Goal: Task Accomplishment & Management: Manage account settings

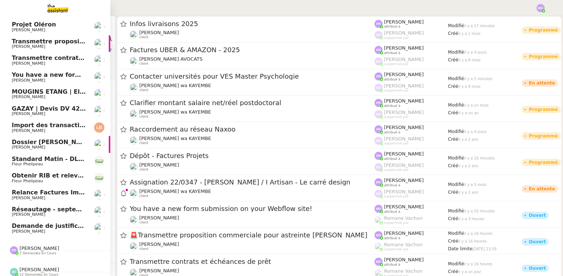
scroll to position [70, 0]
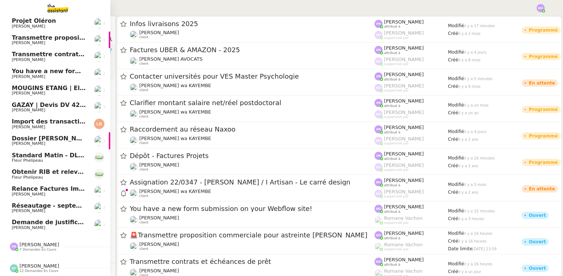
click at [68, 71] on span "You have a new form submission on your Webflow site!" at bounding box center [103, 71] width 183 height 7
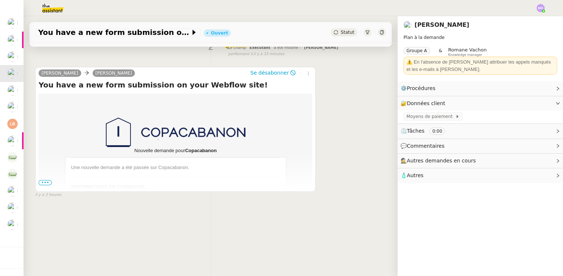
scroll to position [98, 0]
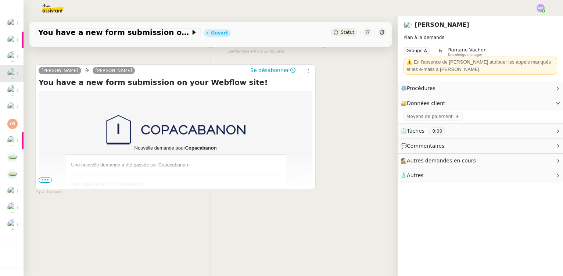
click at [42, 178] on span "•••" at bounding box center [45, 180] width 13 height 5
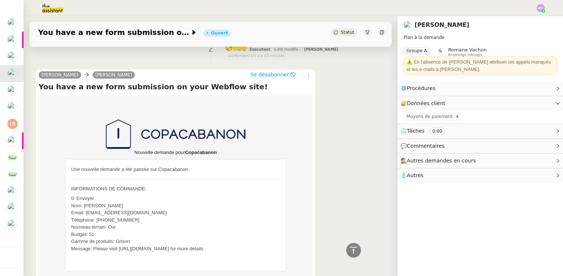
scroll to position [0, 0]
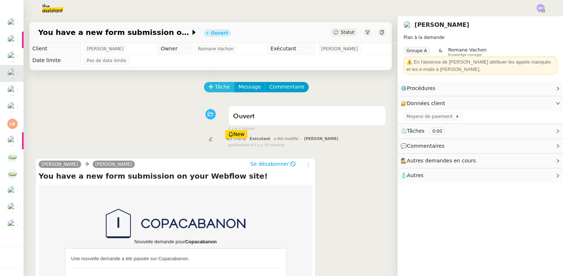
click at [210, 87] on button "Tâche" at bounding box center [219, 87] width 31 height 10
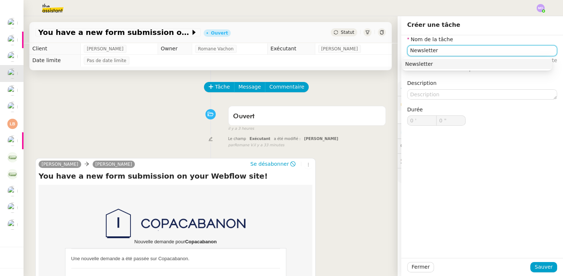
type input "Newsletter"
click at [467, 181] on div "Nom de la tâche Newsletter ⚠️ Privilégiez un titre clair et explicite. Le clien…" at bounding box center [483, 146] width 162 height 223
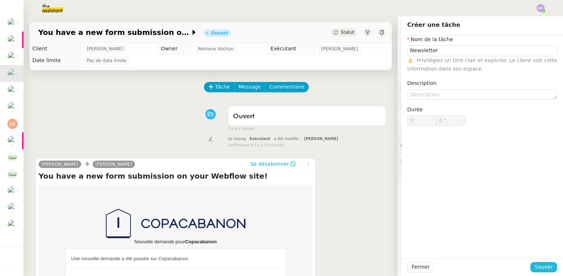
drag, startPoint x: 541, startPoint y: 268, endPoint x: 496, endPoint y: 246, distance: 50.5
click at [541, 268] on span "Sauver" at bounding box center [544, 267] width 18 height 8
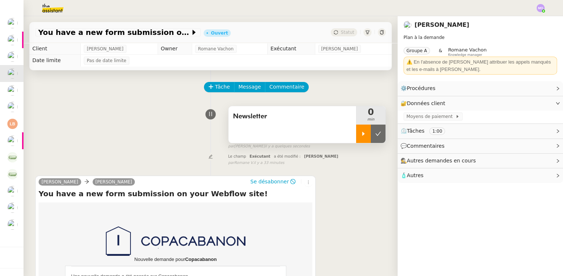
click at [357, 139] on div at bounding box center [363, 134] width 15 height 18
click at [372, 136] on div at bounding box center [370, 134] width 29 height 18
click at [383, 136] on icon at bounding box center [386, 134] width 6 height 6
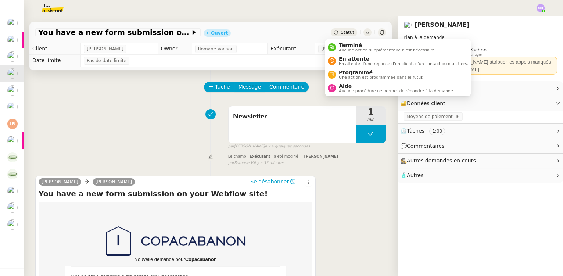
click at [343, 31] on span "Statut" at bounding box center [348, 32] width 14 height 5
click at [353, 46] on span "Terminé" at bounding box center [387, 45] width 97 height 6
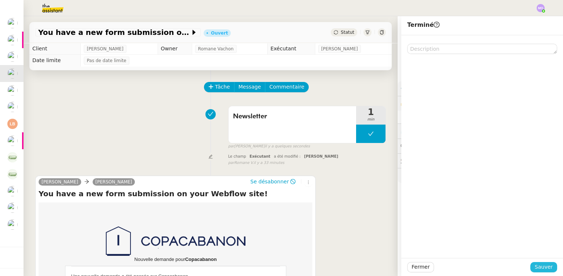
click at [542, 265] on span "Sauver" at bounding box center [544, 267] width 18 height 8
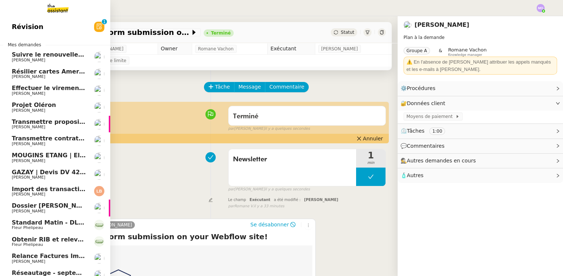
click at [64, 86] on span "Effectuer le virement pour le dossier Gazay" at bounding box center [101, 88] width 179 height 7
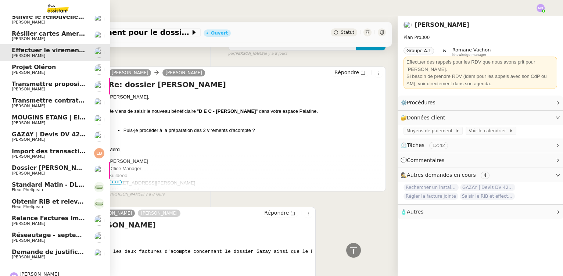
scroll to position [20, 0]
click at [58, 192] on span "Fleur Phelipeau" at bounding box center [49, 191] width 74 height 4
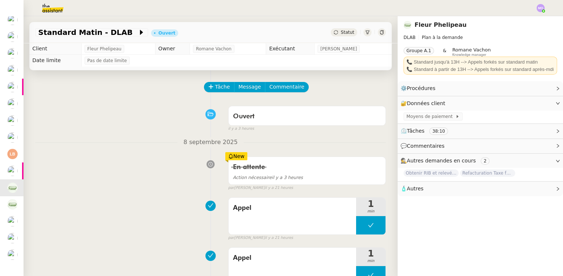
click at [341, 32] on span "Statut" at bounding box center [348, 32] width 14 height 5
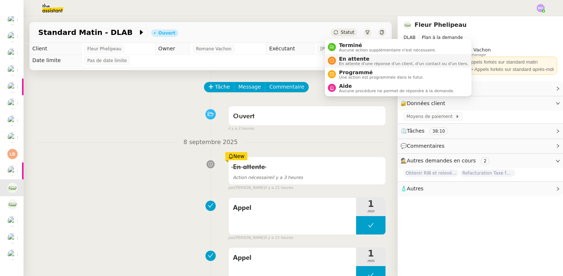
click at [345, 62] on span "En attente d'une réponse d'un client, d'un contact ou d'un tiers." at bounding box center [403, 64] width 129 height 4
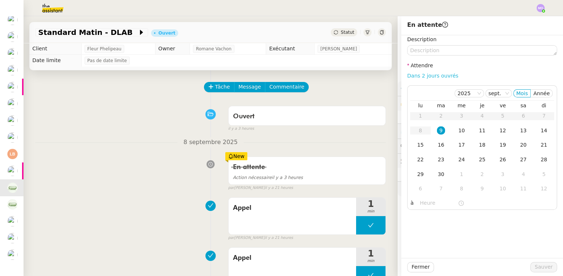
click at [418, 78] on link "Dans 2 jours ouvrés" at bounding box center [432, 76] width 51 height 6
type input "07:00"
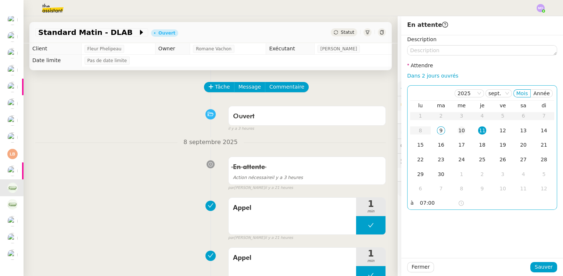
click at [459, 130] on div "10" at bounding box center [462, 130] width 8 height 8
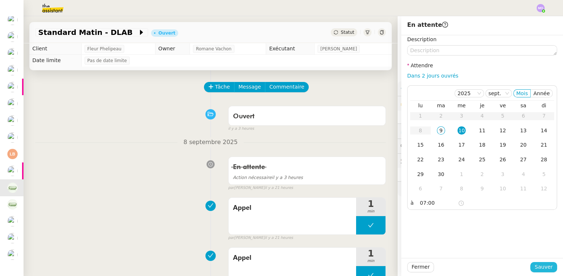
click at [535, 269] on span "Sauver" at bounding box center [544, 267] width 18 height 8
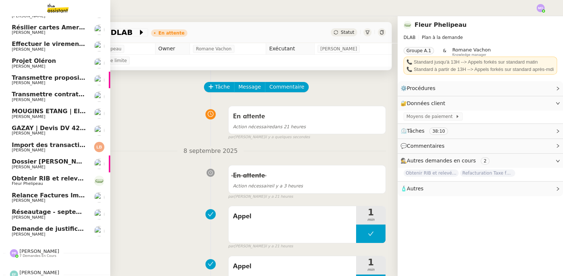
scroll to position [37, 0]
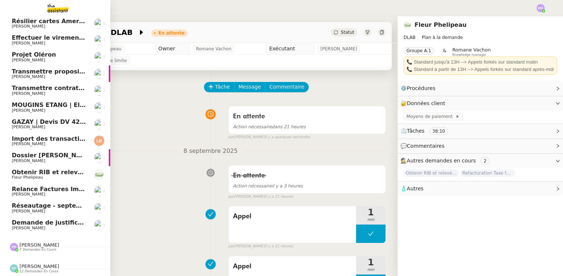
click at [56, 137] on span "Import des transaction CB - septembre 2025" at bounding box center [85, 138] width 147 height 7
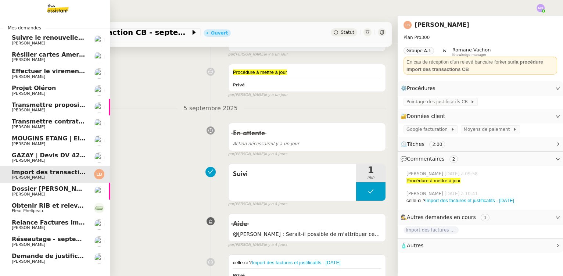
click at [32, 158] on span "[PERSON_NAME]" at bounding box center [28, 160] width 33 height 5
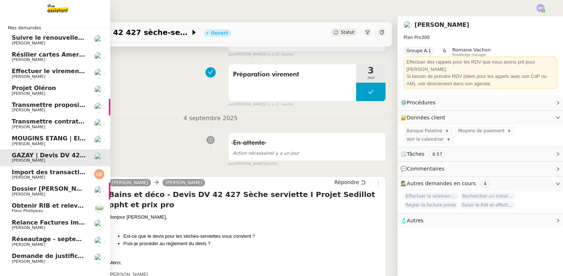
click at [42, 126] on span "[PERSON_NAME]" at bounding box center [49, 127] width 74 height 4
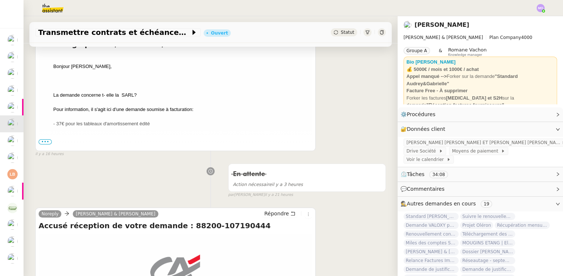
scroll to position [167, 0]
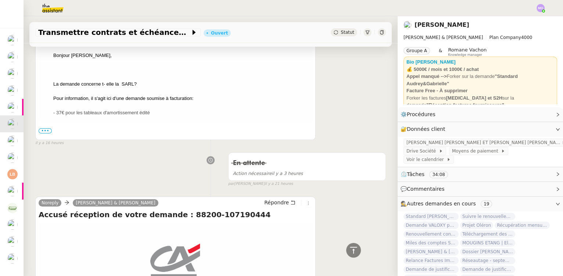
click at [45, 131] on span "•••" at bounding box center [45, 130] width 13 height 5
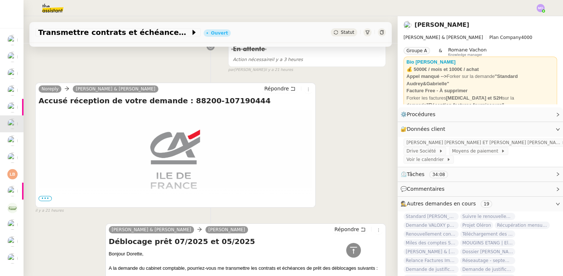
scroll to position [468, 0]
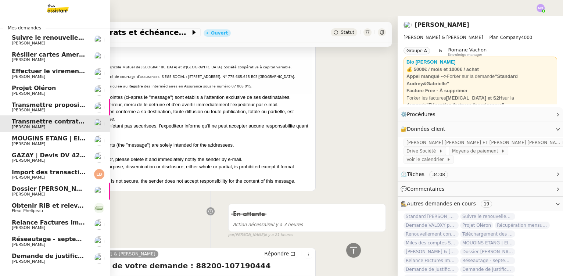
click at [42, 112] on span "[PERSON_NAME]" at bounding box center [49, 110] width 74 height 4
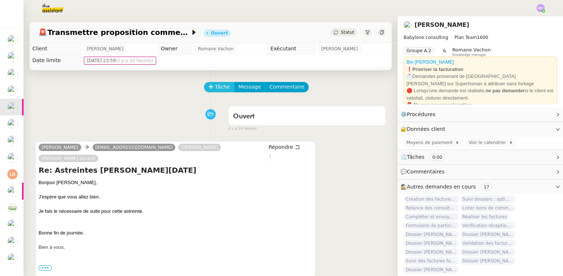
click at [217, 86] on span "Tâche" at bounding box center [222, 87] width 15 height 8
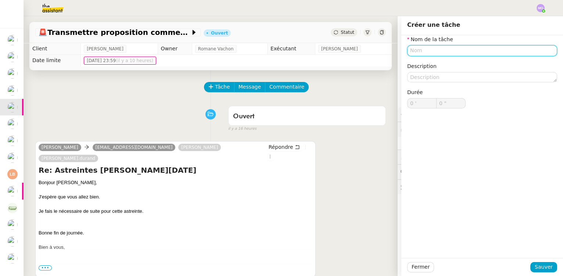
type input "S"
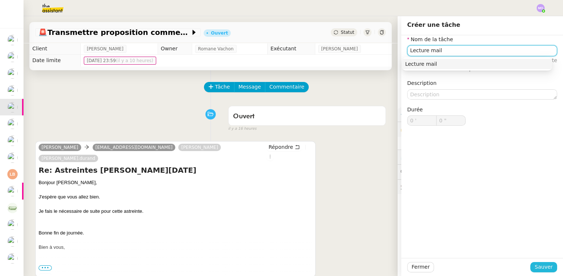
type input "Lecture mail"
drag, startPoint x: 533, startPoint y: 264, endPoint x: 479, endPoint y: 243, distance: 58.0
click at [535, 264] on span "Sauver" at bounding box center [544, 267] width 18 height 8
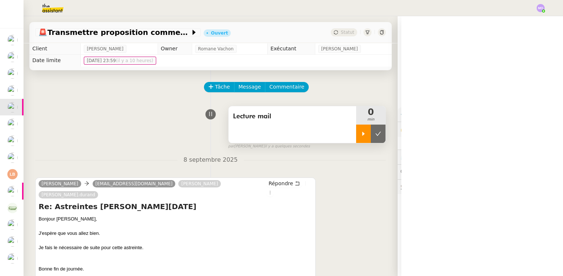
click at [356, 138] on div at bounding box center [363, 134] width 15 height 18
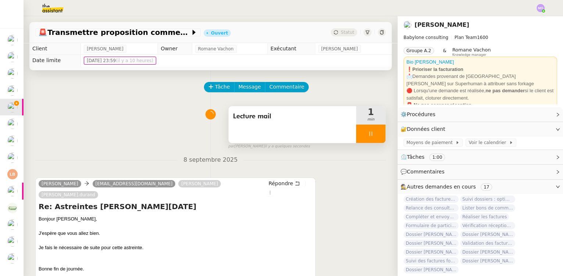
click at [374, 138] on div at bounding box center [370, 134] width 29 height 18
click at [374, 138] on button at bounding box center [378, 134] width 15 height 18
click at [261, 118] on span "Lecture mail" at bounding box center [292, 116] width 119 height 11
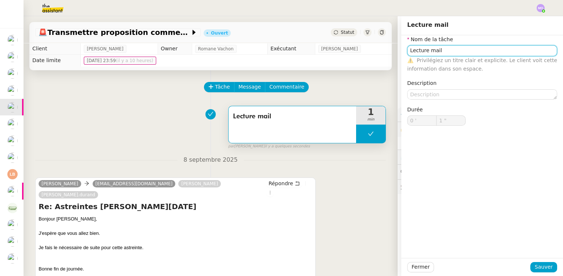
click at [435, 54] on input "Lecture mail" at bounding box center [482, 50] width 150 height 11
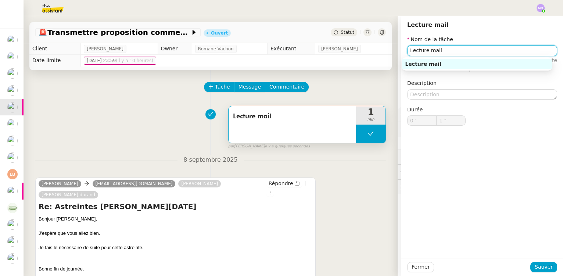
click at [425, 53] on input "Lecture mail" at bounding box center [482, 50] width 150 height 11
type input "Lecture échange"
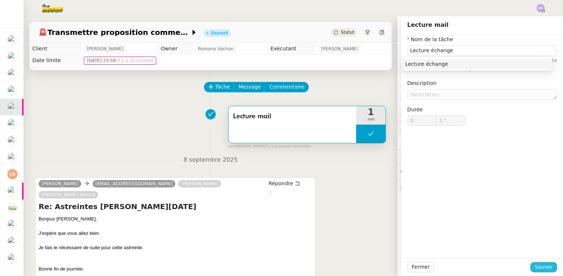
click at [531, 267] on button "Sauver" at bounding box center [544, 267] width 27 height 10
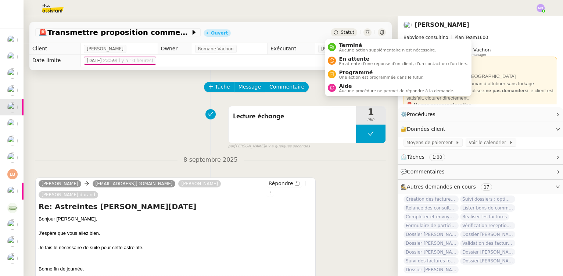
click at [341, 33] on span "Statut" at bounding box center [348, 32] width 14 height 5
click at [340, 86] on span "Aide" at bounding box center [396, 86] width 115 height 6
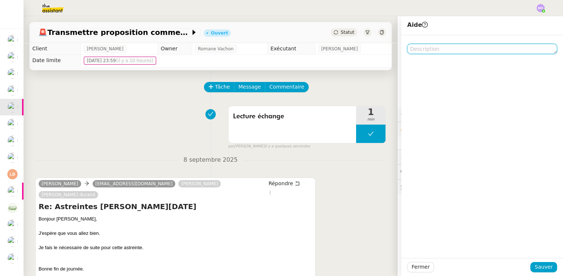
click at [411, 48] on textarea at bounding box center [482, 49] width 150 height 10
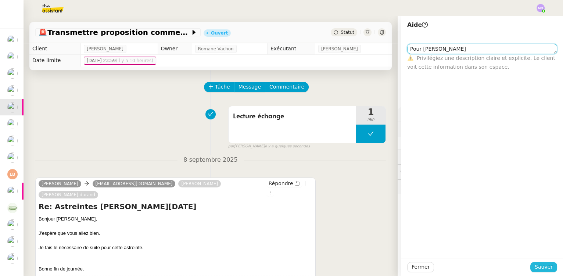
type textarea "Pour [PERSON_NAME]"
click at [538, 264] on span "Sauver" at bounding box center [544, 267] width 18 height 8
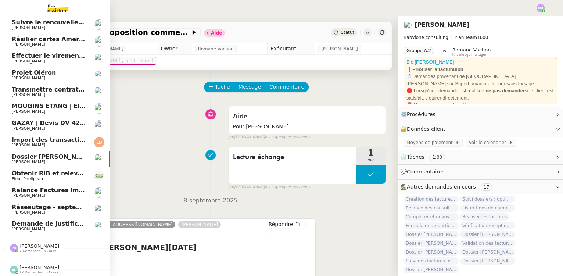
scroll to position [37, 0]
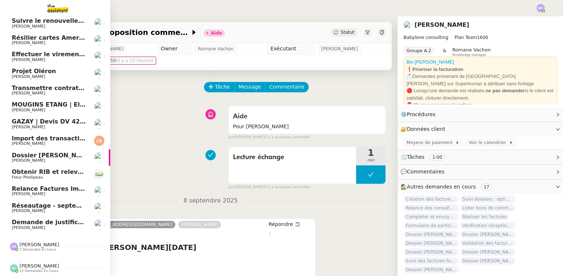
click at [53, 158] on span "[PERSON_NAME]" at bounding box center [49, 160] width 74 height 4
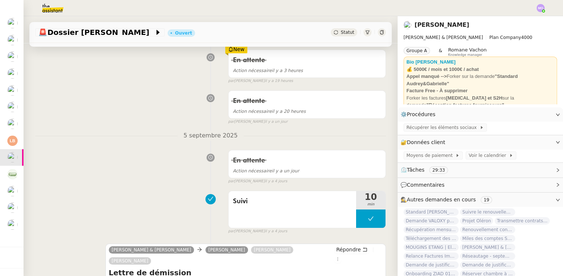
scroll to position [167, 0]
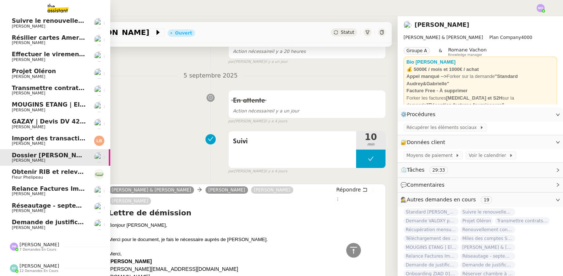
click at [61, 92] on span "[PERSON_NAME]" at bounding box center [49, 93] width 74 height 4
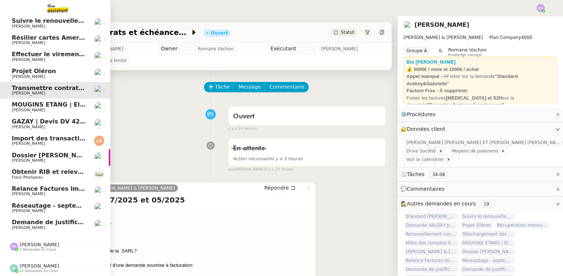
click at [63, 75] on span "[PERSON_NAME]" at bounding box center [49, 77] width 74 height 4
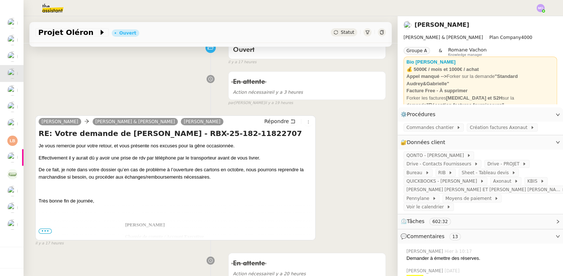
scroll to position [20, 0]
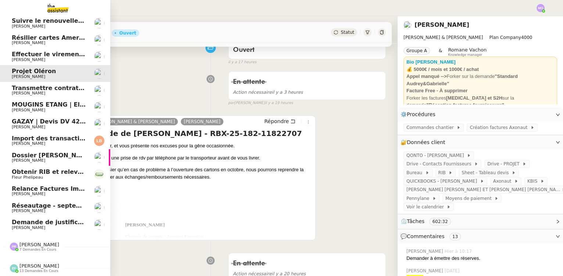
click at [67, 85] on span "Transmettre contrats et échéances de prêt" at bounding box center [83, 88] width 142 height 7
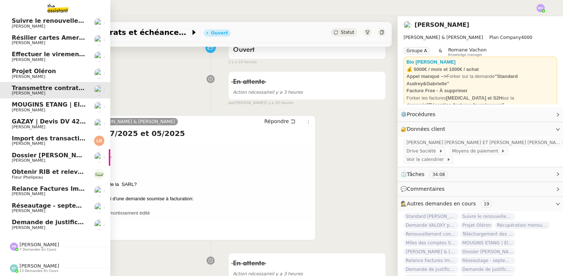
click at [56, 53] on span "Effectuer le virement pour le dossier Gazay" at bounding box center [101, 54] width 179 height 7
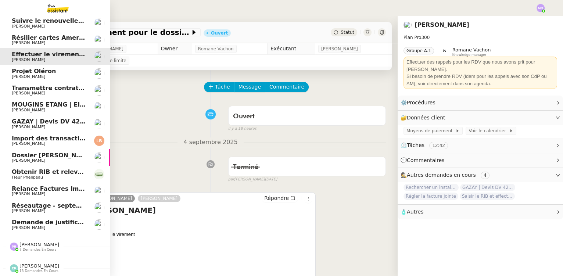
click at [61, 41] on span "[PERSON_NAME]" at bounding box center [49, 43] width 74 height 4
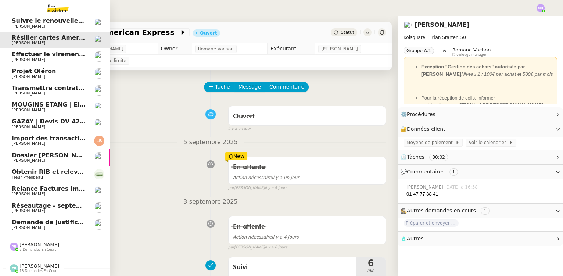
click at [65, 222] on span "Demande de justificatifs Pennylane - septembre 2025" at bounding box center [101, 222] width 178 height 7
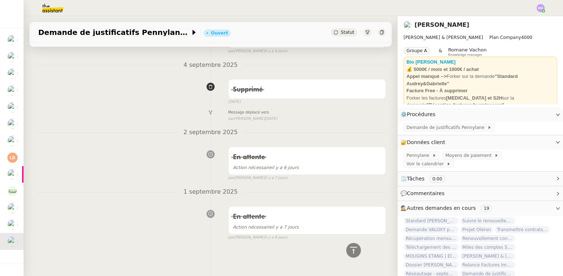
click at [41, 123] on div "Tâche Message Commentaire Veuillez patienter une erreur s'est produite 👌👌👌 mess…" at bounding box center [211, 63] width 374 height 379
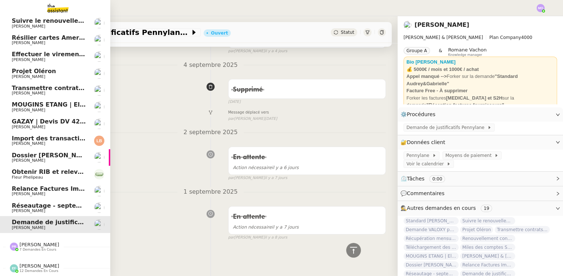
scroll to position [20, 0]
click at [27, 248] on span "7 demandes en cours" at bounding box center [37, 250] width 37 height 4
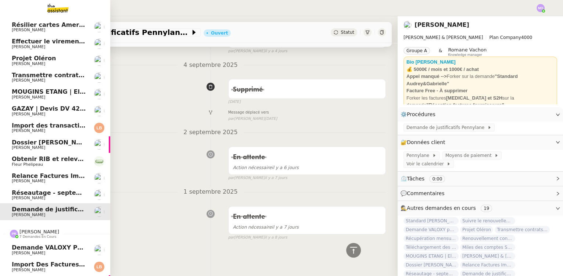
scroll to position [0, 0]
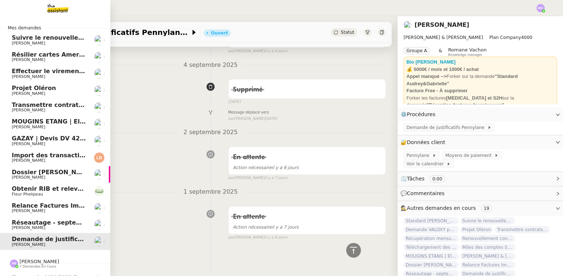
click at [61, 222] on span "Réseautage - septembre 2025" at bounding box center [62, 222] width 100 height 7
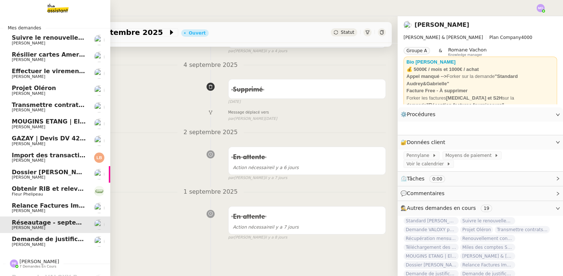
scroll to position [122, 0]
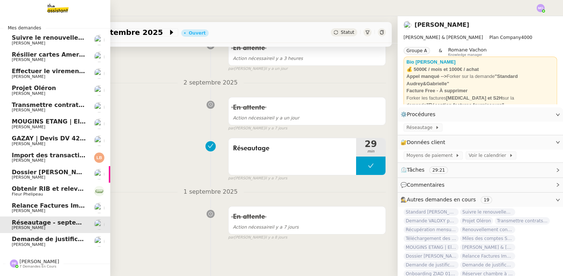
click at [43, 190] on span "Obtenir RIB et relevés bancaires SCI CELESTINE" at bounding box center [91, 188] width 158 height 7
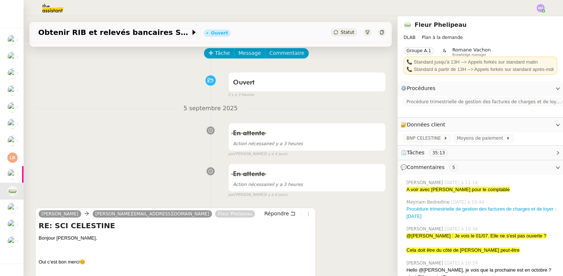
scroll to position [33, 0]
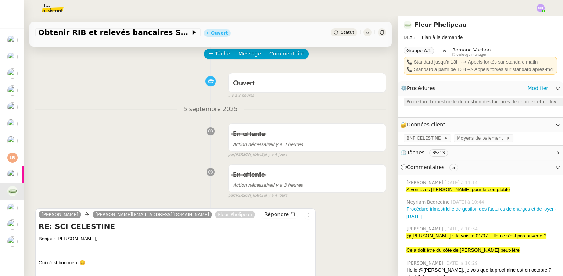
click at [441, 102] on span "Procédure trimestrielle de gestion des factures de charges et de loyer" at bounding box center [484, 101] width 155 height 7
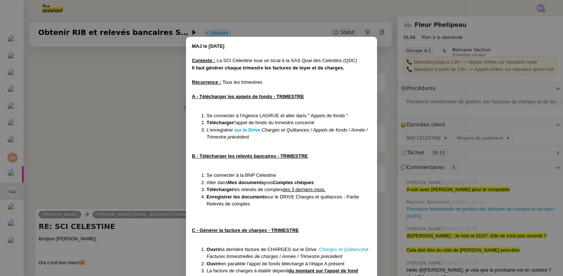
click at [135, 128] on nz-modal-container "MAJ le 04/04/2025 Contexte : La SCI Célestine loue un local à la SAS Quai des C…" at bounding box center [281, 138] width 563 height 276
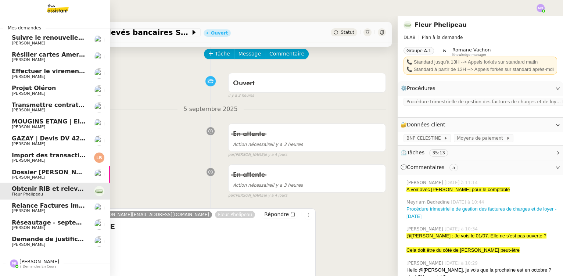
click at [61, 206] on span "Relance Factures Impayées - septembre 2025" at bounding box center [87, 205] width 151 height 7
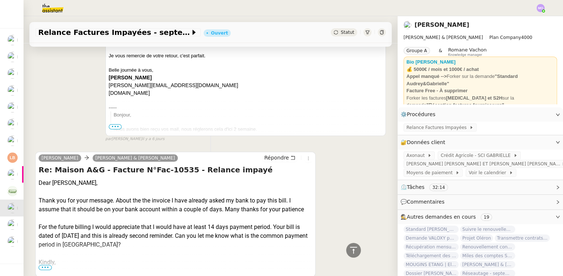
scroll to position [301, 0]
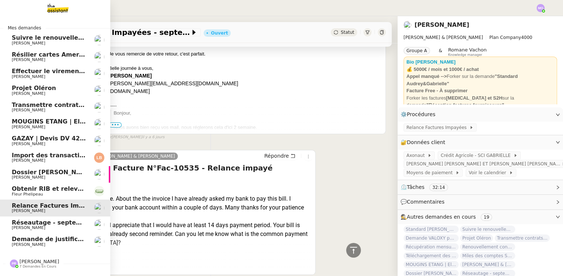
click at [60, 76] on span "[PERSON_NAME]" at bounding box center [49, 77] width 74 height 4
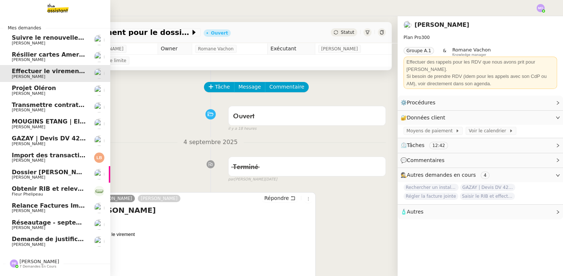
click at [54, 59] on span "[PERSON_NAME]" at bounding box center [49, 60] width 74 height 4
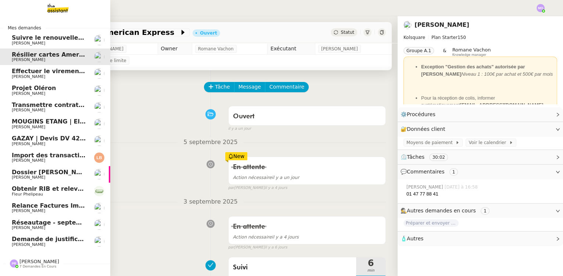
click at [58, 240] on span "Demande de justificatifs Pennylane - septembre 2025" at bounding box center [101, 239] width 178 height 7
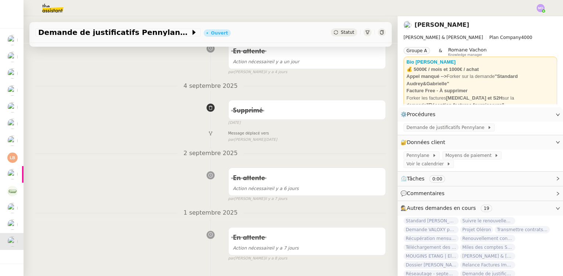
scroll to position [199, 0]
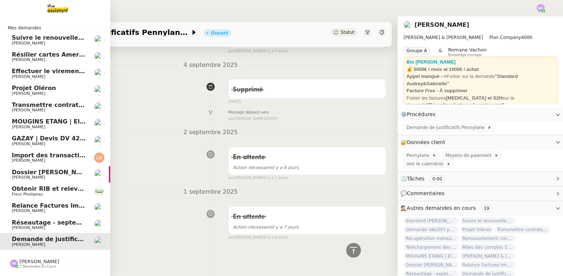
click at [50, 224] on span "Réseautage - septembre 2025" at bounding box center [62, 222] width 100 height 7
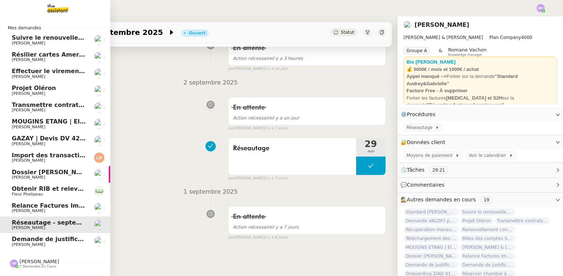
click at [58, 155] on span "Import des transaction CB - septembre 2025" at bounding box center [85, 155] width 147 height 7
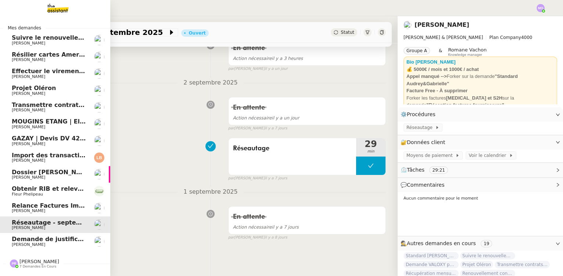
scroll to position [199, 0]
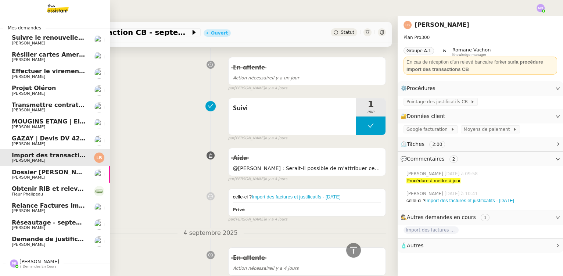
click at [56, 188] on span "Obtenir RIB et relevés bancaires SCI CELESTINE" at bounding box center [91, 188] width 158 height 7
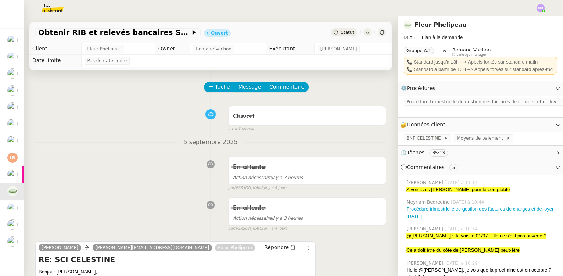
click at [50, 183] on div "En attente Action nécessaire il y a 3 heures false par Marie O. il y a 4 jours" at bounding box center [210, 172] width 351 height 38
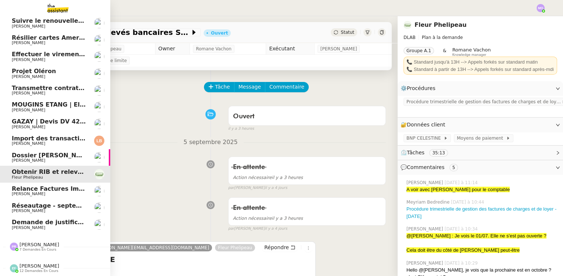
scroll to position [20, 0]
click at [47, 153] on span "Dossier [PERSON_NAME]" at bounding box center [53, 155] width 82 height 7
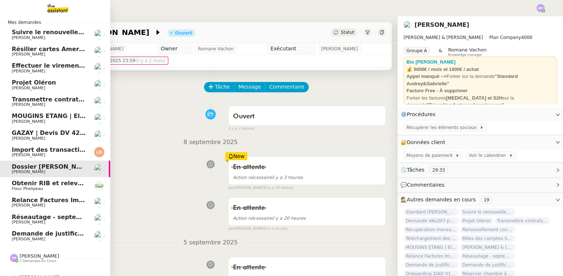
scroll to position [20, 0]
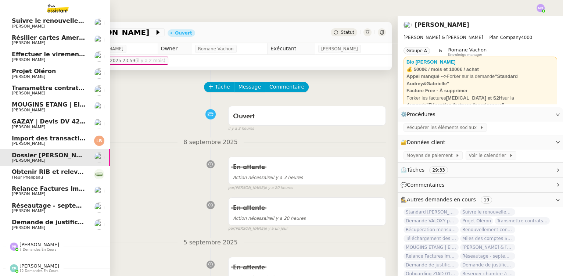
click at [58, 142] on span "[PERSON_NAME]" at bounding box center [49, 144] width 74 height 4
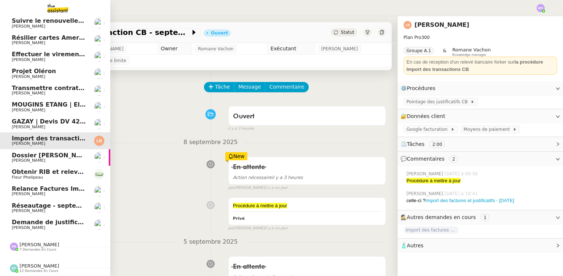
click at [58, 118] on span "GAZAY | Devis DV 42 427 sèche-serviette" at bounding box center [80, 121] width 136 height 7
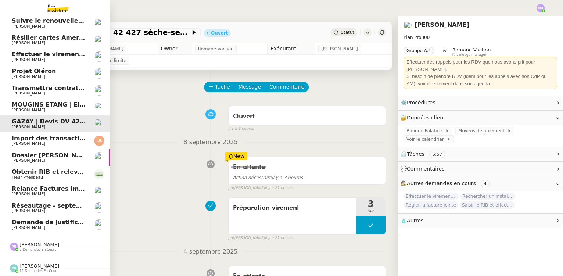
click at [53, 219] on span "Demande de justificatifs Pennylane - septembre 2025" at bounding box center [101, 222] width 178 height 7
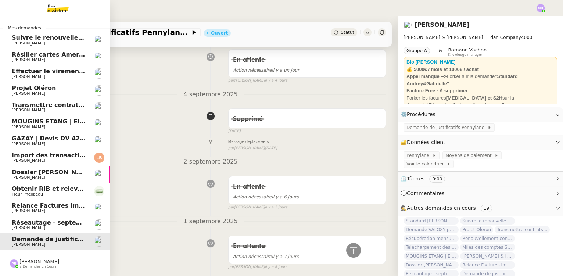
click at [53, 106] on span "Transmettre contrats et échéances de prêt" at bounding box center [83, 104] width 142 height 7
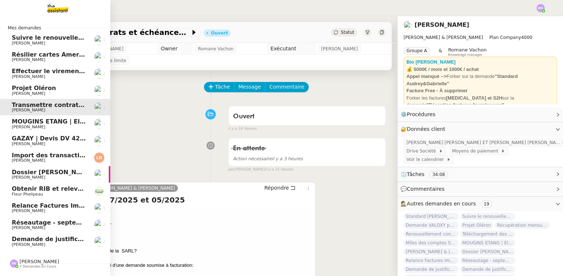
click at [52, 238] on span "Demande de justificatifs Pennylane - septembre 2025" at bounding box center [101, 239] width 178 height 7
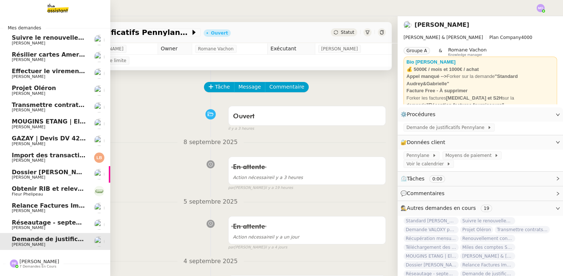
click at [59, 104] on span "Transmettre contrats et échéances de prêt" at bounding box center [83, 104] width 142 height 7
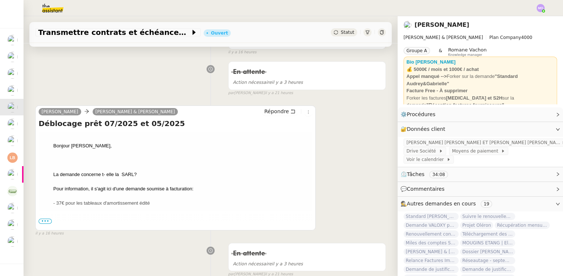
scroll to position [133, 0]
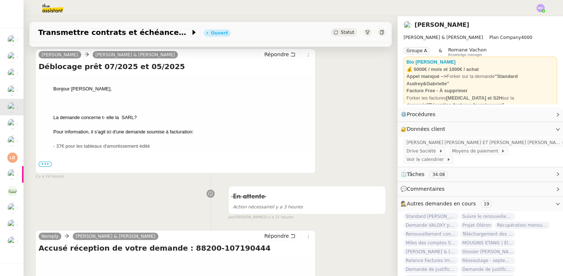
click at [45, 165] on span "•••" at bounding box center [45, 164] width 13 height 5
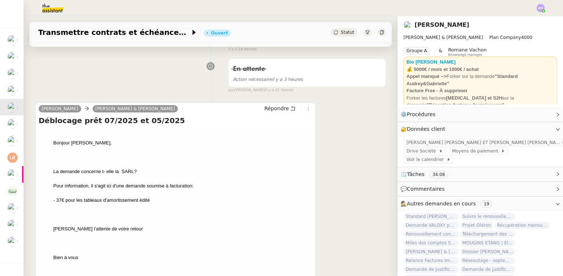
scroll to position [0, 0]
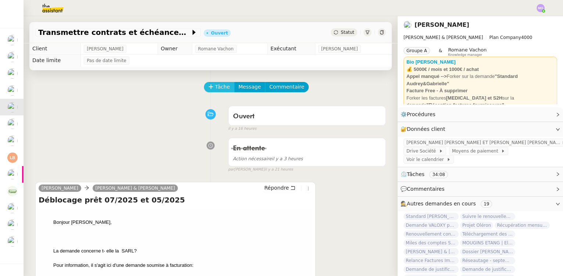
click at [215, 90] on span "Tâche" at bounding box center [222, 87] width 15 height 8
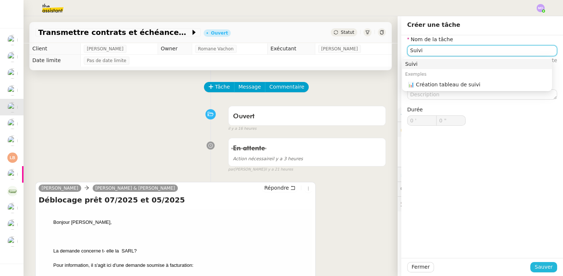
type input "Suivi"
click at [535, 264] on span "Sauver" at bounding box center [544, 267] width 18 height 8
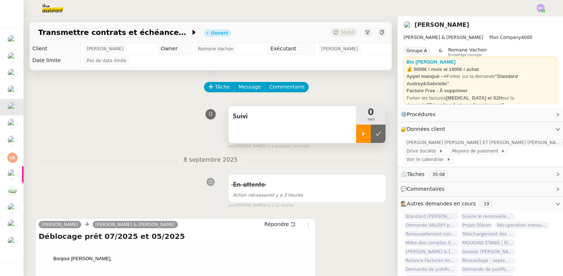
click at [356, 138] on div at bounding box center [363, 134] width 15 height 18
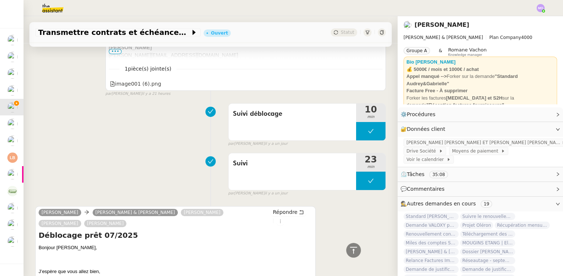
scroll to position [1068, 0]
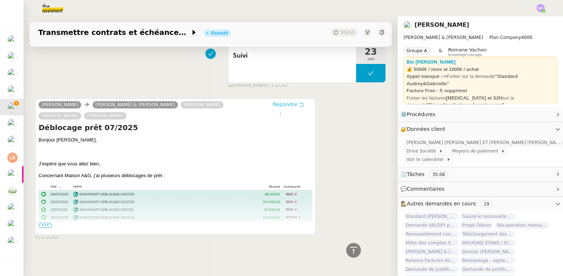
click at [279, 101] on span "Répondre" at bounding box center [285, 104] width 25 height 7
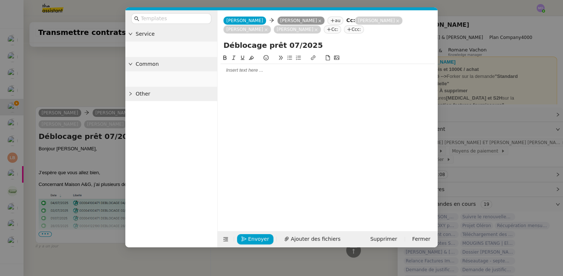
scroll to position [1126, 0]
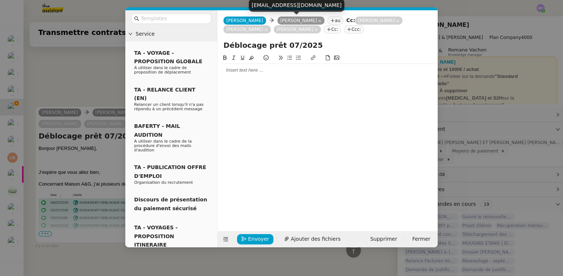
click at [318, 20] on icon at bounding box center [320, 21] width 4 height 4
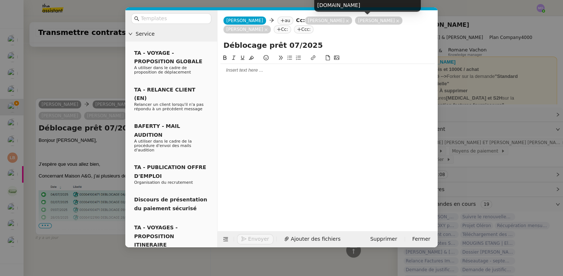
click at [365, 3] on div "[PERSON_NAME][EMAIL_ADDRESS][DOMAIN_NAME]" at bounding box center [367, 1] width 107 height 22
copy div "[PERSON_NAME][EMAIL_ADDRESS][DOMAIN_NAME]"
click at [278, 18] on nz-tag "au" at bounding box center [286, 21] width 16 height 8
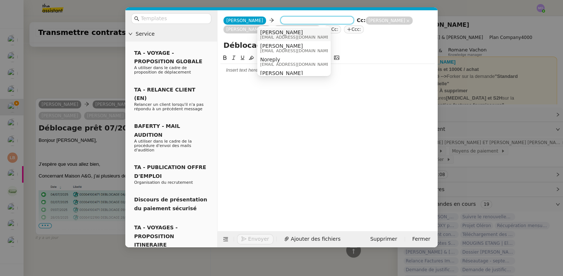
paste input "[PERSON_NAME][EMAIL_ADDRESS][DOMAIN_NAME]"
type input "[PERSON_NAME][EMAIL_ADDRESS][DOMAIN_NAME]"
click at [277, 34] on span "[PERSON_NAME]" at bounding box center [312, 32] width 104 height 6
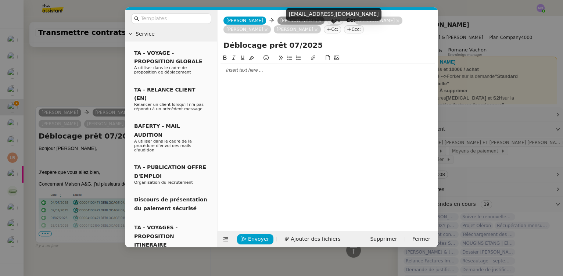
click at [318, 31] on icon at bounding box center [316, 30] width 4 height 4
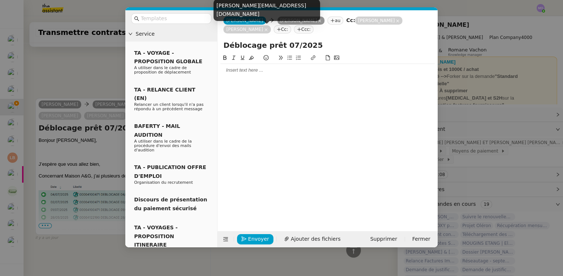
click at [268, 30] on icon at bounding box center [266, 30] width 4 height 4
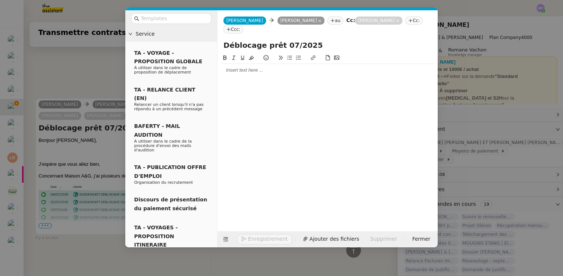
click at [247, 67] on div at bounding box center [328, 70] width 214 height 7
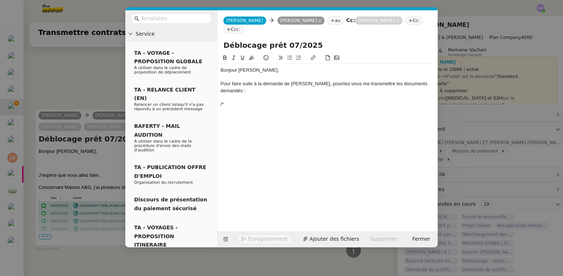
scroll to position [1161, 0]
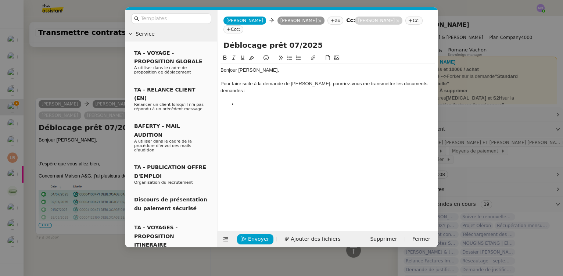
click at [84, 70] on nz-modal-container "Service TA - VOYAGE - PROPOSITION GLOBALE A utiliser dans le cadre de propositi…" at bounding box center [281, 138] width 563 height 276
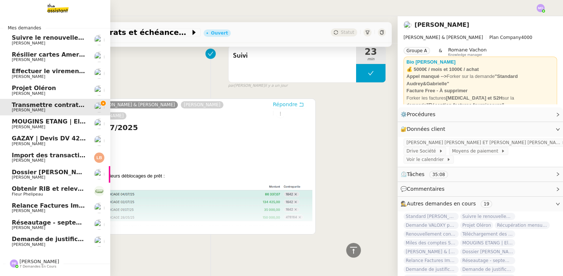
scroll to position [1169, 0]
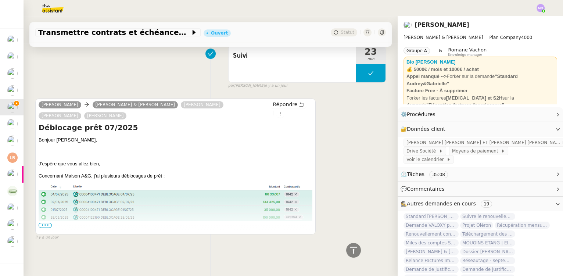
click at [46, 223] on span "•••" at bounding box center [45, 225] width 13 height 5
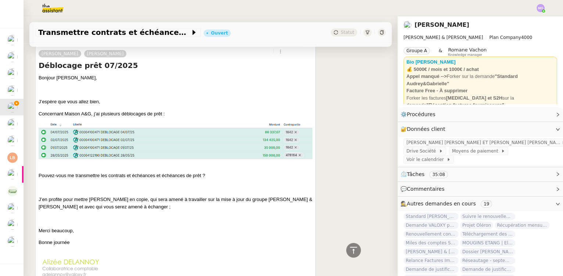
scroll to position [1236, 0]
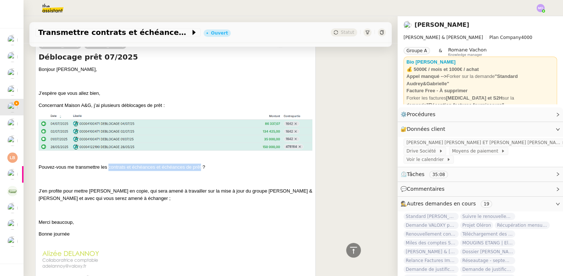
drag, startPoint x: 108, startPoint y: 167, endPoint x: 202, endPoint y: 166, distance: 93.4
click at [202, 166] on p "Pouvez-vous me transmettre les contrats et échéances et échéances de prêt ?" at bounding box center [176, 167] width 274 height 7
copy p "contrats et échéances et échéances de prêt"
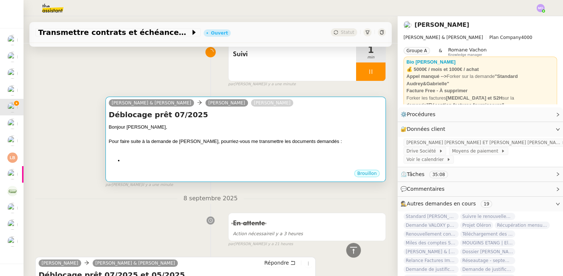
scroll to position [32, 0]
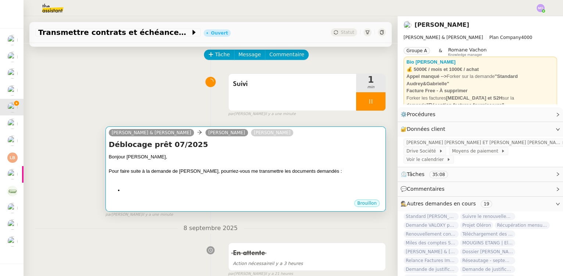
click at [242, 160] on div "Bonjour Gabrielle," at bounding box center [246, 156] width 274 height 7
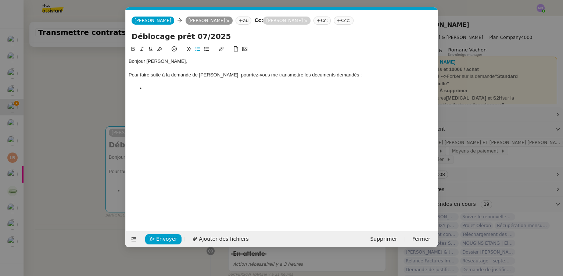
scroll to position [0, 0]
click at [203, 159] on div "Bonjour Gabrielle, Pour faire suite à la demande de Valoxy, pourriez-vous me tr…" at bounding box center [282, 132] width 306 height 175
drag, startPoint x: 143, startPoint y: 90, endPoint x: 145, endPoint y: 101, distance: 11.2
click at [143, 90] on li "contrats et échéances et échéances de prêt" at bounding box center [285, 88] width 299 height 7
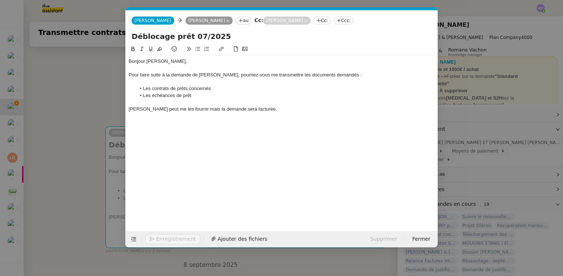
click at [85, 121] on nz-modal-container "Service TA - VOYAGE - PROPOSITION GLOBALE A utiliser dans le cadre de propositi…" at bounding box center [281, 138] width 563 height 276
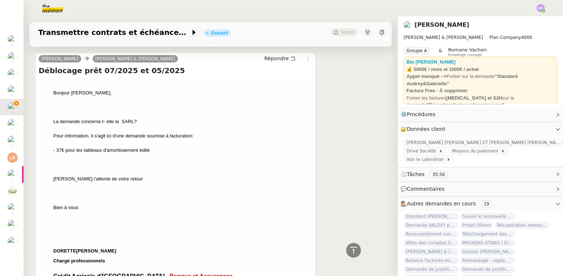
scroll to position [231, 0]
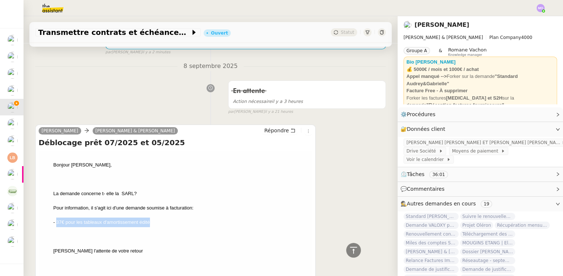
drag, startPoint x: 56, startPoint y: 224, endPoint x: 149, endPoint y: 221, distance: 92.7
click at [149, 221] on span "- 37€ pour les tableaux d'amortissement édité" at bounding box center [101, 223] width 97 height 6
copy span "37€ pour les tableaux d'amortissement édité"
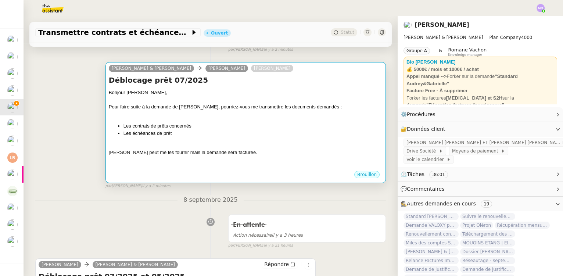
click at [196, 126] on li "Les contrats de prêts concernés" at bounding box center [253, 125] width 259 height 7
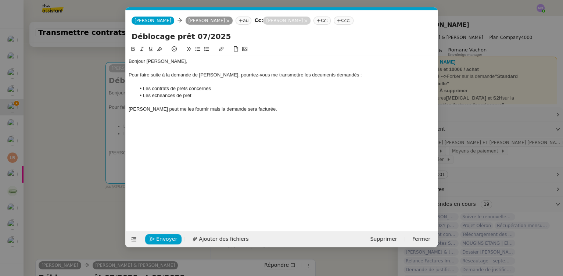
scroll to position [0, 15]
click at [261, 111] on div "Dorette peut me les fournir mais la demande sera facturée." at bounding box center [282, 109] width 306 height 7
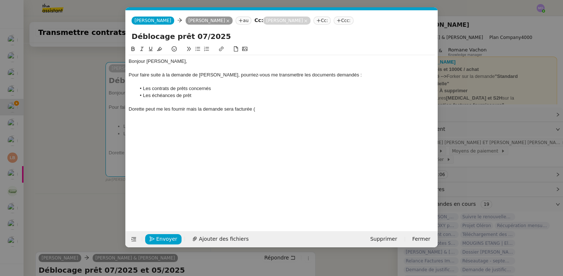
scroll to position [0, 0]
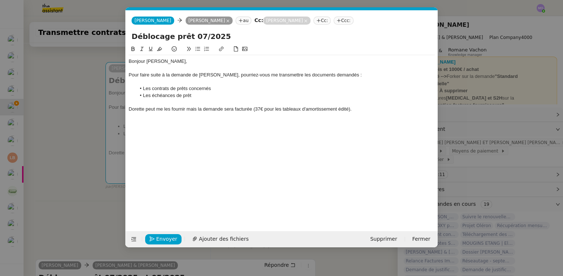
click at [348, 108] on span "37€ pour les tableaux d'amortissement édité)." at bounding box center [303, 109] width 97 height 6
click at [286, 118] on div at bounding box center [282, 116] width 306 height 7
click at [155, 122] on div at bounding box center [282, 122] width 306 height 7
click at [154, 122] on div "Merci," at bounding box center [282, 122] width 306 height 7
click at [88, 130] on nz-modal-container "Service TA - VOYAGE - PROPOSITION GLOBALE A utiliser dans le cadre de propositi…" at bounding box center [281, 138] width 563 height 276
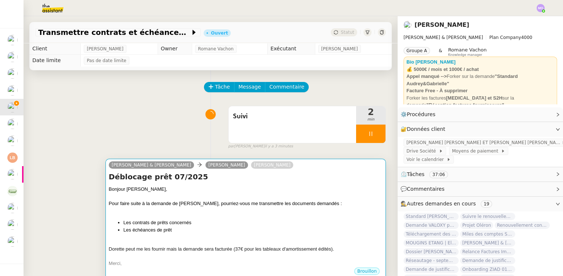
click at [229, 194] on div at bounding box center [246, 196] width 274 height 7
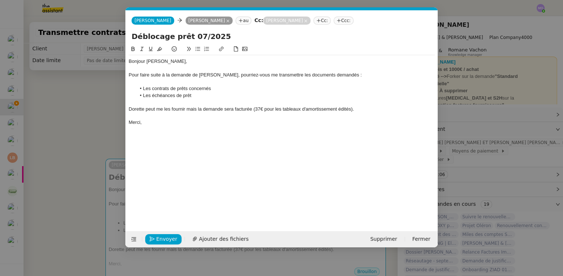
scroll to position [0, 15]
click at [158, 242] on span "Envoyer" at bounding box center [166, 239] width 21 height 8
click at [160, 238] on span "Confirmer l'envoi" at bounding box center [178, 239] width 44 height 8
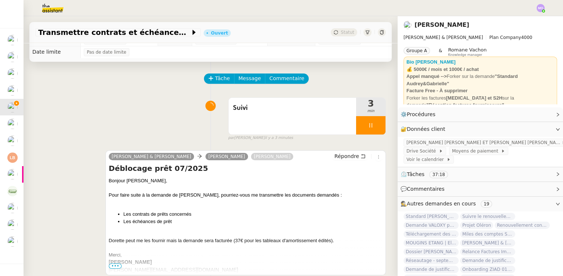
scroll to position [0, 0]
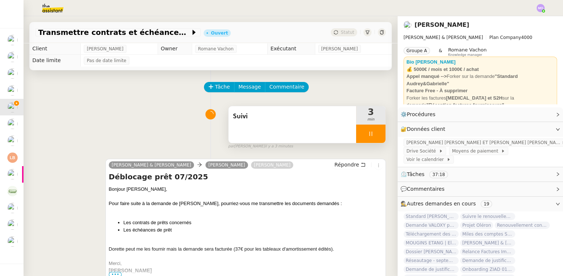
click at [374, 137] on div at bounding box center [370, 134] width 29 height 18
drag, startPoint x: 374, startPoint y: 137, endPoint x: 346, endPoint y: 113, distance: 36.2
click at [373, 137] on button at bounding box center [378, 134] width 15 height 18
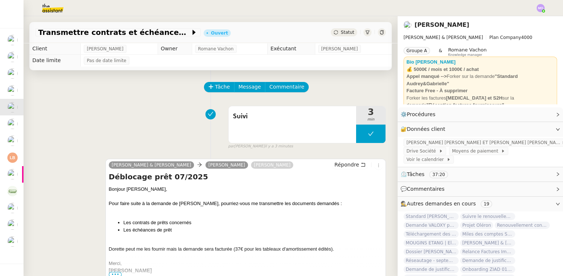
click at [341, 30] on span "Statut" at bounding box center [348, 32] width 14 height 5
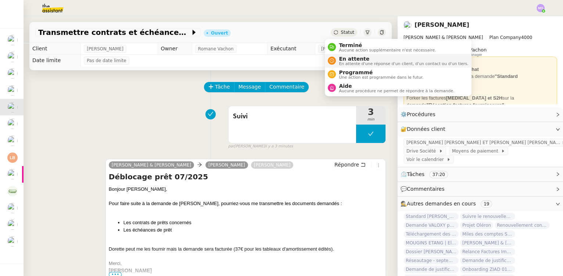
click at [347, 59] on span "En attente" at bounding box center [403, 59] width 129 height 6
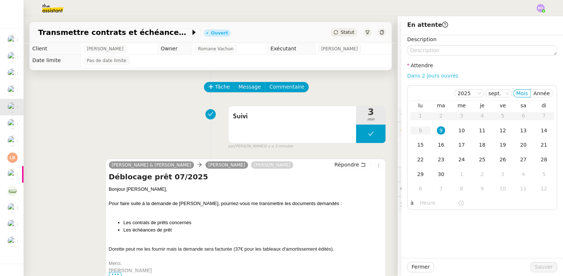
click at [415, 75] on link "Dans 2 jours ouvrés" at bounding box center [432, 76] width 51 height 6
type input "07:00"
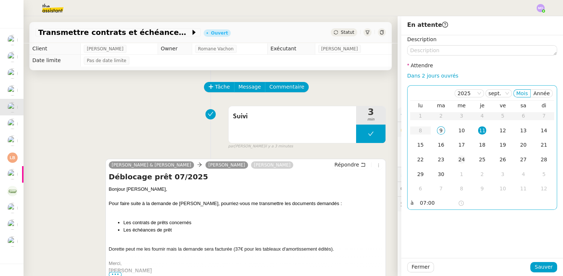
drag, startPoint x: 456, startPoint y: 131, endPoint x: 460, endPoint y: 166, distance: 35.5
click at [458, 131] on div "10" at bounding box center [462, 130] width 8 height 8
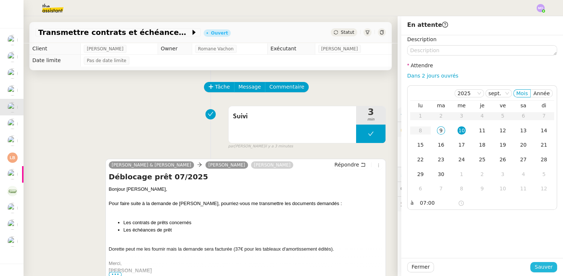
click at [535, 269] on span "Sauver" at bounding box center [544, 267] width 18 height 8
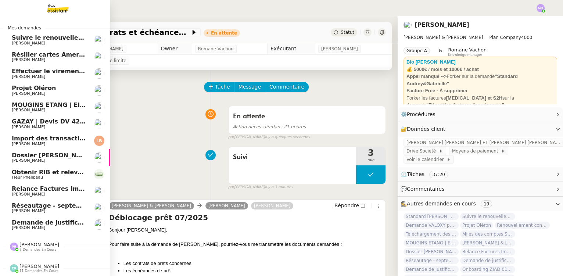
scroll to position [3, 0]
click at [67, 219] on span "Demande de justificatifs Pennylane - septembre 2025" at bounding box center [101, 222] width 178 height 7
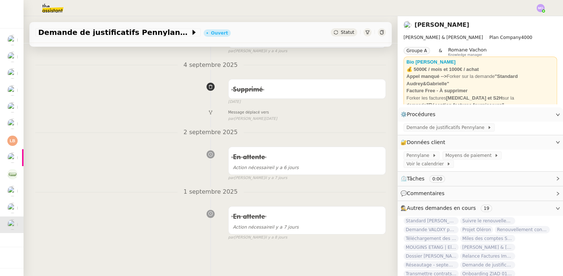
scroll to position [199, 0]
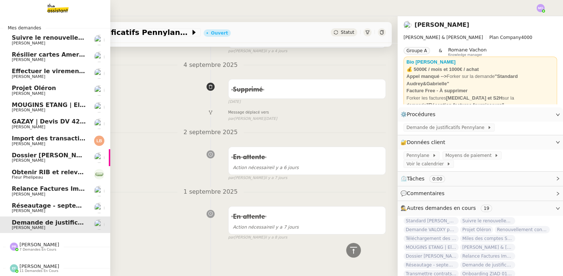
click at [59, 203] on span "Réseautage - septembre 2025" at bounding box center [62, 205] width 100 height 7
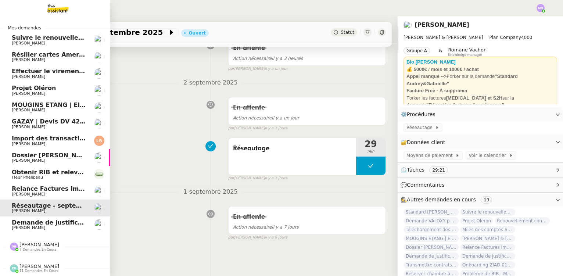
click at [46, 160] on span "[PERSON_NAME]" at bounding box center [49, 160] width 74 height 4
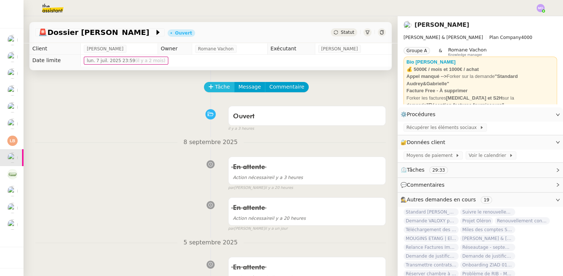
drag, startPoint x: 220, startPoint y: 88, endPoint x: 184, endPoint y: 85, distance: 36.1
click at [220, 88] on span "Tâche" at bounding box center [222, 87] width 15 height 8
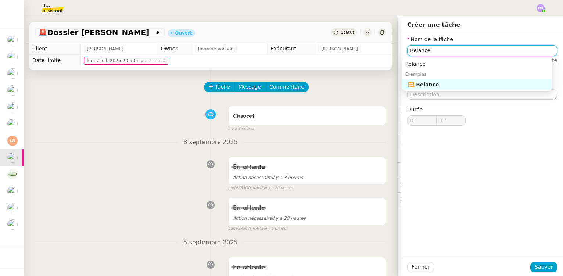
click at [428, 85] on div "🔁 Relance" at bounding box center [478, 84] width 141 height 7
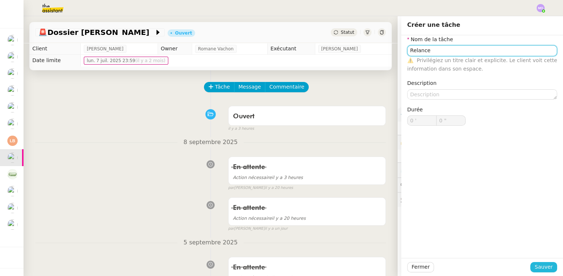
type input "Relance"
drag, startPoint x: 535, startPoint y: 270, endPoint x: 523, endPoint y: 266, distance: 13.0
click at [535, 270] on span "Sauver" at bounding box center [544, 267] width 18 height 8
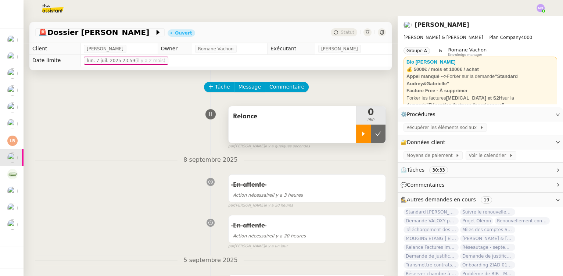
click at [361, 133] on icon at bounding box center [364, 134] width 6 height 6
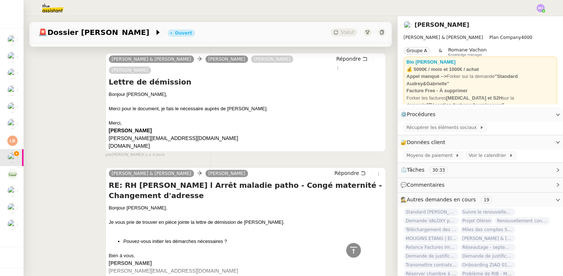
scroll to position [367, 0]
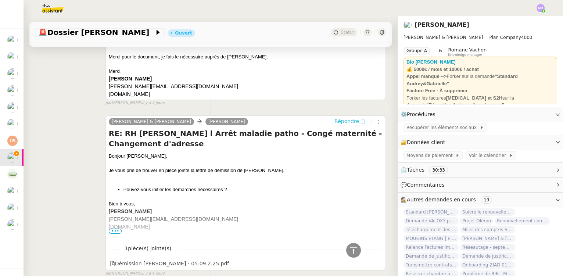
click at [335, 118] on span "Répondre" at bounding box center [347, 121] width 25 height 7
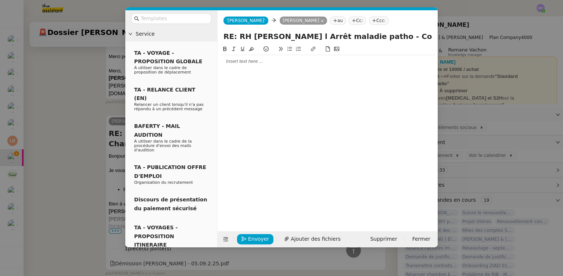
click at [74, 141] on nz-modal-container "Service TA - VOYAGE - PROPOSITION GLOBALE A utiliser dans le cadre de propositi…" at bounding box center [281, 138] width 563 height 276
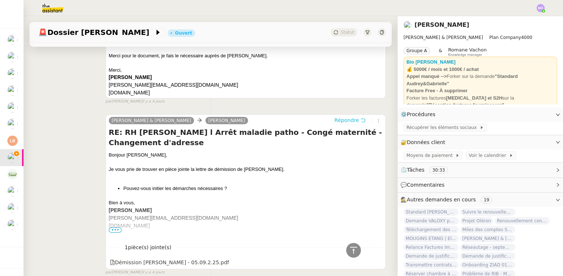
scroll to position [434, 0]
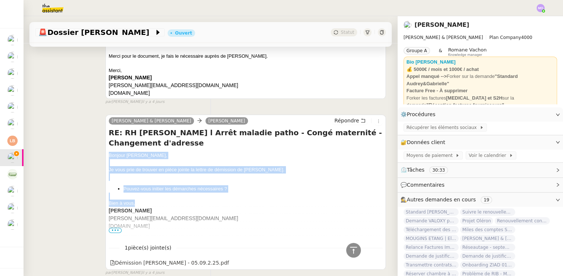
drag, startPoint x: 106, startPoint y: 145, endPoint x: 174, endPoint y: 178, distance: 75.8
click at [153, 193] on div "Camille Audrey & Gabrielle Karine FOCQUEUR Répondre RE: RH Marie Rouxeau l Arrê…" at bounding box center [246, 192] width 281 height 155
copy div "Bonjour Karine, Je vous prie de trouver en pièce jointe la lettre de démission …"
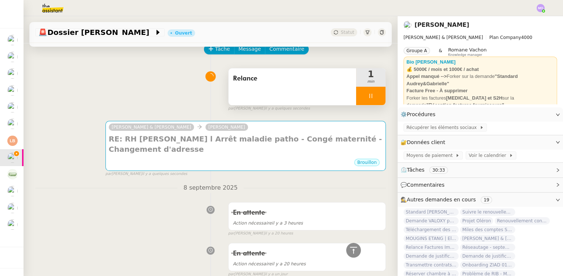
scroll to position [0, 0]
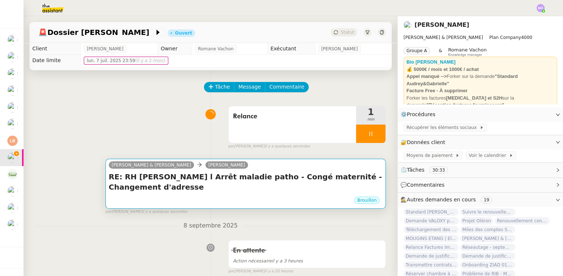
click at [245, 190] on h4 "RE: RH Marie Rouxeau l Arrêt maladie patho - Congé maternité - Changement d'adr…" at bounding box center [246, 182] width 274 height 21
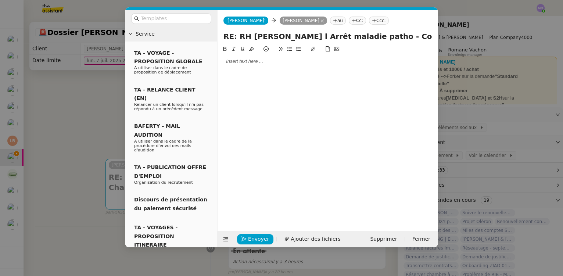
click at [234, 62] on div at bounding box center [328, 61] width 214 height 7
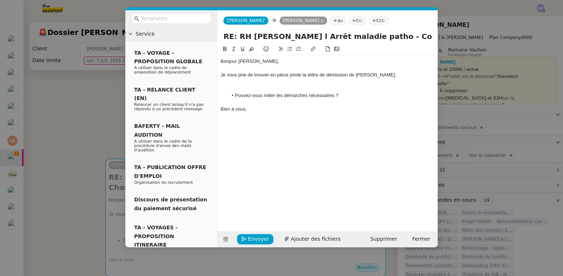
click at [261, 75] on div "Je vous prie de trouver en pièce jointe la lettre de démission de Mme Marie ROU…" at bounding box center [328, 75] width 214 height 7
click at [285, 111] on div "Bien à vous," at bounding box center [328, 109] width 214 height 7
click at [228, 75] on div "Je vous prie de trouver en pièce jointe la lettre de démission de Mme Marie ROU…" at bounding box center [328, 75] width 214 height 7
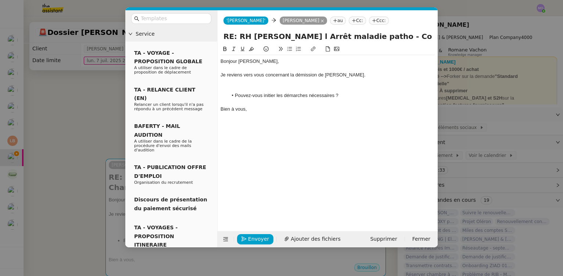
click at [259, 86] on div at bounding box center [328, 88] width 214 height 7
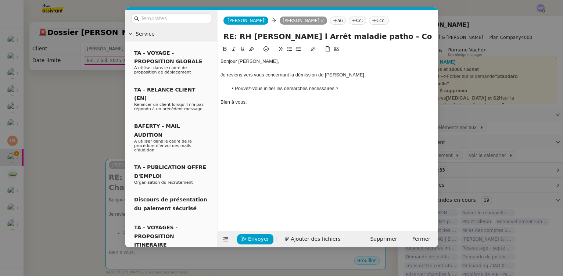
click at [235, 88] on li "Pouvez-vous initier les démarches nécessaires ?" at bounding box center [331, 88] width 207 height 7
click at [259, 101] on div "Bien à vous," at bounding box center [328, 102] width 214 height 7
click at [254, 236] on span "Envoyer" at bounding box center [258, 239] width 21 height 8
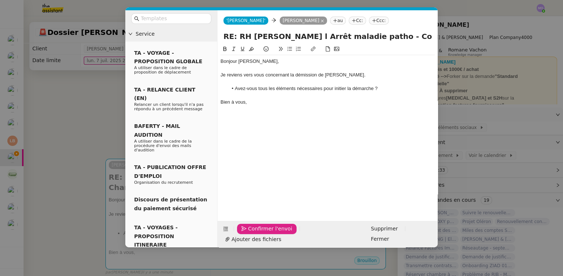
click at [254, 233] on span "Confirmer l'envoi" at bounding box center [270, 229] width 44 height 8
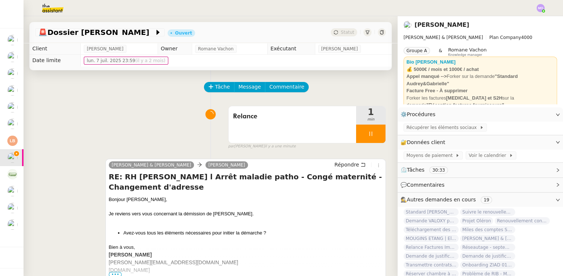
click at [373, 140] on div at bounding box center [370, 134] width 29 height 18
click at [373, 140] on button at bounding box center [378, 134] width 15 height 18
click at [345, 32] on span "Statut" at bounding box center [348, 32] width 14 height 5
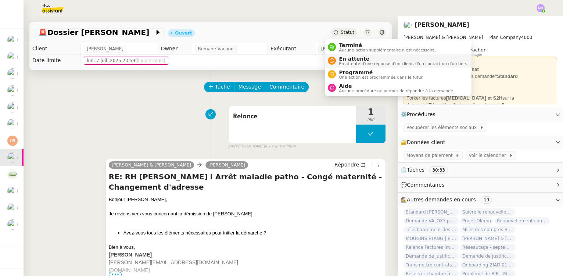
click at [352, 57] on span "En attente" at bounding box center [403, 59] width 129 height 6
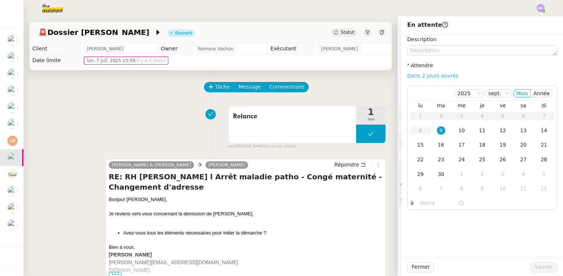
click at [421, 76] on link "Dans 2 jours ouvrés" at bounding box center [432, 76] width 51 height 6
type input "07:00"
click at [535, 265] on span "Sauver" at bounding box center [544, 267] width 18 height 8
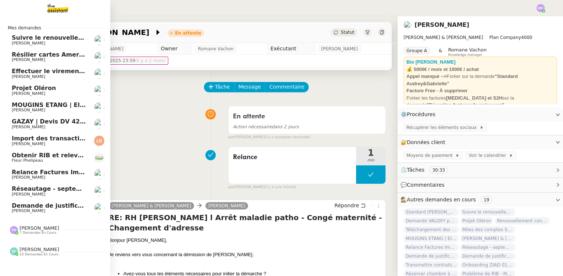
click at [62, 122] on span "GAZAY | Devis DV 42 427 sèche-serviette" at bounding box center [80, 121] width 136 height 7
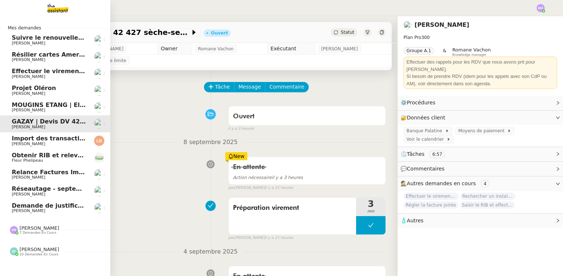
click at [59, 207] on span "Demande de justificatifs Pennylane - septembre 2025" at bounding box center [101, 205] width 178 height 7
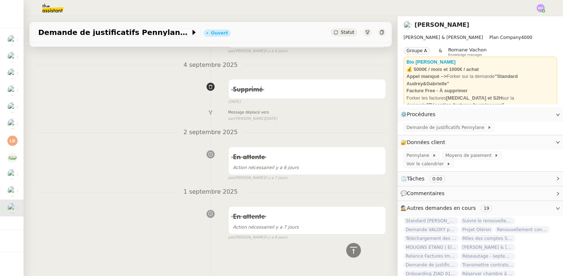
scroll to position [199, 0]
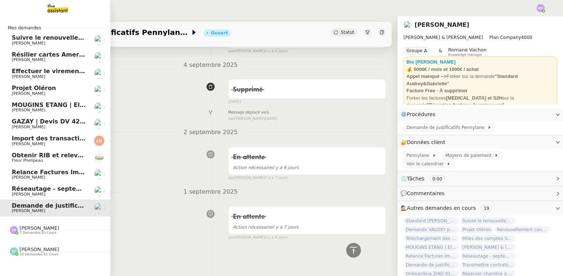
click at [56, 190] on span "Réseautage - septembre 2025" at bounding box center [62, 188] width 100 height 7
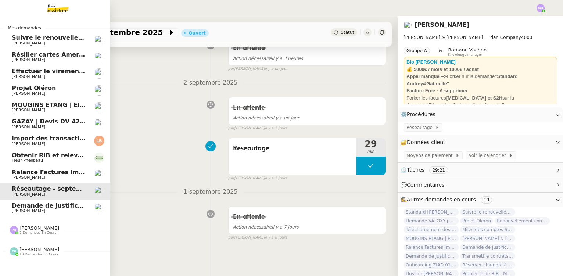
click at [58, 175] on span "Relance Factures Impayées - septembre 2025" at bounding box center [87, 172] width 151 height 7
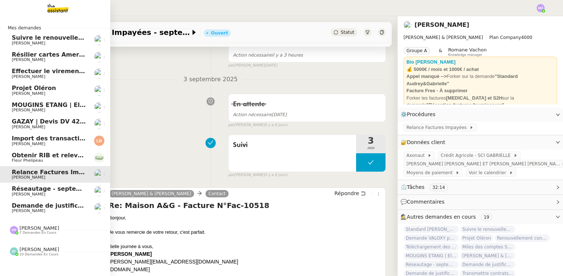
scroll to position [199, 0]
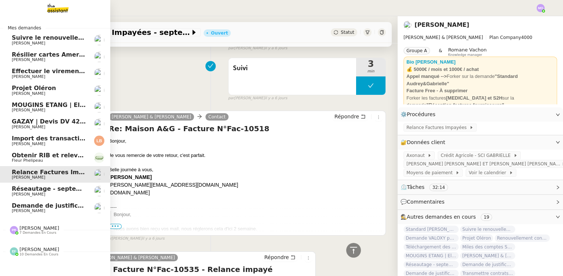
click at [46, 159] on span "Fleur Phelipeau" at bounding box center [49, 160] width 74 height 4
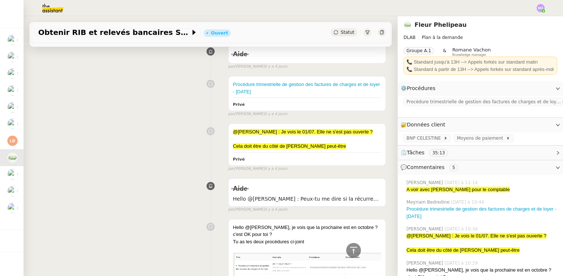
scroll to position [567, 0]
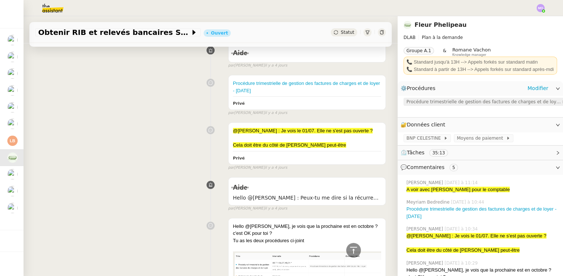
click at [431, 103] on span "Procédure trimestrielle de gestion des factures de charges et de loyer" at bounding box center [484, 101] width 155 height 7
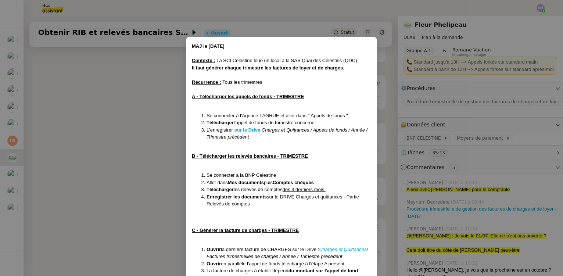
click at [139, 128] on nz-modal-container "MAJ le 04/04/2025 Contexte : La SCI Célestine loue un local à la SAS Quai des C…" at bounding box center [281, 138] width 563 height 276
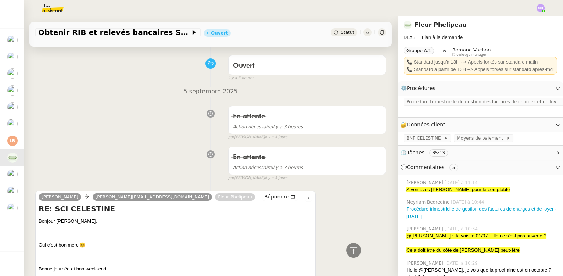
scroll to position [0, 0]
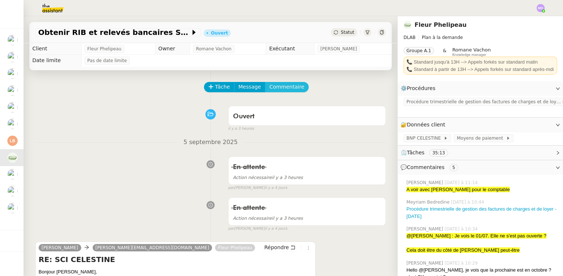
click at [277, 90] on span "Commentaire" at bounding box center [287, 87] width 35 height 8
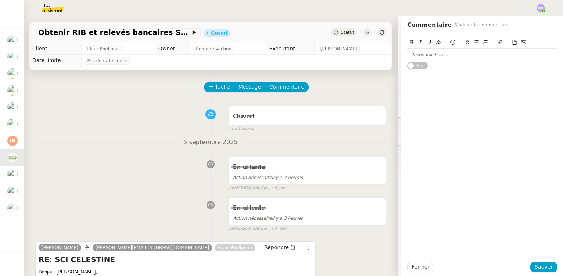
click at [414, 54] on div at bounding box center [482, 54] width 150 height 7
click at [534, 68] on div "J'ai l'impression que le comptable a changé entre temps." at bounding box center [482, 68] width 150 height 7
drag, startPoint x: 495, startPoint y: 68, endPoint x: 521, endPoint y: 70, distance: 25.8
click at [521, 70] on div "J'ai l'impression que le comptable a changé entre temps." at bounding box center [482, 68] width 150 height 7
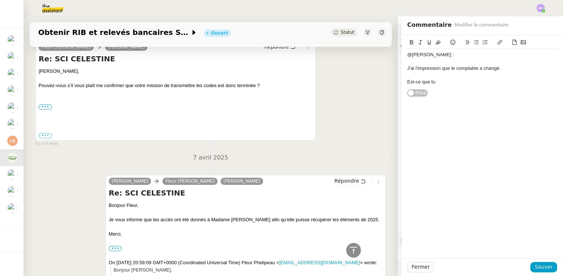
scroll to position [1471, 0]
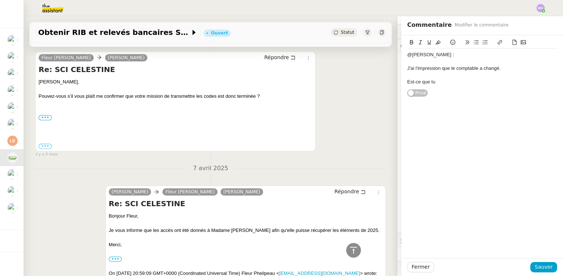
click at [500, 71] on div "J'ai l'impression que le comptable a changé." at bounding box center [482, 68] width 150 height 7
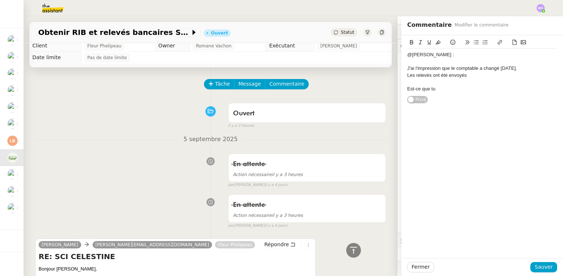
scroll to position [0, 0]
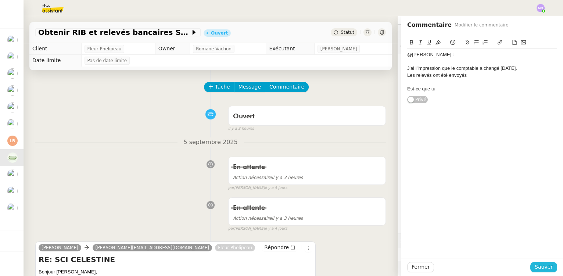
click at [535, 269] on span "Sauver" at bounding box center [544, 267] width 18 height 8
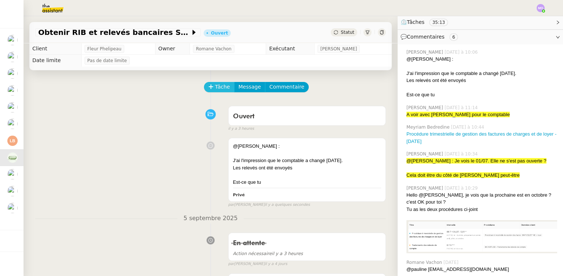
click at [215, 86] on span "Tâche" at bounding box center [222, 87] width 15 height 8
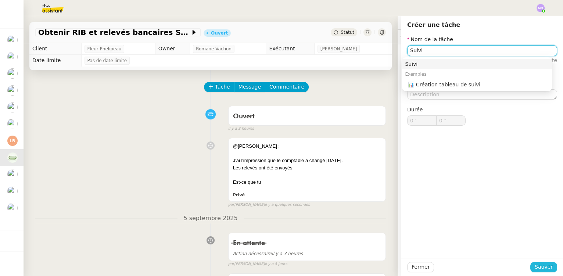
type input "Suivi"
click at [531, 266] on button "Sauver" at bounding box center [544, 267] width 27 height 10
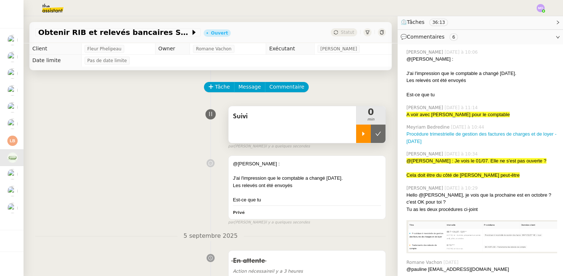
click at [356, 133] on div at bounding box center [363, 134] width 15 height 18
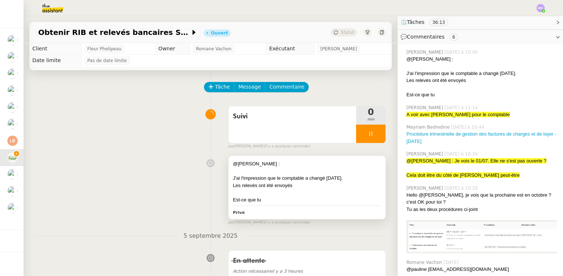
click at [272, 185] on div "Les relevés ont été envoyés" at bounding box center [307, 185] width 148 height 7
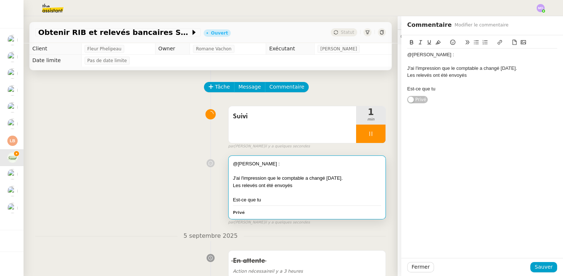
click at [450, 87] on div "Est-ce que tu" at bounding box center [482, 89] width 150 height 7
drag, startPoint x: 466, startPoint y: 74, endPoint x: 493, endPoint y: 94, distance: 34.2
click at [467, 74] on div "Les relevés ont été envoyés" at bounding box center [482, 75] width 150 height 7
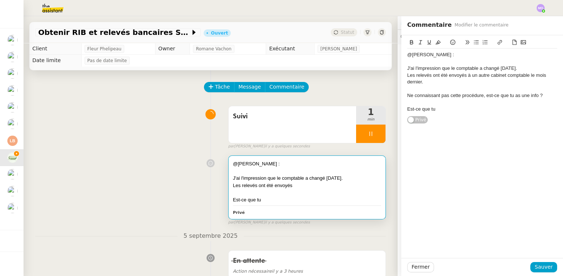
click at [417, 110] on div "Est-ce que tu" at bounding box center [482, 109] width 150 height 7
click at [417, 111] on div "Est-ce que tu" at bounding box center [482, 109] width 150 height 7
click at [537, 267] on span "Sauver" at bounding box center [544, 267] width 18 height 8
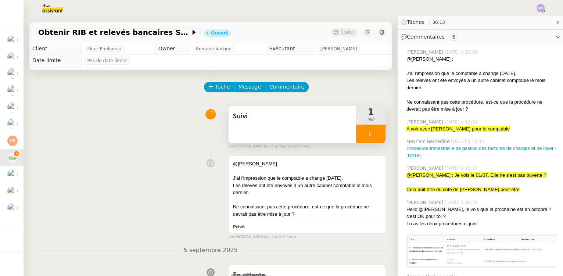
click at [371, 131] on div at bounding box center [370, 134] width 29 height 18
click at [375, 131] on icon at bounding box center [378, 134] width 6 height 6
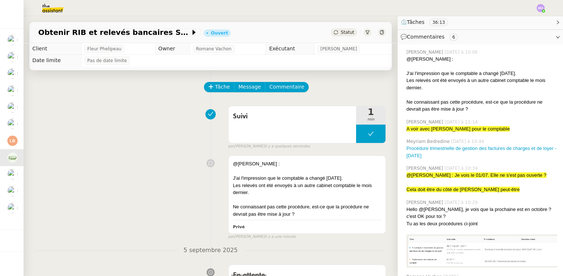
click at [344, 30] on span "Statut" at bounding box center [348, 32] width 14 height 5
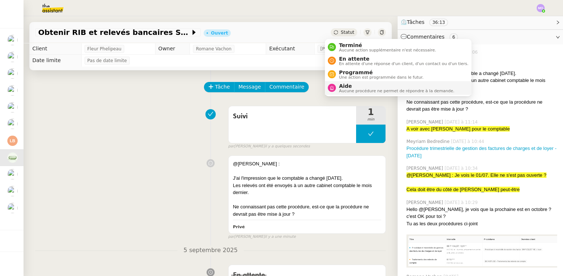
click at [346, 87] on span "Aide" at bounding box center [396, 86] width 115 height 6
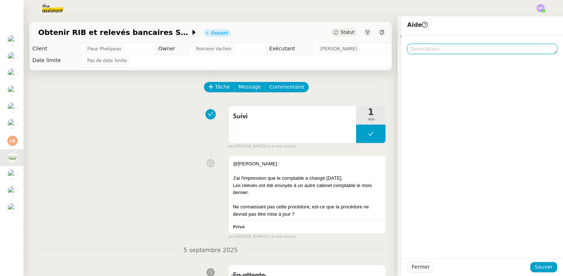
click at [418, 53] on textarea at bounding box center [482, 49] width 150 height 10
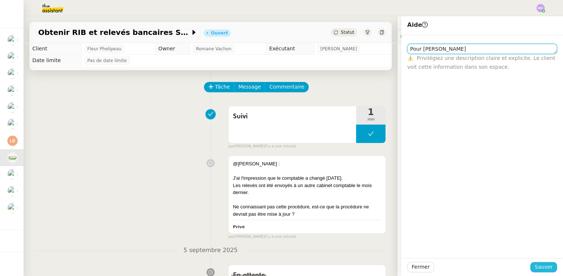
type textarea "Pour Pauline"
click at [537, 268] on span "Sauver" at bounding box center [544, 267] width 18 height 8
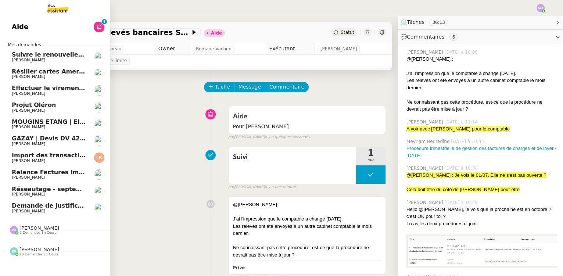
click at [46, 207] on span "Demande de justificatifs Pennylane - septembre 2025" at bounding box center [101, 205] width 178 height 7
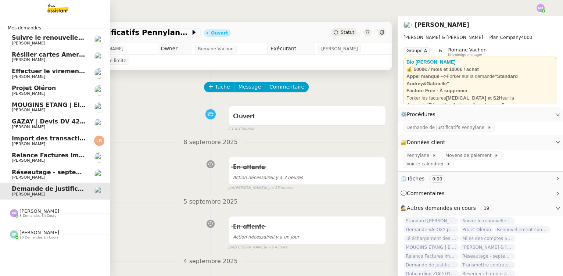
click at [55, 177] on span "[PERSON_NAME]" at bounding box center [49, 177] width 74 height 4
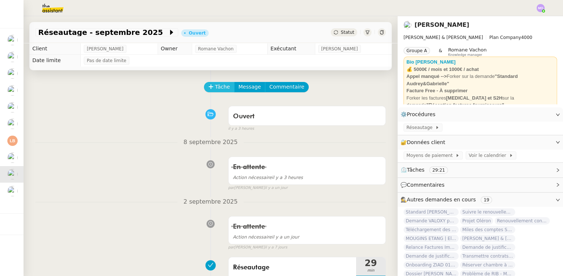
drag, startPoint x: 213, startPoint y: 86, endPoint x: 204, endPoint y: 96, distance: 13.3
click at [215, 86] on span "Tâche" at bounding box center [222, 87] width 15 height 8
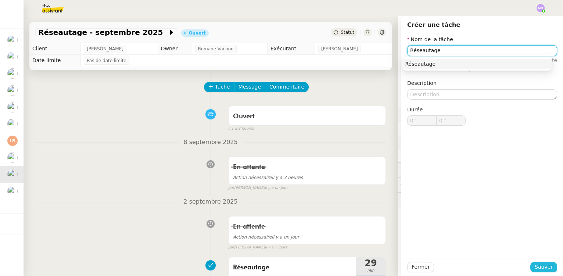
type input "Réseautage"
drag, startPoint x: 536, startPoint y: 265, endPoint x: 449, endPoint y: 233, distance: 92.2
click at [536, 264] on span "Sauver" at bounding box center [544, 267] width 18 height 8
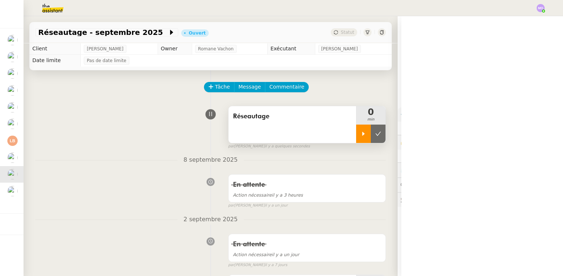
click at [361, 132] on icon at bounding box center [364, 134] width 6 height 6
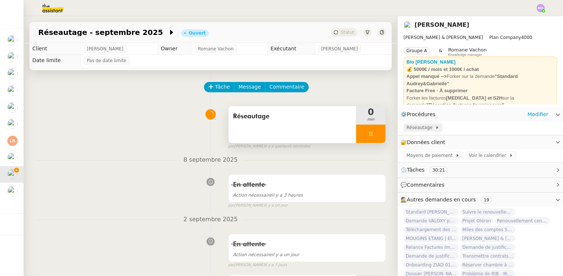
click at [408, 128] on span "Réseautage" at bounding box center [421, 127] width 29 height 7
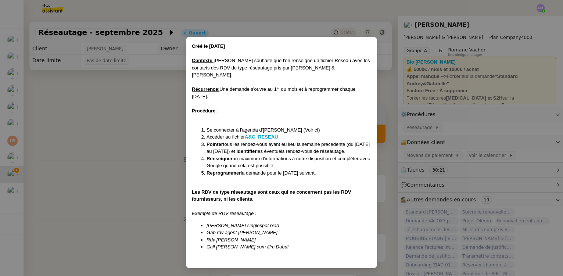
click at [263, 133] on li "Accéder au fichier A&G_RESEAU" at bounding box center [289, 136] width 165 height 7
click at [266, 134] on strong "A&G_RESEAU" at bounding box center [261, 137] width 33 height 6
click at [137, 128] on nz-modal-container "Créé le 03/02/2025 Contexte : Ségolène souhaite que l'on renseigne un fichier R…" at bounding box center [281, 138] width 563 height 276
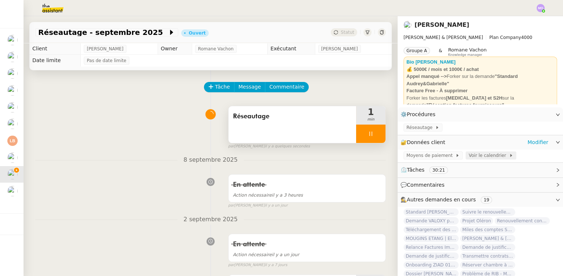
click at [469, 155] on span "Voir le calendrier" at bounding box center [489, 155] width 40 height 7
click at [372, 134] on div at bounding box center [370, 134] width 29 height 18
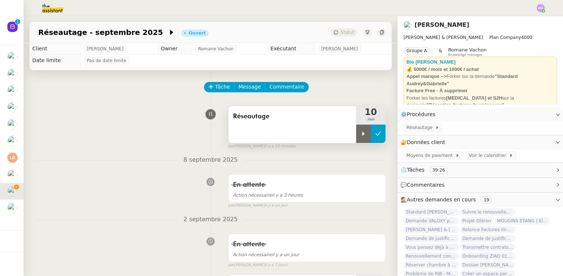
drag, startPoint x: 371, startPoint y: 134, endPoint x: 367, endPoint y: 133, distance: 4.7
click at [375, 134] on icon at bounding box center [378, 134] width 6 height 6
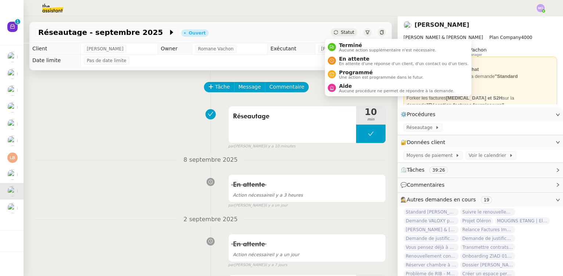
click at [341, 32] on span "Statut" at bounding box center [348, 32] width 14 height 5
click at [352, 58] on span "En attente" at bounding box center [403, 59] width 129 height 6
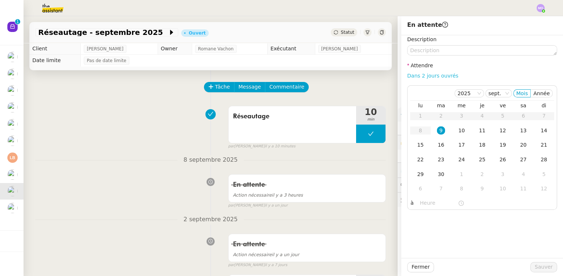
click at [414, 76] on link "Dans 2 jours ouvrés" at bounding box center [432, 76] width 51 height 6
type input "07:00"
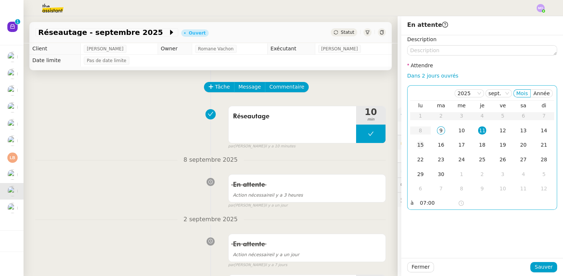
click at [417, 142] on div "15" at bounding box center [421, 145] width 8 height 8
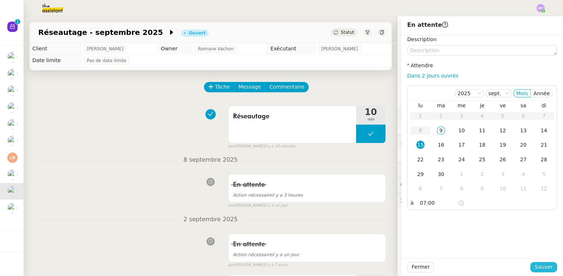
click at [535, 268] on span "Sauver" at bounding box center [544, 267] width 18 height 8
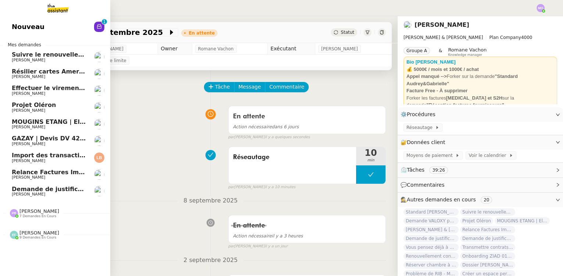
click at [76, 157] on span "Import des transaction CB - septembre 2025" at bounding box center [85, 155] width 147 height 7
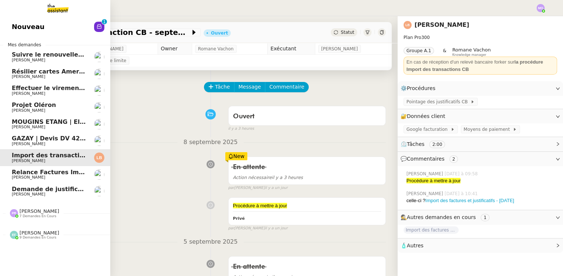
click at [62, 177] on span "[PERSON_NAME]" at bounding box center [49, 177] width 74 height 4
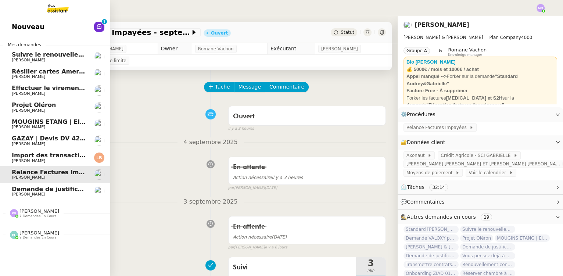
click at [74, 194] on span "[PERSON_NAME]" at bounding box center [49, 194] width 74 height 4
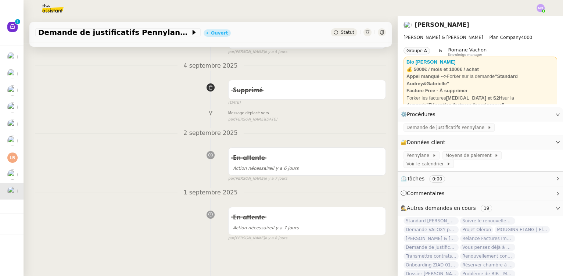
scroll to position [199, 0]
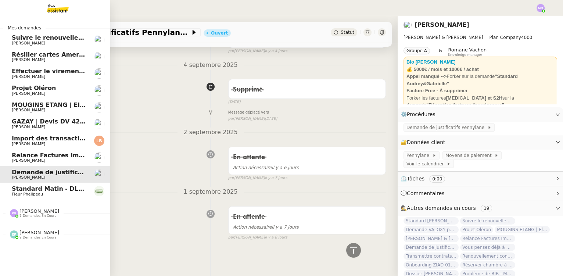
click at [29, 176] on span "[PERSON_NAME]" at bounding box center [28, 177] width 33 height 5
click at [36, 159] on span "[PERSON_NAME]" at bounding box center [28, 160] width 33 height 5
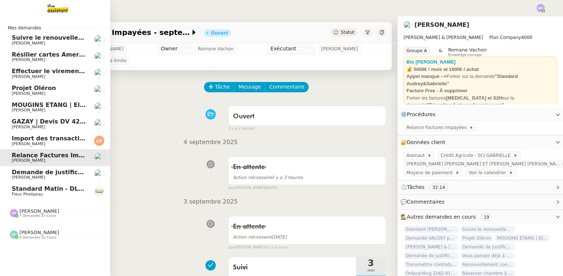
click at [38, 189] on span "Standard Matin - DLAB" at bounding box center [50, 188] width 76 height 7
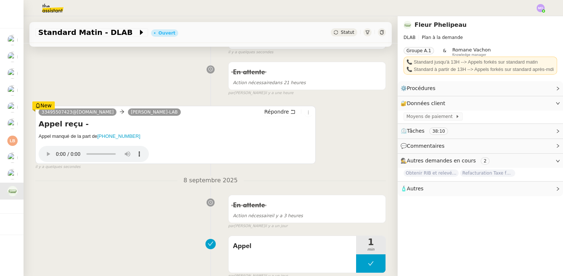
scroll to position [133, 0]
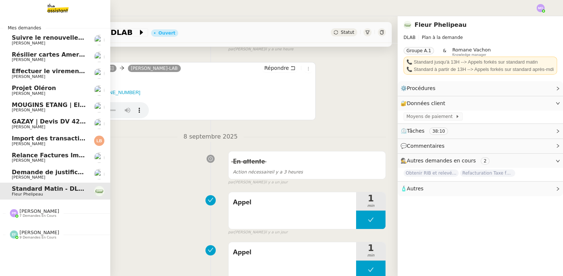
click at [55, 124] on span "GAZAY | Devis DV 42 427 sèche-serviette" at bounding box center [80, 121] width 136 height 7
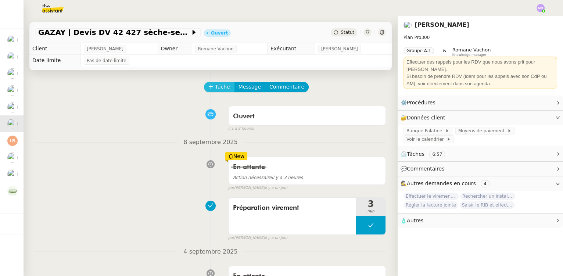
click at [210, 88] on button "Tâche" at bounding box center [219, 87] width 31 height 10
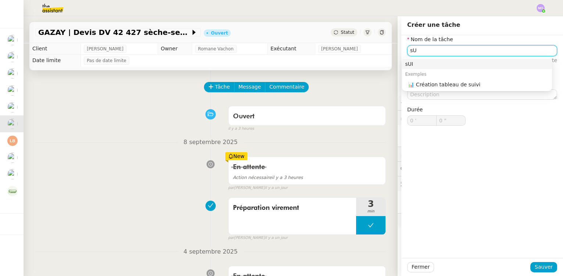
type input "s"
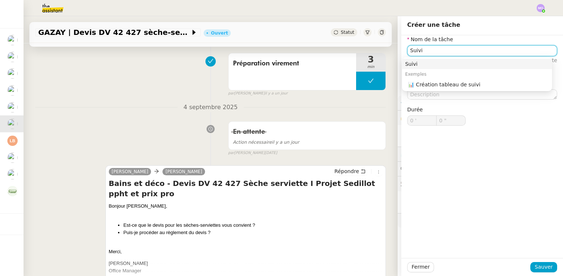
scroll to position [67, 0]
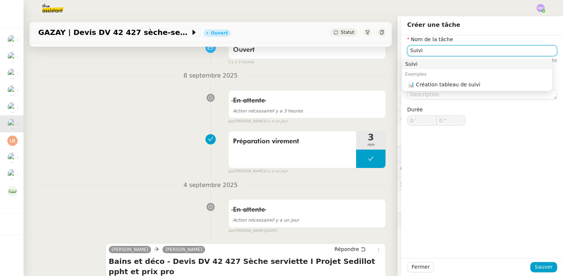
type input "Suivi"
click at [77, 159] on div "Préparation virement 3 min false par Marie O. il y a un jour" at bounding box center [210, 151] width 351 height 47
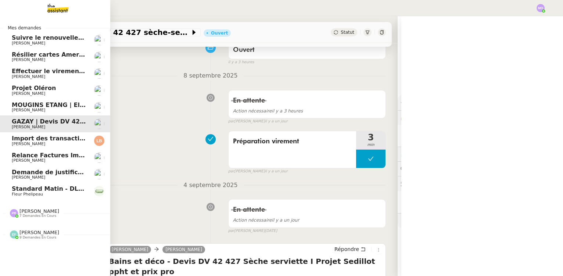
click at [54, 70] on span "Effectuer le virement pour le dossier Gazay" at bounding box center [101, 71] width 179 height 7
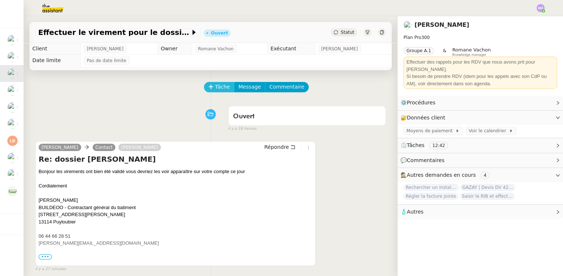
click at [215, 89] on span "Tâche" at bounding box center [222, 87] width 15 height 8
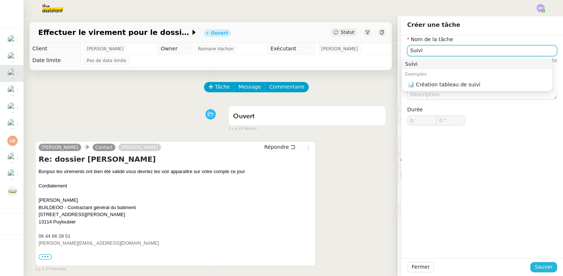
type input "Suivi"
drag, startPoint x: 537, startPoint y: 265, endPoint x: 475, endPoint y: 252, distance: 63.1
click at [536, 265] on span "Sauver" at bounding box center [544, 267] width 18 height 8
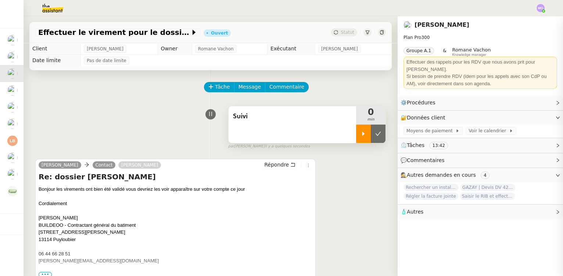
drag, startPoint x: 357, startPoint y: 140, endPoint x: 335, endPoint y: 97, distance: 47.7
click at [356, 140] on div at bounding box center [363, 134] width 15 height 18
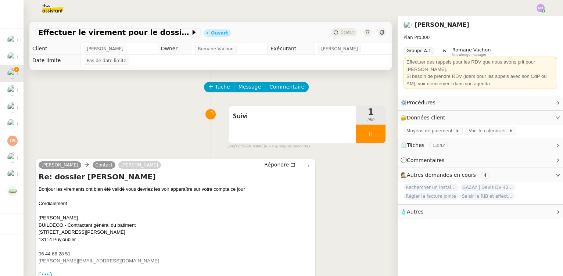
click at [142, 111] on div "Suivi 1 min false par Marie O. il y a quelques secondes" at bounding box center [210, 126] width 351 height 47
click at [272, 126] on div "Suivi" at bounding box center [293, 124] width 128 height 37
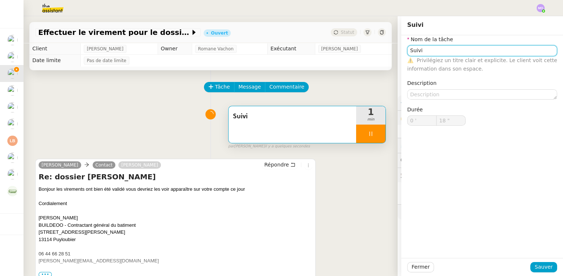
click at [449, 54] on input "Suivi" at bounding box center [482, 50] width 150 height 11
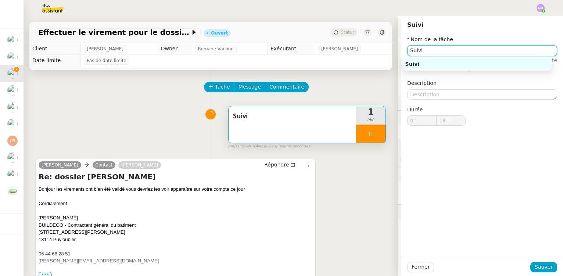
type input "19 ""
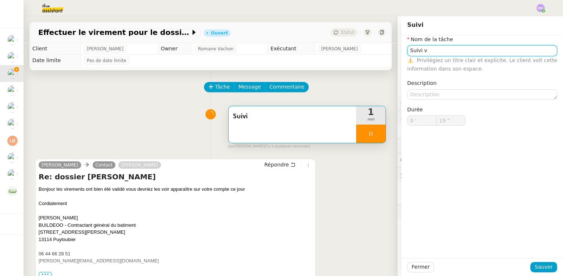
type input "Suivi vi"
type input "20 ""
type input "Suivi virem"
type input "21 ""
type input "Suivi virement"
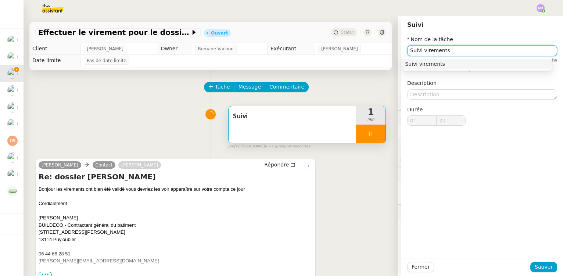
type input "22 ""
type input "Suivi virements"
type input "24 ""
type input "Suivi virements"
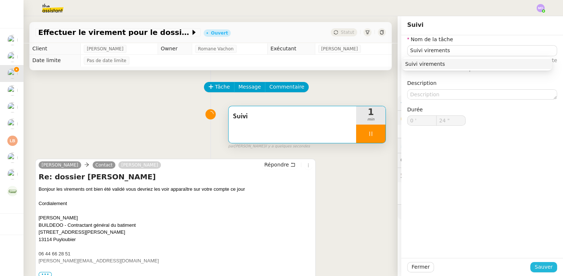
click at [535, 264] on span "Sauver" at bounding box center [544, 267] width 18 height 8
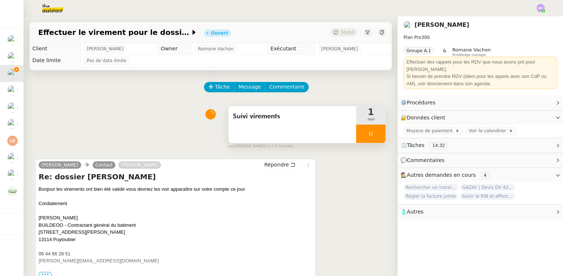
click at [372, 139] on div at bounding box center [370, 134] width 29 height 18
click at [372, 139] on button at bounding box center [378, 134] width 15 height 18
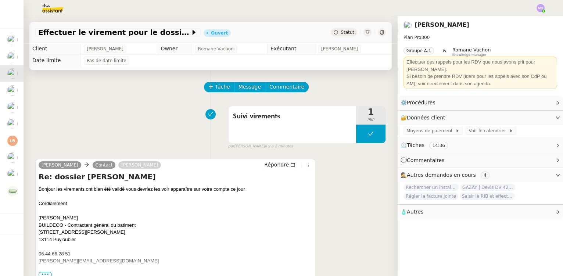
click at [342, 33] on span "Statut" at bounding box center [348, 32] width 14 height 5
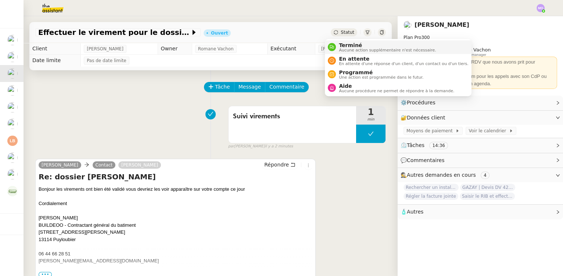
click at [347, 46] on span "Terminé" at bounding box center [387, 45] width 97 height 6
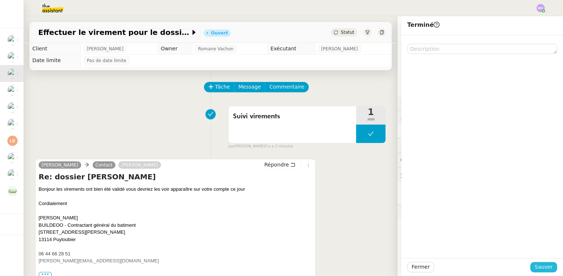
click at [535, 266] on span "Sauver" at bounding box center [544, 267] width 18 height 8
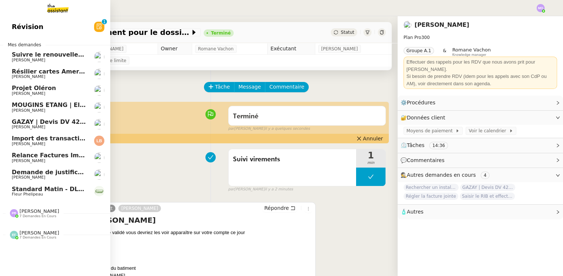
click at [53, 9] on img at bounding box center [52, 8] width 57 height 16
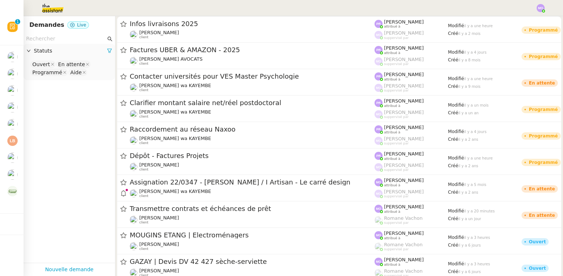
click at [49, 39] on input "text" at bounding box center [66, 39] width 80 height 8
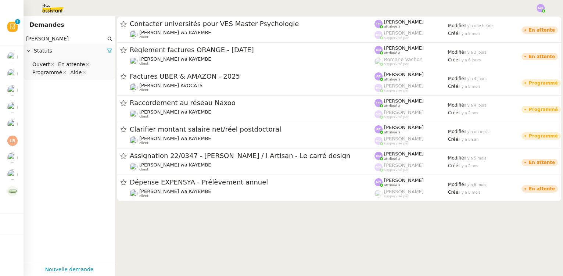
type input "naomi"
click at [90, 74] on nz-select-top-control "Ouvert En attente Programmé Aide" at bounding box center [69, 68] width 80 height 17
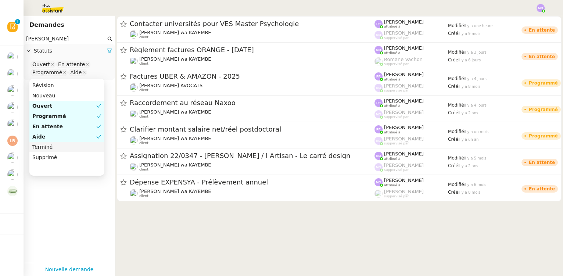
click at [44, 150] on div "Terminé" at bounding box center [66, 147] width 69 height 7
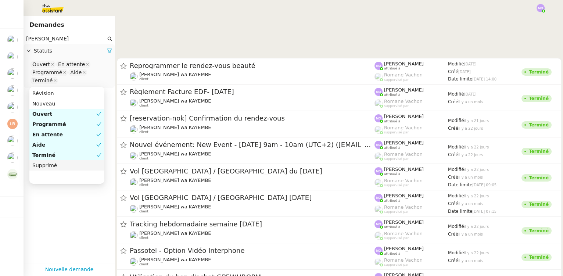
scroll to position [234, 0]
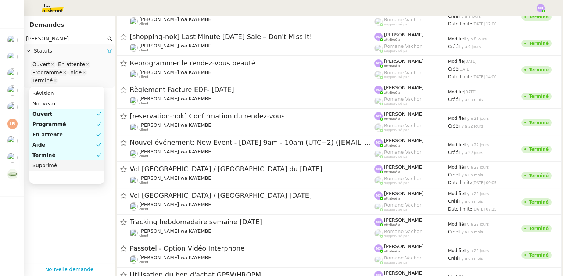
drag, startPoint x: 53, startPoint y: 240, endPoint x: 40, endPoint y: 200, distance: 41.9
click at [53, 240] on app-tickets-filter "naomi Statuts Ouvert En attente Programmé Aide Terminé" at bounding box center [70, 148] width 92 height 229
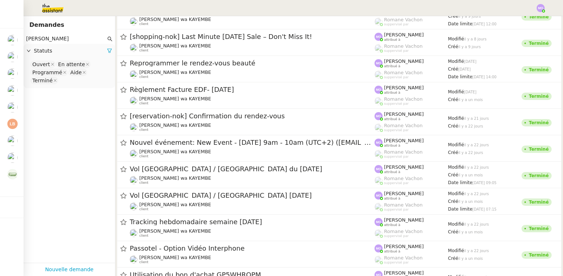
click at [53, 8] on img at bounding box center [46, 8] width 57 height 16
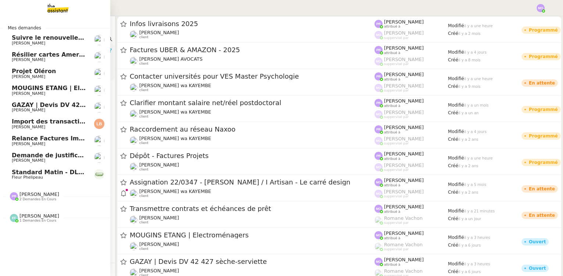
drag, startPoint x: 32, startPoint y: 196, endPoint x: 29, endPoint y: 202, distance: 5.8
click at [29, 202] on div "Pauline Ribas 2 demandes en cours" at bounding box center [55, 193] width 110 height 21
click at [30, 248] on span "[PERSON_NAME]" at bounding box center [39, 250] width 40 height 6
click at [35, 199] on span "2 demandes en cours" at bounding box center [37, 199] width 37 height 4
click at [30, 195] on span "[PERSON_NAME]" at bounding box center [39, 195] width 40 height 6
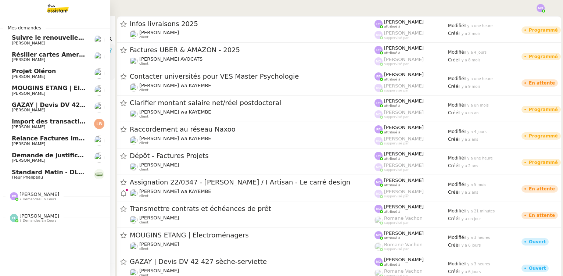
click at [32, 194] on span "[PERSON_NAME]" at bounding box center [39, 195] width 40 height 6
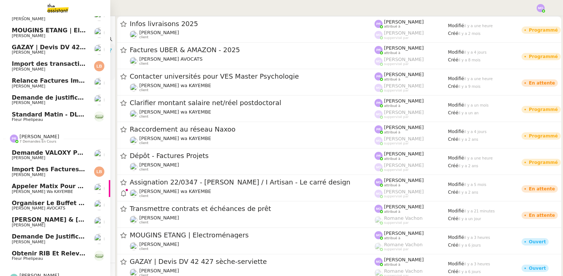
scroll to position [70, 0]
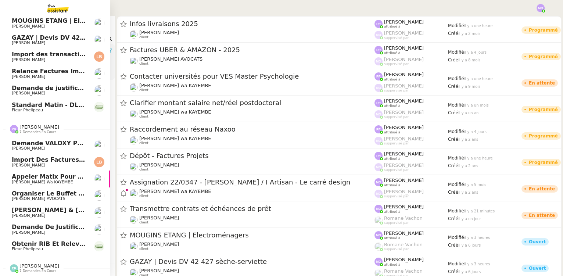
click at [48, 197] on span "[PERSON_NAME] AVOCATS" at bounding box center [49, 199] width 74 height 4
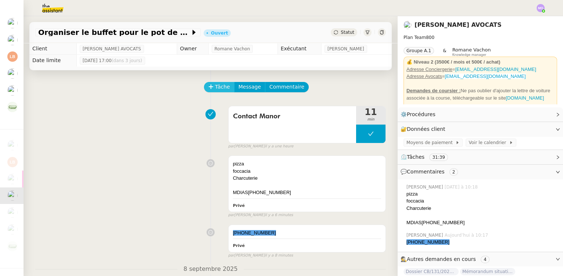
click at [217, 88] on span "Tâche" at bounding box center [222, 87] width 15 height 8
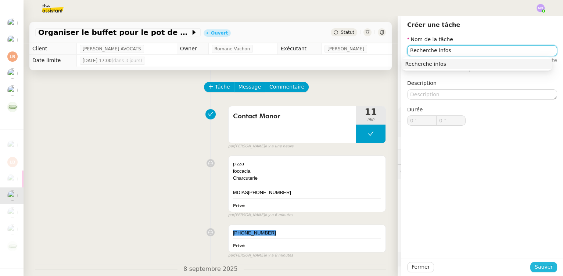
type input "Recherche infos"
click at [535, 271] on span "Sauver" at bounding box center [544, 267] width 18 height 8
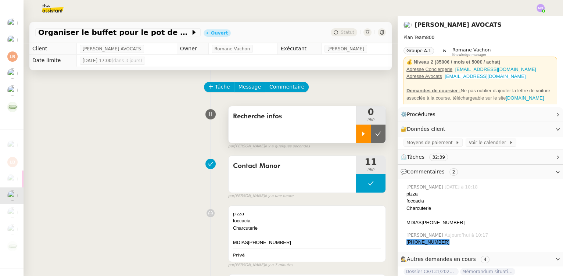
click at [361, 140] on div at bounding box center [363, 134] width 15 height 18
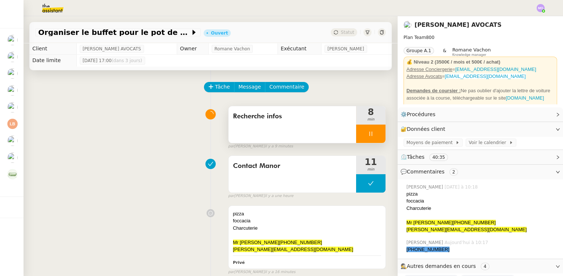
click at [372, 132] on div at bounding box center [370, 134] width 29 height 18
click at [375, 132] on icon at bounding box center [378, 134] width 6 height 6
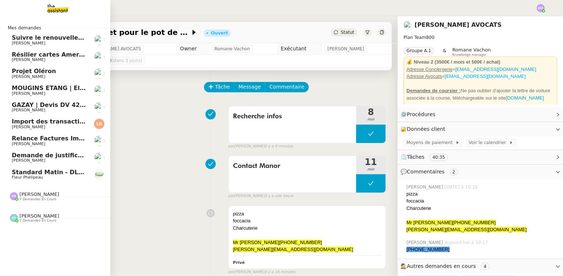
click at [63, 176] on span "Fleur Phelipeau" at bounding box center [49, 177] width 74 height 4
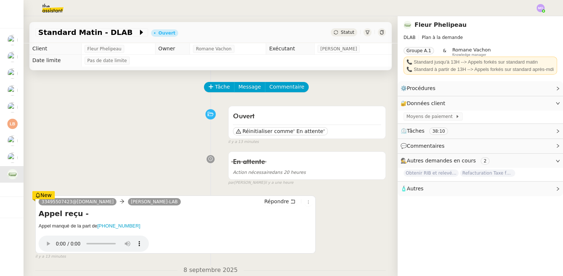
click at [58, 163] on div "En attente Action nécessaire dans 20 heures false par Marie O. il y a une heure" at bounding box center [210, 167] width 351 height 38
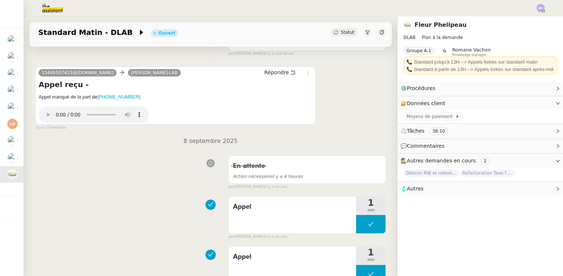
scroll to position [133, 0]
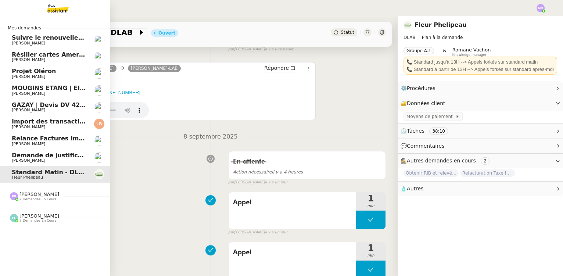
click at [51, 156] on span "Demande de justificatifs Pennylane - septembre 2025" at bounding box center [101, 155] width 178 height 7
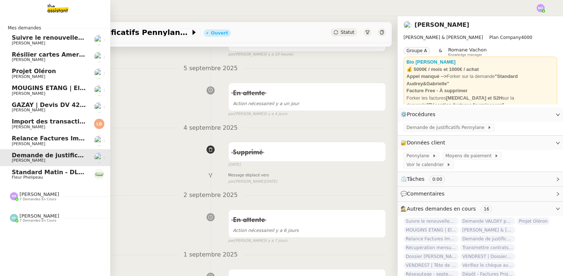
scroll to position [120, 0]
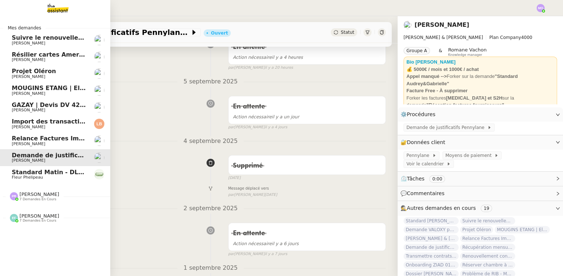
click at [59, 90] on span "MOUGINS ETANG | Electroménagers" at bounding box center [71, 88] width 118 height 7
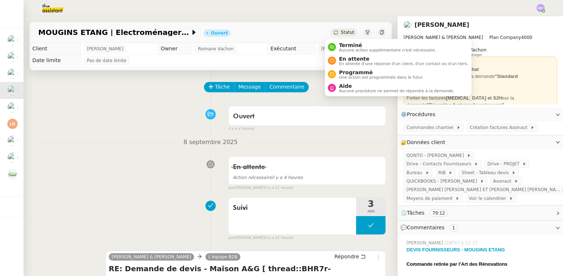
click at [344, 31] on span "Statut" at bounding box center [348, 32] width 14 height 5
click at [349, 62] on span "En attente d'une réponse d'un client, d'un contact ou d'un tiers." at bounding box center [403, 64] width 129 height 4
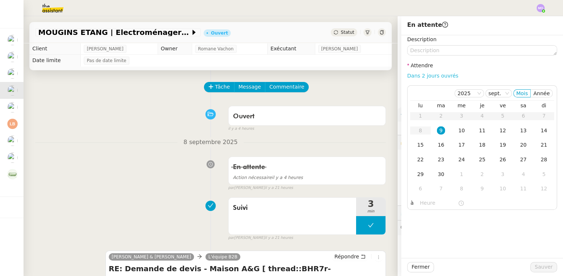
click at [416, 75] on link "Dans 2 jours ouvrés" at bounding box center [432, 76] width 51 height 6
type input "07:00"
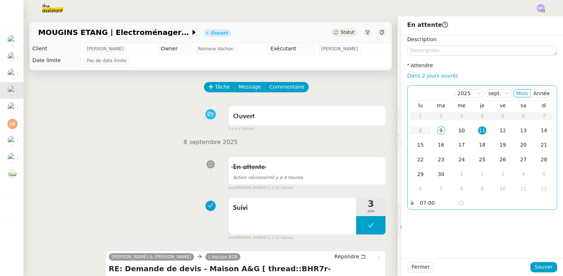
click at [458, 129] on div "10" at bounding box center [462, 130] width 8 height 8
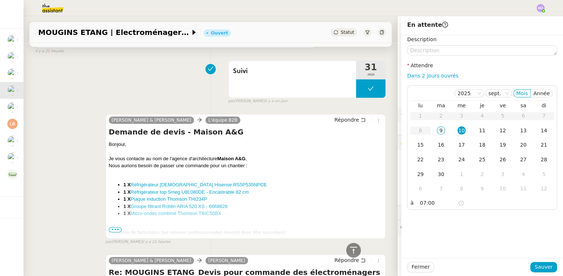
scroll to position [535, 0]
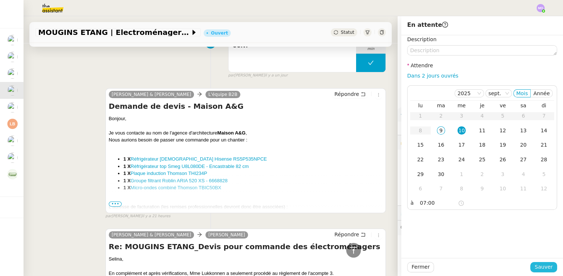
click at [535, 266] on span "Sauver" at bounding box center [544, 267] width 18 height 8
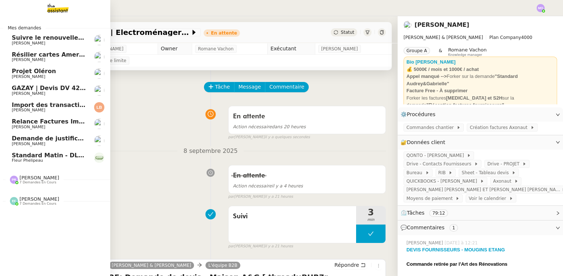
click at [57, 92] on span "[PERSON_NAME]" at bounding box center [49, 94] width 74 height 4
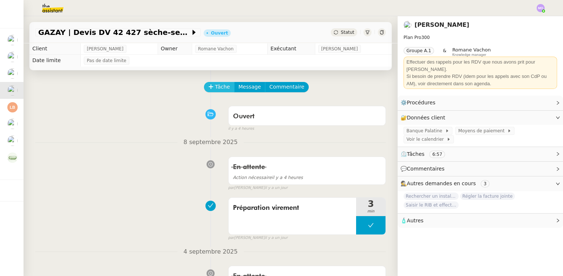
click at [215, 88] on span "Tâche" at bounding box center [222, 87] width 15 height 8
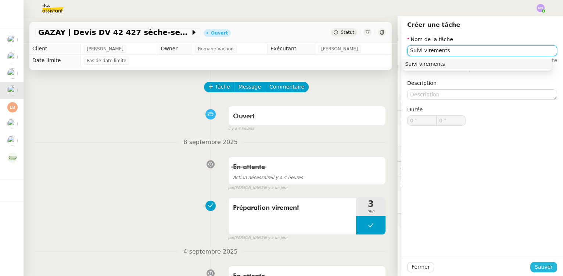
type input "Suivi virements"
drag, startPoint x: 536, startPoint y: 268, endPoint x: 470, endPoint y: 240, distance: 71.6
click at [536, 267] on span "Sauver" at bounding box center [544, 267] width 18 height 8
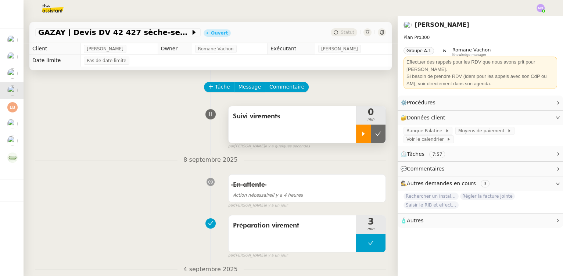
click at [356, 128] on div at bounding box center [363, 134] width 15 height 18
click at [370, 139] on div at bounding box center [370, 134] width 29 height 18
click at [371, 139] on button at bounding box center [378, 134] width 15 height 18
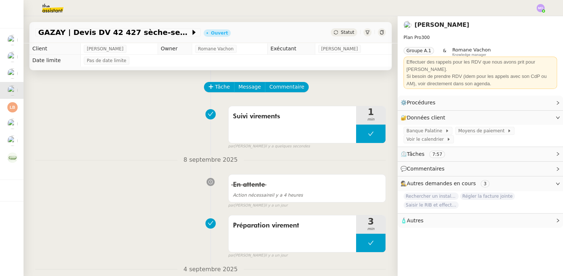
click at [341, 33] on span "Statut" at bounding box center [348, 32] width 14 height 5
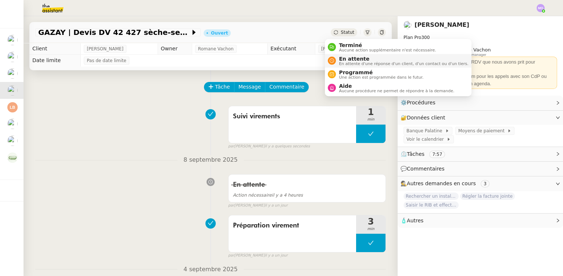
click at [351, 58] on span "En attente" at bounding box center [403, 59] width 129 height 6
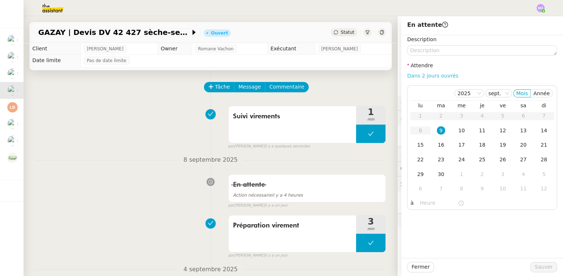
click at [416, 74] on link "Dans 2 jours ouvrés" at bounding box center [432, 76] width 51 height 6
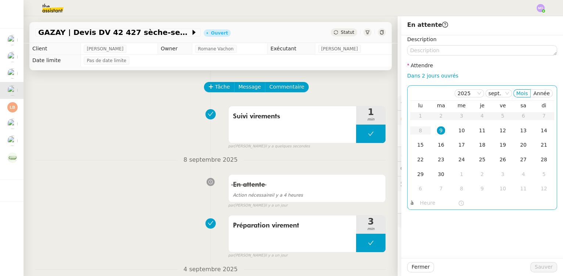
type input "07:00"
click at [458, 132] on div "10" at bounding box center [462, 130] width 8 height 8
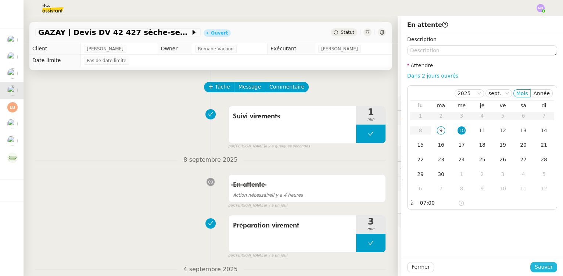
click at [535, 267] on span "Sauver" at bounding box center [544, 267] width 18 height 8
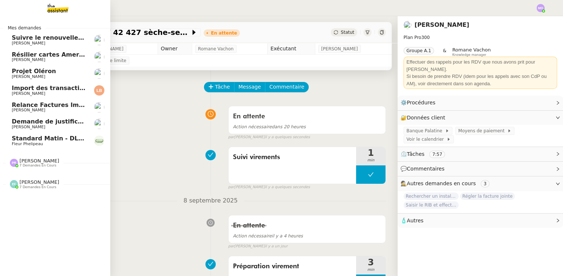
click at [45, 74] on span "Projet Oléron" at bounding box center [34, 71] width 44 height 7
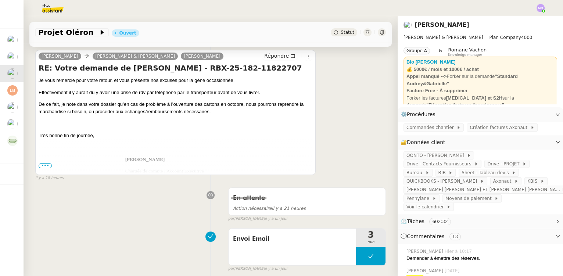
scroll to position [133, 0]
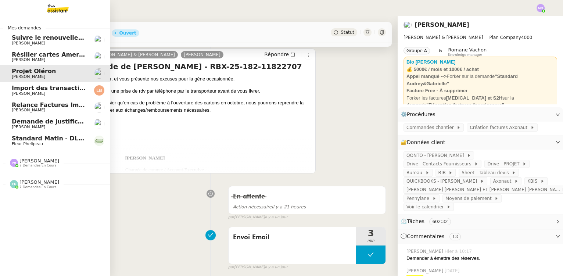
click at [32, 164] on span "7 demandes en cours" at bounding box center [37, 166] width 37 height 4
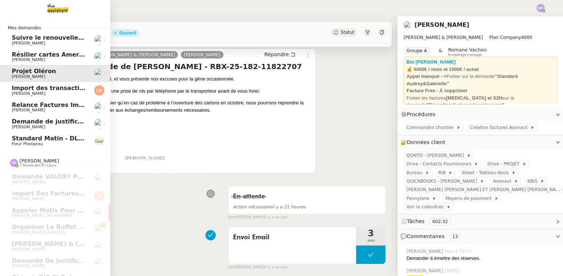
click at [53, 60] on span "[PERSON_NAME]" at bounding box center [49, 60] width 74 height 4
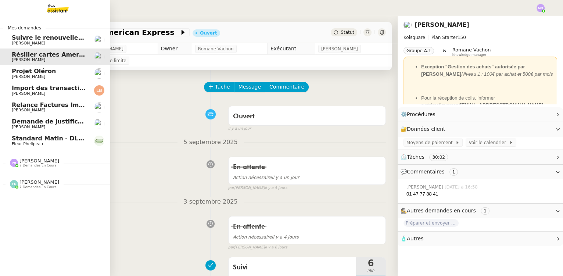
click at [47, 141] on span "Standard Matin - DLAB" at bounding box center [50, 138] width 76 height 7
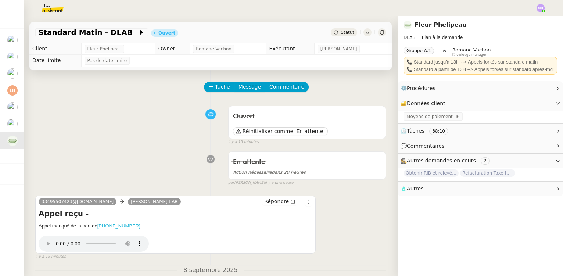
click at [119, 227] on ringoverc2c-number-84e06f14122c "[PHONE_NUMBER]" at bounding box center [118, 226] width 43 height 6
click at [215, 89] on span "Tâche" at bounding box center [222, 87] width 15 height 8
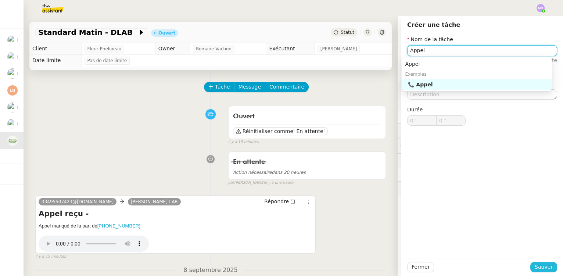
type input "Appel"
click at [537, 268] on span "Sauver" at bounding box center [544, 267] width 18 height 8
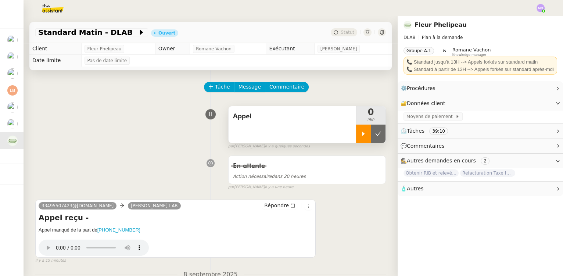
click at [361, 137] on icon at bounding box center [364, 134] width 6 height 6
click at [373, 140] on div at bounding box center [370, 134] width 29 height 18
click at [373, 140] on button at bounding box center [378, 134] width 15 height 18
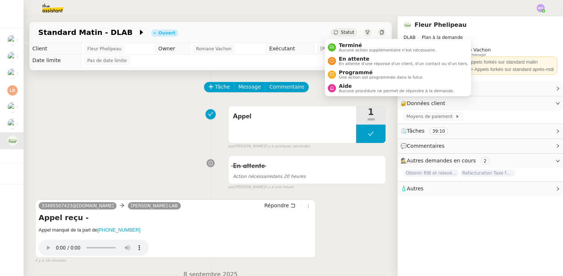
click at [341, 30] on span "Statut" at bounding box center [348, 32] width 14 height 5
click at [362, 63] on span "En attente d'une réponse d'un client, d'un contact ou d'un tiers." at bounding box center [403, 64] width 129 height 4
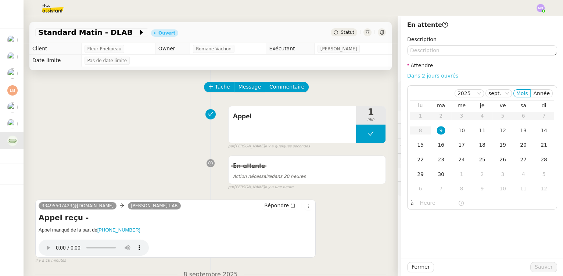
click at [425, 75] on link "Dans 2 jours ouvrés" at bounding box center [432, 76] width 51 height 6
type input "07:00"
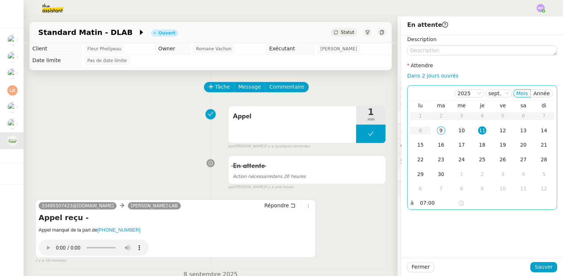
click at [460, 129] on div "10" at bounding box center [462, 130] width 8 height 8
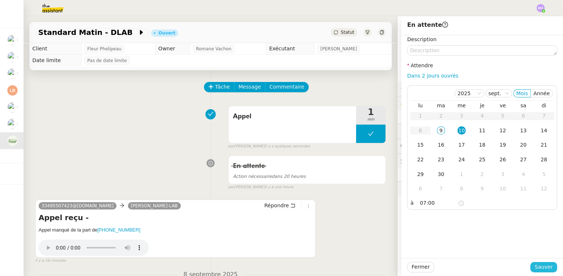
click at [535, 266] on span "Sauver" at bounding box center [544, 267] width 18 height 8
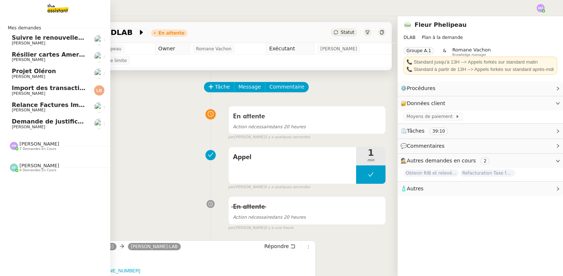
click at [54, 125] on span "[PERSON_NAME]" at bounding box center [49, 127] width 74 height 4
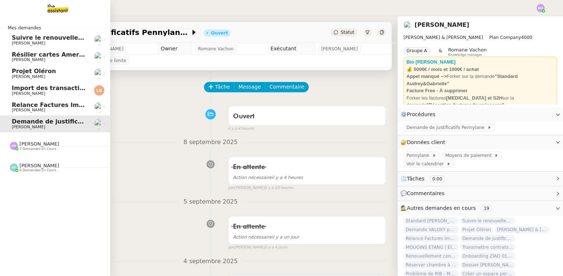
click at [62, 104] on span "Relance Factures Impayées - septembre 2025" at bounding box center [87, 104] width 151 height 7
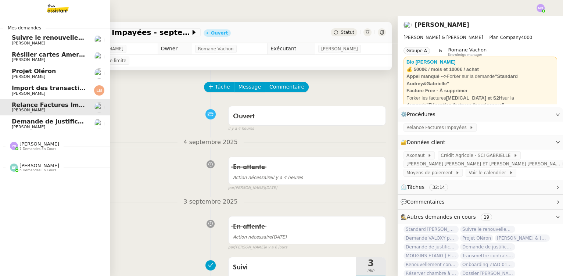
click at [46, 91] on span "Import des transaction CB - septembre 2025" at bounding box center [85, 88] width 147 height 7
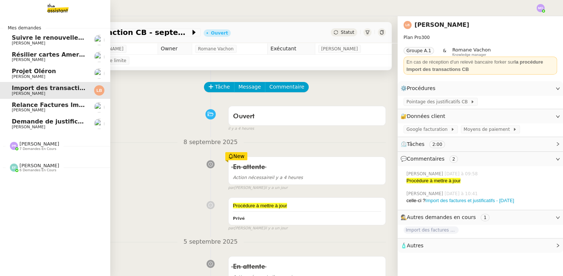
click at [52, 76] on span "[PERSON_NAME]" at bounding box center [49, 77] width 74 height 4
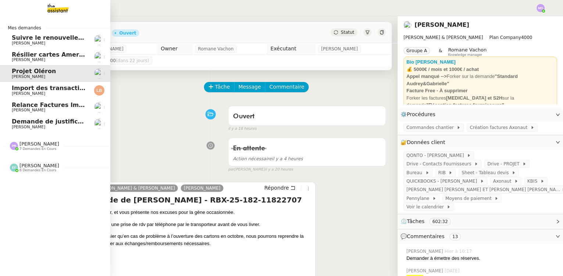
click at [43, 54] on span "Résilier cartes American Express" at bounding box center [66, 54] width 109 height 7
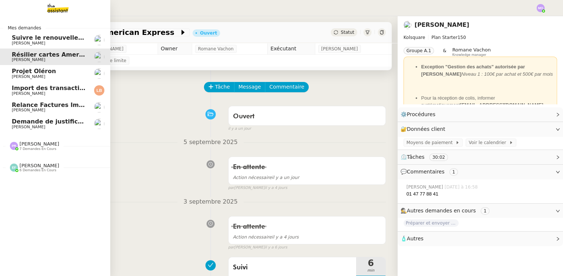
click at [43, 38] on span "Suivre le renouvellement produit Trimble" at bounding box center [80, 37] width 137 height 7
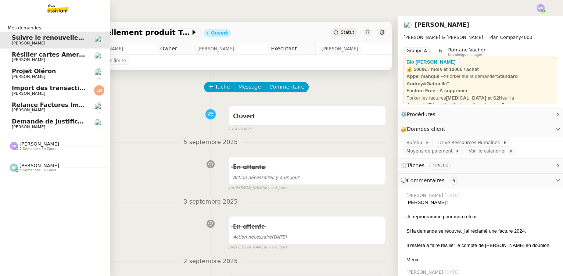
click at [43, 87] on span "Import des transaction CB - septembre 2025" at bounding box center [85, 88] width 147 height 7
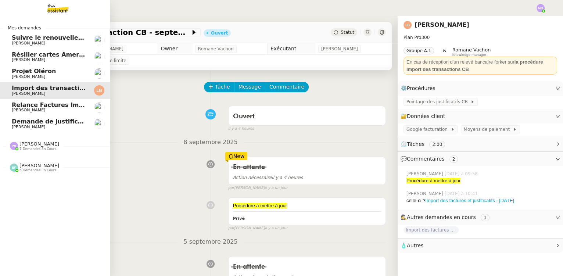
click at [48, 74] on span "Projet Oléron" at bounding box center [49, 71] width 74 height 7
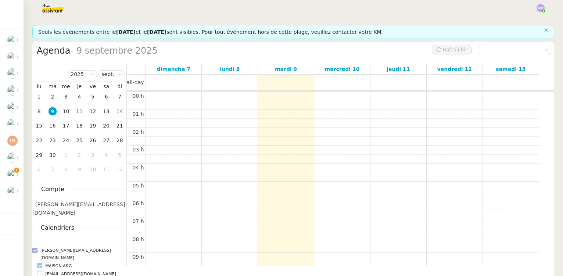
scroll to position [107, 0]
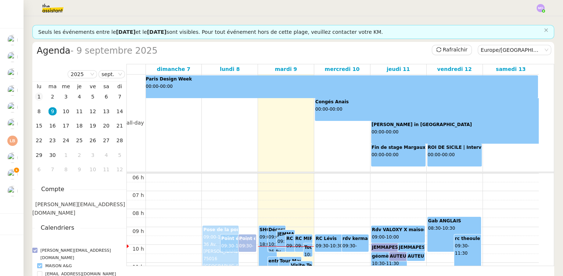
click at [39, 96] on div "1" at bounding box center [39, 97] width 8 height 8
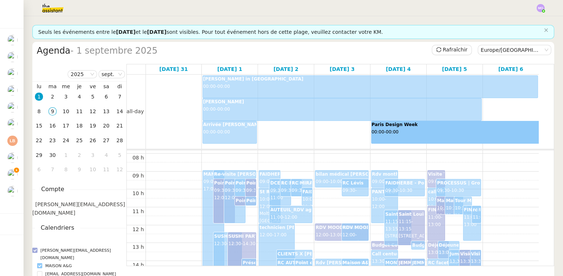
scroll to position [140, 0]
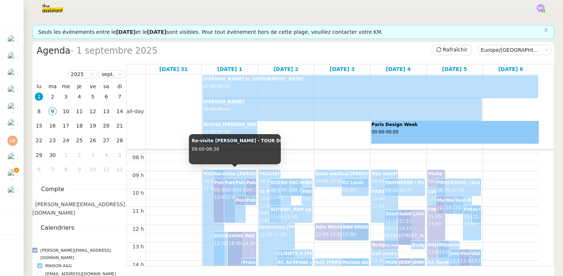
click at [220, 174] on b "Re-visite Yoan x Gabrielle - TOUR DES DAMES" at bounding box center [271, 173] width 114 height 5
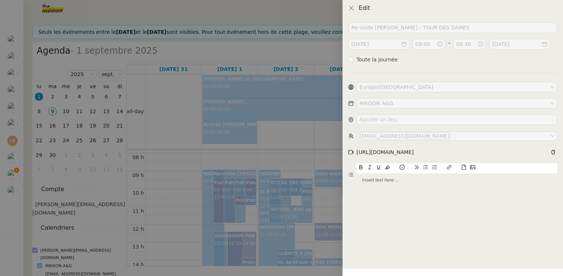
click at [182, 178] on div at bounding box center [281, 138] width 563 height 276
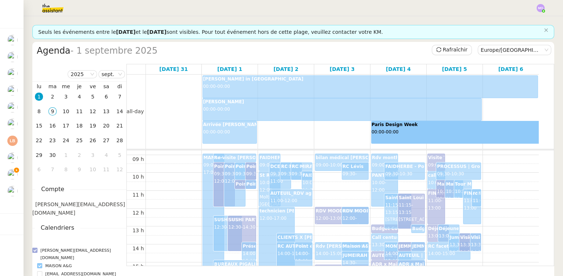
scroll to position [207, 0]
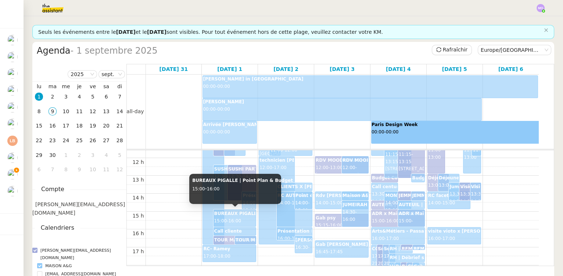
click at [250, 216] on div "BUREAUX PIGALLE | Point Plan & Budget 15:00 - 16:00" at bounding box center [235, 218] width 42 height 16
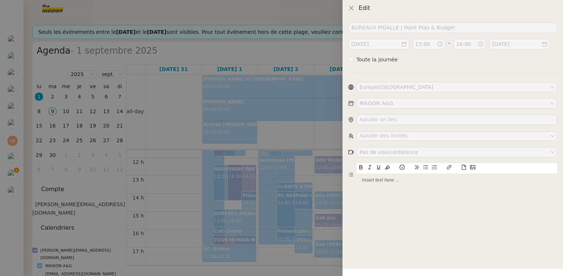
click at [186, 209] on div at bounding box center [281, 138] width 563 height 276
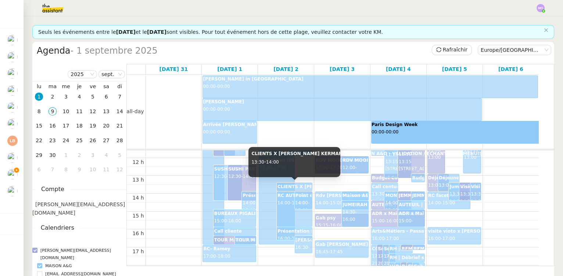
click at [291, 186] on b "CLIENTS X BRUNO&VICTOR KERMAREC X MAISON A&G - VALIDATION / ECHANTILLON MENUISE…" at bounding box center [400, 186] width 245 height 5
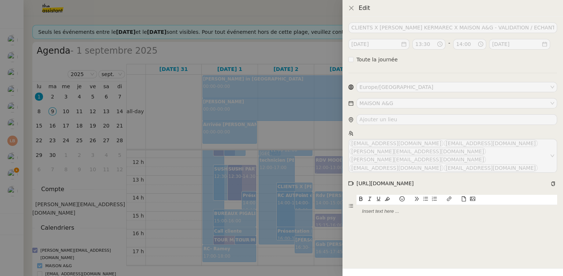
click at [246, 189] on div at bounding box center [281, 138] width 563 height 276
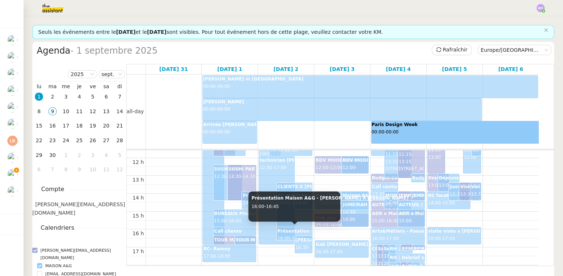
click at [286, 231] on b "Présentation Maison A&G - Pierre Cousin X Gabrielle" at bounding box center [356, 231] width 157 height 5
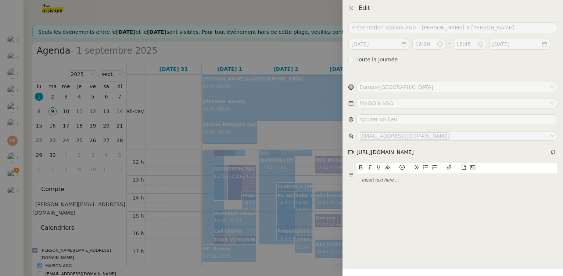
click at [271, 168] on div at bounding box center [281, 138] width 563 height 276
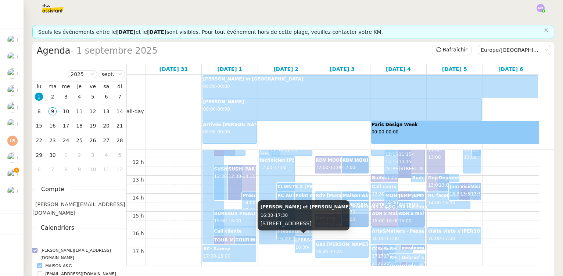
click at [303, 245] on span "16:30" at bounding box center [302, 247] width 13 height 5
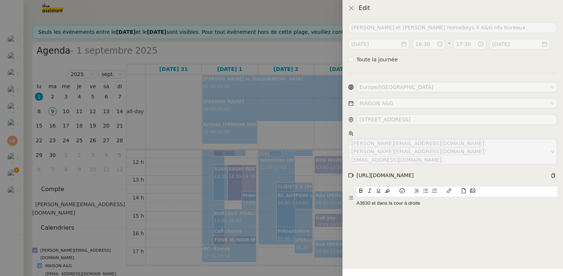
click at [275, 157] on div at bounding box center [281, 138] width 563 height 276
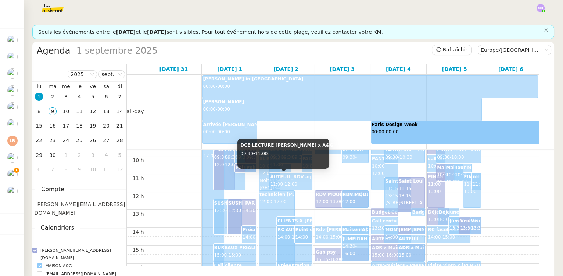
scroll to position [174, 0]
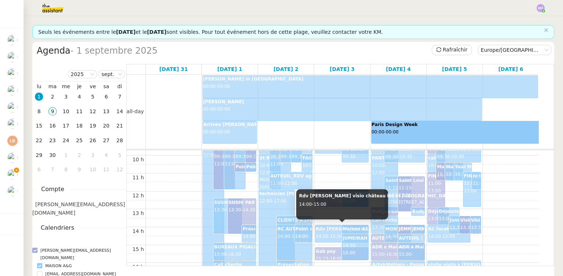
click at [328, 228] on b "Rdv Philippe visio château lot et Garonne" at bounding box center [393, 229] width 155 height 5
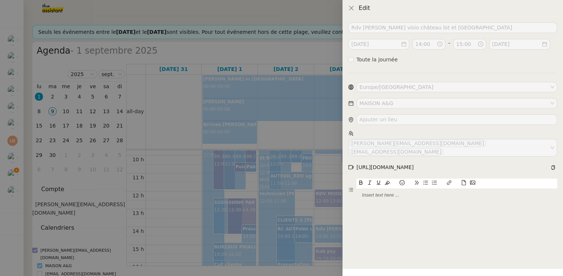
click at [284, 229] on div at bounding box center [281, 138] width 563 height 276
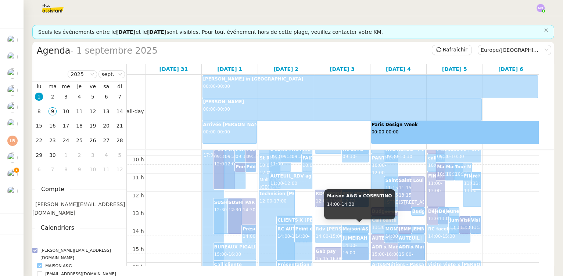
click at [354, 228] on b "Maison A&G x COSENTINO" at bounding box center [375, 229] width 65 height 5
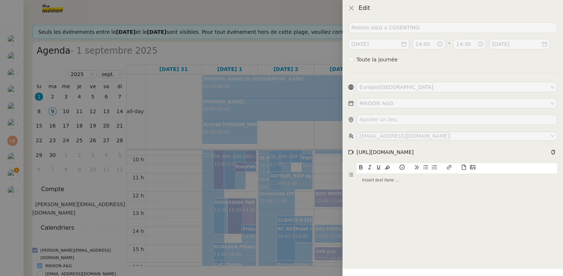
click at [210, 172] on div at bounding box center [281, 138] width 563 height 276
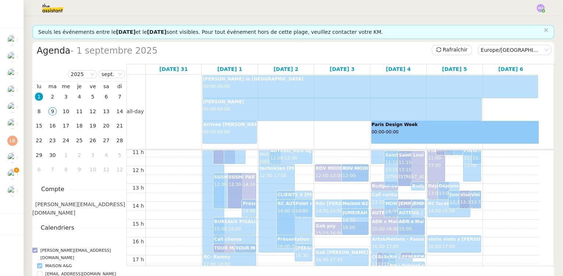
scroll to position [207, 0]
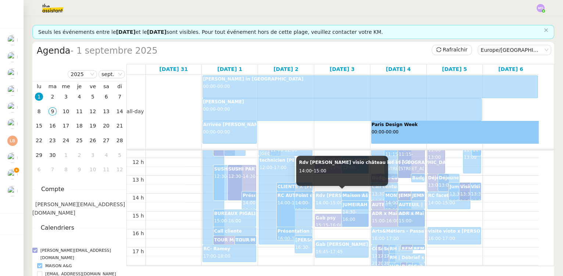
click at [320, 200] on span "14:00" at bounding box center [322, 202] width 13 height 5
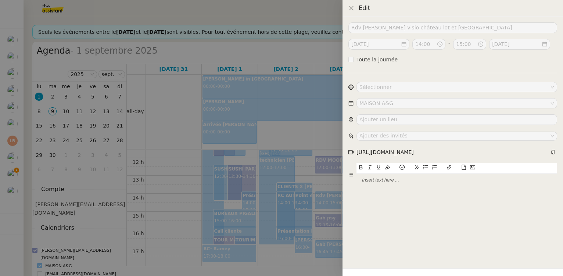
click at [292, 200] on div at bounding box center [281, 138] width 563 height 276
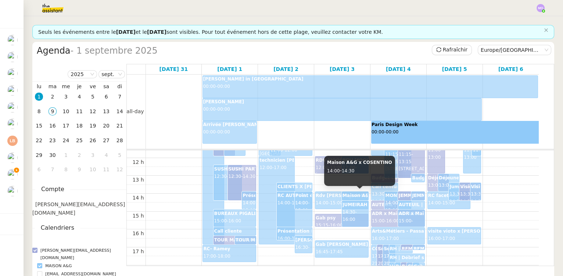
click at [355, 195] on b "Maison A&G x COSENTINO" at bounding box center [375, 195] width 65 height 5
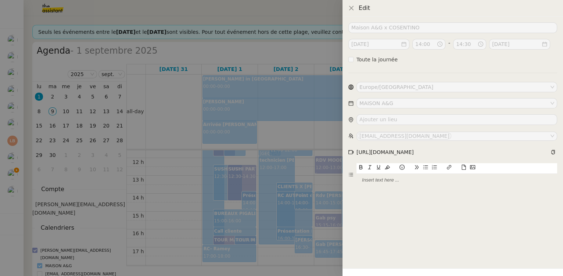
drag, startPoint x: 420, startPoint y: 136, endPoint x: 359, endPoint y: 136, distance: 61.0
click at [359, 136] on nz-select-item "lschoutith@cosentino.com" at bounding box center [405, 135] width 94 height 7
click at [375, 137] on div "lschoutith@cosentino.com" at bounding box center [405, 136] width 90 height 7
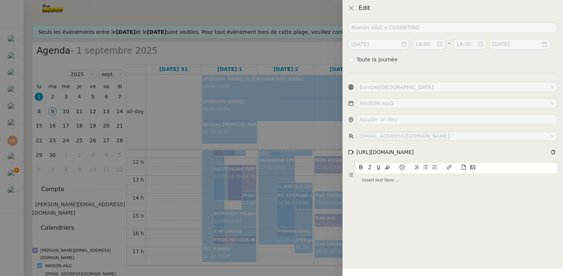
click at [261, 97] on div at bounding box center [281, 138] width 563 height 276
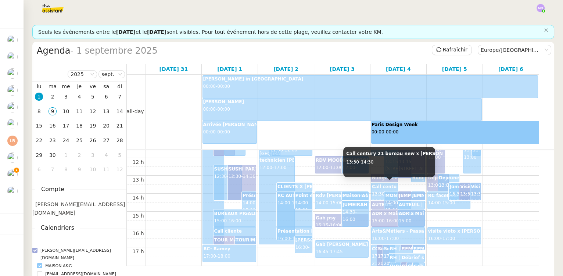
click at [376, 188] on b "Call century 21 bureau new x Audrey" at bounding box center [429, 186] width 115 height 5
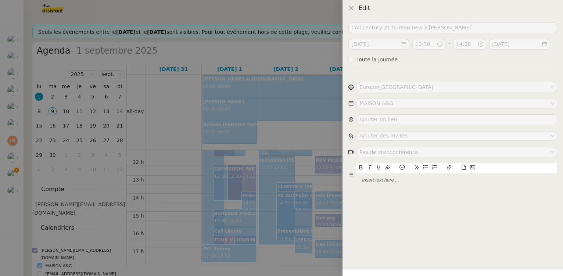
drag, startPoint x: 312, startPoint y: 189, endPoint x: 323, endPoint y: 189, distance: 11.4
click at [311, 189] on div at bounding box center [281, 138] width 563 height 276
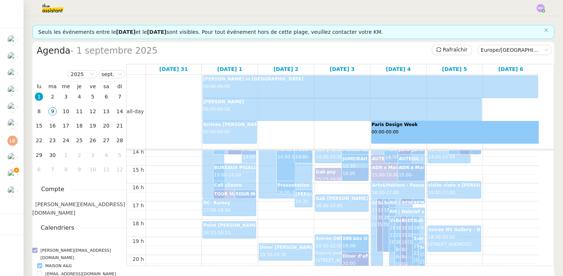
scroll to position [274, 0]
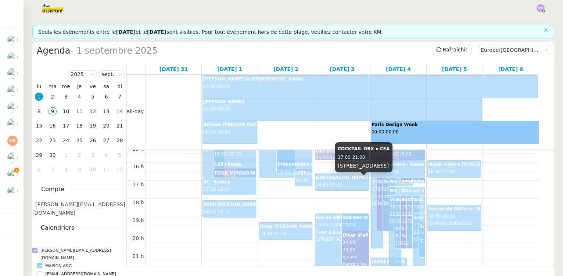
click at [372, 184] on b "COCKTAIL OBX x CEA" at bounding box center [398, 181] width 52 height 5
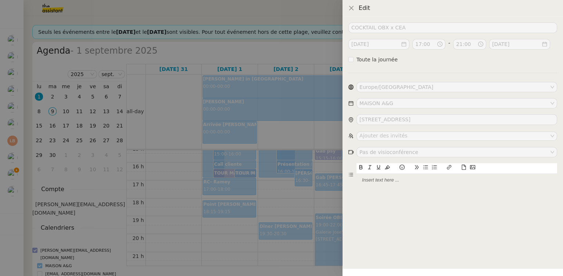
click at [303, 183] on div at bounding box center [281, 138] width 563 height 276
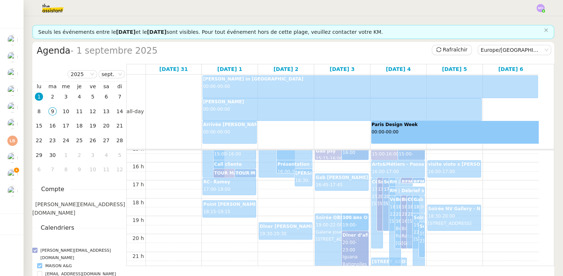
click at [407, 201] on div "COCKTAIL - MERIDIANI X FRETTE 18:00 - 21:00 278 Bd Saint-Germain, 75007 Paris, …" at bounding box center [412, 222] width 11 height 52
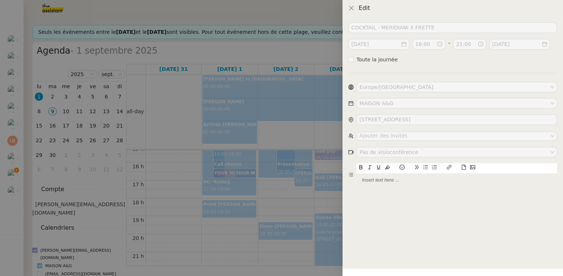
click at [323, 200] on div at bounding box center [281, 138] width 563 height 276
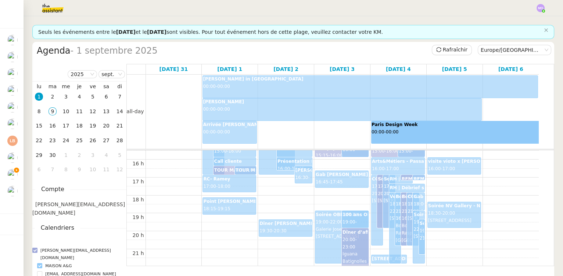
scroll to position [276, 0]
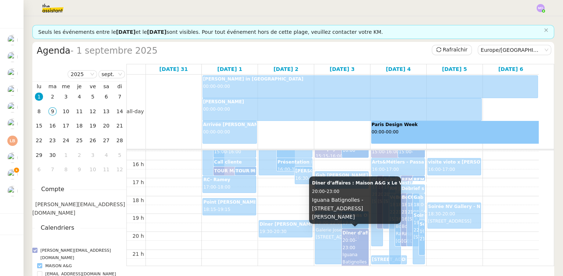
click at [356, 237] on div "Dîner d’affaires : Maison A&G x Le Vestiaire de l’Immobilier - 03.09.2025 20:00…" at bounding box center [355, 256] width 25 height 52
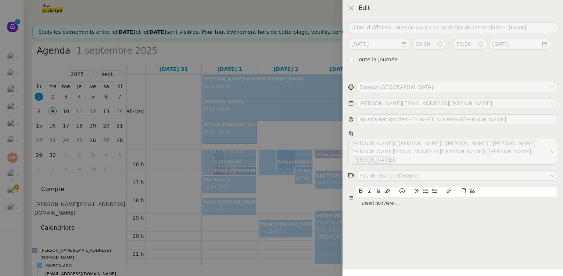
click at [299, 215] on div at bounding box center [281, 138] width 563 height 276
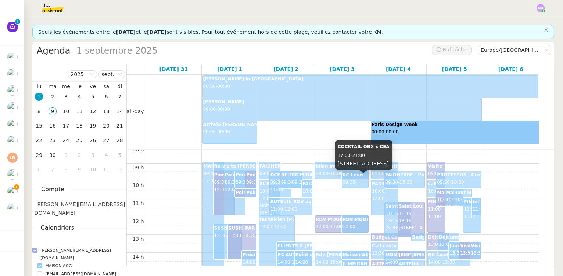
scroll to position [142, 0]
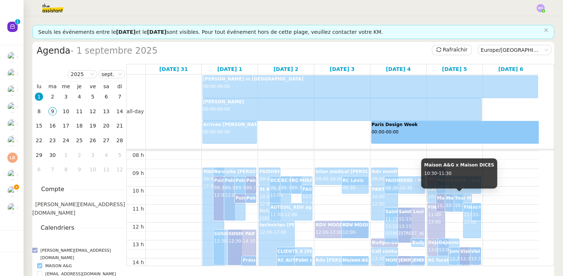
click at [450, 198] on b "Maison A&G x Maison DICES" at bounding box center [481, 198] width 70 height 5
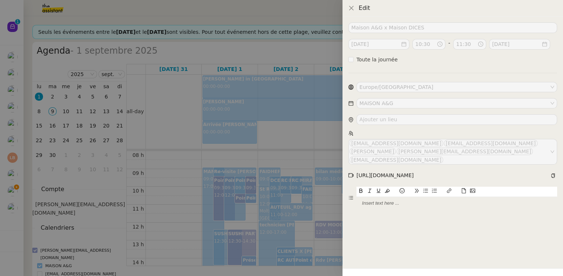
click at [300, 154] on div at bounding box center [281, 138] width 563 height 276
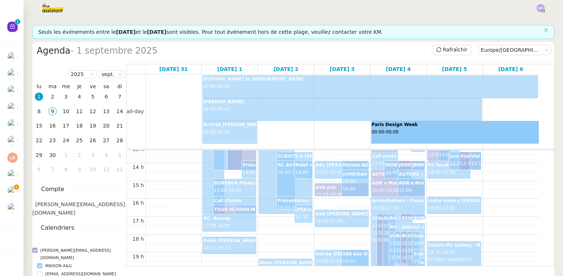
scroll to position [243, 0]
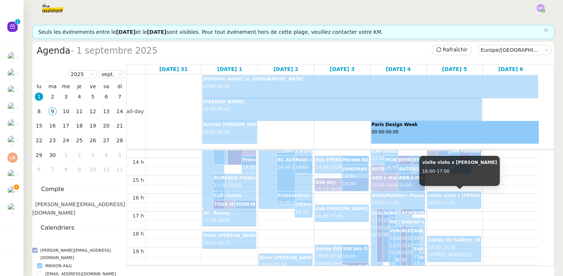
click at [459, 199] on div "visite vioto x audrey Faidherbe 16:00 - 17:00" at bounding box center [454, 200] width 52 height 16
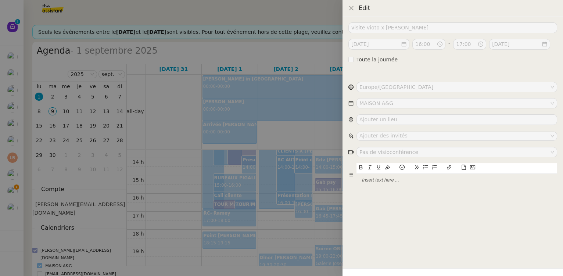
click at [311, 193] on div at bounding box center [281, 138] width 563 height 276
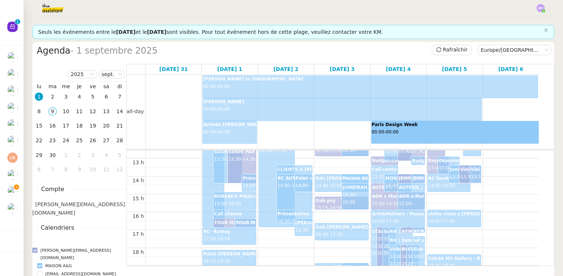
scroll to position [234, 0]
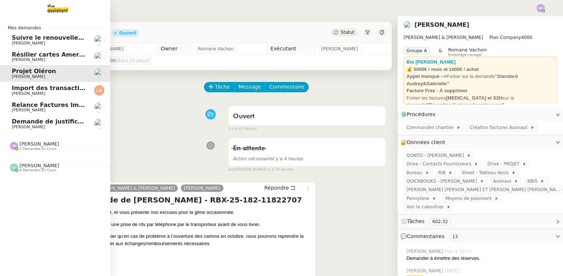
click at [57, 124] on span "Demande de justificatifs Pennylane - septembre 2025" at bounding box center [101, 121] width 178 height 7
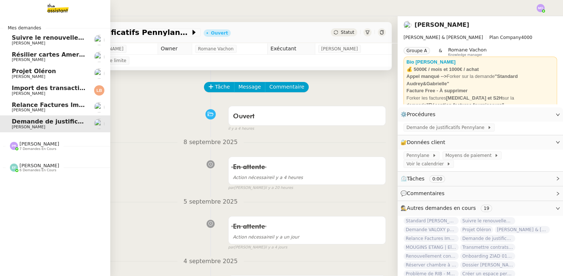
click at [47, 40] on span "Suivre le renouvellement produit Trimble" at bounding box center [80, 37] width 137 height 7
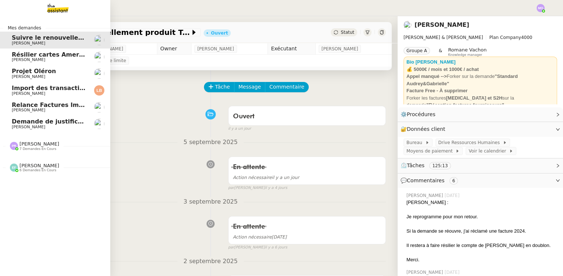
click at [56, 54] on span "Résilier cartes American Express" at bounding box center [66, 54] width 109 height 7
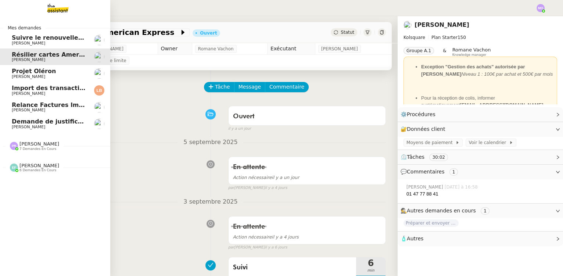
click at [51, 74] on span "Projet Oléron" at bounding box center [49, 71] width 74 height 7
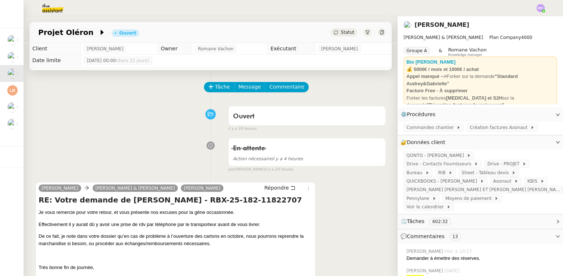
click at [54, 10] on img at bounding box center [46, 8] width 57 height 16
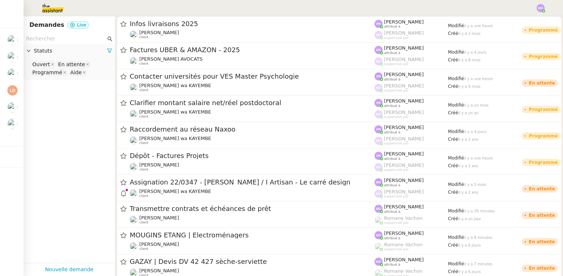
click at [56, 35] on input "text" at bounding box center [66, 39] width 80 height 8
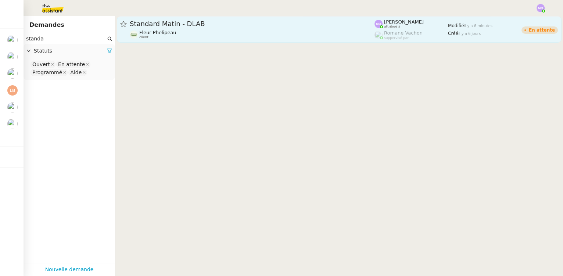
type input "standa"
click at [198, 32] on div "Fleur Phelipeau client" at bounding box center [252, 35] width 245 height 10
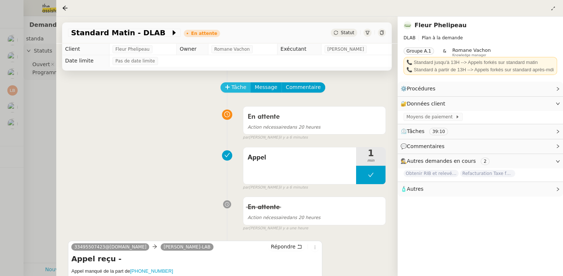
click at [237, 91] on span "Tâche" at bounding box center [239, 87] width 15 height 8
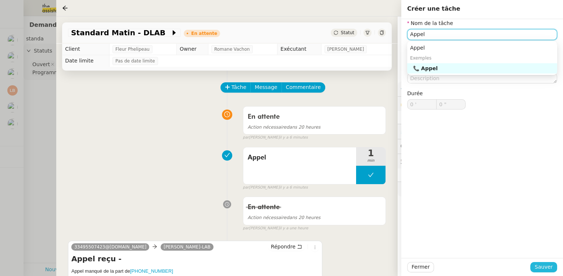
type input "Appel"
click at [535, 267] on button "Sauver" at bounding box center [544, 267] width 27 height 10
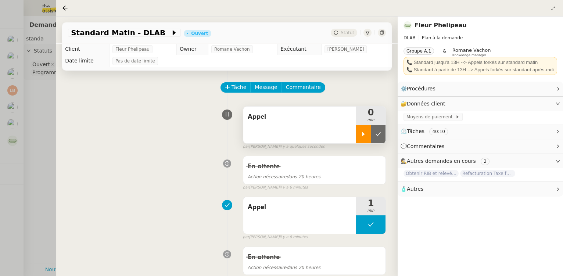
click at [361, 129] on div at bounding box center [363, 134] width 15 height 18
click at [382, 131] on div at bounding box center [370, 134] width 29 height 18
click at [381, 132] on button at bounding box center [378, 134] width 15 height 18
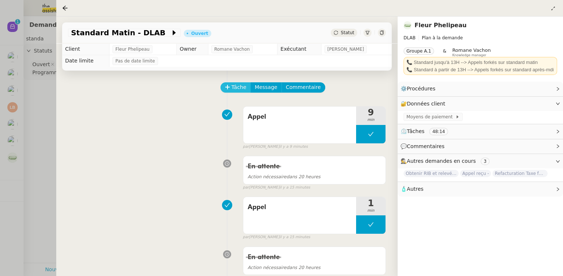
click at [235, 89] on span "Tâche" at bounding box center [239, 87] width 15 height 8
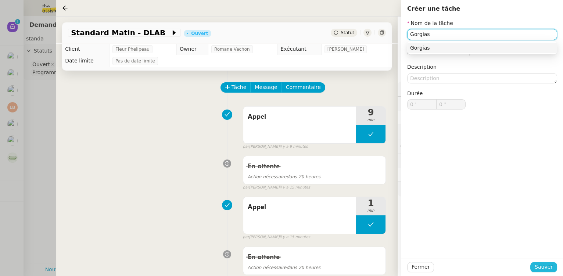
type input "Gorgias"
click at [536, 267] on button "Sauver" at bounding box center [544, 267] width 27 height 10
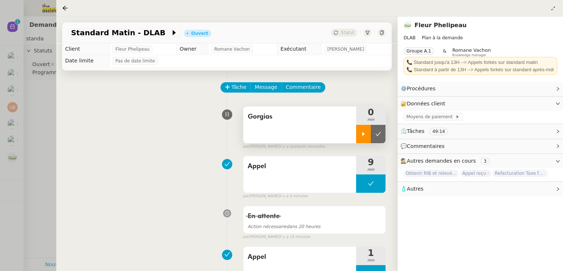
click at [363, 137] on icon at bounding box center [364, 134] width 6 height 6
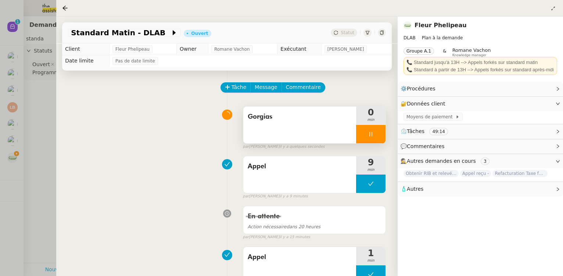
click at [39, 118] on div at bounding box center [281, 138] width 563 height 276
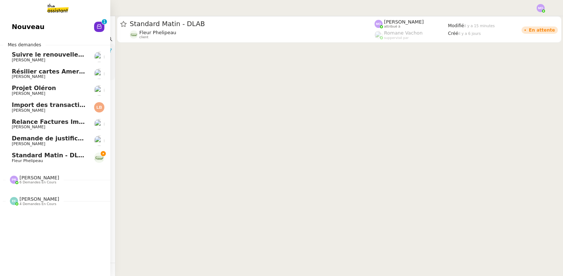
click at [53, 143] on span "[PERSON_NAME]" at bounding box center [49, 144] width 74 height 4
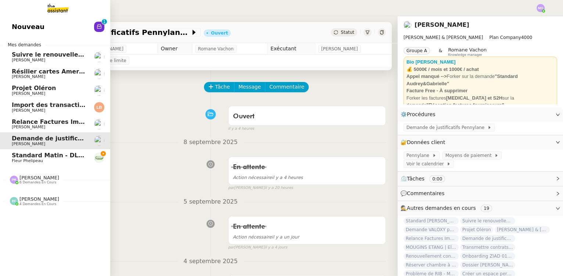
click at [56, 157] on span "Standard Matin - DLAB" at bounding box center [50, 155] width 76 height 7
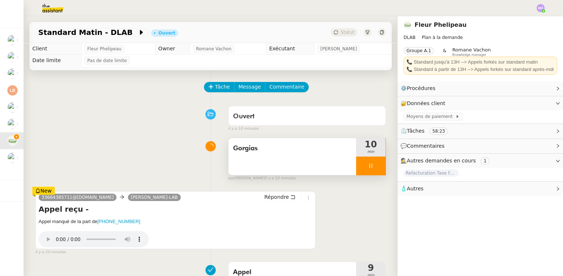
click at [374, 171] on div at bounding box center [370, 166] width 29 height 18
click at [374, 171] on button at bounding box center [378, 166] width 15 height 18
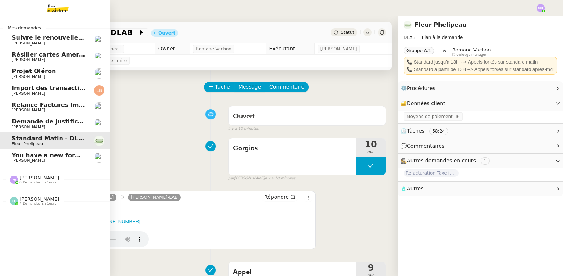
click at [38, 157] on span "You have a new form submission on your Webflow site!" at bounding box center [103, 155] width 183 height 7
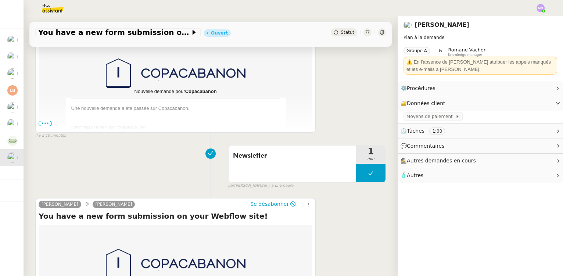
scroll to position [167, 0]
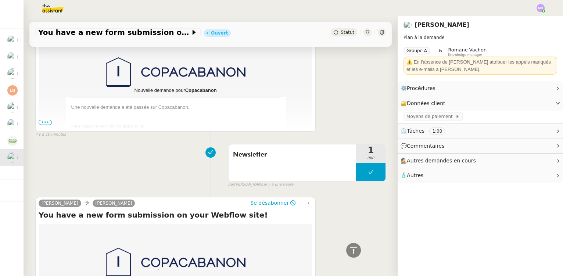
click at [44, 123] on span "•••" at bounding box center [45, 122] width 13 height 5
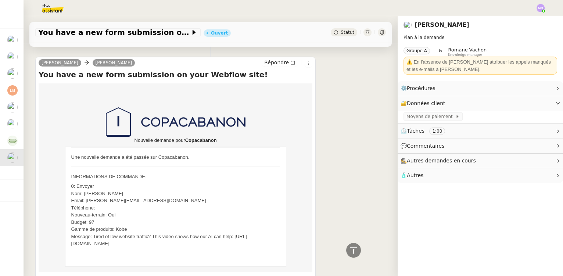
scroll to position [0, 0]
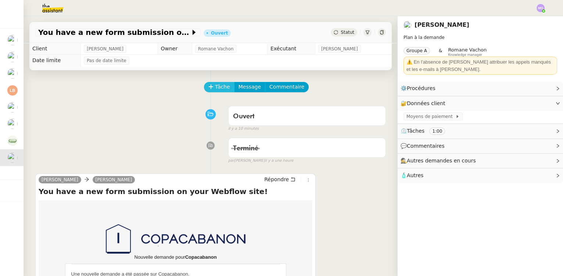
click at [215, 91] on span "Tâche" at bounding box center [222, 87] width 15 height 8
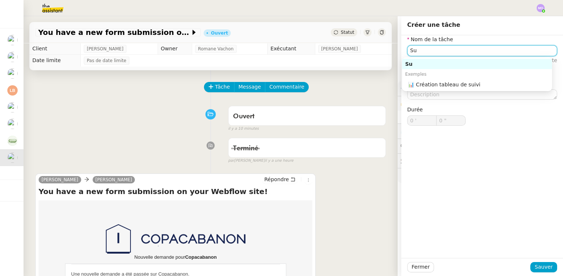
type input "S"
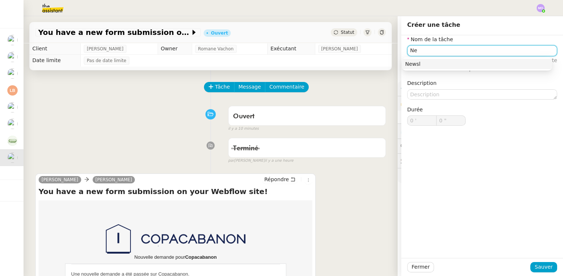
type input "N"
type input "Spam"
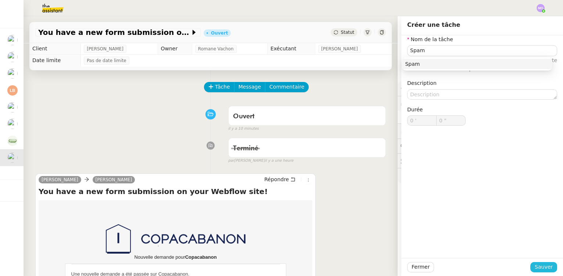
click at [538, 265] on span "Sauver" at bounding box center [544, 267] width 18 height 8
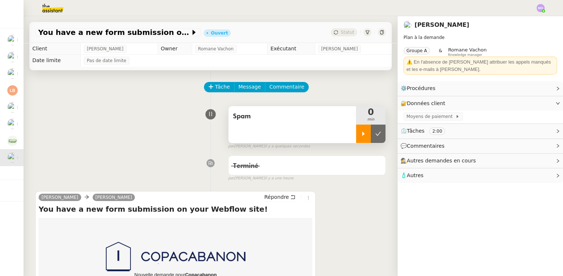
click at [356, 140] on div at bounding box center [363, 134] width 15 height 18
click at [372, 137] on div at bounding box center [370, 134] width 29 height 18
click at [375, 137] on icon at bounding box center [378, 134] width 6 height 6
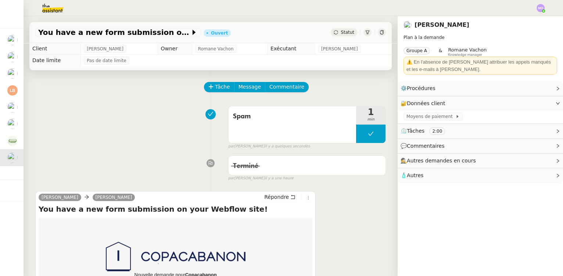
click at [343, 33] on span "Statut" at bounding box center [348, 32] width 14 height 5
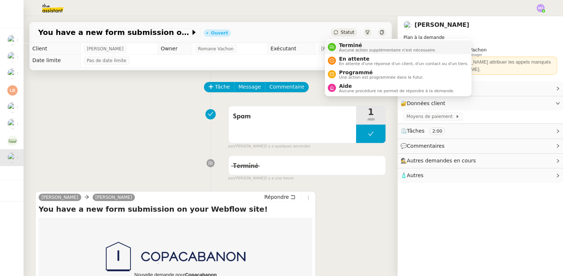
click at [350, 46] on span "Terminé" at bounding box center [387, 45] width 97 height 6
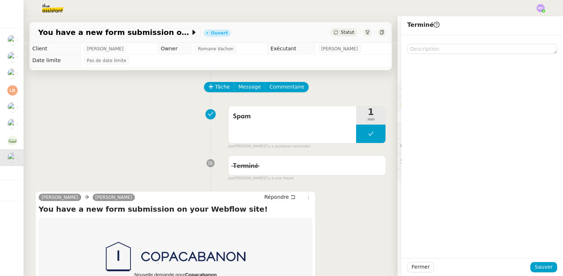
click at [538, 261] on div "Fermer Sauver" at bounding box center [483, 267] width 162 height 18
click at [536, 267] on span "Sauver" at bounding box center [544, 267] width 18 height 8
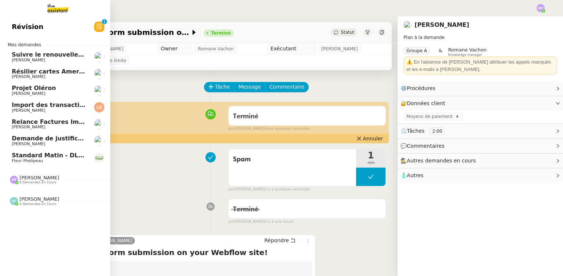
click at [33, 159] on span "Fleur Phelipeau" at bounding box center [27, 160] width 31 height 5
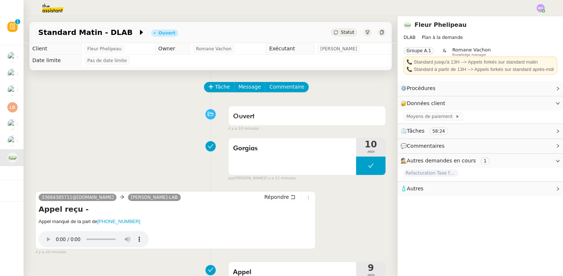
click at [342, 30] on span "Statut" at bounding box center [348, 32] width 14 height 5
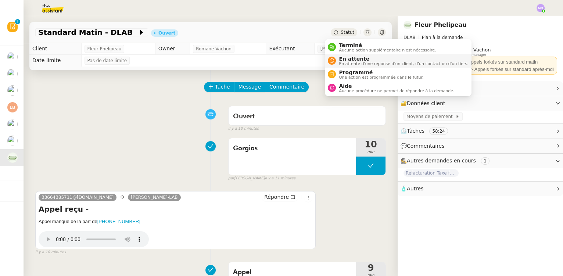
click at [352, 62] on span "En attente d'une réponse d'un client, d'un contact ou d'un tiers." at bounding box center [403, 64] width 129 height 4
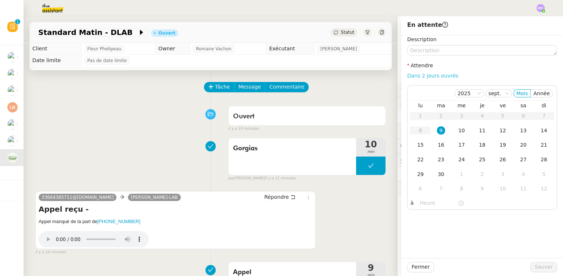
click at [423, 76] on link "Dans 2 jours ouvrés" at bounding box center [432, 76] width 51 height 6
type input "07:00"
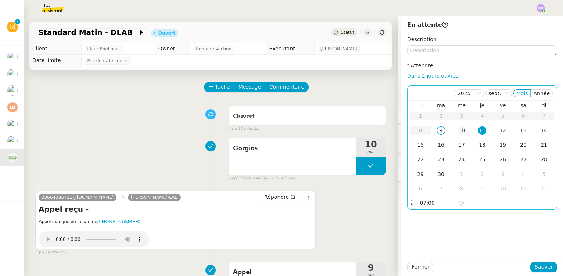
click at [458, 131] on div "10" at bounding box center [462, 130] width 8 height 8
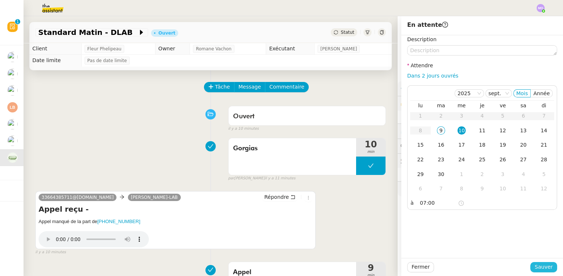
click at [535, 266] on span "Sauver" at bounding box center [544, 267] width 18 height 8
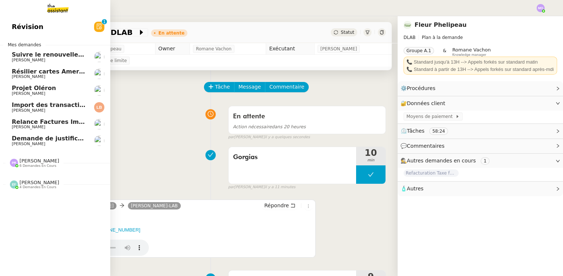
click at [69, 144] on span "[PERSON_NAME]" at bounding box center [49, 144] width 74 height 4
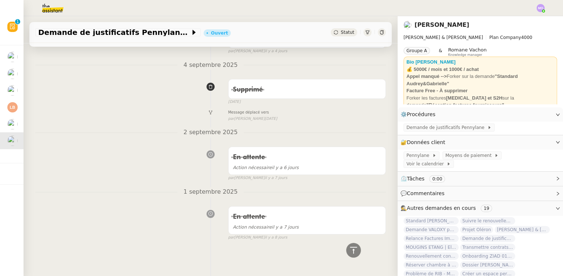
scroll to position [199, 0]
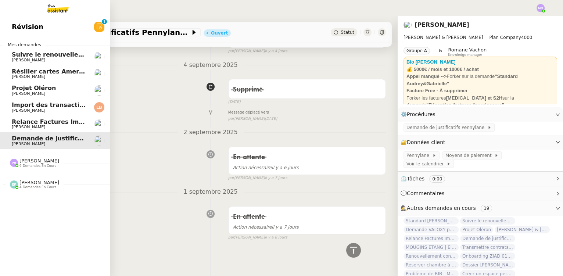
click at [53, 128] on span "[PERSON_NAME]" at bounding box center [49, 127] width 74 height 4
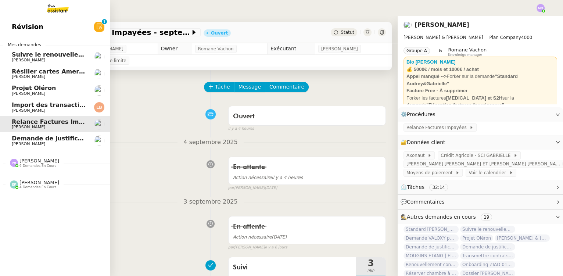
click at [50, 103] on span "Import des transaction CB - septembre 2025" at bounding box center [85, 104] width 147 height 7
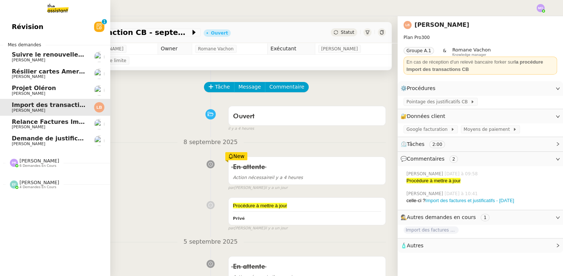
click at [47, 92] on span "[PERSON_NAME]" at bounding box center [49, 94] width 74 height 4
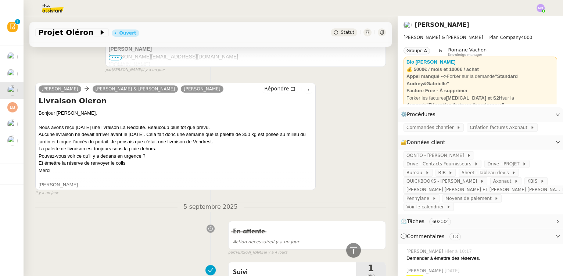
scroll to position [936, 0]
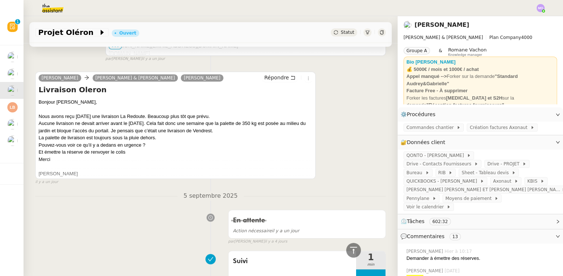
drag, startPoint x: 38, startPoint y: 117, endPoint x: 274, endPoint y: 130, distance: 236.4
click at [287, 130] on div "Gabrielle Joinau Tavernier Camille Audrey & Gabrielle Ségolène Labinsky Répondr…" at bounding box center [175, 126] width 281 height 108
copy div "Nous avons reçu aujourd’hui une livraison La Redoute. Beaucoup plus tôt que pré…"
click at [46, 209] on div "En attente Action nécessaire il y a un jour false par Marie O. il y a 4 jours" at bounding box center [210, 226] width 351 height 38
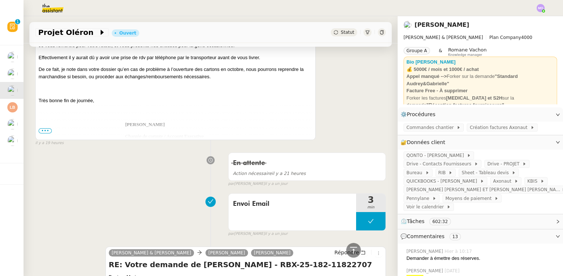
scroll to position [0, 0]
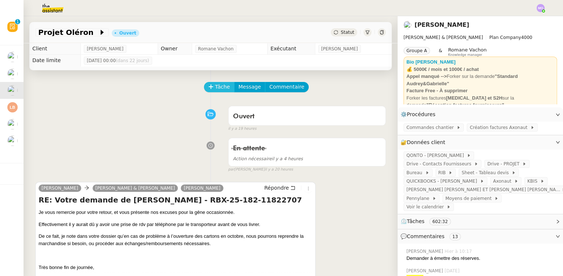
drag, startPoint x: 214, startPoint y: 91, endPoint x: 175, endPoint y: 62, distance: 48.6
click at [215, 91] on span "Tâche" at bounding box center [222, 87] width 15 height 8
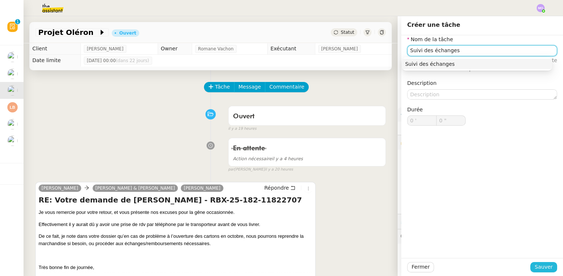
type input "Suivi des échanges"
click at [535, 266] on span "Sauver" at bounding box center [544, 267] width 18 height 8
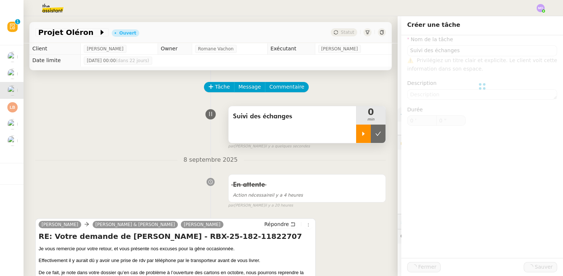
click at [359, 140] on div at bounding box center [363, 134] width 15 height 18
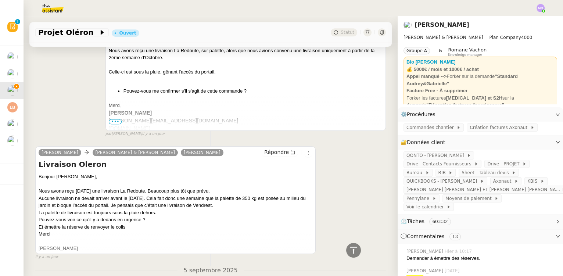
scroll to position [902, 0]
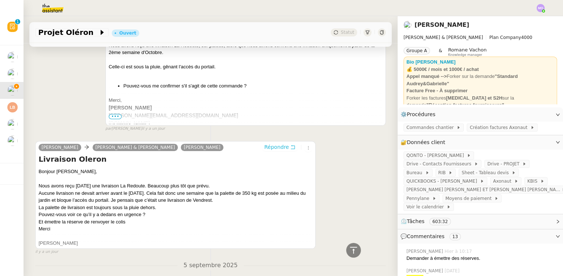
click at [273, 149] on span "Répondre" at bounding box center [276, 146] width 25 height 7
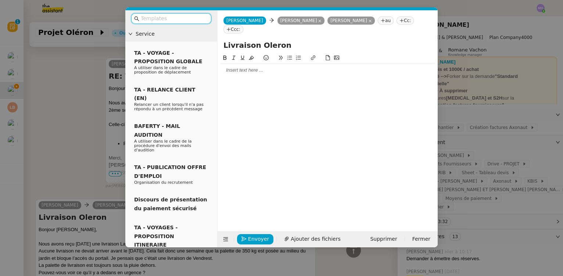
scroll to position [960, 0]
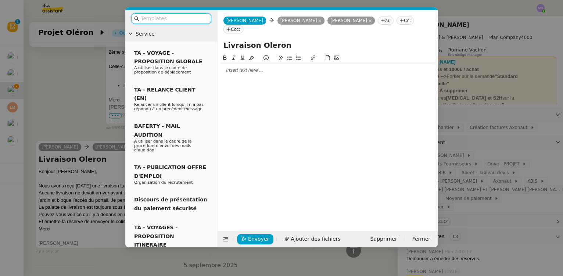
click at [257, 71] on div at bounding box center [328, 70] width 214 height 7
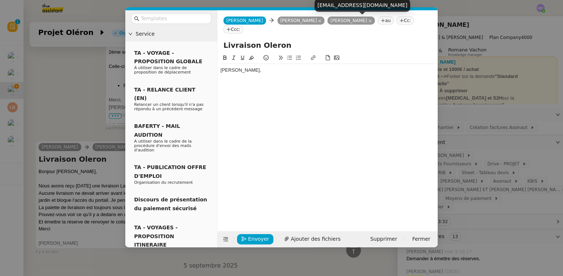
click at [356, 4] on div "[EMAIL_ADDRESS][DOMAIN_NAME]" at bounding box center [363, 5] width 96 height 13
click at [359, 7] on div "[EMAIL_ADDRESS][DOMAIN_NAME]" at bounding box center [363, 5] width 96 height 13
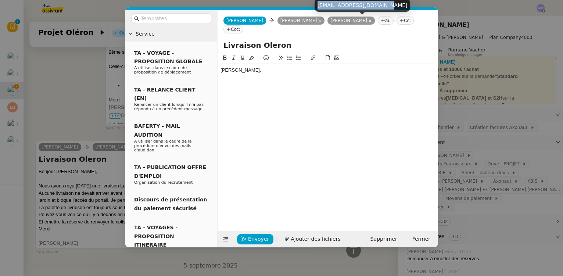
click at [359, 7] on div "[EMAIL_ADDRESS][DOMAIN_NAME]" at bounding box center [363, 5] width 96 height 13
copy div "[EMAIL_ADDRESS][DOMAIN_NAME]"
click at [370, 21] on icon at bounding box center [370, 21] width 4 height 4
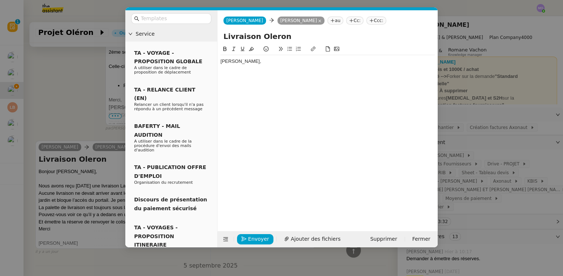
click at [354, 21] on icon at bounding box center [351, 20] width 4 height 4
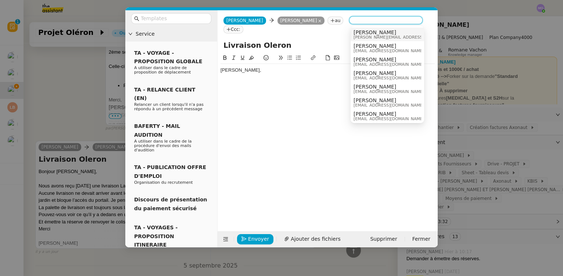
paste input "[EMAIL_ADDRESS][DOMAIN_NAME]"
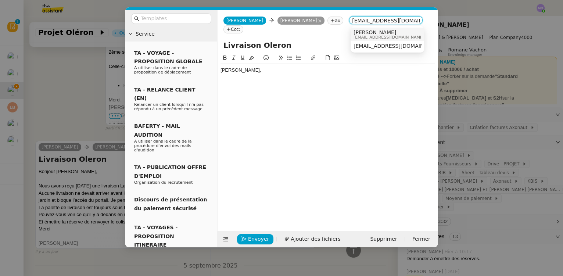
type input "[EMAIL_ADDRESS][DOMAIN_NAME]"
click at [363, 31] on span "[PERSON_NAME]" at bounding box center [389, 32] width 71 height 6
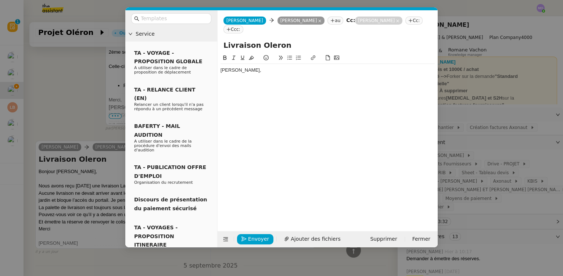
click at [263, 70] on div "[PERSON_NAME]," at bounding box center [328, 70] width 214 height 7
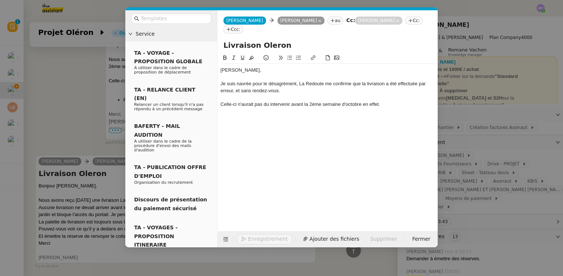
scroll to position [1025, 0]
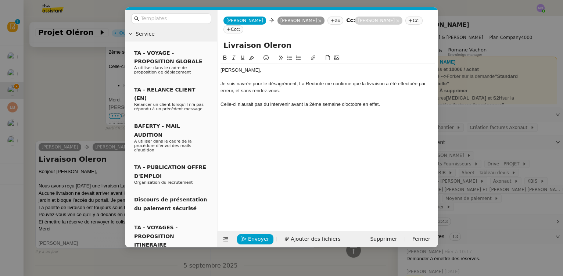
click at [56, 101] on nz-modal-container "Service TA - VOYAGE - PROPOSITION GLOBALE A utiliser dans le cadre de propositi…" at bounding box center [281, 138] width 563 height 276
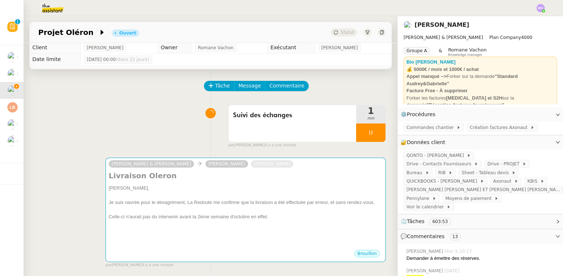
scroll to position [0, 0]
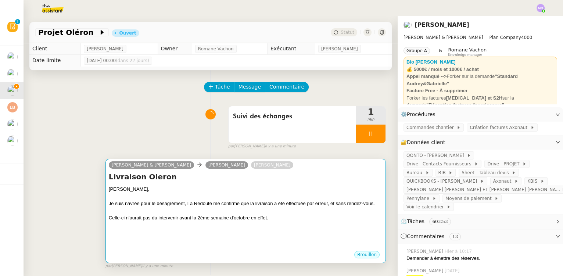
click at [258, 185] on div "Livraison Oleron Gabrielle, Je suis navrée pour le désagrément, La Redoute me c…" at bounding box center [246, 211] width 274 height 79
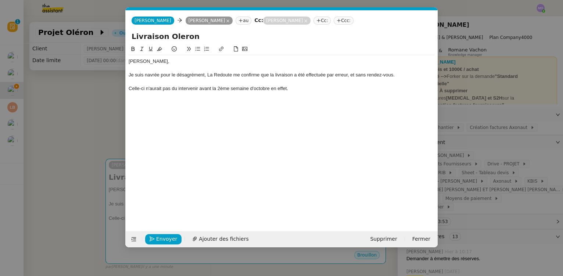
scroll to position [0, 15]
click at [299, 88] on div "Celle-ci n'aurait pas du intervenir avant la 2ème semaine d'octobre en effet." at bounding box center [282, 88] width 306 height 7
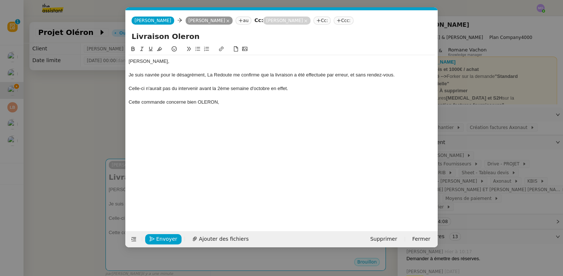
click at [79, 91] on nz-modal-container "Service TA - VOYAGE - PROPOSITION GLOBALE A utiliser dans le cadre de propositi…" at bounding box center [281, 138] width 563 height 276
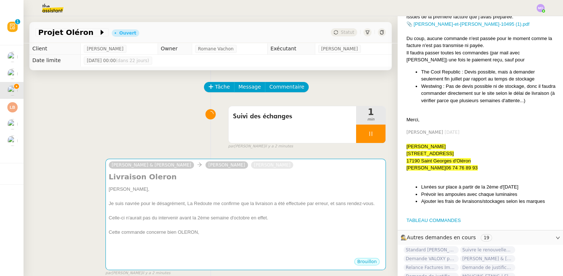
scroll to position [1103, 0]
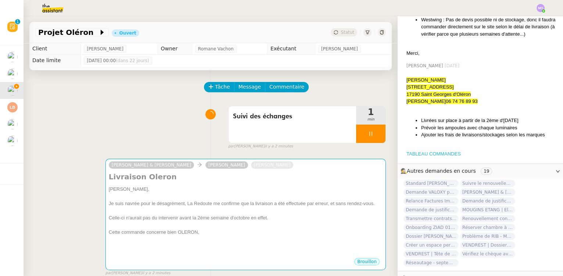
click at [425, 151] on link "TABLEAU COMMANDES" at bounding box center [434, 154] width 54 height 6
click at [368, 133] on icon at bounding box center [371, 134] width 6 height 6
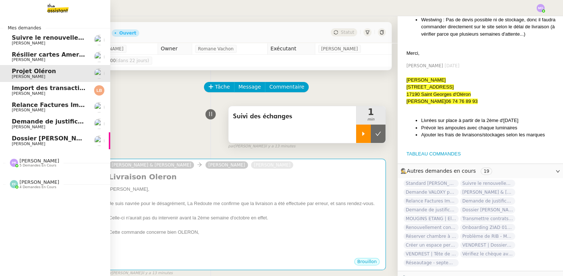
click at [48, 143] on span "[PERSON_NAME]" at bounding box center [49, 144] width 74 height 4
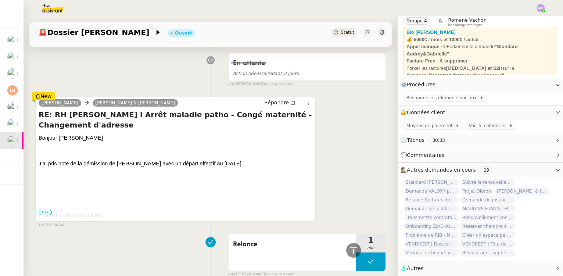
scroll to position [67, 0]
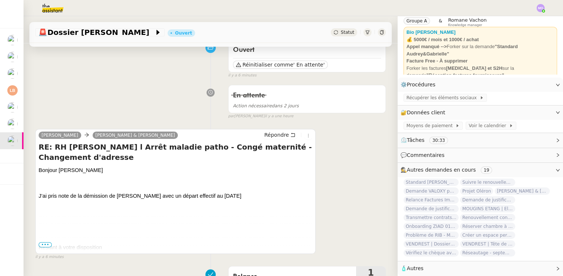
click at [46, 244] on span "•••" at bounding box center [45, 244] width 13 height 5
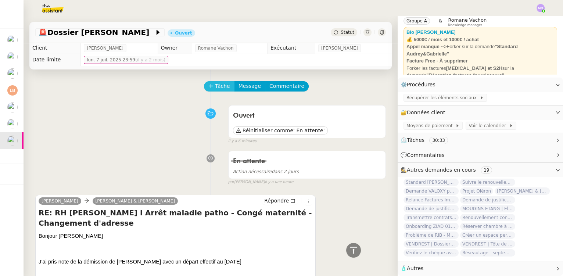
scroll to position [0, 0]
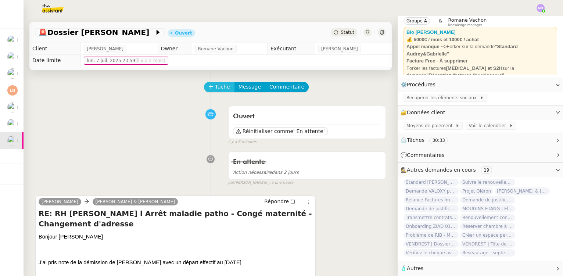
click at [218, 83] on button "Tâche" at bounding box center [219, 87] width 31 height 10
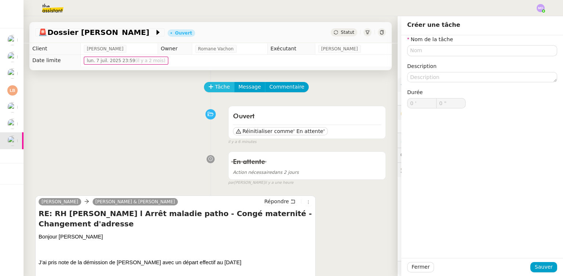
scroll to position [33, 0]
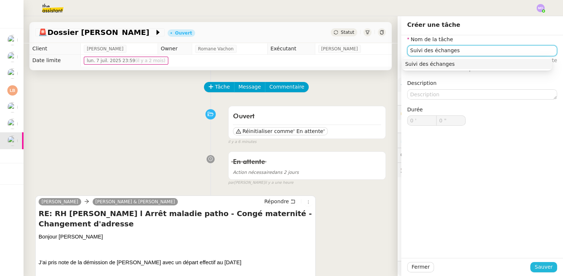
type input "Suivi des échanges"
click at [535, 269] on span "Sauver" at bounding box center [544, 267] width 18 height 8
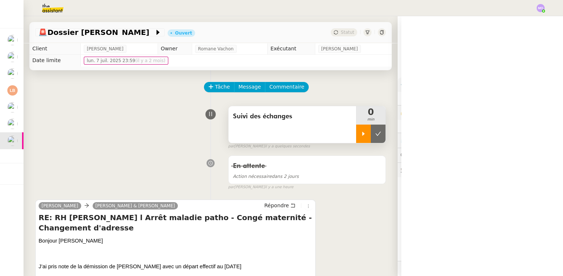
click at [357, 140] on div at bounding box center [363, 134] width 15 height 18
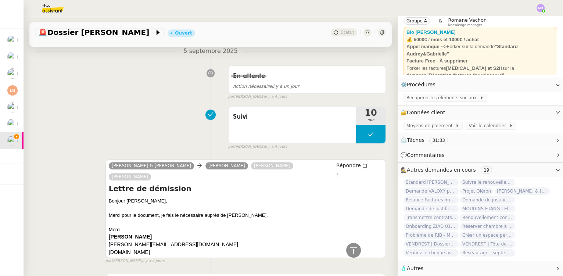
scroll to position [1671, 0]
click at [339, 170] on span "Répondre" at bounding box center [348, 166] width 25 height 7
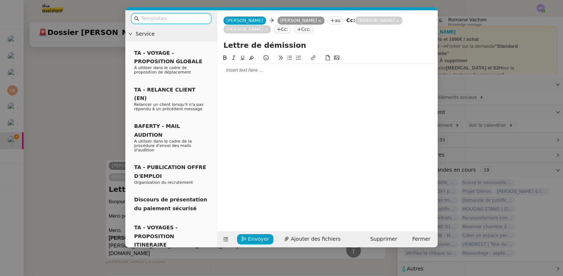
scroll to position [35, 0]
click at [241, 75] on div at bounding box center [328, 70] width 214 height 13
click at [387, 237] on span "Supprimer" at bounding box center [383, 239] width 27 height 8
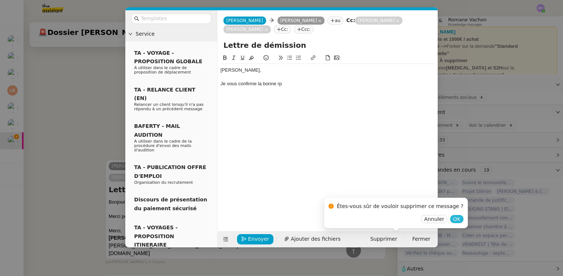
click at [453, 217] on span "OK" at bounding box center [456, 218] width 7 height 7
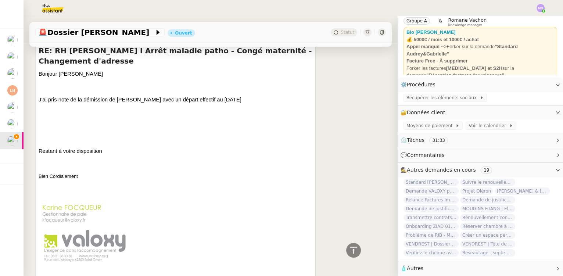
scroll to position [0, 0]
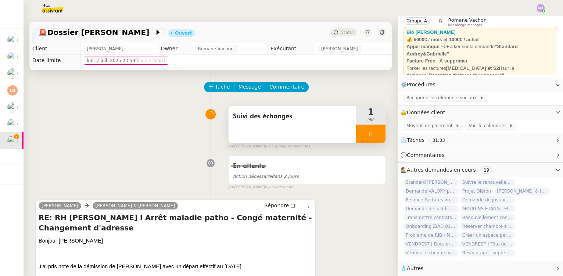
click at [369, 140] on div at bounding box center [370, 134] width 29 height 18
click at [371, 140] on button at bounding box center [378, 134] width 15 height 18
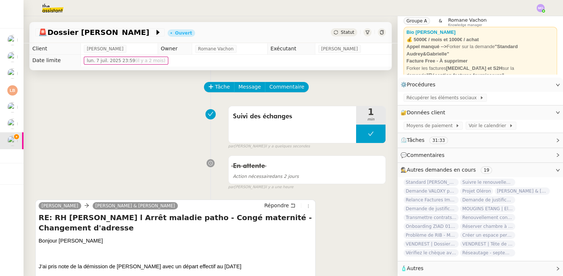
click at [340, 36] on div "Statut" at bounding box center [344, 32] width 26 height 8
click at [169, 100] on div "Tâche Message Commentaire" at bounding box center [210, 91] width 351 height 18
click at [356, 137] on button at bounding box center [370, 134] width 29 height 18
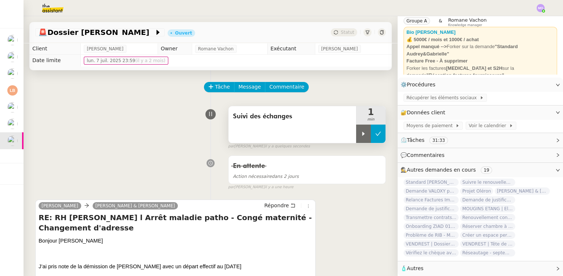
click at [361, 137] on icon at bounding box center [364, 134] width 6 height 6
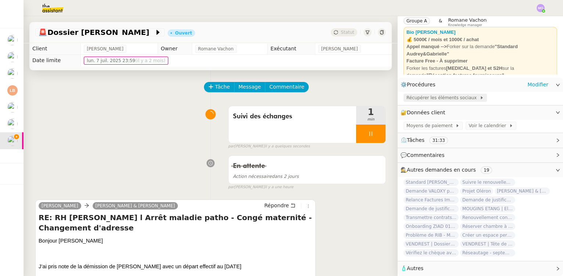
click at [425, 94] on span "Récupérer les éléments sociaux" at bounding box center [443, 97] width 73 height 7
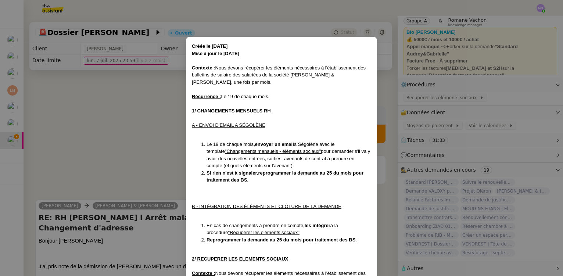
scroll to position [197, 0]
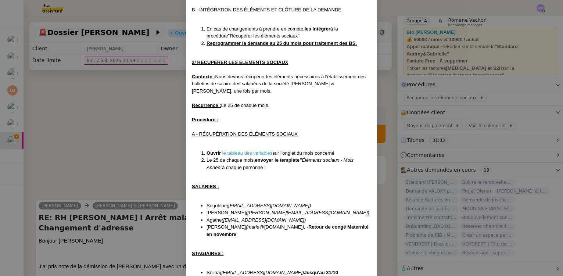
click at [240, 150] on link "le tableau des variables" at bounding box center [247, 153] width 50 height 6
click at [99, 130] on nz-modal-container "Créée le 11/04/2024 Mise à jour le 25/08/2025 Contexte : Nous devons récupérer …" at bounding box center [281, 138] width 563 height 276
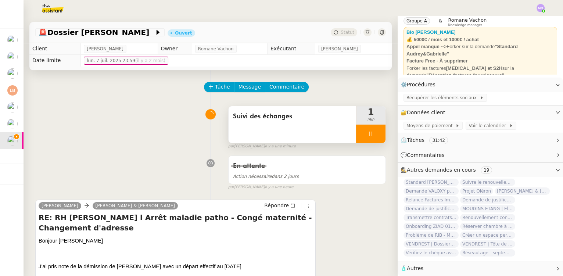
click at [371, 139] on div at bounding box center [370, 134] width 29 height 18
click at [371, 139] on button at bounding box center [378, 134] width 15 height 18
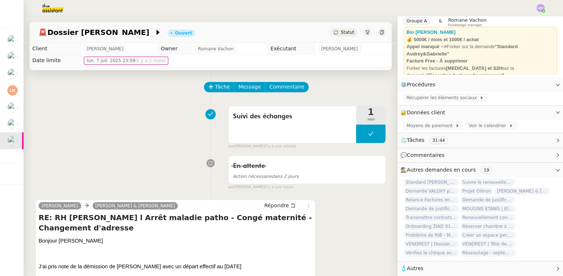
click at [341, 31] on span "Statut" at bounding box center [348, 32] width 14 height 5
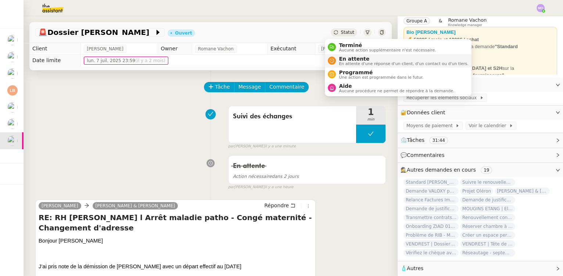
click at [345, 56] on span "En attente" at bounding box center [403, 59] width 129 height 6
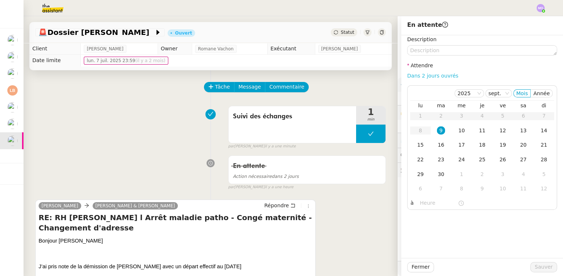
scroll to position [33, 0]
click at [419, 74] on link "Dans 2 jours ouvrés" at bounding box center [432, 76] width 51 height 6
type input "07:00"
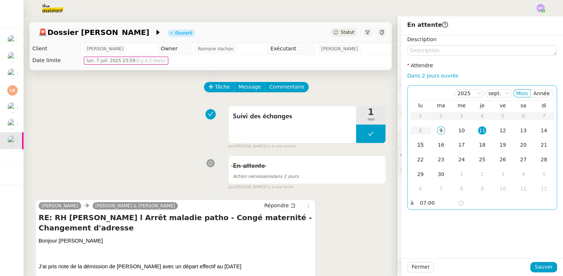
click at [417, 147] on div "15" at bounding box center [421, 145] width 8 height 8
click at [431, 174] on td "30" at bounding box center [441, 174] width 21 height 15
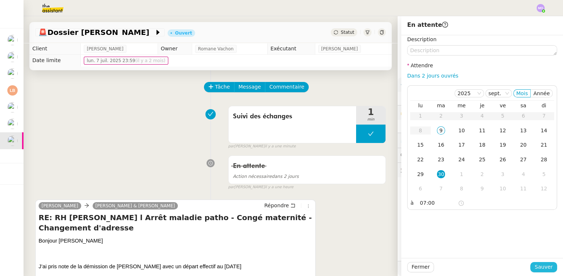
click at [535, 269] on span "Sauver" at bounding box center [544, 267] width 18 height 8
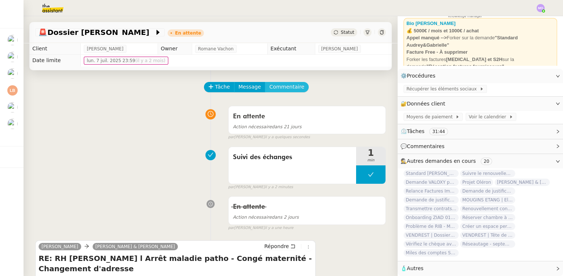
click at [275, 91] on span "Commentaire" at bounding box center [287, 87] width 35 height 8
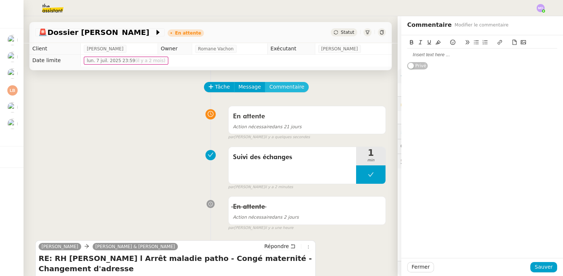
scroll to position [42, 0]
click at [265, 82] on button "Commentaire" at bounding box center [287, 87] width 44 height 10
click at [356, 175] on button at bounding box center [370, 174] width 29 height 18
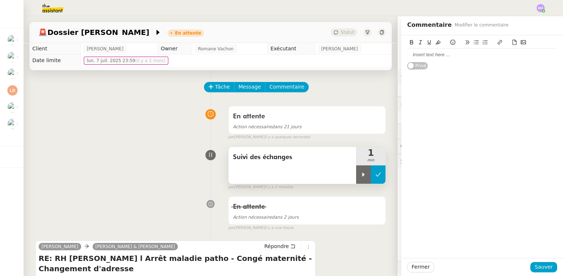
click at [363, 175] on icon at bounding box center [364, 174] width 3 height 4
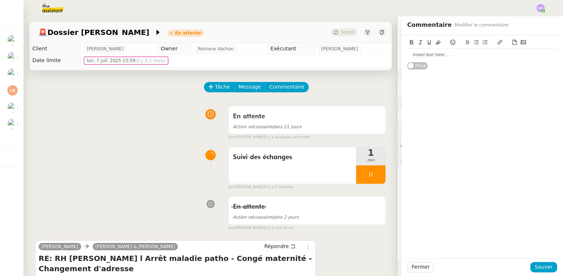
click at [410, 56] on div at bounding box center [482, 54] width 150 height 7
click at [421, 55] on div "Rupture actée pour le 05/11." at bounding box center [482, 54] width 150 height 7
click at [436, 45] on icon at bounding box center [438, 42] width 5 height 5
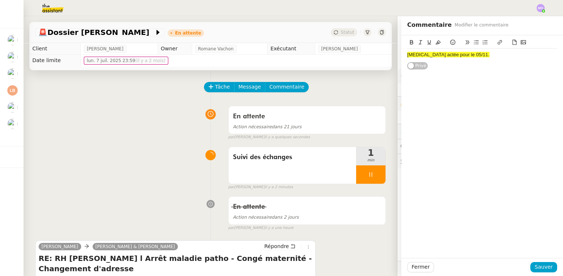
click at [427, 86] on div "Rupture actée pour le 05/11. Privé" at bounding box center [483, 146] width 162 height 223
click at [538, 267] on span "Sauver" at bounding box center [544, 267] width 18 height 8
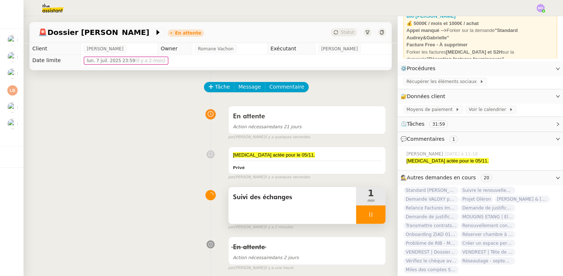
click at [370, 216] on div at bounding box center [370, 215] width 29 height 18
click at [375, 216] on icon at bounding box center [378, 215] width 6 height 6
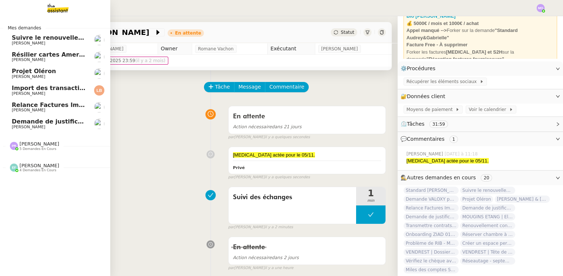
click at [61, 39] on span "Suivre le renouvellement produit Trimble" at bounding box center [80, 37] width 137 height 7
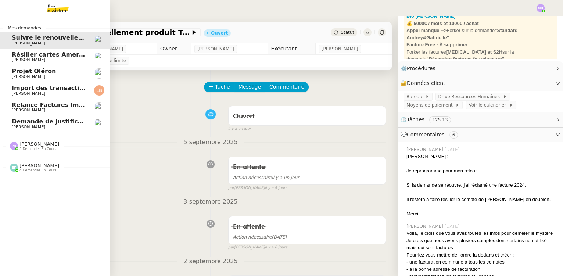
click at [58, 52] on span "Résilier cartes American Express" at bounding box center [66, 54] width 109 height 7
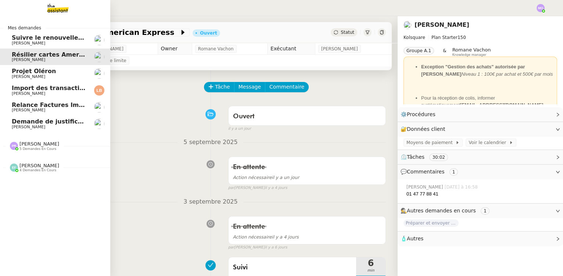
click at [44, 75] on span "[PERSON_NAME]" at bounding box center [49, 77] width 74 height 4
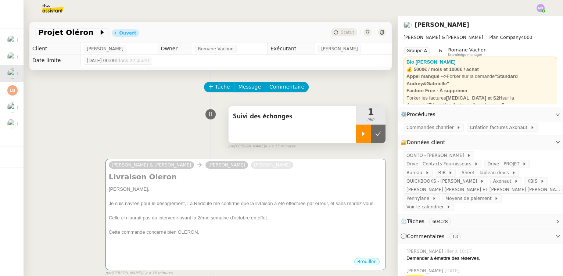
click at [363, 135] on icon at bounding box center [364, 134] width 3 height 4
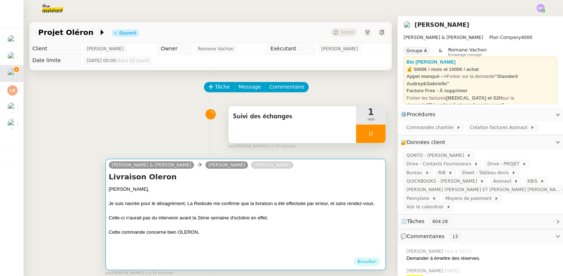
click at [252, 200] on div at bounding box center [246, 196] width 274 height 7
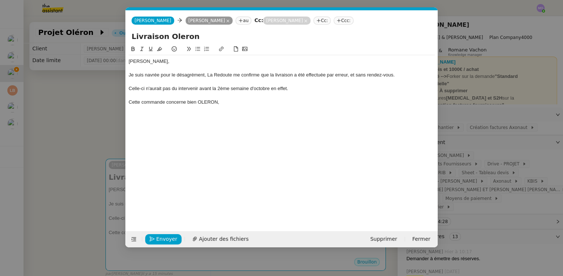
scroll to position [0, 15]
click at [231, 103] on div "Cette commande concerne bien OLERON," at bounding box center [282, 102] width 306 height 7
drag, startPoint x: 64, startPoint y: 112, endPoint x: 54, endPoint y: 59, distance: 53.7
click at [63, 111] on nz-modal-container "Service TA - VOYAGE - PROPOSITION GLOBALE A utiliser dans le cadre de propositi…" at bounding box center [281, 138] width 563 height 276
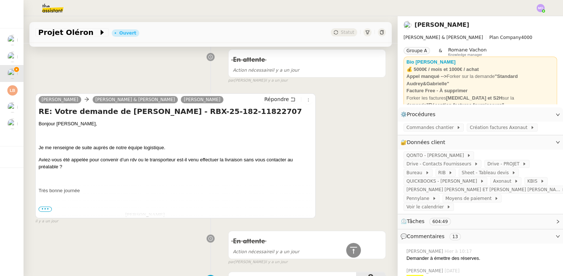
scroll to position [668, 0]
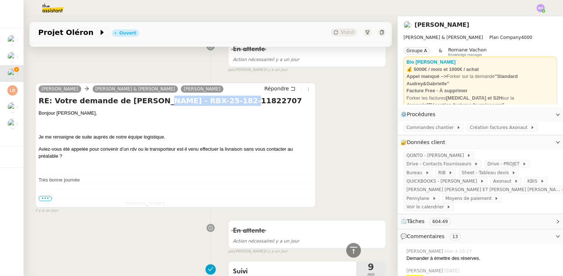
drag, startPoint x: 139, startPoint y: 102, endPoint x: 213, endPoint y: 104, distance: 73.2
click at [213, 104] on h4 "RE: Votre demande de [PERSON_NAME] - RBX-25-182-11822707" at bounding box center [176, 101] width 274 height 10
copy h4 "RBX-25-182-11822707"
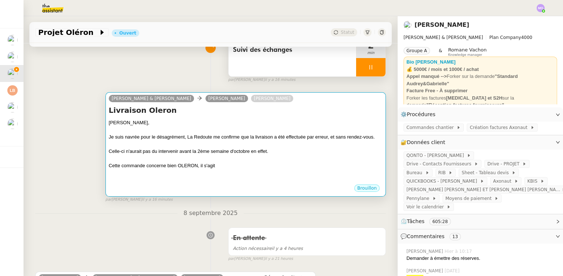
scroll to position [0, 0]
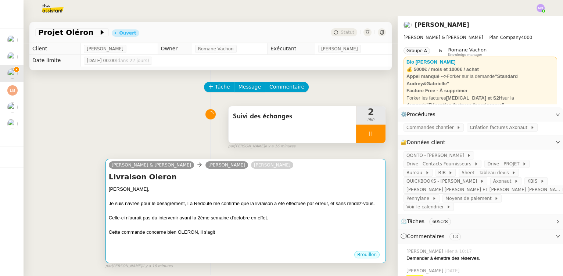
click at [235, 185] on div "Livraison Oleron Gabrielle, Je suis navrée pour le désagrément, La Redoute me c…" at bounding box center [246, 211] width 274 height 79
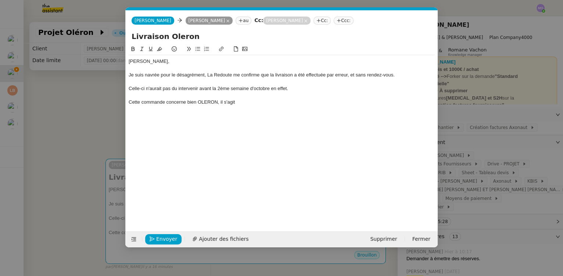
scroll to position [0, 15]
click at [251, 102] on div "Cette commande concerne bien OLERON, il s'agit" at bounding box center [282, 102] width 306 height 7
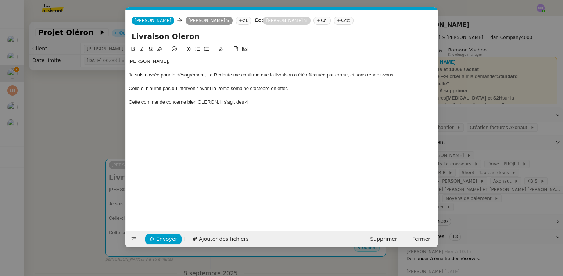
scroll to position [0, 0]
drag, startPoint x: 269, startPoint y: 101, endPoint x: 343, endPoint y: 102, distance: 73.9
click at [343, 102] on div "Cette commande concerne bien OLERON, il s'agit des 4 Lit coffre 180X200 avec so…" at bounding box center [282, 102] width 306 height 7
click at [314, 106] on div at bounding box center [282, 109] width 306 height 7
click at [312, 104] on div "Cette commande concerne bien OLERON, il s'agit des 4 Lit coffre Papilla" at bounding box center [282, 102] width 306 height 7
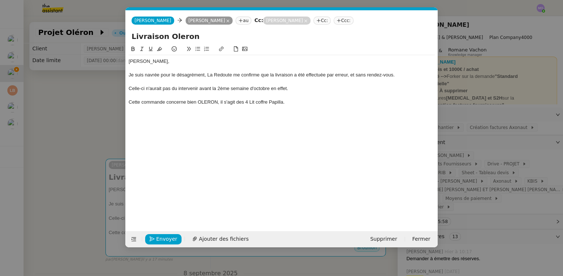
click at [407, 76] on div "Je suis navrée pour le désagrément, La Redoute me confirme que la livraison a é…" at bounding box center [282, 75] width 306 height 7
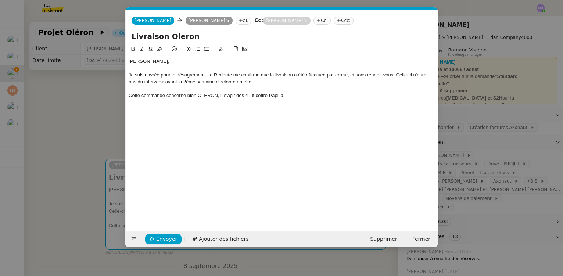
click at [295, 98] on div "Cette commande concerne bien OLERON, il s'agit des 4 Lit coffre Papilla." at bounding box center [282, 95] width 306 height 7
click at [49, 141] on nz-modal-container "Service TA - VOYAGE - PROPOSITION GLOBALE A utiliser dans le cadre de propositi…" at bounding box center [281, 138] width 563 height 276
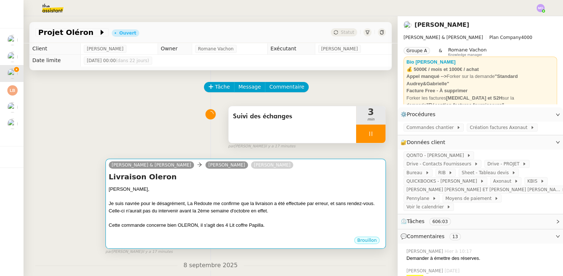
click at [217, 189] on div "[PERSON_NAME]," at bounding box center [246, 189] width 274 height 7
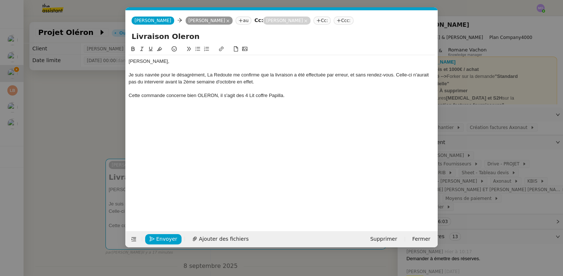
scroll to position [0, 15]
click at [293, 94] on div "Cette commande concerne bien OLERON, il s'agit des 4 Lit coffre Papilla." at bounding box center [282, 95] width 306 height 7
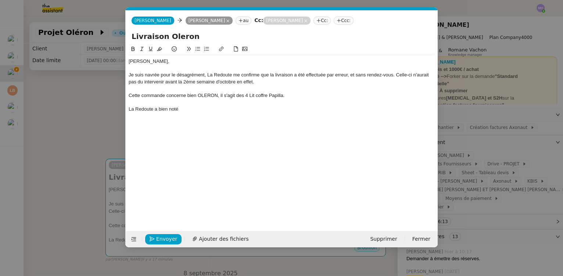
click at [115, 125] on nz-modal-container "Service TA - VOYAGE - PROPOSITION GLOBALE A utiliser dans le cadre de propositi…" at bounding box center [281, 138] width 563 height 276
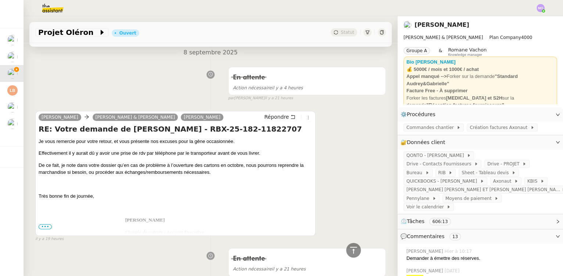
scroll to position [234, 0]
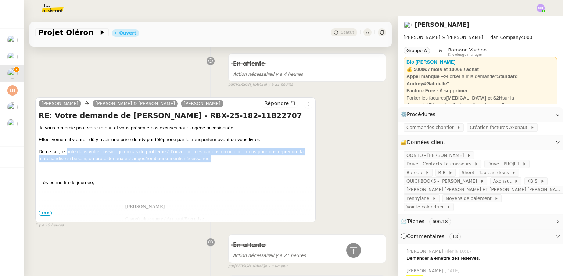
drag, startPoint x: 67, startPoint y: 153, endPoint x: 221, endPoint y: 159, distance: 153.8
click at [221, 159] on p "De ce fait, je note dans votre dossier qu’en cas de problème à l’ouverture des …" at bounding box center [176, 155] width 274 height 14
copy p "note dans votre dossier qu’en cas de problème à l’ouverture des cartons en octo…"
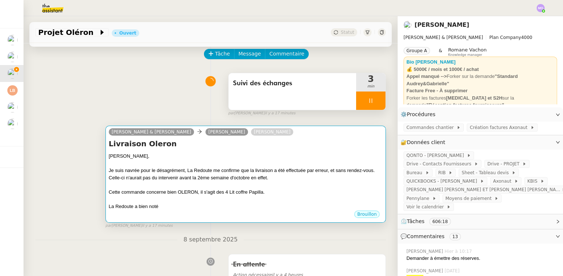
click at [172, 163] on div at bounding box center [246, 163] width 274 height 7
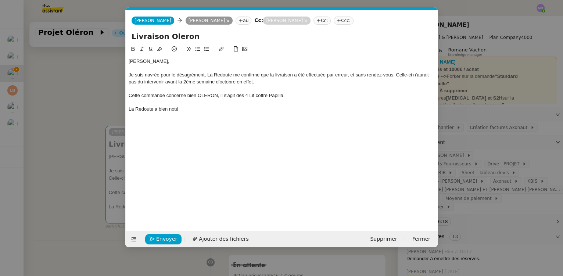
scroll to position [0, 15]
drag, startPoint x: 183, startPoint y: 109, endPoint x: 158, endPoint y: 110, distance: 24.6
click at [158, 110] on div "La Redoute a bien noté" at bounding box center [282, 109] width 306 height 7
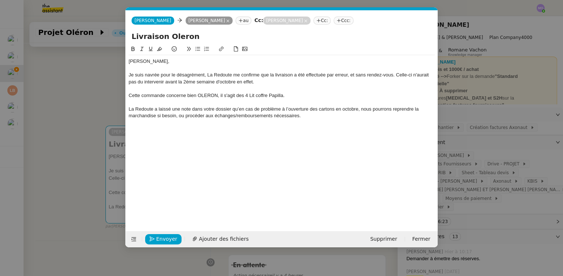
scroll to position [0, 0]
click at [251, 121] on div "Gabrielle, Je suis navrée pour le désagrément, La Redoute me confirme que la li…" at bounding box center [282, 88] width 306 height 67
click at [232, 110] on div "La Redoute a laissé une note dans votre dossier qu’en cas de problème à l’ouver…" at bounding box center [282, 113] width 306 height 14
click at [363, 110] on div "La Redoute a laissé une note dans votre dossier qu’en cas de problème à l’ouver…" at bounding box center [282, 113] width 306 height 14
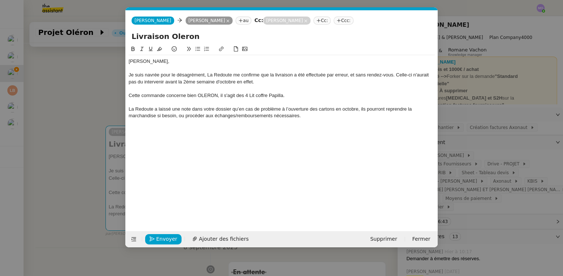
click at [307, 116] on div "La Redoute a laissé une note dans votre dossier qu’en cas de problème à l’ouver…" at bounding box center [282, 113] width 306 height 14
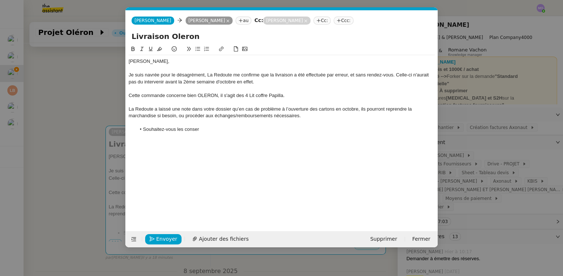
click at [76, 117] on nz-modal-container "Service TA - VOYAGE - PROPOSITION GLOBALE A utiliser dans le cadre de propositi…" at bounding box center [281, 138] width 563 height 276
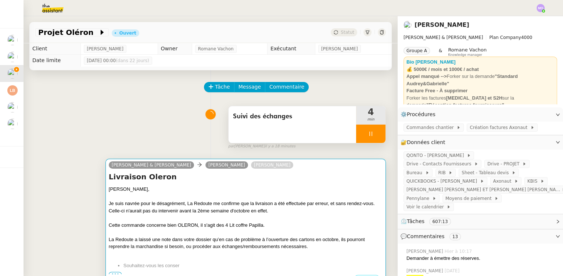
click at [207, 177] on h4 "Livraison Oleron" at bounding box center [246, 177] width 274 height 10
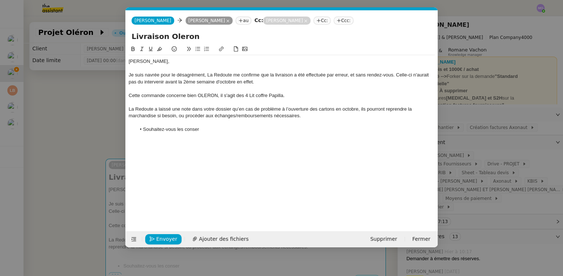
scroll to position [0, 15]
drag, startPoint x: 177, startPoint y: 128, endPoint x: 203, endPoint y: 129, distance: 26.1
click at [203, 129] on li "Souhaitez-vous les conser" at bounding box center [285, 129] width 299 height 7
click at [72, 136] on nz-modal-container "Service TA - VOYAGE - PROPOSITION GLOBALE A utiliser dans le cadre de propositi…" at bounding box center [281, 138] width 563 height 276
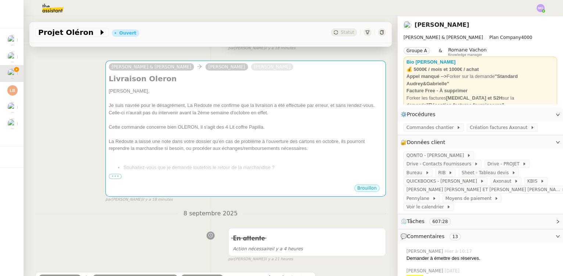
scroll to position [100, 0]
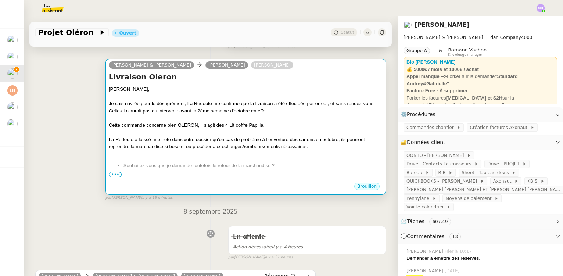
click at [211, 152] on div at bounding box center [246, 153] width 274 height 7
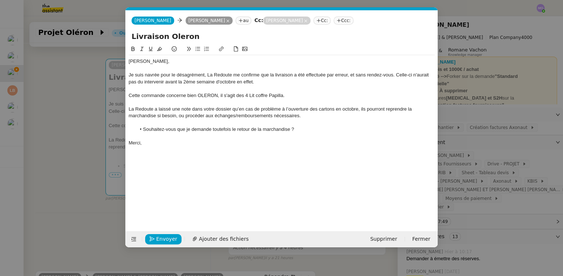
scroll to position [0, 15]
click at [77, 163] on nz-modal-container "Service TA - VOYAGE - PROPOSITION GLOBALE A utiliser dans le cadre de propositi…" at bounding box center [281, 138] width 563 height 276
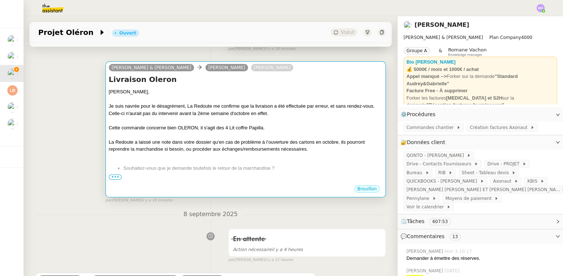
scroll to position [100, 0]
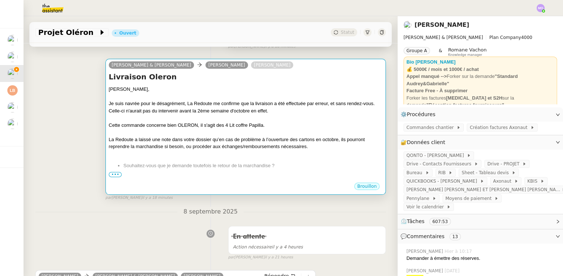
click at [197, 125] on div "Cette commande concerne bien OLERON, il s'agit des 4 Lit coffre Papilla." at bounding box center [246, 125] width 274 height 7
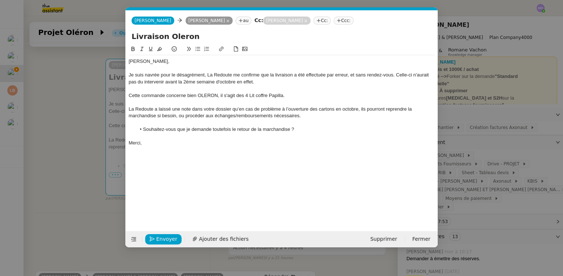
scroll to position [0, 15]
click at [163, 240] on span "Envoyer" at bounding box center [166, 239] width 21 height 8
click at [163, 240] on span "Confirmer l'envoi" at bounding box center [178, 239] width 44 height 8
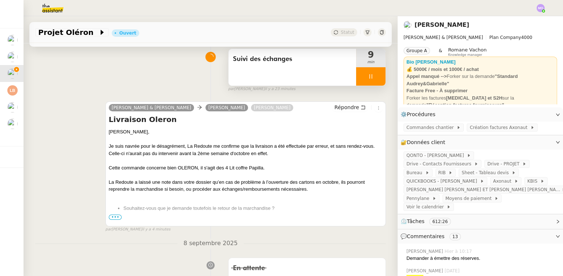
scroll to position [0, 0]
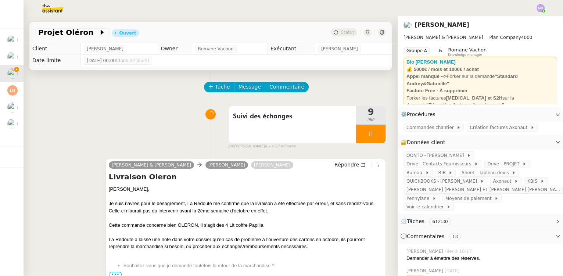
click at [375, 134] on div at bounding box center [370, 134] width 29 height 18
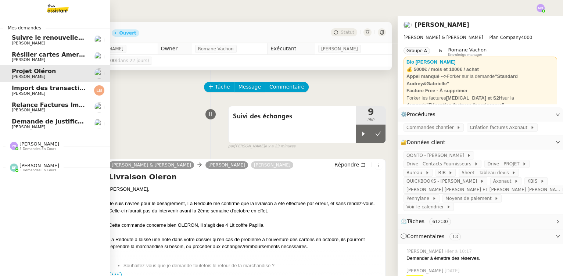
click at [47, 127] on span "[PERSON_NAME]" at bounding box center [49, 127] width 74 height 4
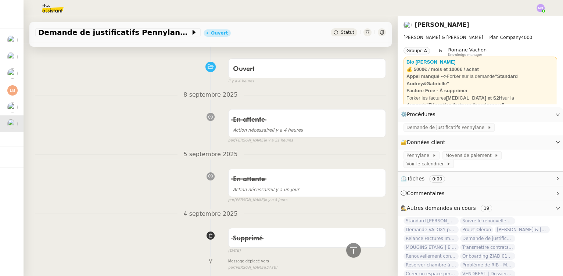
scroll to position [32, 0]
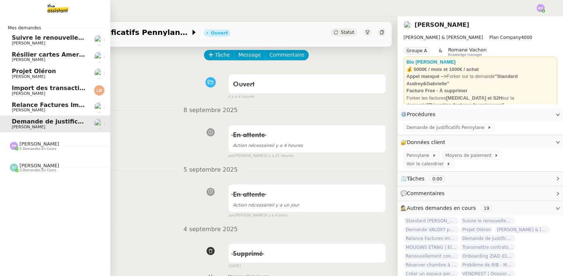
click at [54, 108] on span "[PERSON_NAME]" at bounding box center [49, 110] width 74 height 4
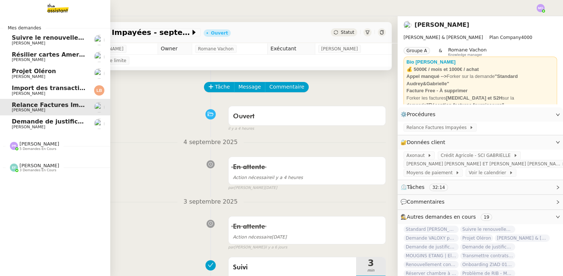
click at [46, 92] on span "[PERSON_NAME]" at bounding box center [49, 94] width 74 height 4
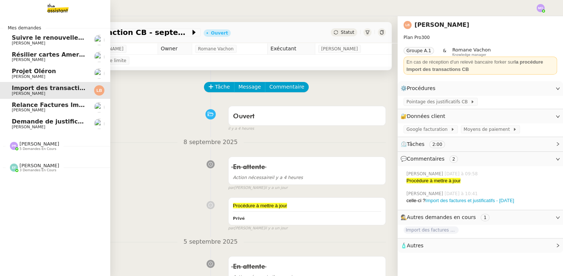
click at [54, 125] on span "[PERSON_NAME]" at bounding box center [49, 127] width 74 height 4
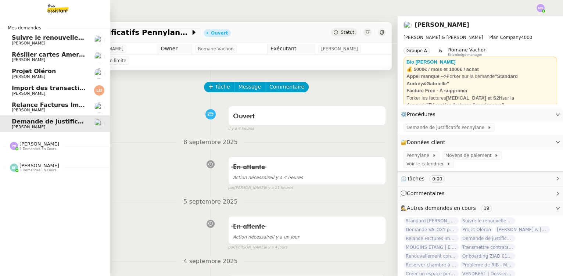
click at [42, 107] on span "Relance Factures Impayées - septembre 2025" at bounding box center [87, 104] width 151 height 7
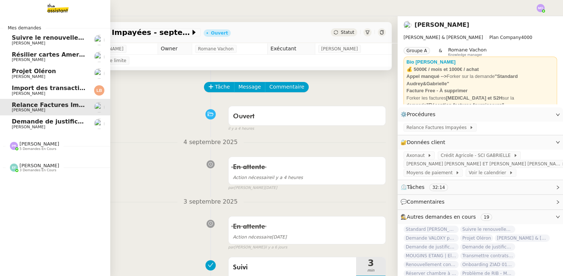
click at [35, 149] on span "5 demandes en cours" at bounding box center [37, 149] width 37 height 4
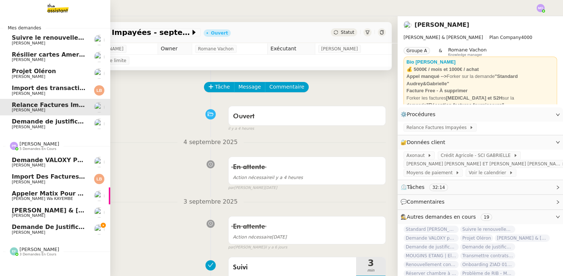
click at [43, 181] on span "[PERSON_NAME]" at bounding box center [49, 182] width 74 height 4
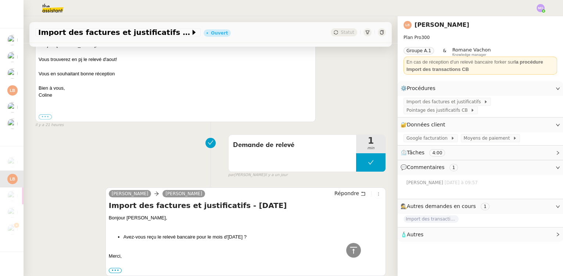
scroll to position [200, 0]
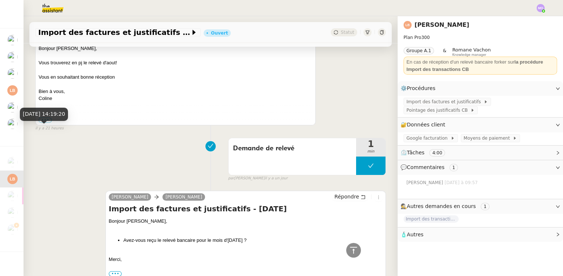
click at [45, 123] on div "8 sept. 2025, 14:19:20" at bounding box center [44, 117] width 48 height 18
click at [44, 121] on label "•••" at bounding box center [45, 120] width 13 height 5
click at [0, 0] on input "•••" at bounding box center [0, 0] width 0 height 0
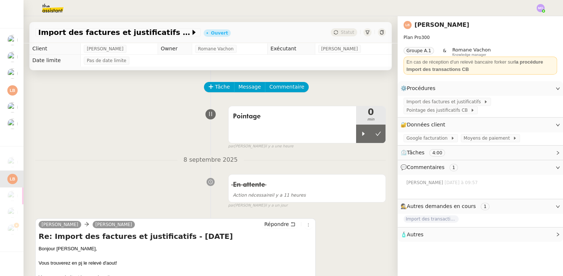
scroll to position [0, 0]
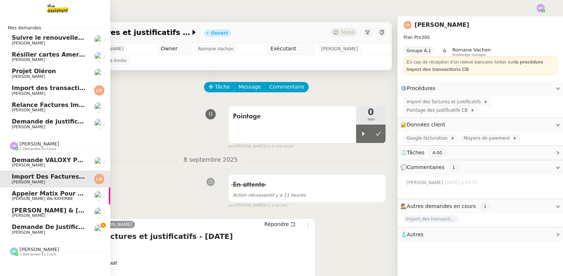
click at [46, 230] on span "Demande de justificatifs Pennylane - août 2025" at bounding box center [85, 227] width 147 height 7
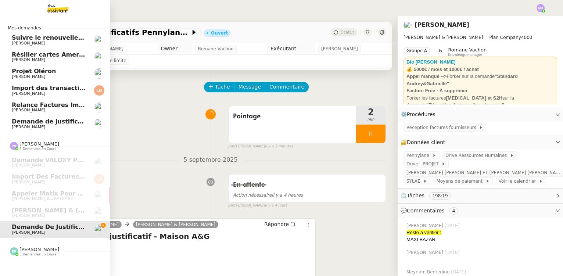
click at [50, 73] on span "Projet Oléron" at bounding box center [49, 71] width 74 height 7
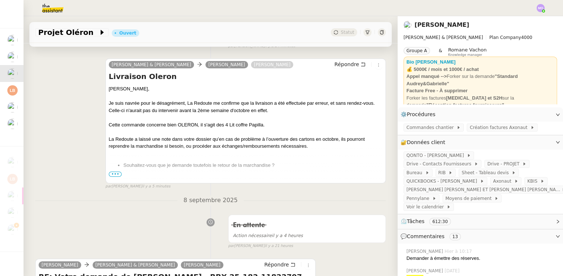
scroll to position [133, 0]
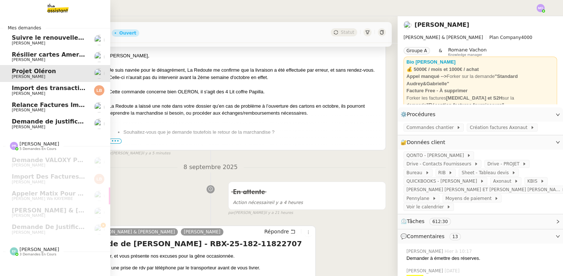
click at [43, 88] on span "Import des transaction CB - septembre 2025" at bounding box center [85, 88] width 147 height 7
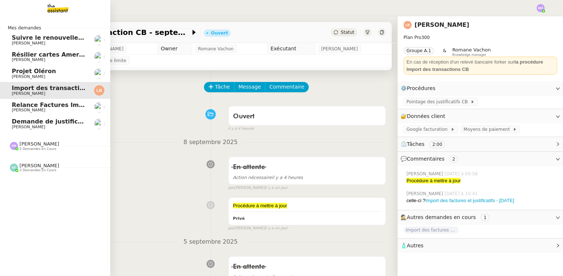
click at [53, 108] on span "[PERSON_NAME]" at bounding box center [49, 110] width 74 height 4
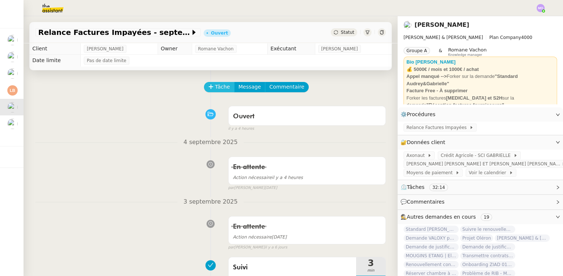
click at [210, 89] on button "Tâche" at bounding box center [219, 87] width 31 height 10
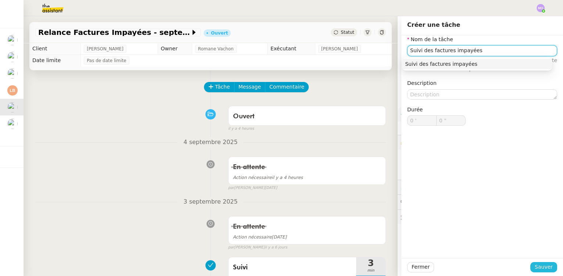
type input "Suivi des factures impayées"
click at [540, 265] on span "Sauver" at bounding box center [544, 267] width 18 height 8
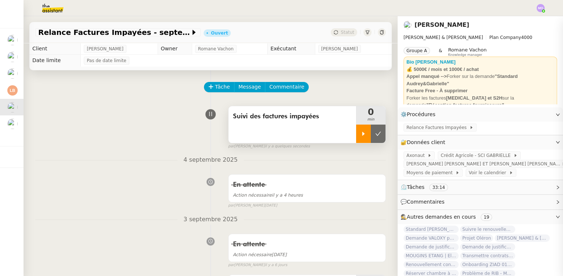
click at [361, 136] on icon at bounding box center [364, 134] width 6 height 6
click at [431, 129] on span "Relance Factures Impayées" at bounding box center [438, 127] width 63 height 7
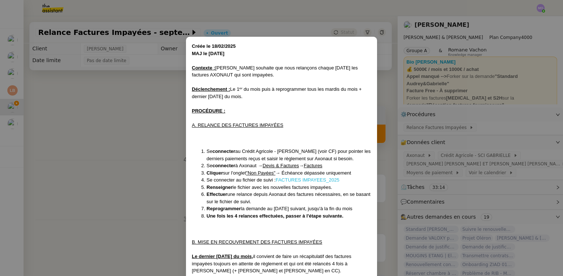
click at [296, 181] on link "FACTURES IMPAYEES_2025" at bounding box center [308, 180] width 64 height 6
click at [146, 124] on nz-modal-container "Créée le 18/02/2025﻿ MAJ le 27/06/2025 Contexte : Gabrielle souhaite que nous r…" at bounding box center [281, 138] width 563 height 276
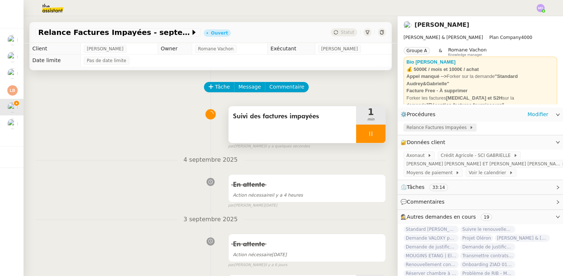
click at [436, 130] on span "Relance Factures Impayées" at bounding box center [438, 127] width 63 height 7
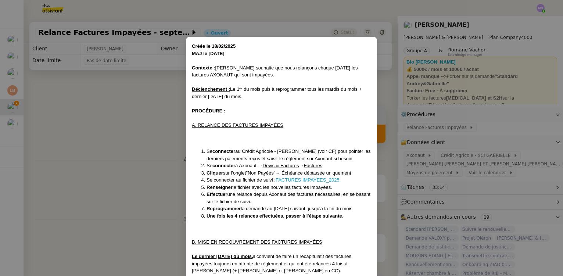
click at [151, 137] on nz-modal-container "Créée le 18/02/2025﻿ MAJ le 27/06/2025 Contexte : Gabrielle souhaite que nous r…" at bounding box center [281, 138] width 563 height 276
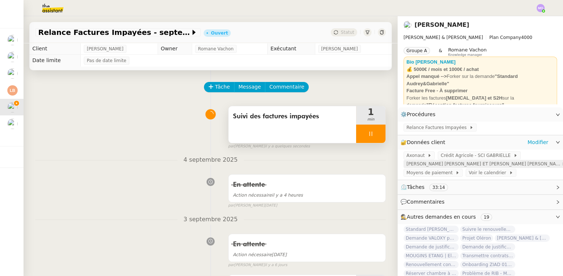
click at [419, 168] on span "[PERSON_NAME] [PERSON_NAME] ET [PERSON_NAME] [PERSON_NAME]" at bounding box center [484, 163] width 155 height 7
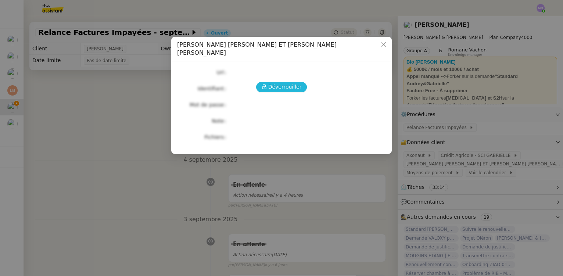
click at [288, 83] on span "Déverrouiller" at bounding box center [284, 87] width 33 height 8
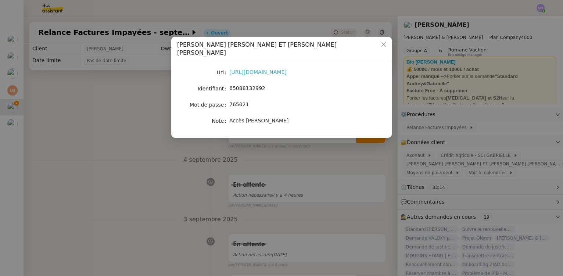
click at [272, 69] on link "https://www.credit-agricole.fr/ca-paris/professionnel/accueil.html" at bounding box center [257, 72] width 57 height 6
click at [247, 85] on span "65088132992" at bounding box center [247, 88] width 36 height 6
copy span "65088132992"
click at [79, 98] on nz-modal-container "Crédit Agricole - SARL AUDREY ET GABRIELLE - Accès Camille Url https://www.cred…" at bounding box center [281, 138] width 563 height 276
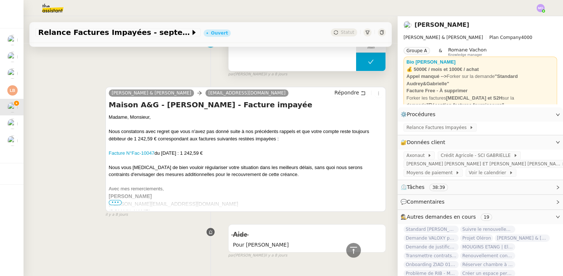
scroll to position [1491, 0]
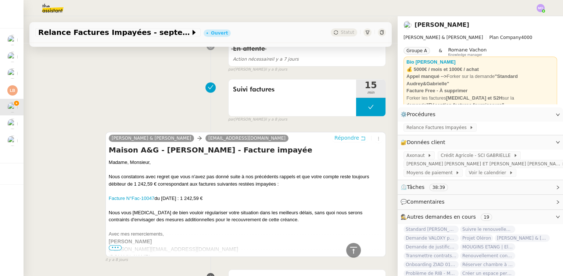
click at [347, 138] on span "Répondre" at bounding box center [347, 137] width 25 height 7
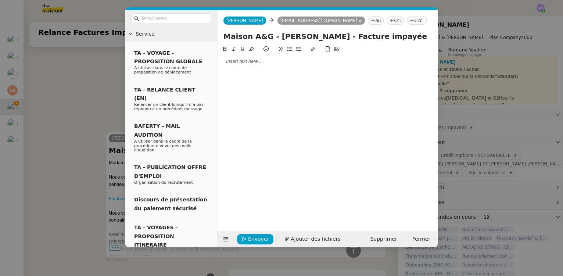
click at [76, 179] on nz-modal-container "Service TA - VOYAGE - PROPOSITION GLOBALE A utiliser dans le cadre de propositi…" at bounding box center [281, 138] width 563 height 276
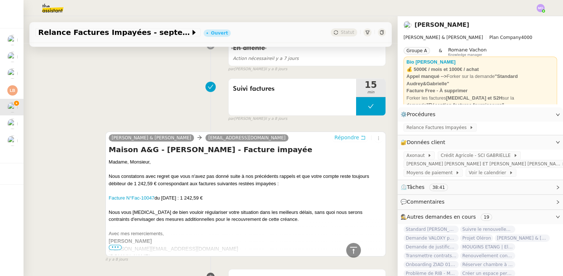
scroll to position [1546, 0]
click at [116, 248] on span "•••" at bounding box center [115, 247] width 13 height 5
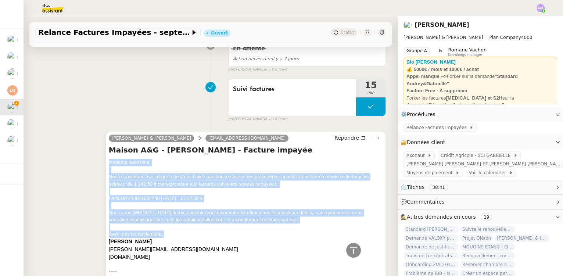
drag, startPoint x: 108, startPoint y: 163, endPoint x: 171, endPoint y: 233, distance: 93.7
copy div "Madame, Monsieur, Nous constatons avec regret que vous n'avez pas donné suite à…"
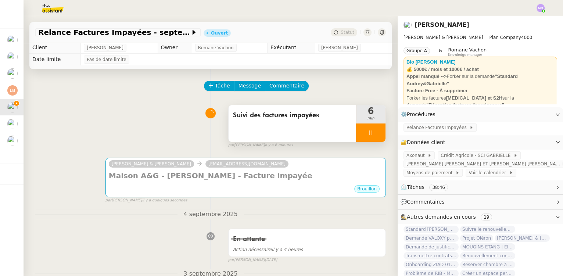
scroll to position [0, 0]
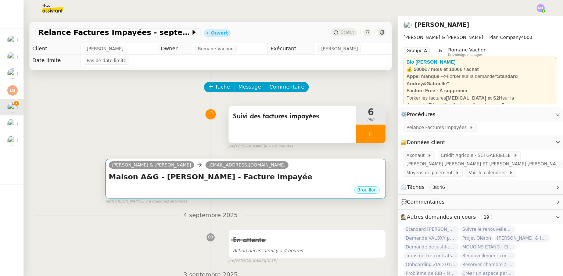
click at [227, 183] on div "Maison A&G - Audrey&Gabrielle - Facture impayée •••" at bounding box center [246, 179] width 274 height 14
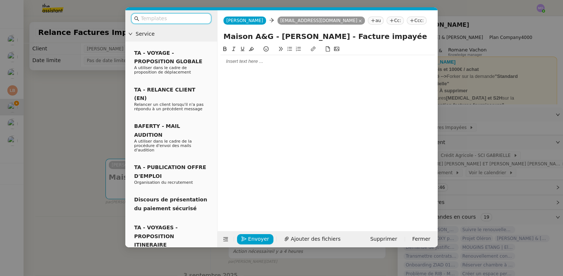
click at [241, 65] on div at bounding box center [328, 61] width 214 height 7
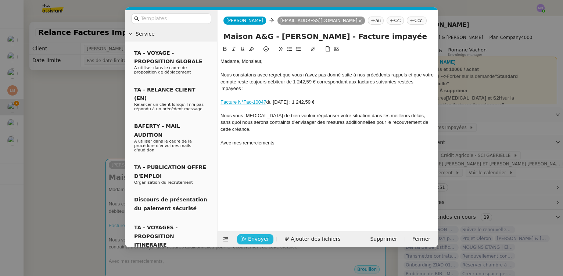
click at [255, 237] on span "Envoyer" at bounding box center [258, 239] width 21 height 8
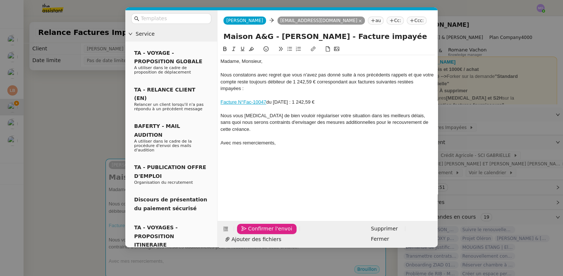
click at [255, 233] on span "Confirmer l'envoi" at bounding box center [270, 229] width 44 height 8
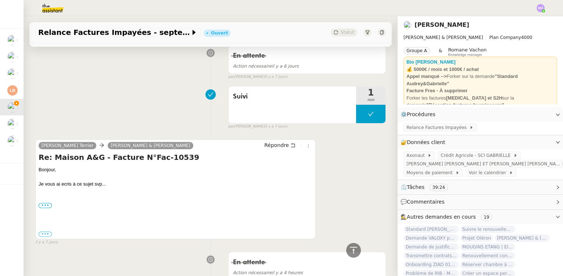
scroll to position [839, 0]
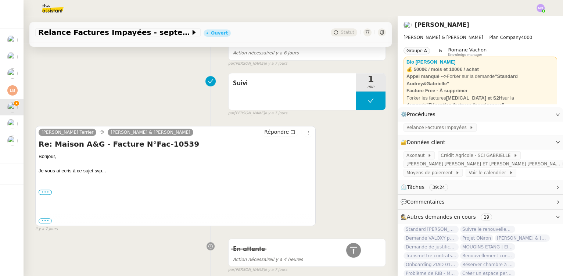
click at [46, 193] on label "•••" at bounding box center [45, 192] width 13 height 5
click at [0, 0] on input "•••" at bounding box center [0, 0] width 0 height 0
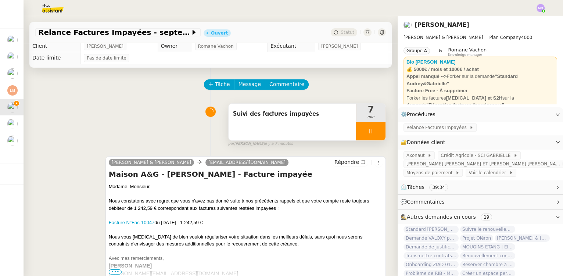
scroll to position [0, 0]
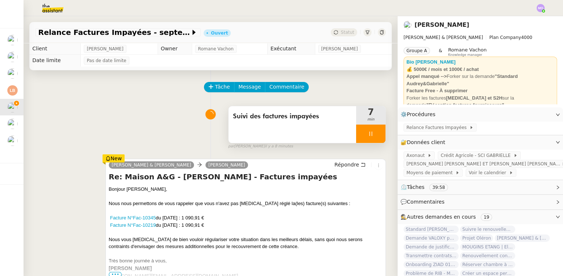
click at [158, 106] on div "Suivi des factures impayées 7 min false par Marie O. il y a 8 minutes" at bounding box center [210, 126] width 351 height 47
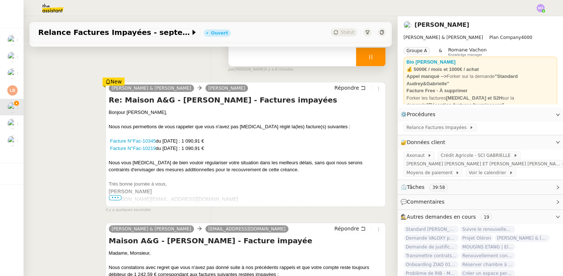
scroll to position [67, 0]
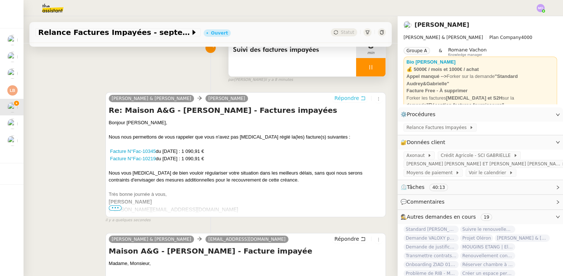
click at [338, 97] on span "Répondre" at bounding box center [347, 98] width 25 height 7
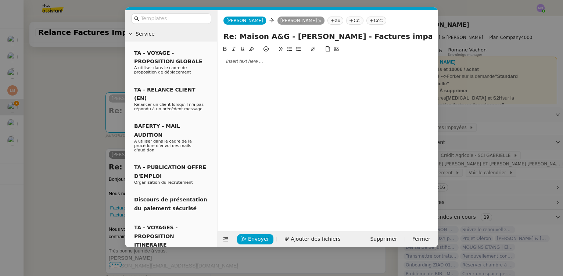
click at [92, 134] on nz-modal-container "Service TA - VOYAGE - PROPOSITION GLOBALE A utiliser dans le cadre de propositi…" at bounding box center [281, 138] width 563 height 276
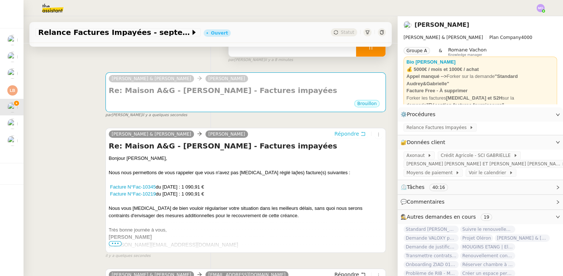
scroll to position [167, 0]
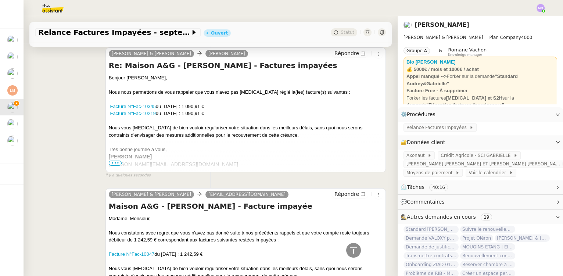
click at [116, 165] on span "•••" at bounding box center [115, 163] width 13 height 5
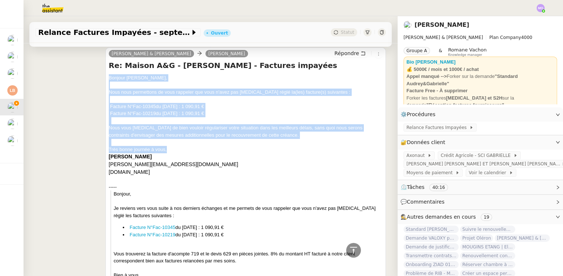
drag, startPoint x: 106, startPoint y: 80, endPoint x: 175, endPoint y: 151, distance: 99.6
copy div "Bonjour Georges, Nous nous permettons de vous rappeler que vous n'avez pas enco…"
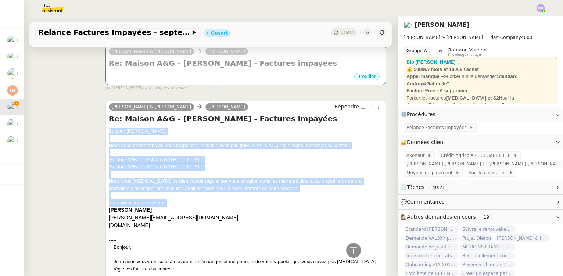
scroll to position [0, 0]
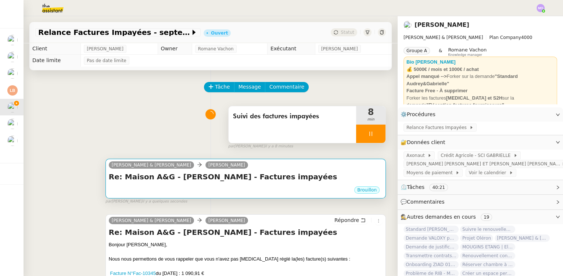
click at [282, 172] on div "Camille Audrey & Gabrielle Georges Emlek" at bounding box center [246, 166] width 274 height 11
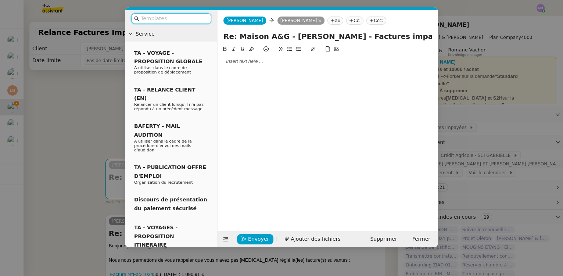
click at [239, 60] on div at bounding box center [328, 61] width 214 height 7
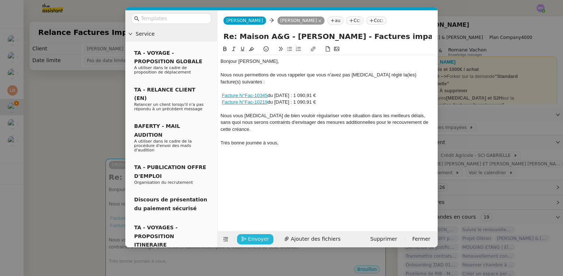
click at [252, 239] on span "Envoyer" at bounding box center [258, 239] width 21 height 8
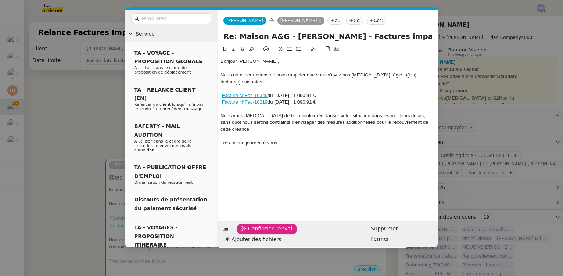
click at [252, 233] on span "Confirmer l'envoi" at bounding box center [270, 229] width 44 height 8
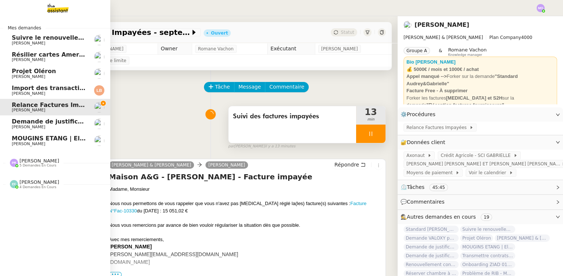
click at [65, 139] on span "MOUGINS ETANG | Electroménagers" at bounding box center [71, 138] width 118 height 7
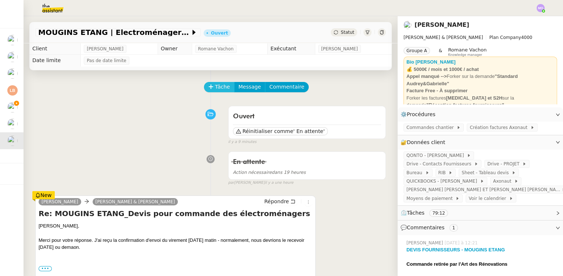
click at [215, 89] on span "Tâche" at bounding box center [222, 87] width 15 height 8
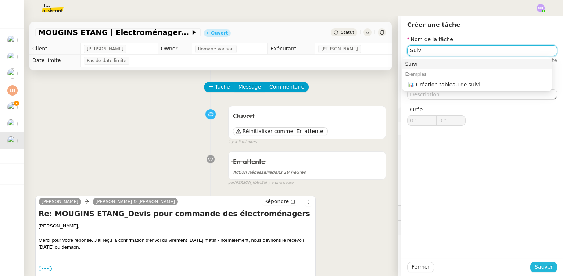
type input "Suivi"
click at [539, 266] on span "Sauver" at bounding box center [544, 267] width 18 height 8
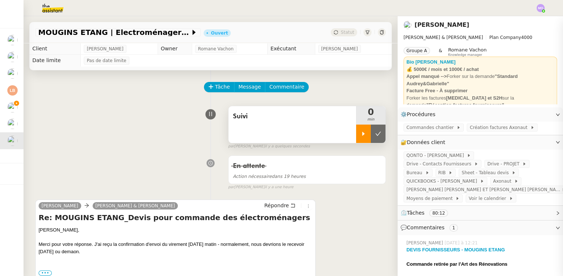
click at [361, 133] on icon at bounding box center [364, 134] width 6 height 6
click at [280, 207] on span "Répondre" at bounding box center [276, 205] width 25 height 7
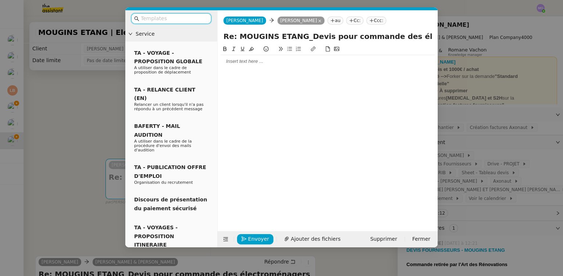
click at [92, 99] on nz-modal-container "Service TA - VOYAGE - PROPOSITION GLOBALE A utiliser dans le cadre de propositi…" at bounding box center [281, 138] width 563 height 276
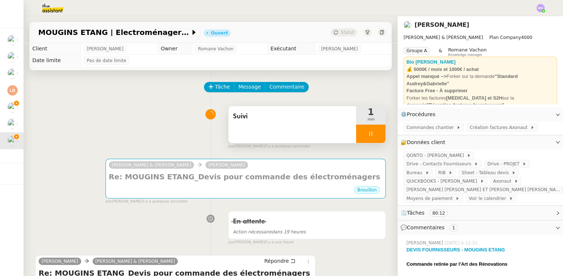
click at [274, 122] on span "Suivi" at bounding box center [292, 116] width 119 height 11
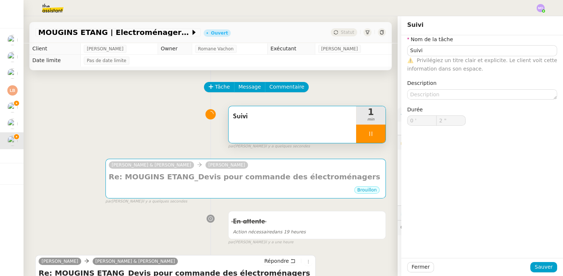
type input "3 ""
click at [433, 50] on input "Suivi" at bounding box center [482, 50] width 150 height 11
type input "Suivi"
type input "4 ""
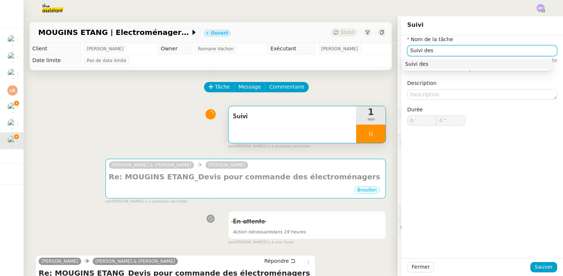
type input "Suivi des é"
type input "5 ""
type input "Suivi des échn"
type input "6 ""
type input "Suivi des échan"
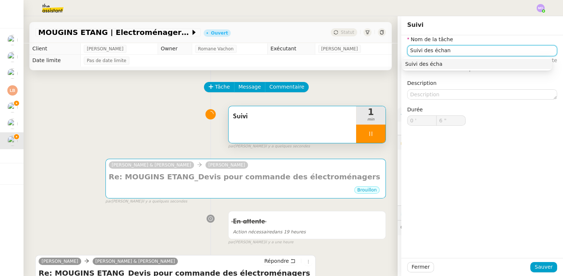
type input "7 ""
type input "Suivi des échanges"
type input "8 ""
type input "Suivi des échanges"
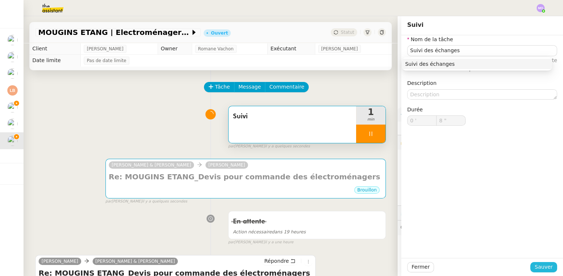
click at [538, 269] on span "Sauver" at bounding box center [544, 267] width 18 height 8
type input "9 ""
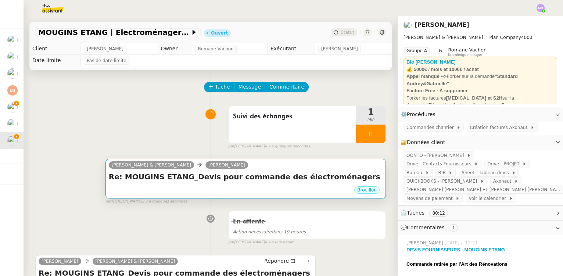
click at [238, 179] on h4 "Re: MOUGINS ETANG_Devis pour commande des électroménagers" at bounding box center [246, 177] width 274 height 10
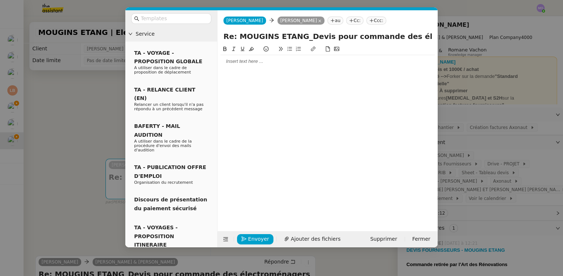
click at [249, 61] on div at bounding box center [328, 61] width 214 height 7
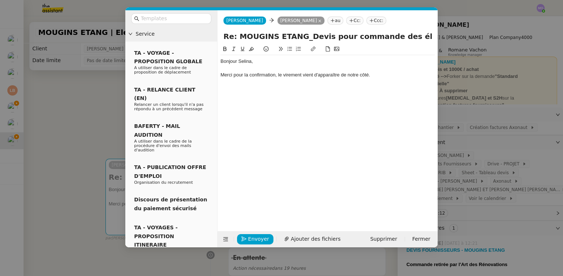
click at [94, 116] on nz-modal-container "Service TA - VOYAGE - PROPOSITION GLOBALE A utiliser dans le cadre de propositi…" at bounding box center [281, 138] width 563 height 276
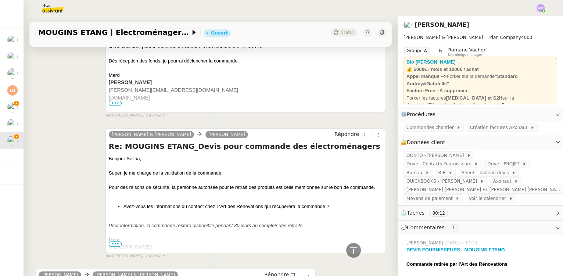
scroll to position [1070, 0]
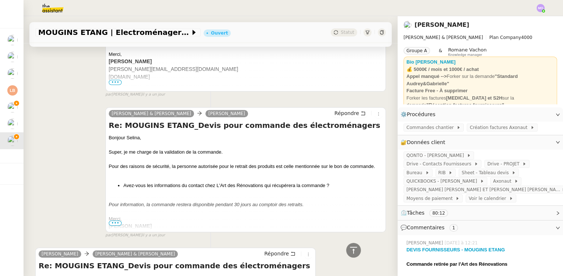
click at [115, 224] on span "•••" at bounding box center [115, 223] width 13 height 5
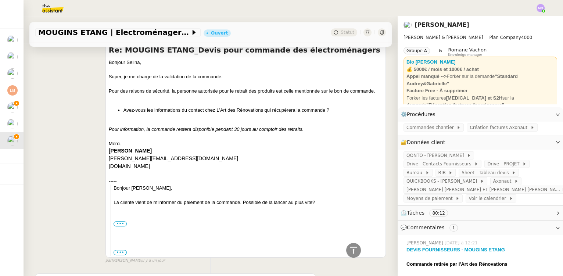
scroll to position [1170, 0]
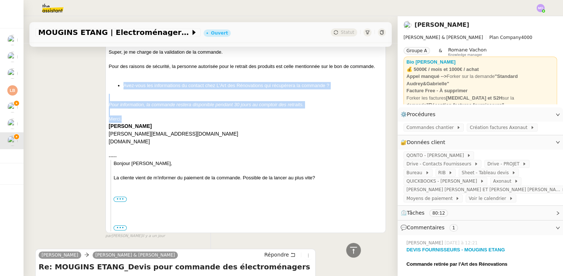
drag, startPoint x: 121, startPoint y: 87, endPoint x: 306, endPoint y: 118, distance: 187.2
click at [306, 118] on div "Bonjour Selina, Super, je me charge de la validation de la commande. Pour des r…" at bounding box center [246, 132] width 274 height 197
copy div "Avez-vous les informations du contact chez L'Art des Rénovations qui récupérera…"
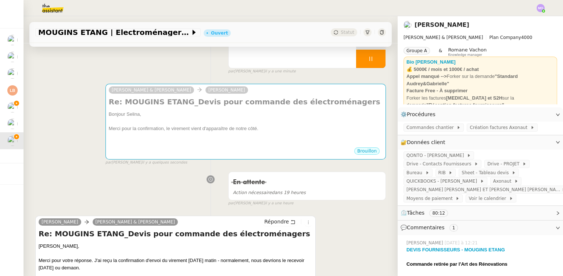
scroll to position [0, 0]
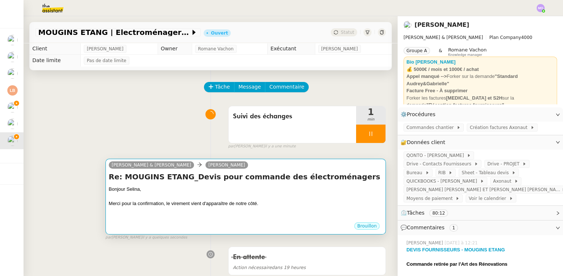
click at [282, 199] on div at bounding box center [246, 196] width 274 height 7
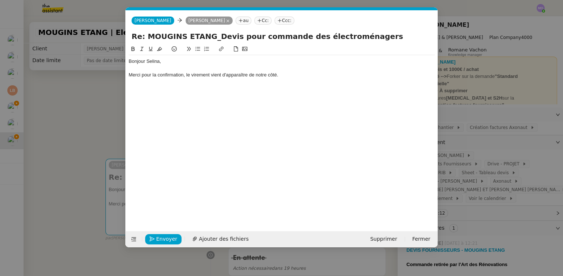
scroll to position [0, 15]
click at [289, 72] on div "Merci pour la confirmation, le virement vient d'apparaître de notre côté." at bounding box center [282, 75] width 306 height 7
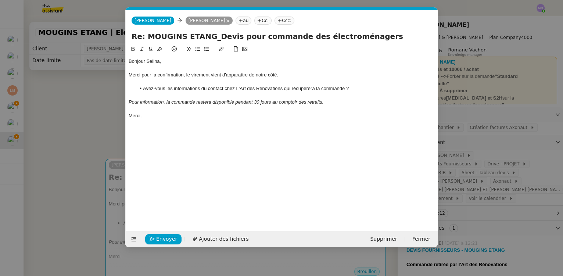
drag, startPoint x: 163, startPoint y: 90, endPoint x: 161, endPoint y: 111, distance: 21.8
click at [163, 90] on li "Avez-vous les informations du contact chez L'Art des Rénovations qui récupérera…" at bounding box center [285, 88] width 299 height 7
click at [204, 120] on div at bounding box center [282, 122] width 306 height 7
click at [195, 102] on em "Pour information, la commande restera disponible pendant 30 jours au comptoir d…" at bounding box center [226, 102] width 195 height 6
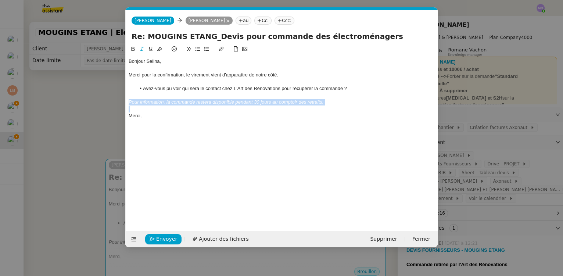
click at [195, 102] on em "Pour information, la commande restera disponible pendant 30 jours au comptoir d…" at bounding box center [226, 102] width 195 height 6
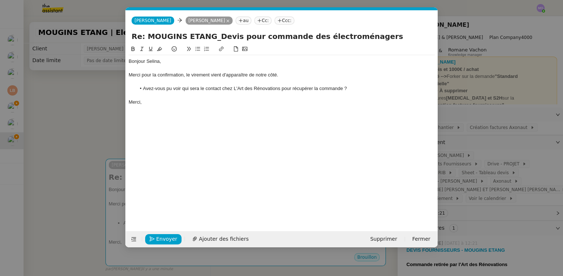
click at [162, 103] on div "Merci," at bounding box center [282, 102] width 306 height 7
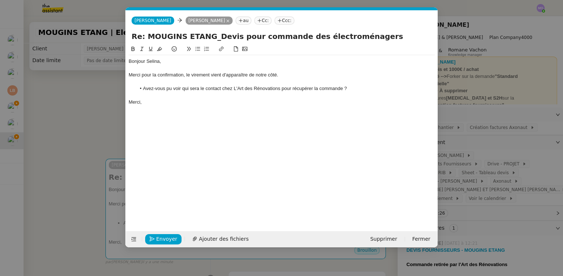
click at [285, 87] on li "Avez-vous pu voir qui sera le contact chez L'Art des Rénovations pour récupérer…" at bounding box center [285, 88] width 299 height 7
click at [310, 88] on li "Avez-vous pu voir qui sera le contact chez L'Art des Rénovations qui récupérer …" at bounding box center [285, 88] width 299 height 7
click at [306, 112] on div "Bonjour Selina, Merci pour la confirmation, le virement vient d'apparaître de n…" at bounding box center [282, 132] width 306 height 175
click at [171, 105] on div "Merci," at bounding box center [282, 102] width 306 height 7
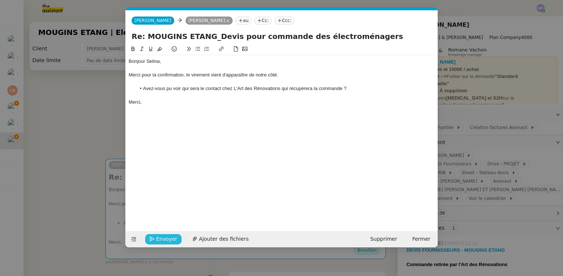
click at [160, 240] on span "Envoyer" at bounding box center [166, 239] width 21 height 8
click at [160, 240] on span "Confirmer l'envoi" at bounding box center [178, 239] width 44 height 8
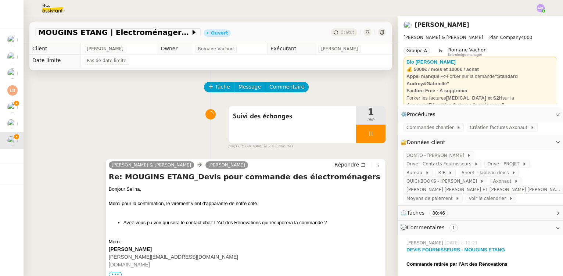
click at [373, 138] on div at bounding box center [370, 134] width 29 height 18
click at [373, 138] on button at bounding box center [378, 134] width 15 height 18
click at [335, 27] on div "MOUGINS ETANG | Electroménagers Ouvert Statut" at bounding box center [210, 32] width 363 height 21
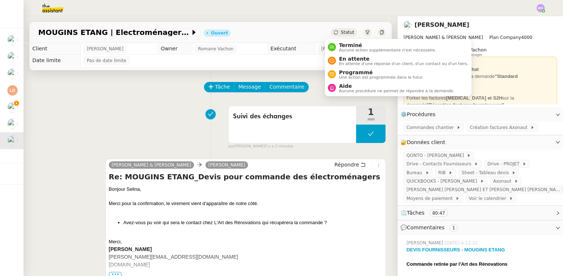
click at [341, 32] on span "Statut" at bounding box center [348, 32] width 14 height 5
click at [350, 56] on span "En attente" at bounding box center [403, 59] width 129 height 6
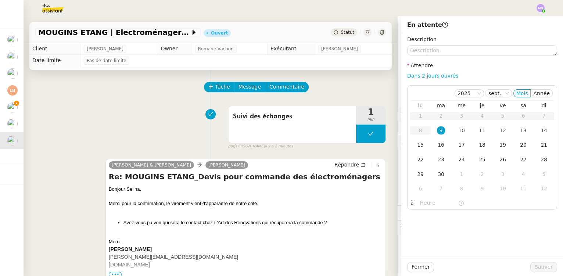
click at [410, 75] on link "Dans 2 jours ouvrés" at bounding box center [432, 76] width 51 height 6
type input "07:00"
click at [535, 267] on span "Sauver" at bounding box center [544, 267] width 18 height 8
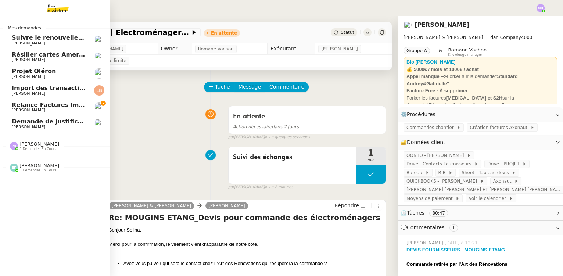
click at [62, 105] on span "Relance Factures Impayées - septembre 2025" at bounding box center [87, 104] width 151 height 7
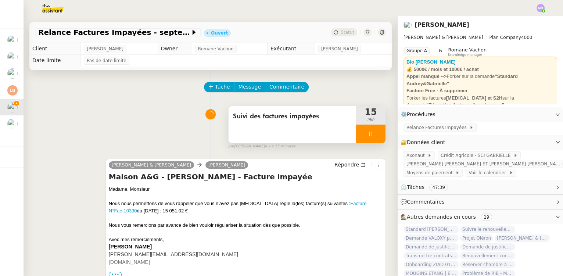
click at [370, 133] on div at bounding box center [370, 134] width 29 height 18
click at [375, 133] on icon at bounding box center [378, 134] width 6 height 6
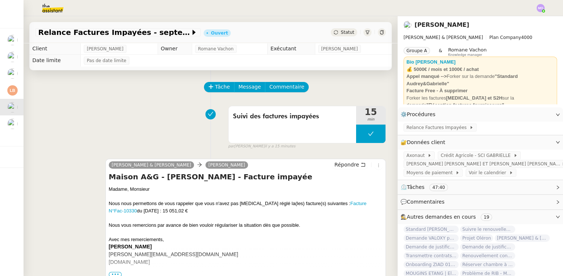
click at [345, 31] on span "Statut" at bounding box center [348, 32] width 14 height 5
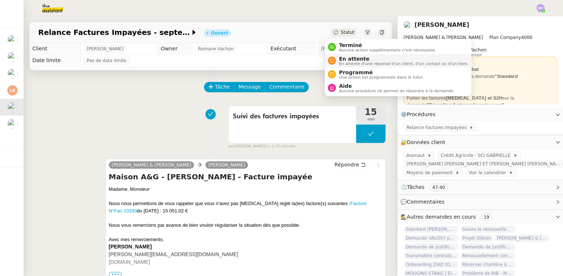
click at [350, 56] on span "En attente" at bounding box center [403, 59] width 129 height 6
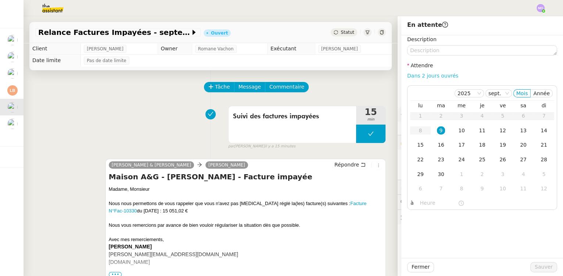
click at [420, 76] on link "Dans 2 jours ouvrés" at bounding box center [432, 76] width 51 height 6
type input "07:00"
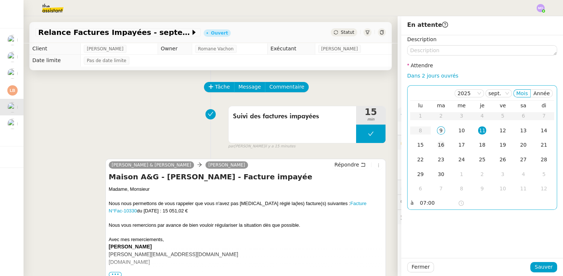
click at [437, 143] on div "16" at bounding box center [441, 145] width 8 height 8
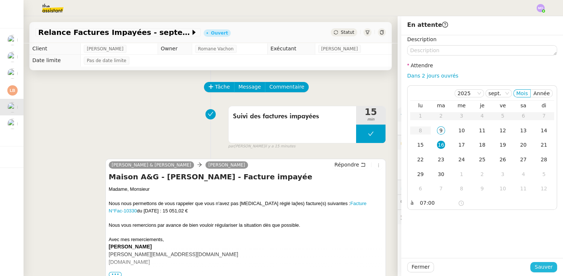
click at [543, 264] on span "Sauver" at bounding box center [544, 267] width 18 height 8
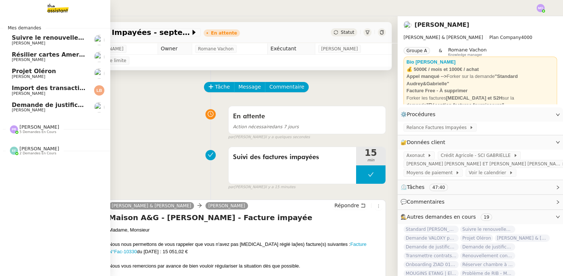
click at [43, 107] on span "Demande de justificatifs Pennylane - septembre 2025" at bounding box center [101, 104] width 178 height 7
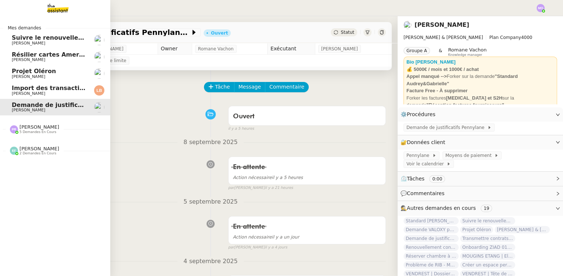
click at [58, 92] on span "[PERSON_NAME]" at bounding box center [49, 94] width 74 height 4
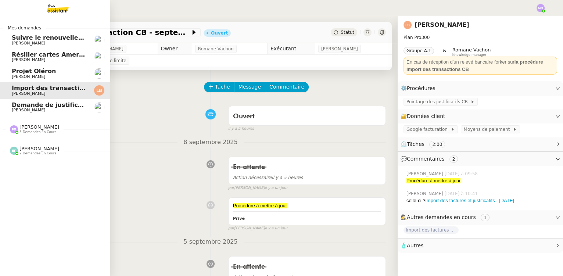
click at [44, 70] on span "Projet Oléron" at bounding box center [34, 71] width 44 height 7
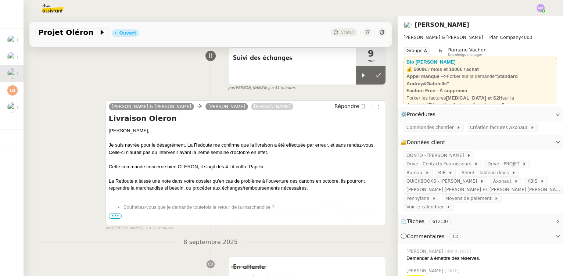
scroll to position [67, 0]
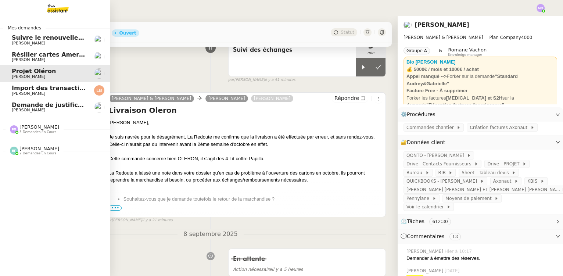
click at [31, 132] on span "5 demandes en cours" at bounding box center [37, 132] width 37 height 4
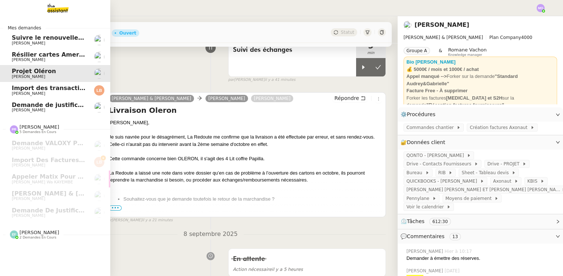
click at [53, 36] on span "Suivre le renouvellement produit Trimble" at bounding box center [80, 37] width 137 height 7
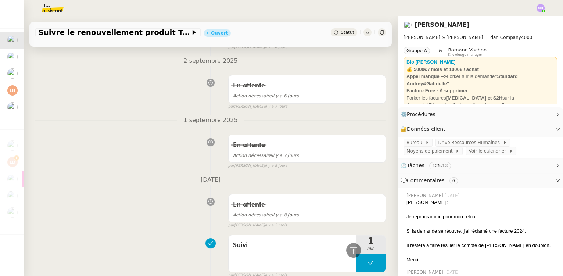
scroll to position [367, 0]
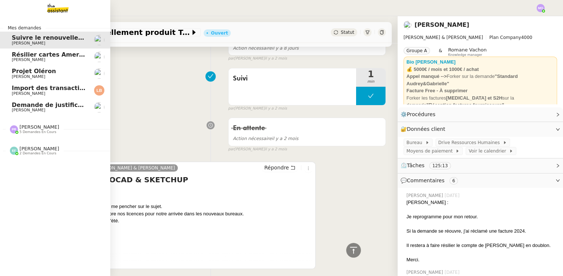
click at [66, 56] on span "Résilier cartes American Express" at bounding box center [66, 54] width 109 height 7
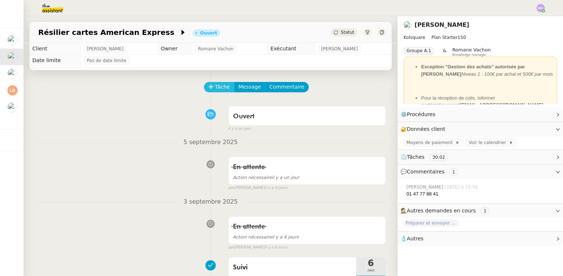
click at [215, 86] on span "Tâche" at bounding box center [222, 87] width 15 height 8
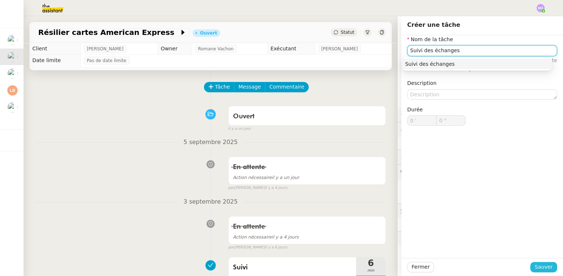
type input "Suivi des échanges"
click at [539, 266] on span "Sauver" at bounding box center [544, 267] width 18 height 8
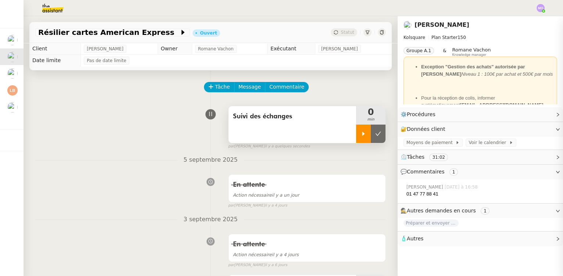
click at [360, 143] on div at bounding box center [363, 134] width 15 height 18
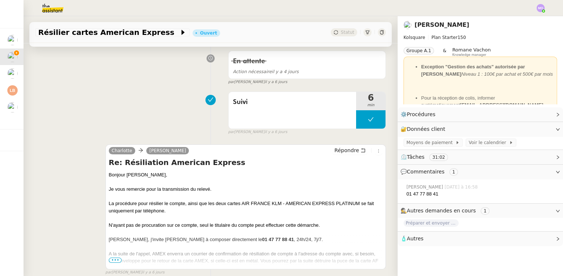
scroll to position [200, 0]
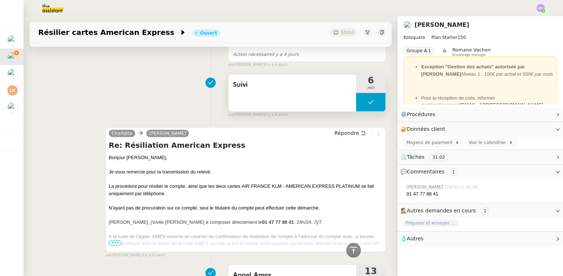
click at [261, 88] on span "Suivi" at bounding box center [292, 84] width 119 height 11
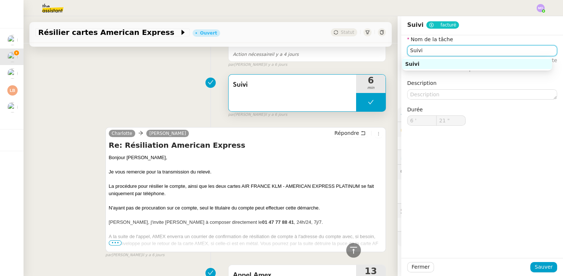
click at [450, 51] on input "Suivi" at bounding box center [482, 50] width 150 height 11
click at [160, 83] on div "Suivi 6 min false par Marie O. il y a 6 jours" at bounding box center [210, 94] width 351 height 47
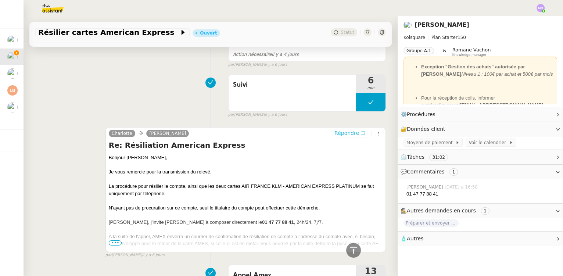
click at [336, 132] on span "Répondre" at bounding box center [347, 132] width 25 height 7
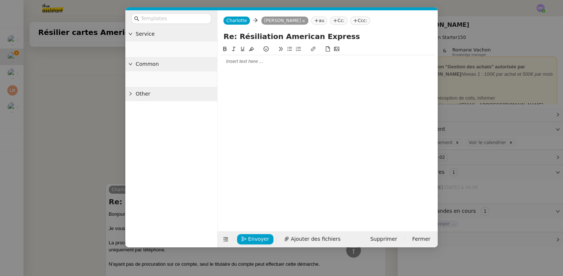
scroll to position [257, 0]
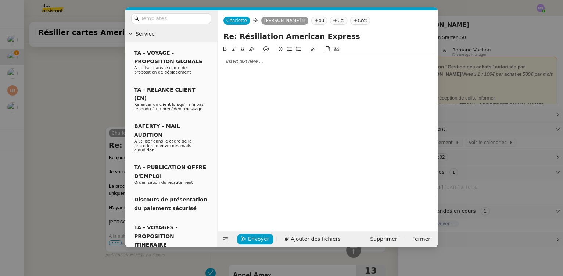
click at [90, 92] on nz-modal-container "Service TA - VOYAGE - PROPOSITION GLOBALE A utiliser dans le cadre de propositi…" at bounding box center [281, 138] width 563 height 276
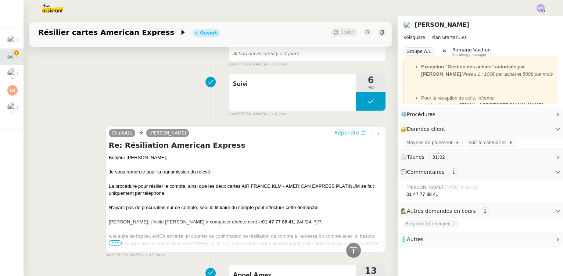
scroll to position [256, 0]
drag, startPoint x: 107, startPoint y: 159, endPoint x: 145, endPoint y: 160, distance: 38.3
click at [145, 160] on div "Bonjour [PERSON_NAME]," at bounding box center [246, 157] width 274 height 7
copy div "Bonjour [PERSON_NAME],"
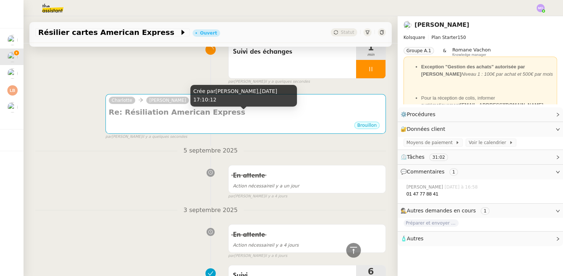
scroll to position [0, 0]
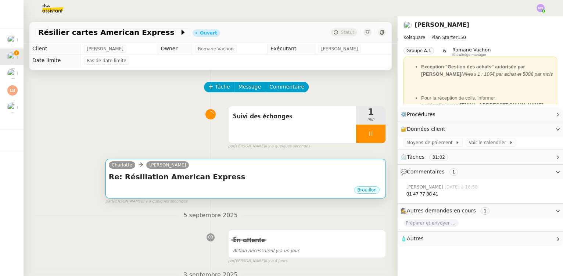
click at [261, 173] on h4 "Re: Résiliation American Express" at bounding box center [246, 177] width 274 height 10
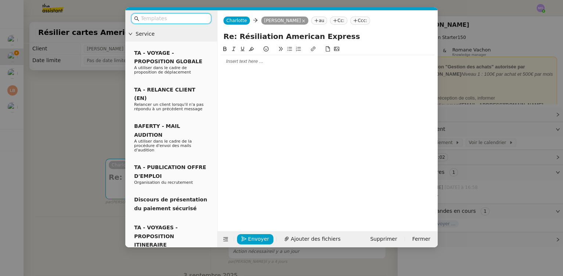
click at [243, 66] on div at bounding box center [328, 61] width 214 height 13
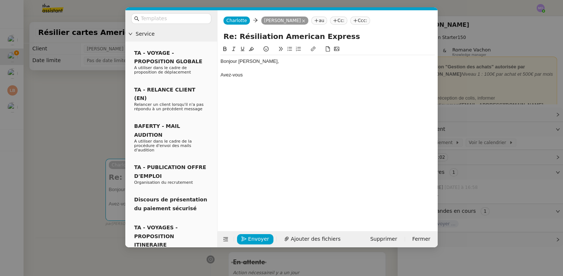
click at [91, 115] on nz-modal-container "Service TA - VOYAGE - PROPOSITION GLOBALE A utiliser dans le cadre de propositi…" at bounding box center [281, 138] width 563 height 276
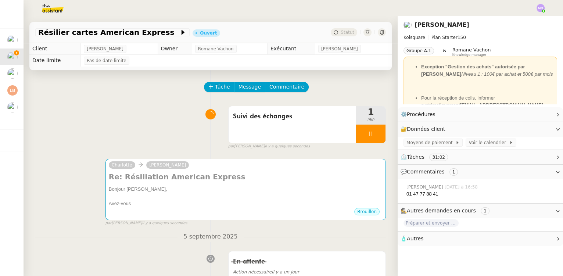
click at [152, 143] on div "Suivi des échanges 1 min false par Marie O. il y a quelques secondes" at bounding box center [210, 126] width 351 height 47
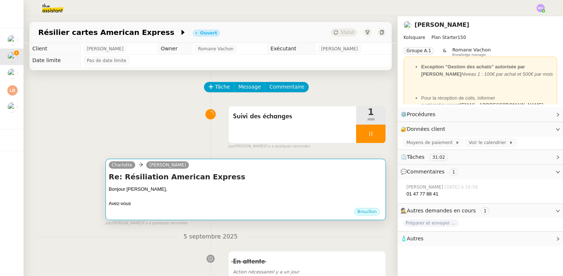
click at [215, 198] on div at bounding box center [246, 196] width 274 height 7
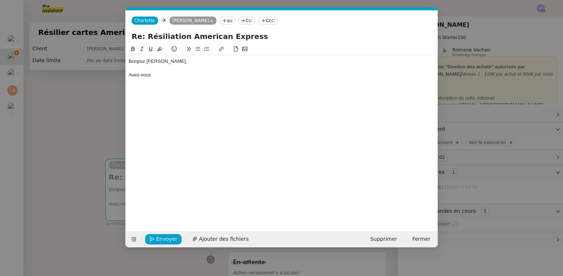
scroll to position [0, 15]
click at [101, 136] on nz-modal-container "Service TA - VOYAGE - PROPOSITION GLOBALE A utiliser dans le cadre de propositi…" at bounding box center [281, 138] width 563 height 276
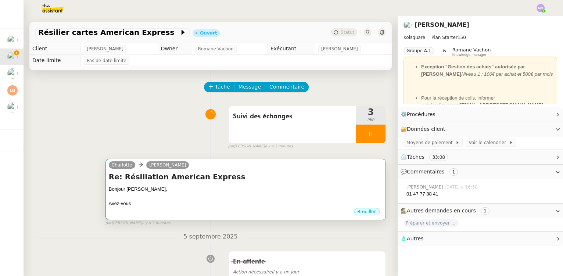
click at [207, 196] on div at bounding box center [246, 196] width 274 height 7
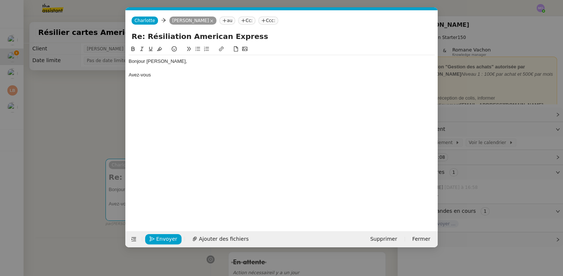
click at [161, 74] on div "Avez-vous" at bounding box center [282, 75] width 306 height 7
click at [88, 133] on nz-modal-container "Service TA - VOYAGE - PROPOSITION GLOBALE A utiliser dans le cadre de propositi…" at bounding box center [281, 138] width 563 height 276
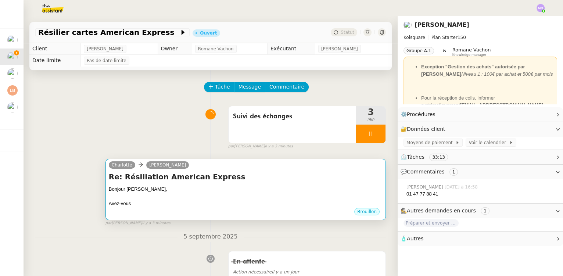
click at [185, 187] on div "Bonjour [PERSON_NAME]," at bounding box center [246, 189] width 274 height 7
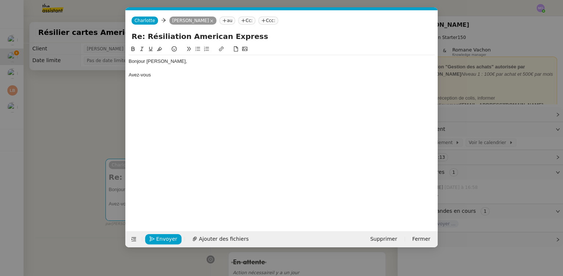
click at [167, 75] on div "Avez-vous" at bounding box center [282, 75] width 306 height 7
click at [100, 126] on nz-modal-container "Service TA - VOYAGE - PROPOSITION GLOBALE A utiliser dans le cadre de propositi…" at bounding box center [281, 138] width 563 height 276
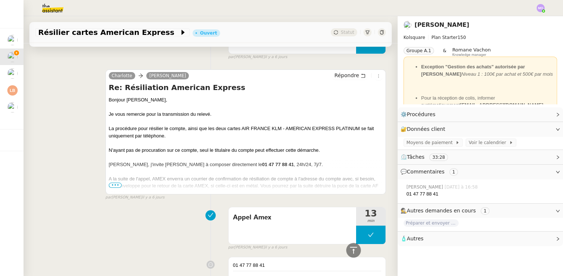
scroll to position [334, 0]
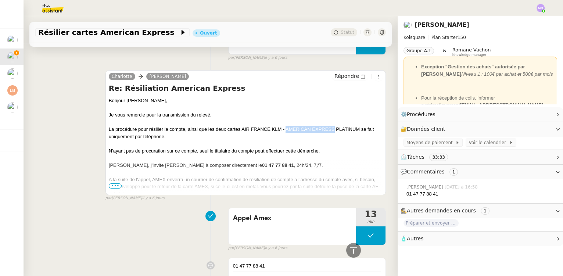
drag, startPoint x: 292, startPoint y: 130, endPoint x: 333, endPoint y: 131, distance: 41.2
click at [333, 131] on div "La procédure pour résilier le compte, ainsi que les deux cartes AIR FRANCE KLM …" at bounding box center [246, 133] width 274 height 14
copy div "AMERICAN EXPRESS"
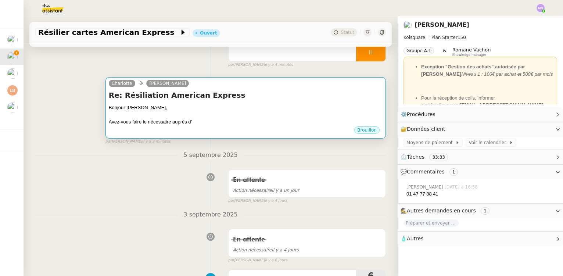
scroll to position [67, 0]
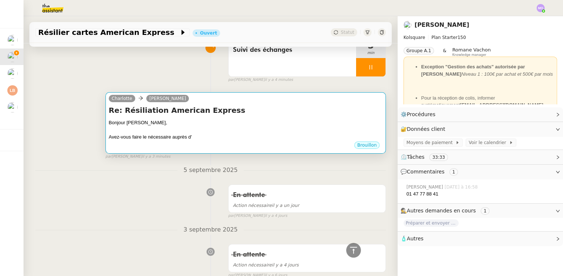
click at [230, 144] on div "Brouillon" at bounding box center [246, 146] width 274 height 11
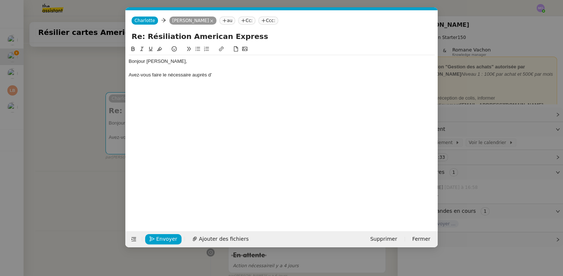
scroll to position [0, 15]
click at [230, 74] on div "Avez-vous faire le nécessaire auprès d'" at bounding box center [282, 75] width 306 height 7
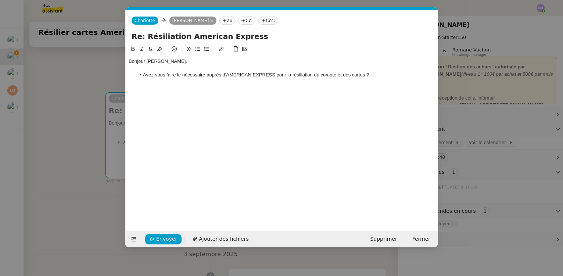
click at [85, 131] on nz-modal-container "Service TA - VOYAGE - PROPOSITION GLOBALE A utiliser dans le cadre de propositi…" at bounding box center [281, 138] width 563 height 276
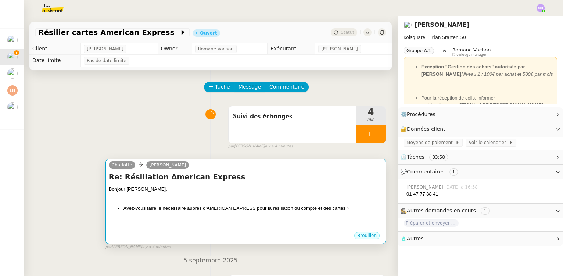
click at [210, 189] on div "Bonjour [PERSON_NAME]," at bounding box center [246, 189] width 274 height 7
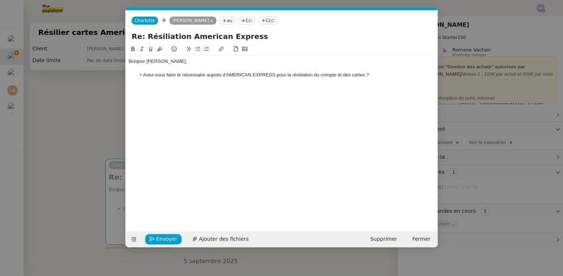
scroll to position [0, 15]
click at [176, 62] on div "Bonjour [PERSON_NAME]," at bounding box center [282, 61] width 306 height 7
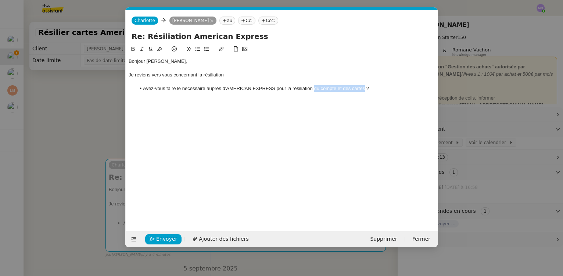
drag, startPoint x: 314, startPoint y: 88, endPoint x: 365, endPoint y: 92, distance: 50.6
click at [365, 92] on li "Avez-vous faire le nécessaire auprès d'AMERICAN EXPRESS pour la résiliation du …" at bounding box center [285, 88] width 299 height 7
click at [239, 79] on div at bounding box center [282, 82] width 306 height 7
click at [239, 76] on div "Je reviens vers vous concernant la résiliation" at bounding box center [282, 75] width 306 height 7
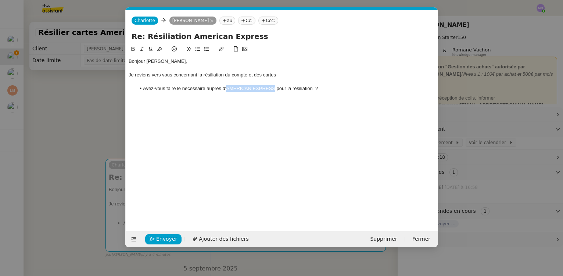
drag, startPoint x: 227, startPoint y: 89, endPoint x: 275, endPoint y: 90, distance: 48.2
click at [275, 90] on li "Avez-vous faire le nécessaire auprès d'AMERICAN EXPRESS pour la résiliation ?" at bounding box center [285, 88] width 299 height 7
click at [288, 76] on div "Je reviens vers vous concernant la résiliation du compte et des cartes" at bounding box center [282, 75] width 306 height 7
click at [142, 89] on li "Avez-vous faire le nécessaire auprès d' pour la résiliation ?" at bounding box center [285, 88] width 299 height 7
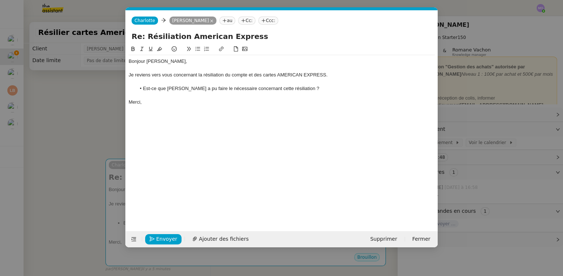
drag, startPoint x: 302, startPoint y: 89, endPoint x: 318, endPoint y: 114, distance: 28.8
click at [303, 89] on li "Est-ce que [PERSON_NAME] a pu faire le nécessaire concernant cette résiliation ?" at bounding box center [285, 88] width 299 height 7
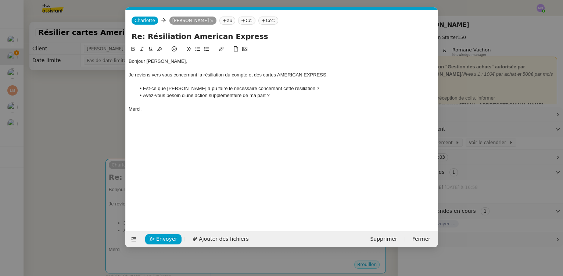
click at [185, 114] on div at bounding box center [282, 116] width 306 height 7
click at [171, 108] on div "Merci," at bounding box center [282, 109] width 306 height 7
click at [175, 113] on div at bounding box center [282, 116] width 306 height 7
click at [195, 128] on div "Bonjour Alexis, Je reviens vers vous concernant la résiliation du compte et des…" at bounding box center [282, 132] width 306 height 175
click at [165, 237] on span "Envoyer" at bounding box center [166, 239] width 21 height 8
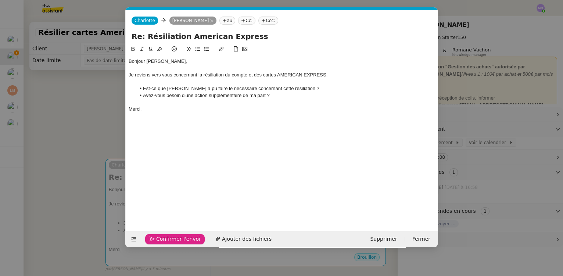
click at [165, 237] on span "Confirmer l'envoi" at bounding box center [178, 239] width 44 height 8
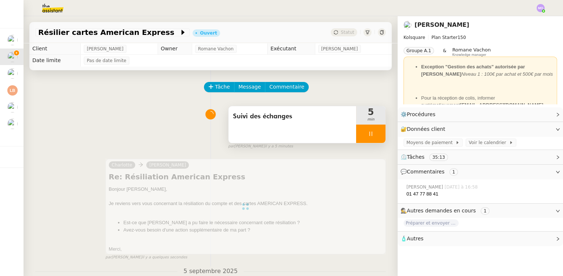
click at [373, 139] on div at bounding box center [370, 134] width 29 height 18
click at [373, 139] on button at bounding box center [378, 134] width 15 height 18
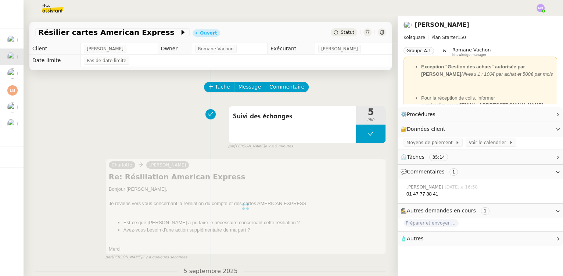
click at [341, 32] on span "Statut" at bounding box center [348, 32] width 14 height 5
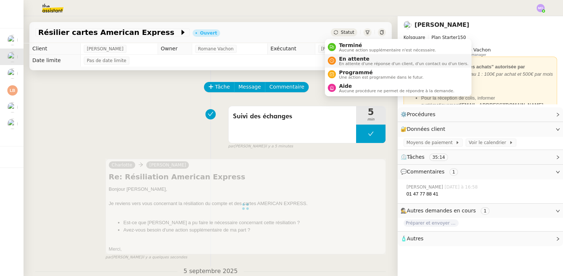
click at [350, 59] on span "En attente" at bounding box center [403, 59] width 129 height 6
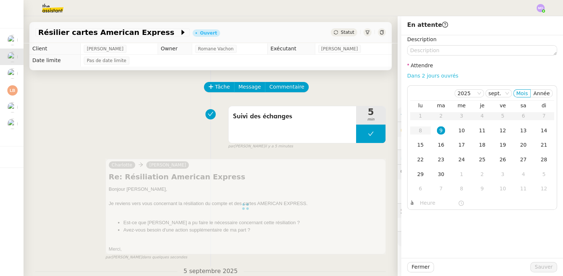
click at [425, 76] on link "Dans 2 jours ouvrés" at bounding box center [432, 76] width 51 height 6
type input "07:00"
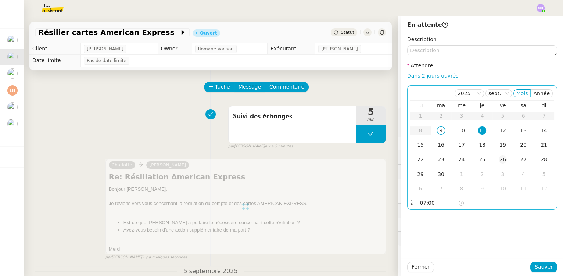
drag, startPoint x: 491, startPoint y: 131, endPoint x: 497, endPoint y: 153, distance: 22.8
click at [493, 131] on td "12" at bounding box center [503, 131] width 21 height 15
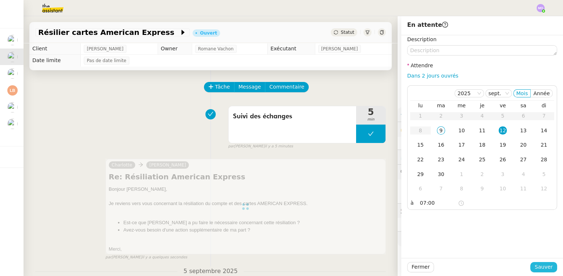
click at [537, 264] on span "Sauver" at bounding box center [544, 267] width 18 height 8
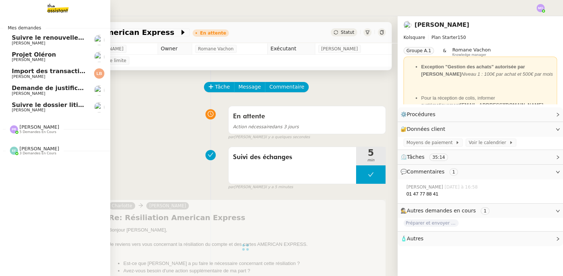
click at [57, 106] on span "Suivre le dossier litige [PERSON_NAME]" at bounding box center [77, 104] width 131 height 7
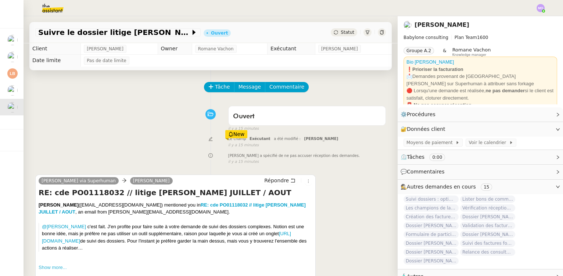
click at [334, 34] on div "Statut" at bounding box center [344, 32] width 26 height 8
click at [210, 85] on button "Tâche" at bounding box center [219, 87] width 31 height 10
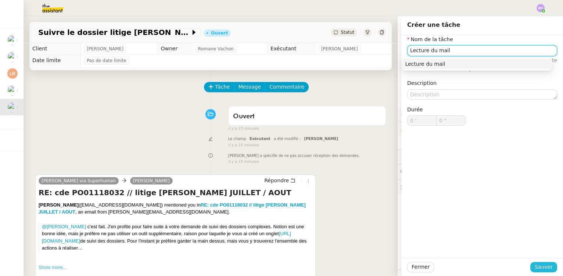
type input "Lecture du mail"
click at [535, 269] on span "Sauver" at bounding box center [544, 267] width 18 height 8
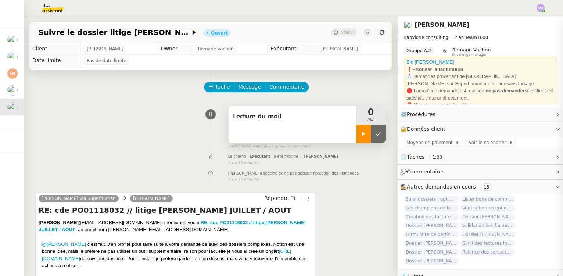
click at [358, 140] on div at bounding box center [363, 134] width 15 height 18
click at [372, 140] on div at bounding box center [370, 134] width 29 height 18
click at [372, 140] on button at bounding box center [378, 134] width 15 height 18
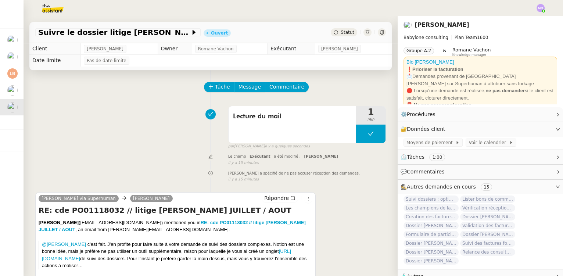
click at [345, 31] on span "Statut" at bounding box center [348, 32] width 14 height 5
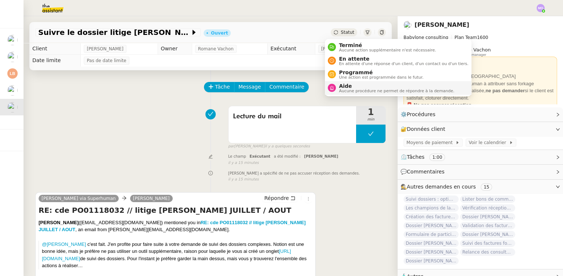
click at [347, 85] on span "Aide" at bounding box center [396, 86] width 115 height 6
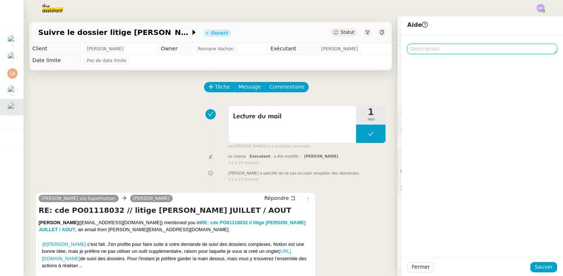
click at [423, 51] on textarea at bounding box center [482, 49] width 150 height 10
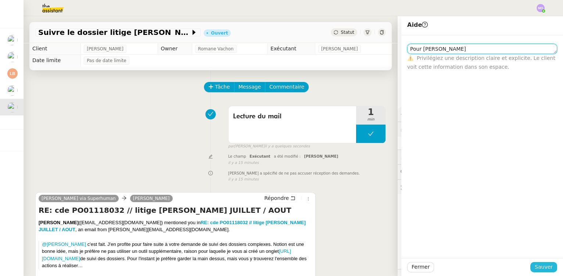
type textarea "Pour Emelyne"
click at [535, 266] on span "Sauver" at bounding box center [544, 267] width 18 height 8
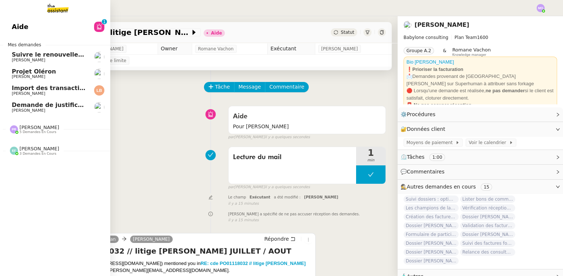
click at [63, 101] on link "Demande de justificatifs Pennylane - [DATE] [PERSON_NAME]" at bounding box center [55, 107] width 110 height 17
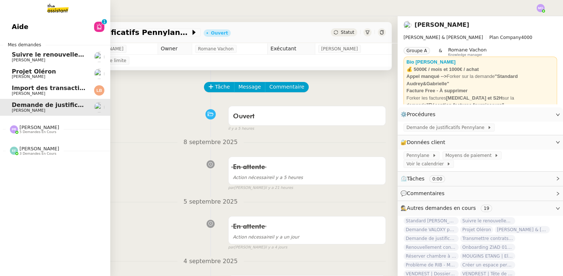
click at [36, 89] on span "Import des transaction CB - septembre 2025" at bounding box center [85, 88] width 147 height 7
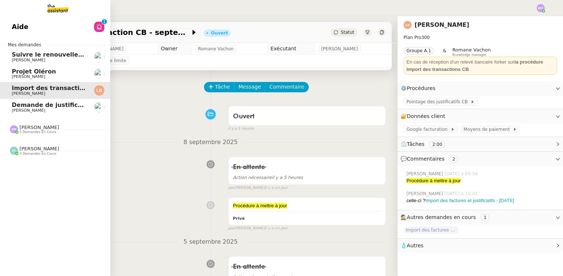
click at [38, 71] on span "Projet Oléron" at bounding box center [34, 71] width 44 height 7
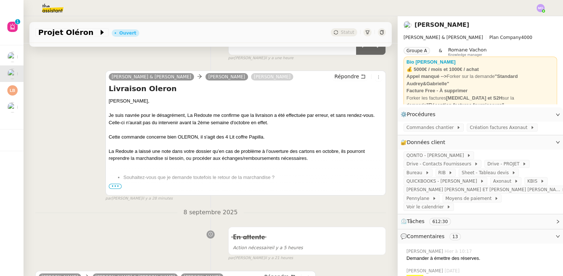
scroll to position [133, 0]
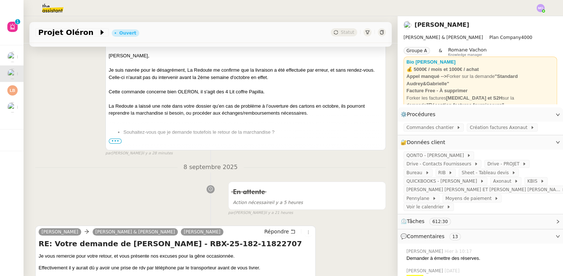
click at [110, 140] on span "•••" at bounding box center [115, 141] width 13 height 5
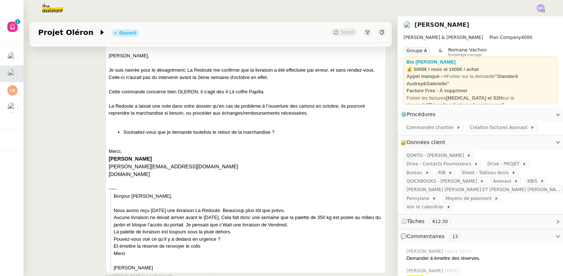
click at [71, 134] on div "Camille Audrey & Gabrielle Gabrielle Joinau Tavernier Ségolène Labinsky Répondr…" at bounding box center [210, 149] width 351 height 261
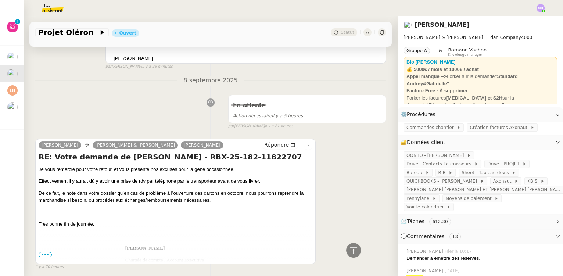
scroll to position [468, 0]
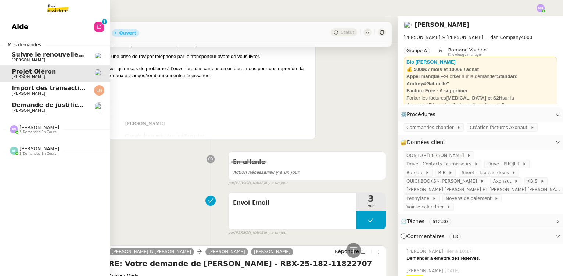
click at [44, 59] on span "[PERSON_NAME]" at bounding box center [49, 60] width 74 height 4
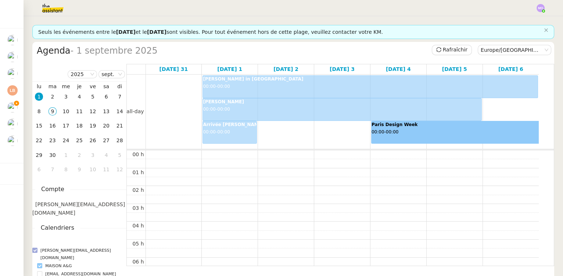
scroll to position [234, 0]
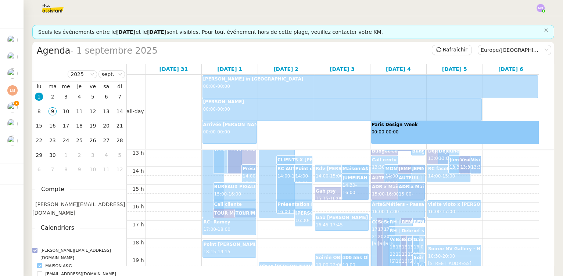
click at [49, 6] on img at bounding box center [46, 8] width 57 height 16
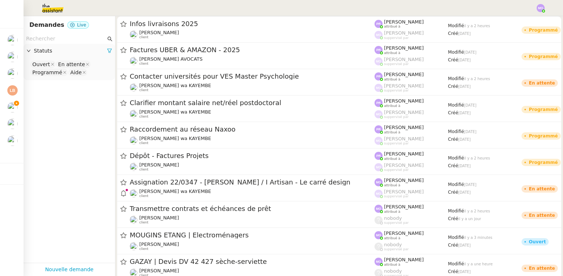
click at [40, 38] on input "text" at bounding box center [66, 39] width 80 height 8
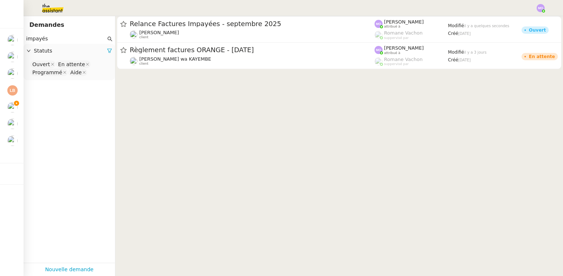
type input "impayés"
click at [91, 75] on nz-select-top-control "Ouvert En attente Programmé Aide" at bounding box center [69, 68] width 80 height 17
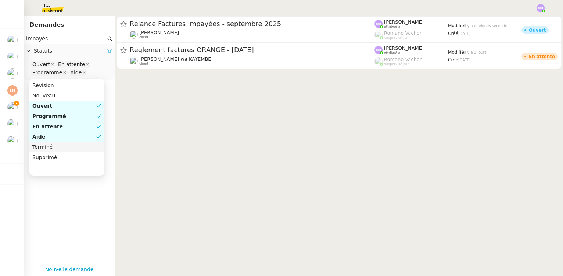
click at [66, 149] on div "Terminé" at bounding box center [66, 147] width 69 height 7
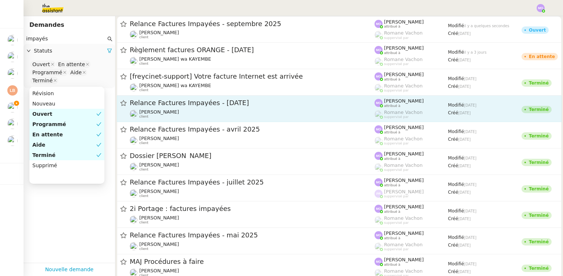
click at [199, 107] on div "Relance Factures Impayées - août 2025" at bounding box center [252, 103] width 245 height 9
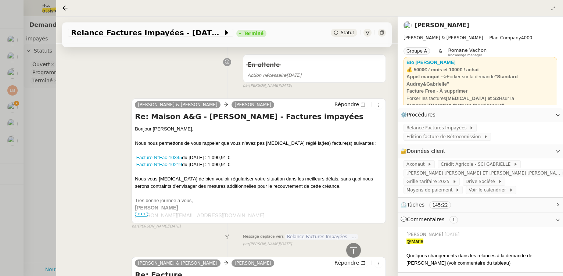
scroll to position [468, 0]
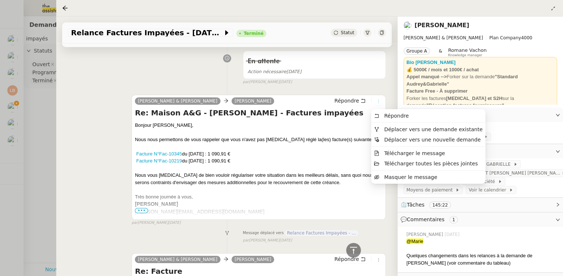
click at [377, 101] on icon at bounding box center [379, 101] width 4 height 4
click at [407, 128] on span "Déplacer vers une demande existante" at bounding box center [434, 129] width 99 height 6
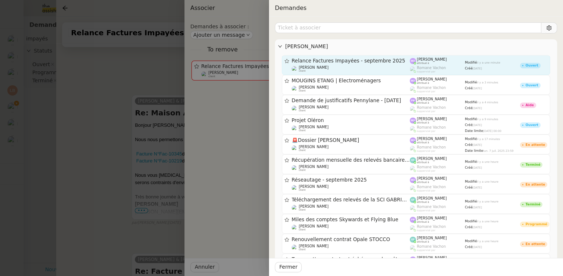
click at [353, 62] on span "Relance Factures Impayées - septembre 2025" at bounding box center [351, 60] width 118 height 5
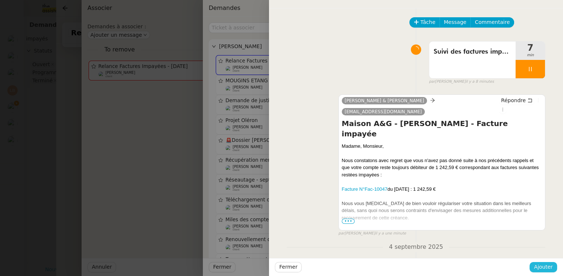
click at [545, 267] on span "Ajouter" at bounding box center [543, 267] width 19 height 8
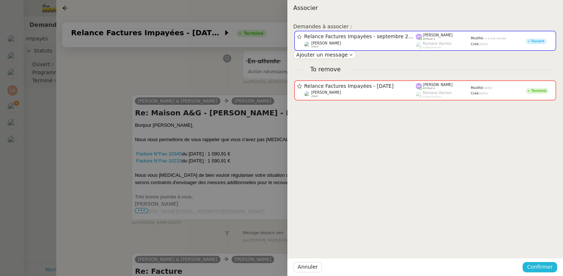
click at [545, 267] on span "Confirmer" at bounding box center [540, 267] width 26 height 8
click at [542, 249] on span "Ajouter" at bounding box center [540, 247] width 19 height 7
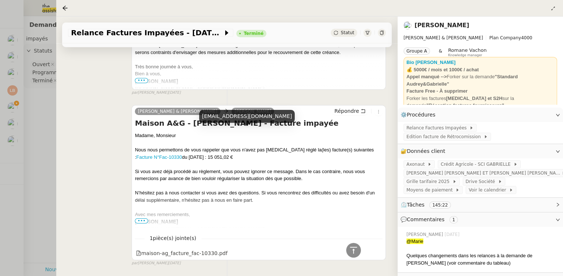
scroll to position [7123, 0]
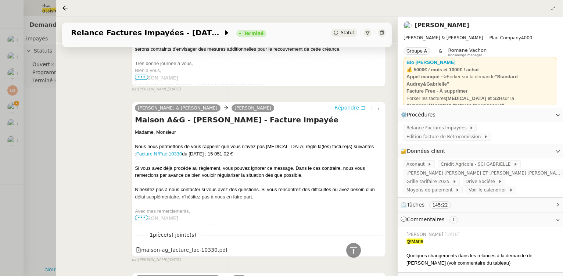
click at [347, 104] on span "Répondre" at bounding box center [347, 107] width 25 height 7
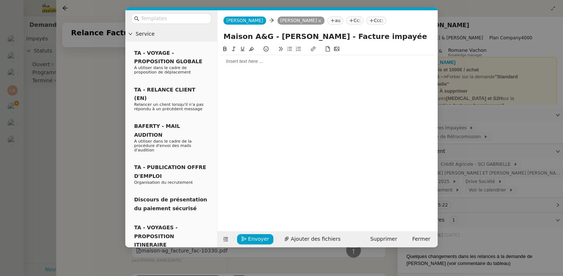
click at [95, 149] on nz-modal-container "Service TA - VOYAGE - PROPOSITION GLOBALE A utiliser dans le cadre de propositi…" at bounding box center [281, 138] width 563 height 276
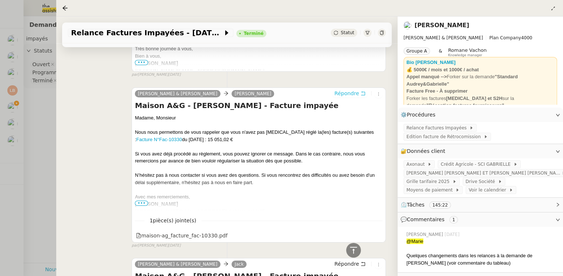
scroll to position [7179, 0]
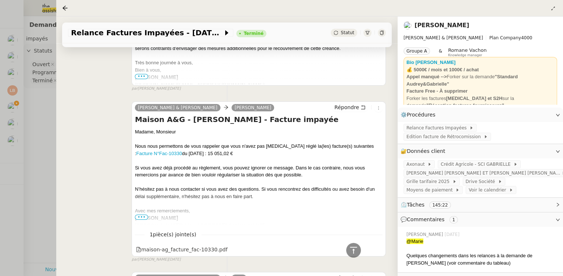
click at [143, 215] on span "•••" at bounding box center [141, 217] width 13 height 5
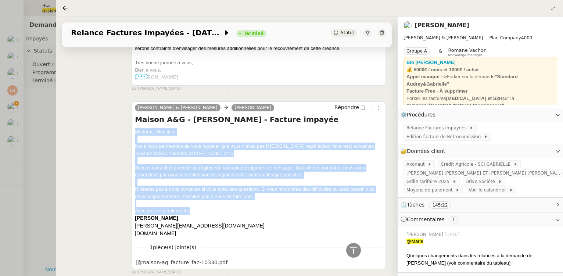
drag, startPoint x: 134, startPoint y: 112, endPoint x: 190, endPoint y: 190, distance: 95.4
click at [190, 190] on div "Madame, Monsieur Nous nous permettons de vous rappeler que vous n'avez pas enco…" at bounding box center [259, 182] width 248 height 109
copy div "Madame, Monsieur Nous nous permettons de vous rappeler que vous n'avez pas enco…"
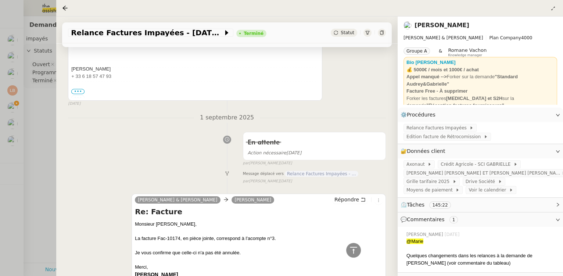
scroll to position [0, 0]
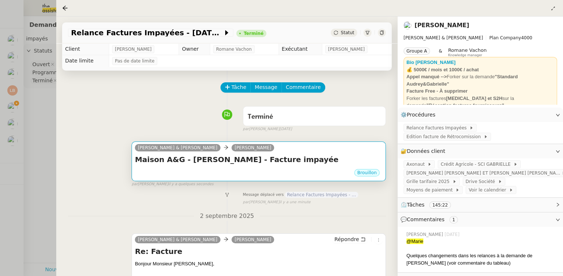
click at [303, 164] on h4 "Maison A&G - [PERSON_NAME] - Facture impayée" at bounding box center [259, 159] width 248 height 10
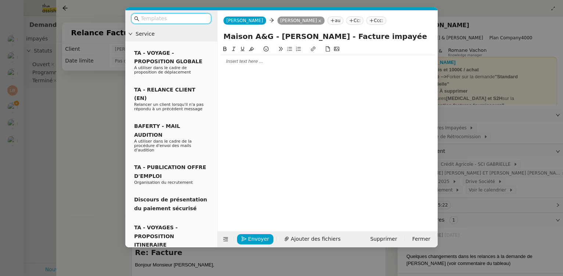
click at [249, 64] on div at bounding box center [328, 61] width 214 height 7
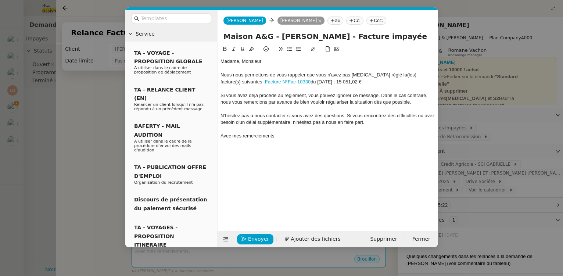
click at [266, 115] on div "N’hésitez pas à nous contacter si vous avez des questions. Si vous rencontrez d…" at bounding box center [328, 120] width 214 height 14
click at [261, 118] on div "N’hésitez pas à nous contacter si vous avez des questions. Si vous rencontrez d…" at bounding box center [328, 120] width 214 height 14
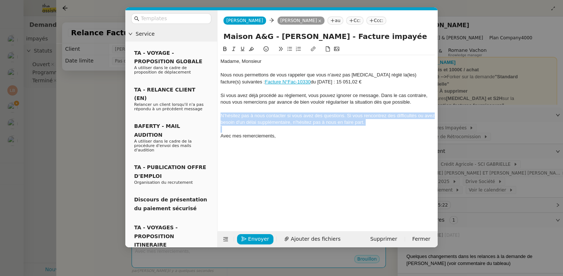
click at [261, 118] on div "N’hésitez pas à nous contacter si vous avez des questions. Si vous rencontrez d…" at bounding box center [328, 120] width 214 height 14
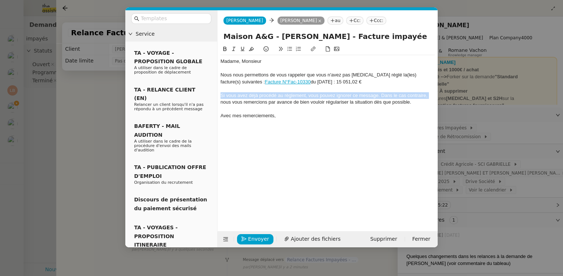
click at [220, 99] on nz-spin "Madame, Monsieur Nous nous permettons de vous rappeler que vous n'avez pas enco…" at bounding box center [328, 134] width 220 height 178
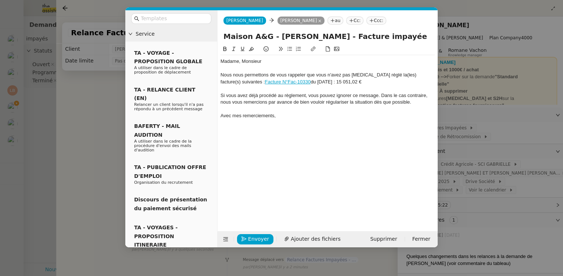
click at [223, 103] on div "Si vous avez déjà procédé au règlement, vous pouvez ignorer ce message. Dans le…" at bounding box center [328, 99] width 214 height 14
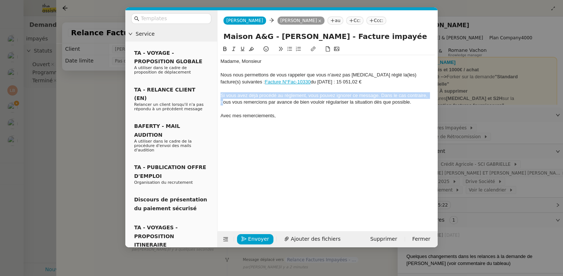
drag, startPoint x: 223, startPoint y: 102, endPoint x: 220, endPoint y: 97, distance: 5.8
click at [221, 97] on div "Si vous avez déjà procédé au règlement, vous pouvez ignorer ce message. Dans le…" at bounding box center [328, 99] width 214 height 14
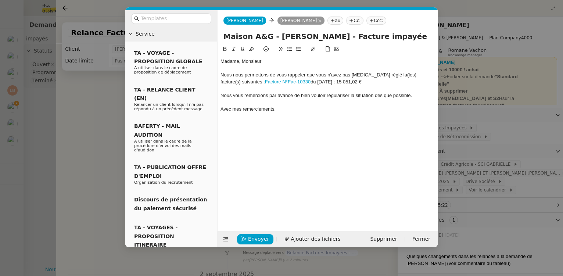
click at [289, 109] on div "Avec mes remerciements," at bounding box center [328, 109] width 214 height 7
click at [252, 237] on span "Envoyer" at bounding box center [258, 239] width 21 height 8
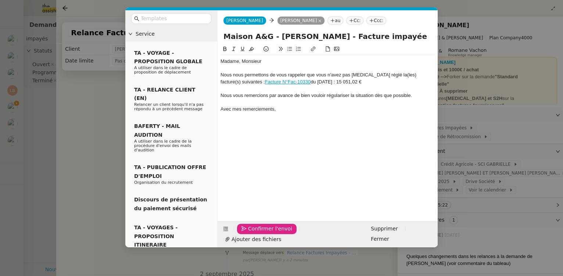
click at [252, 233] on span "Confirmer l'envoi" at bounding box center [270, 229] width 44 height 8
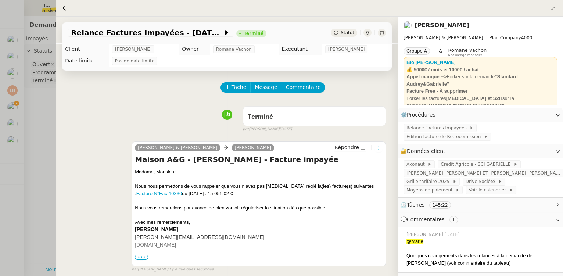
click at [377, 150] on icon at bounding box center [379, 148] width 4 height 4
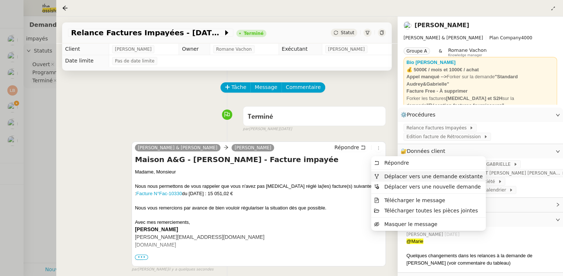
click at [413, 177] on span "Déplacer vers une demande existante" at bounding box center [434, 177] width 99 height 6
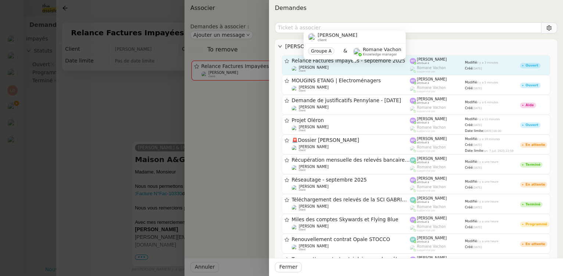
click at [354, 68] on div "Gabrielle Tavernier client" at bounding box center [351, 68] width 118 height 7
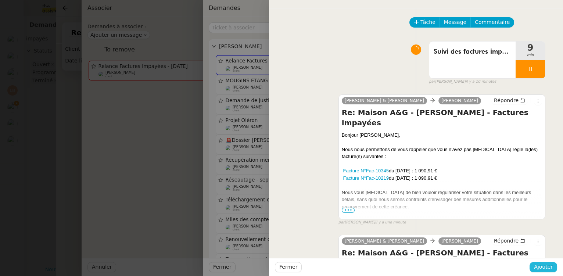
click at [539, 267] on span "Ajouter" at bounding box center [543, 267] width 19 height 8
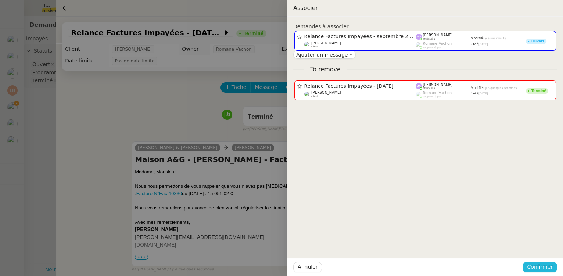
click at [539, 267] on span "Confirmer" at bounding box center [540, 267] width 26 height 8
click at [539, 248] on span "Ajouter" at bounding box center [540, 247] width 19 height 7
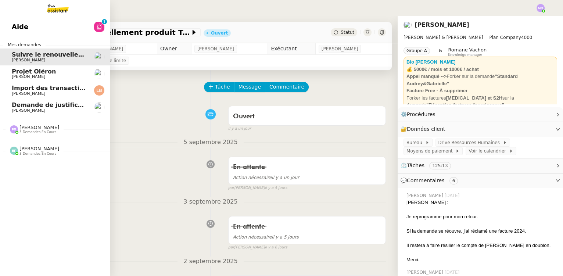
drag, startPoint x: 55, startPoint y: 7, endPoint x: 98, endPoint y: 4, distance: 43.1
click at [55, 7] on img at bounding box center [52, 8] width 57 height 16
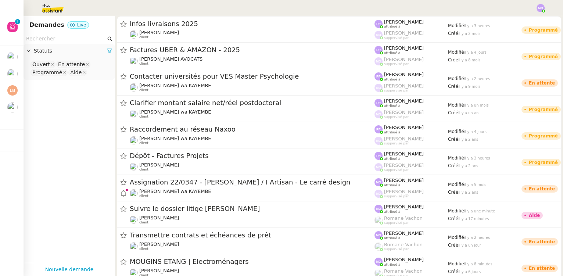
click at [54, 40] on input "text" at bounding box center [66, 39] width 80 height 8
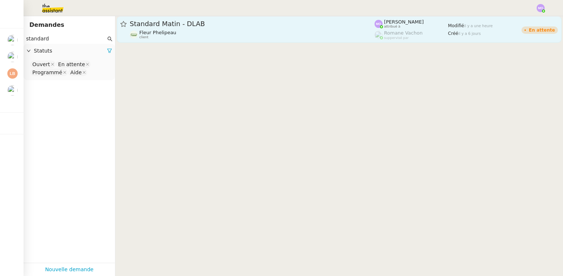
type input "standard"
click at [169, 27] on span "Standard Matin - DLAB" at bounding box center [252, 24] width 245 height 7
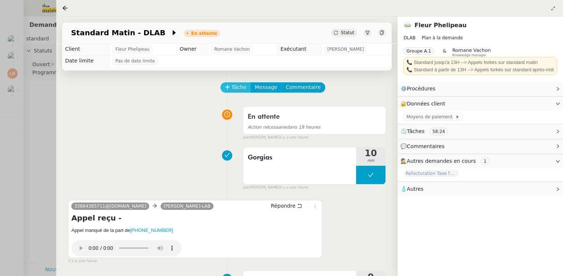
click at [235, 90] on span "Tâche" at bounding box center [239, 87] width 15 height 8
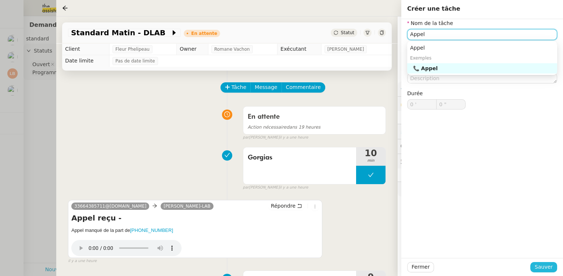
type input "Appel"
click at [541, 270] on span "Sauver" at bounding box center [544, 267] width 18 height 8
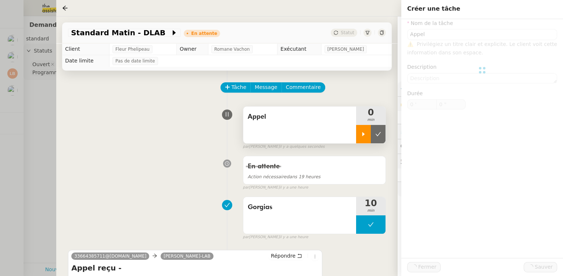
click at [360, 138] on div at bounding box center [363, 134] width 15 height 18
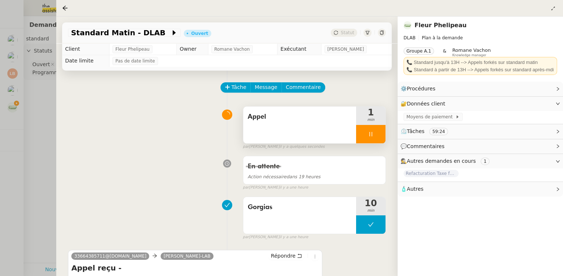
click at [378, 139] on div at bounding box center [370, 134] width 29 height 18
click at [378, 139] on button at bounding box center [378, 134] width 15 height 18
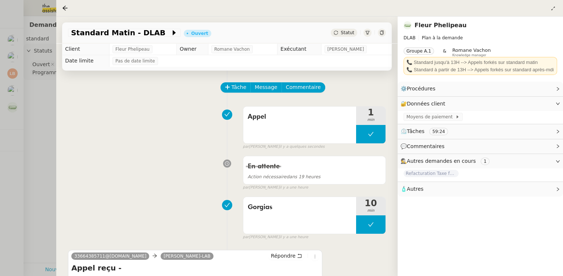
click at [346, 33] on span "Statut" at bounding box center [348, 32] width 14 height 5
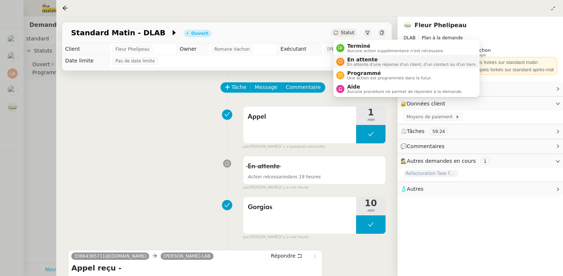
click at [359, 60] on span "En attente" at bounding box center [411, 60] width 129 height 6
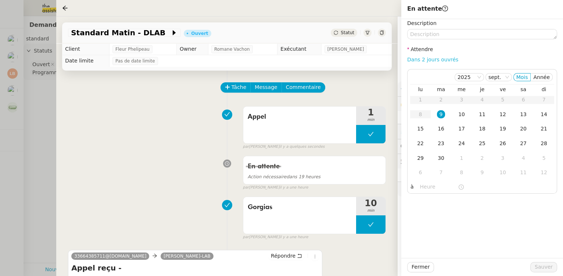
click at [435, 60] on link "Dans 2 jours ouvrés" at bounding box center [432, 60] width 51 height 6
type input "07:00"
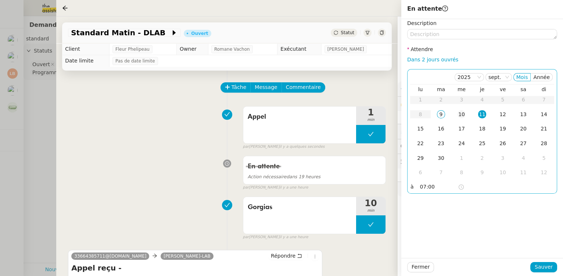
click at [459, 115] on div "10" at bounding box center [462, 114] width 8 height 8
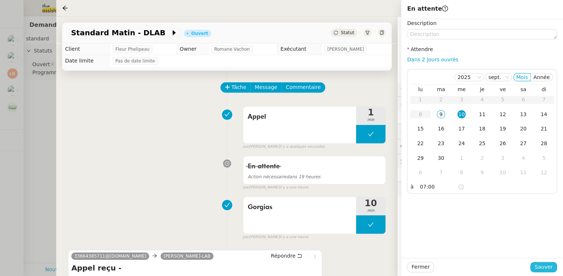
click at [536, 268] on button "Sauver" at bounding box center [544, 267] width 27 height 10
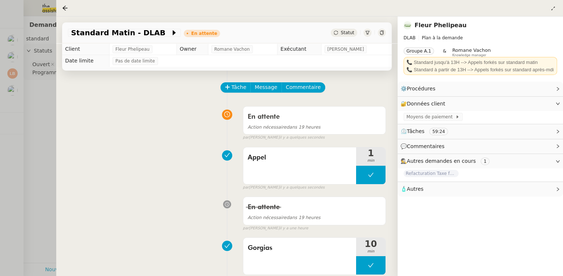
click at [39, 99] on div at bounding box center [281, 138] width 563 height 276
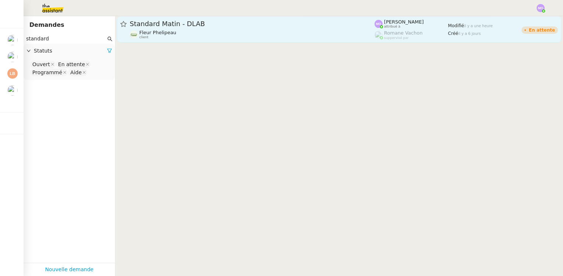
click at [182, 22] on span "Standard Matin - DLAB" at bounding box center [252, 24] width 245 height 7
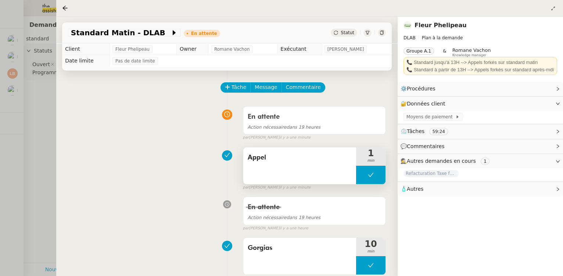
click at [362, 169] on button at bounding box center [370, 175] width 29 height 18
click at [362, 169] on div at bounding box center [363, 175] width 15 height 18
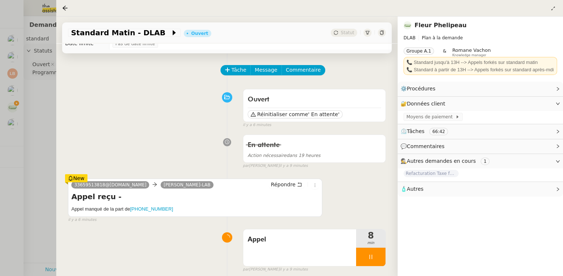
scroll to position [67, 0]
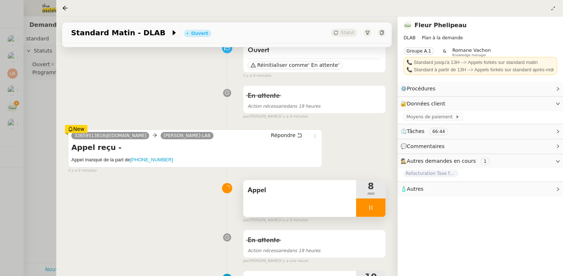
click at [373, 207] on div at bounding box center [370, 208] width 29 height 18
click at [375, 207] on icon at bounding box center [378, 208] width 6 height 6
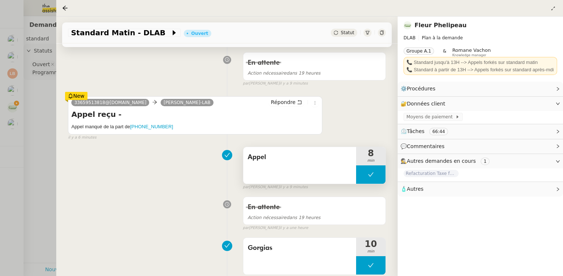
scroll to position [100, 0]
click at [314, 103] on icon at bounding box center [315, 102] width 4 height 4
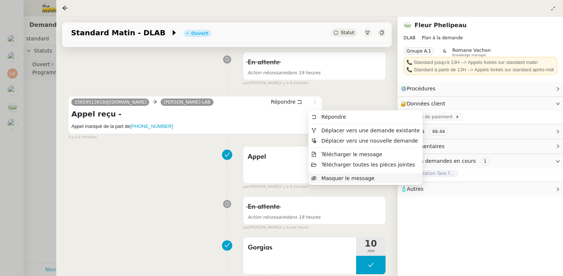
click at [331, 177] on span "Masquer le message" at bounding box center [348, 178] width 53 height 6
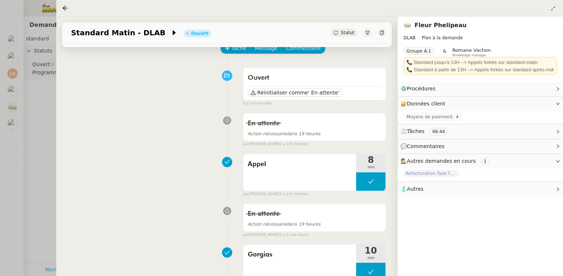
scroll to position [0, 0]
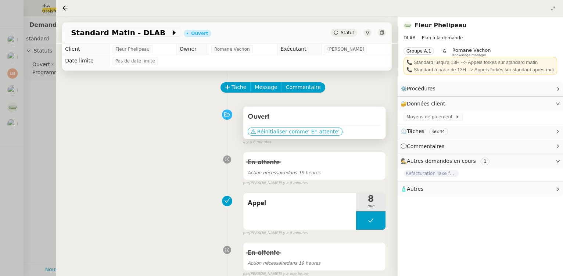
click at [308, 135] on span "' En attente'" at bounding box center [323, 131] width 31 height 7
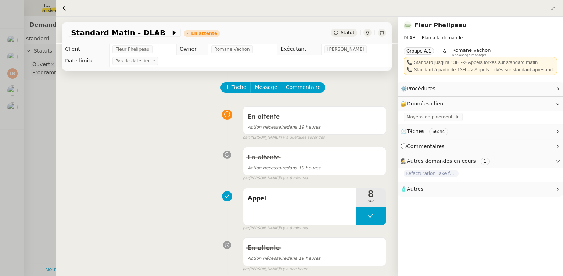
click at [33, 125] on div at bounding box center [281, 138] width 563 height 276
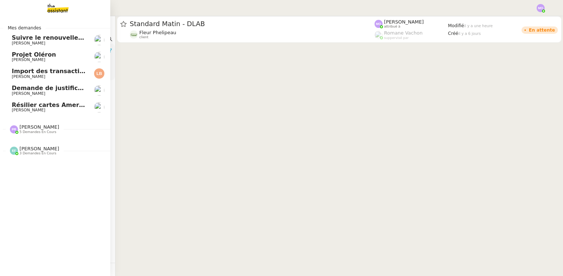
click at [25, 107] on span "Résilier cartes American Express" at bounding box center [66, 104] width 109 height 7
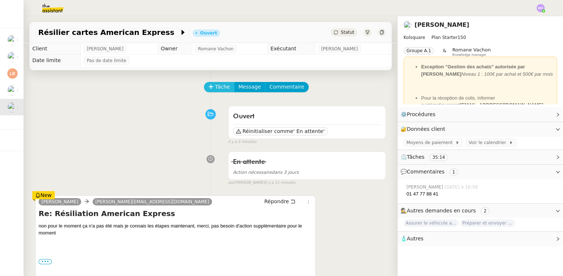
click at [215, 88] on span "Tâche" at bounding box center [222, 87] width 15 height 8
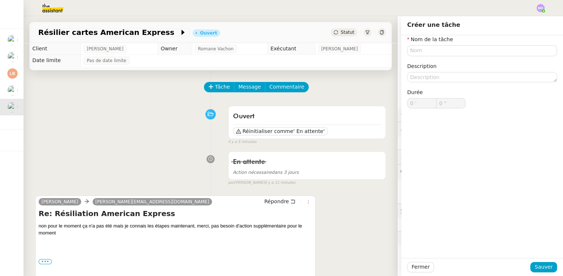
click at [147, 110] on div "Ouvert Réinitialiser comme ' En attente' false il y a 5 minutes" at bounding box center [210, 124] width 351 height 43
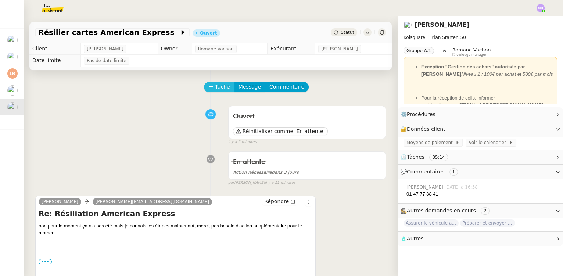
click at [219, 89] on span "Tâche" at bounding box center [222, 87] width 15 height 8
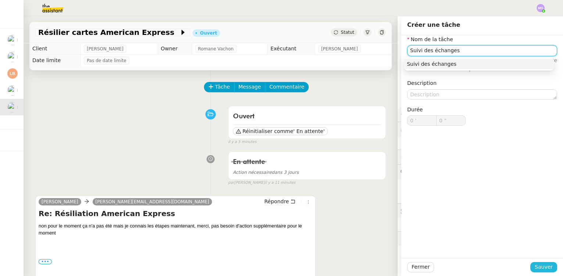
type input "Suivi des échanges"
click at [538, 267] on span "Sauver" at bounding box center [544, 267] width 18 height 8
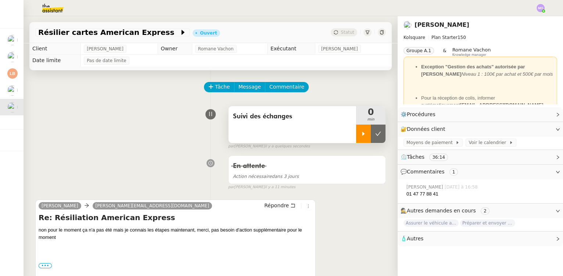
click at [361, 134] on icon at bounding box center [364, 134] width 6 height 6
click at [279, 206] on span "Répondre" at bounding box center [276, 205] width 25 height 7
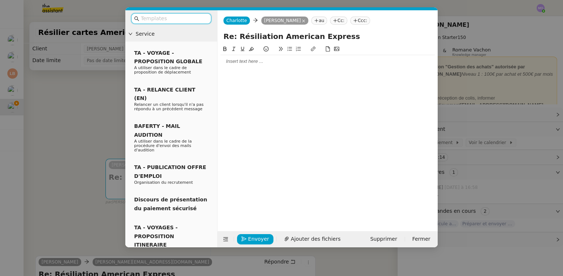
click at [185, 18] on input "text" at bounding box center [174, 18] width 66 height 8
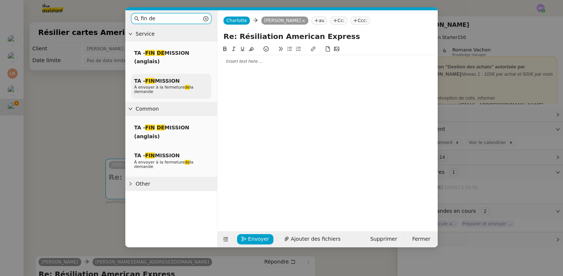
type input "fin de"
click at [183, 83] on div "TA - FIN MISSION À envoyer à la fermeture de la demande" at bounding box center [171, 86] width 80 height 25
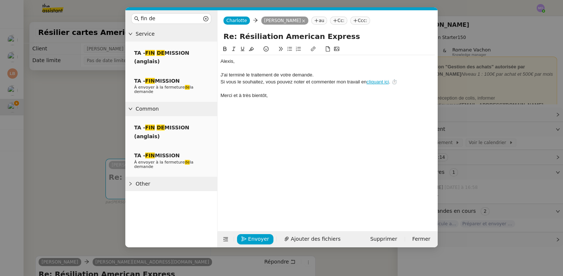
click at [250, 63] on div "﻿[PERSON_NAME]﻿," at bounding box center [328, 61] width 214 height 7
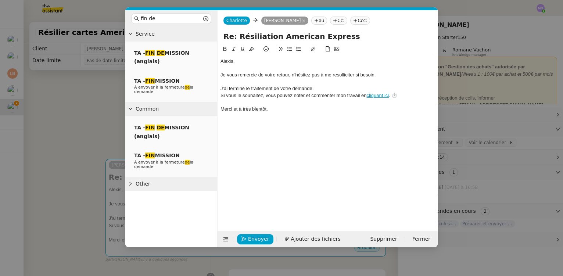
click at [292, 75] on div "Je vous remercie de votre retour, n'hésitez pas à me resolliciter si besoin." at bounding box center [328, 75] width 214 height 7
click at [272, 108] on div "Merci et à très bientôt," at bounding box center [328, 109] width 214 height 7
click at [249, 239] on span "Envoyer" at bounding box center [258, 239] width 21 height 8
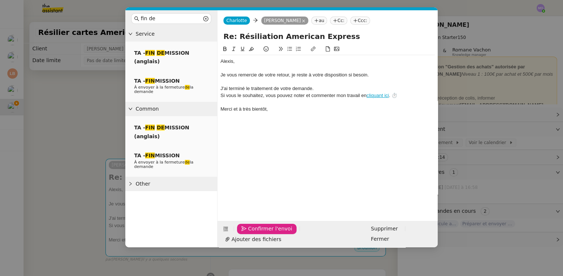
click at [249, 233] on span "Confirmer l'envoi" at bounding box center [270, 229] width 44 height 8
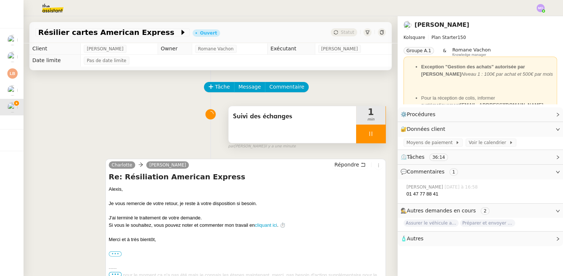
click at [375, 138] on div at bounding box center [370, 134] width 29 height 18
click at [375, 138] on button at bounding box center [378, 134] width 15 height 18
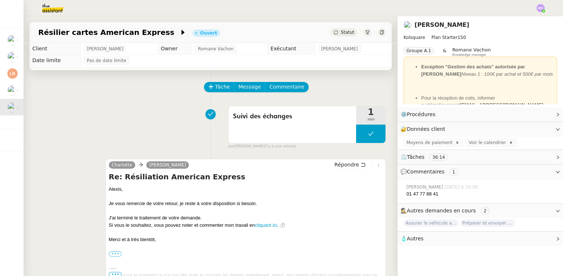
click at [341, 31] on span "Statut" at bounding box center [348, 32] width 14 height 5
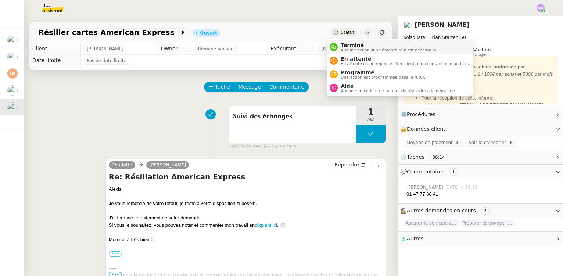
click at [357, 43] on span "Terminé" at bounding box center [389, 45] width 97 height 6
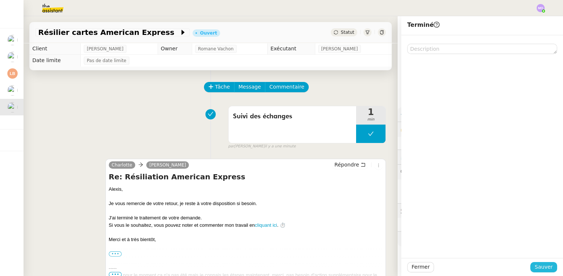
click at [539, 264] on span "Sauver" at bounding box center [544, 267] width 18 height 8
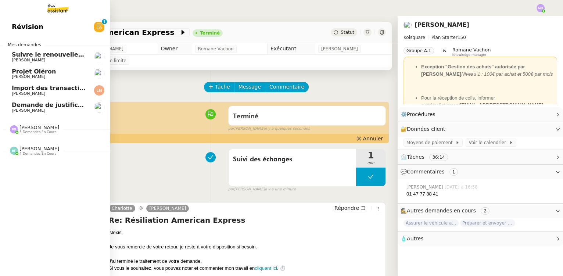
click at [54, 102] on span "Demande de justificatifs Pennylane - septembre 2025" at bounding box center [101, 104] width 178 height 7
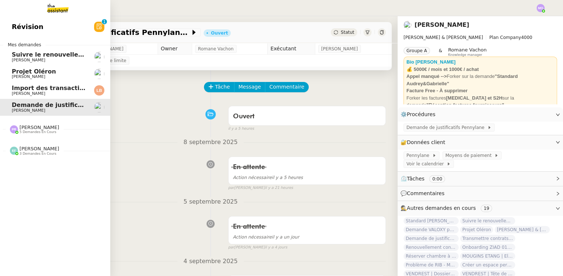
click at [32, 92] on span "[PERSON_NAME]" at bounding box center [28, 93] width 33 height 5
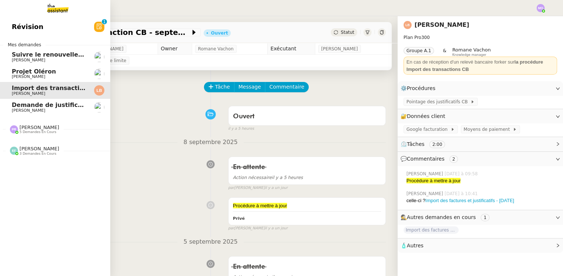
click at [41, 57] on span "Suivre le renouvellement produit Trimble" at bounding box center [80, 54] width 137 height 7
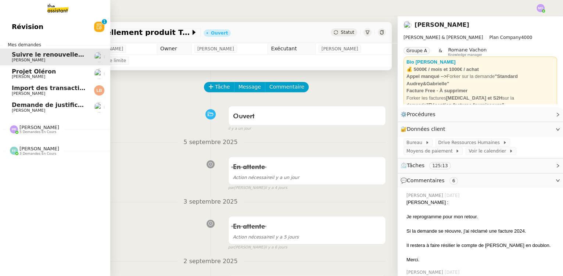
click at [56, 109] on span "[PERSON_NAME]" at bounding box center [49, 110] width 74 height 4
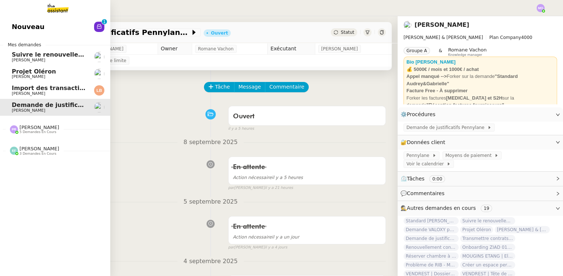
click at [50, 27] on link "Nouveau 0 1 2 3 4 5 6 7 8 9" at bounding box center [55, 26] width 110 height 17
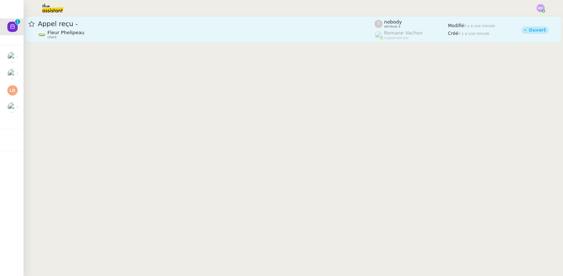
click at [140, 28] on div "Appel reçu -" at bounding box center [206, 23] width 337 height 9
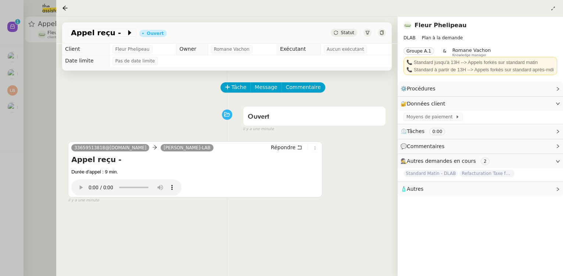
click at [53, 94] on div at bounding box center [281, 138] width 563 height 276
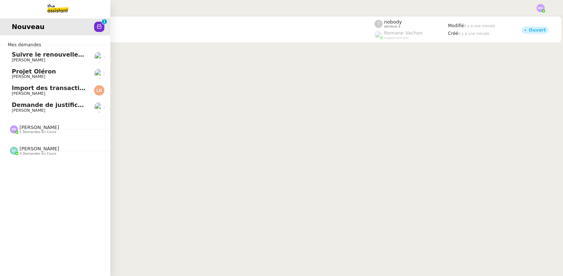
click at [33, 126] on span "[PERSON_NAME]" at bounding box center [39, 128] width 40 height 6
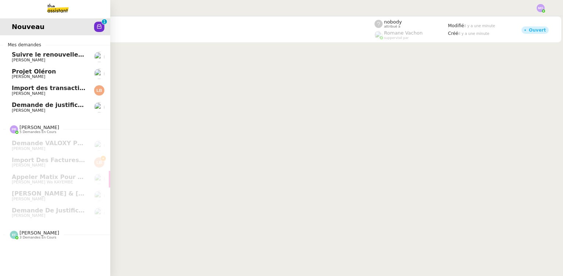
click at [84, 108] on link "Demande de justificatifs Pennylane - [DATE] [PERSON_NAME]" at bounding box center [55, 107] width 110 height 17
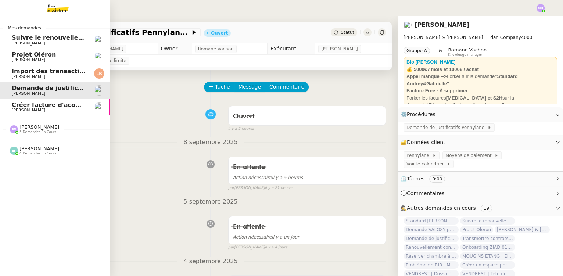
click at [57, 103] on span "Créer facture d'acompte projet Cannes" at bounding box center [76, 104] width 129 height 7
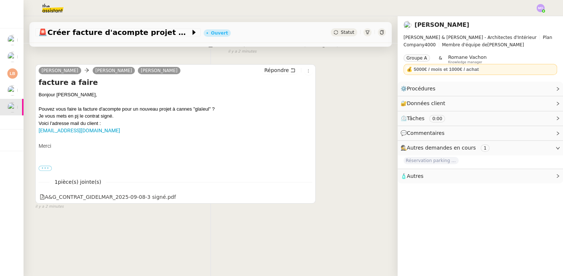
scroll to position [98, 0]
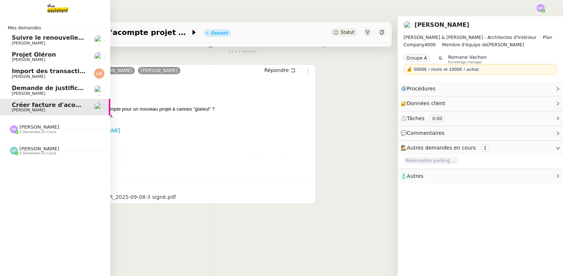
click at [27, 91] on span "Demande de justificatifs Pennylane - septembre 2025" at bounding box center [101, 88] width 178 height 7
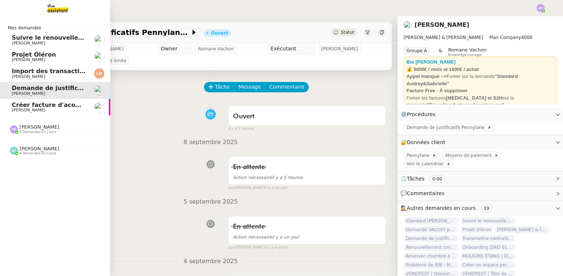
click at [57, 74] on span "Import des transaction CB - septembre 2025" at bounding box center [85, 71] width 147 height 7
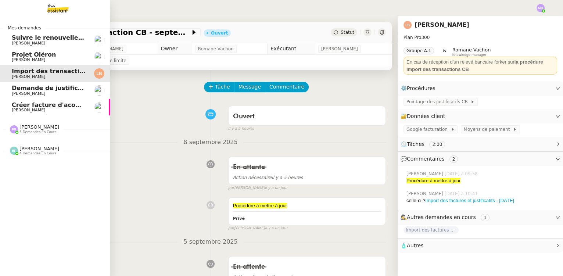
click at [30, 130] on span "5 demandes en cours" at bounding box center [37, 132] width 37 height 4
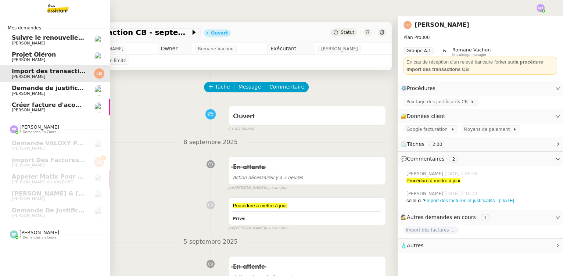
click at [64, 51] on span "Projet Oléron" at bounding box center [49, 54] width 74 height 7
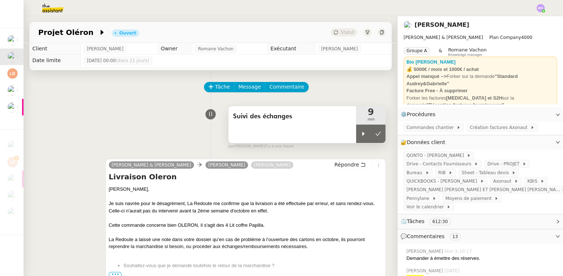
click at [374, 138] on button at bounding box center [378, 134] width 15 height 18
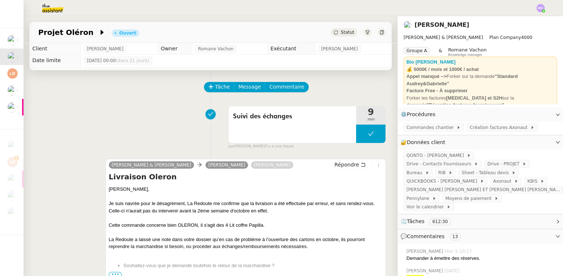
click at [343, 34] on span "Statut" at bounding box center [348, 32] width 14 height 5
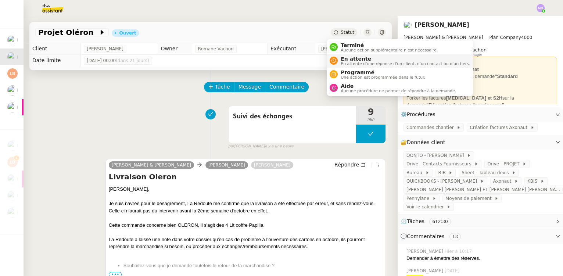
click at [348, 65] on span "En attente d'une réponse d'un client, d'un contact ou d'un tiers." at bounding box center [405, 64] width 129 height 4
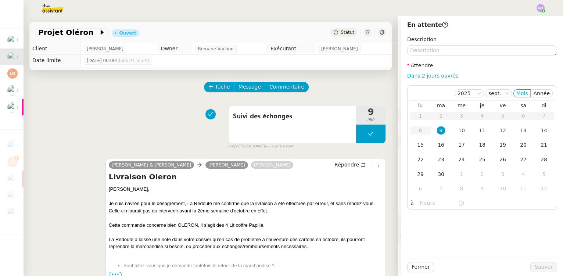
click at [418, 76] on link "Dans 2 jours ouvrés" at bounding box center [432, 76] width 51 height 6
type input "07:00"
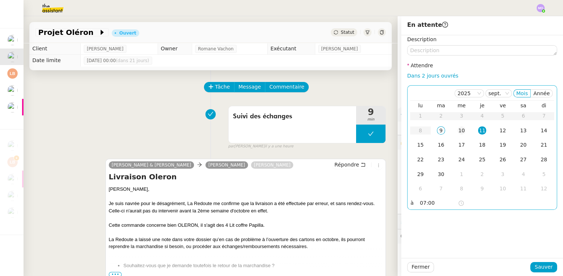
drag, startPoint x: 456, startPoint y: 132, endPoint x: 459, endPoint y: 145, distance: 13.1
click at [458, 132] on div "10" at bounding box center [462, 130] width 8 height 8
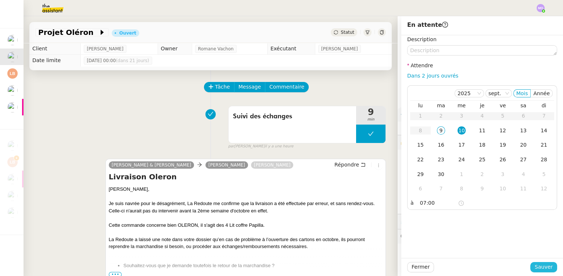
click at [536, 269] on span "Sauver" at bounding box center [544, 267] width 18 height 8
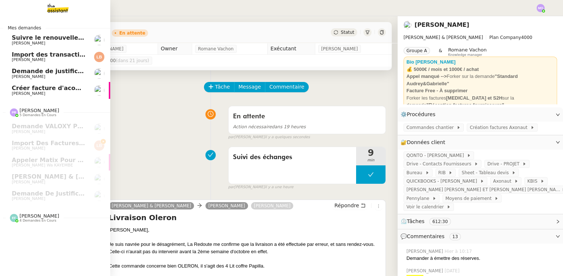
click at [52, 93] on span "[PERSON_NAME]" at bounding box center [49, 94] width 74 height 4
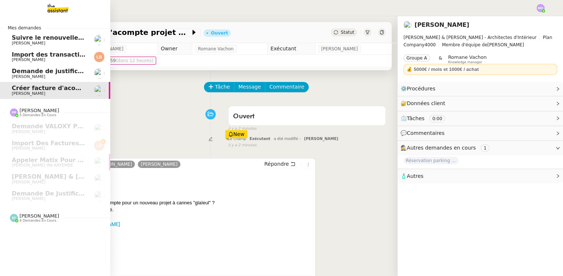
click at [65, 40] on span "Suivre le renouvellement produit Trimble" at bounding box center [80, 37] width 137 height 7
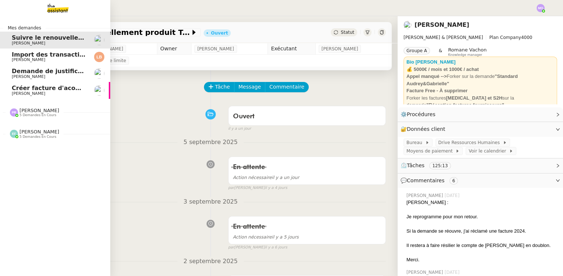
click at [50, 88] on span "Créer facture d'acompte projet Cannes" at bounding box center [76, 88] width 129 height 7
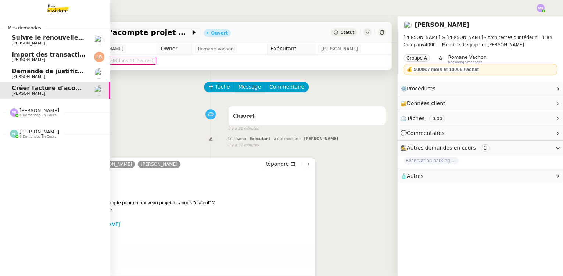
click at [29, 74] on span "Demande de justificatifs Pennylane - septembre 2025" at bounding box center [101, 71] width 178 height 7
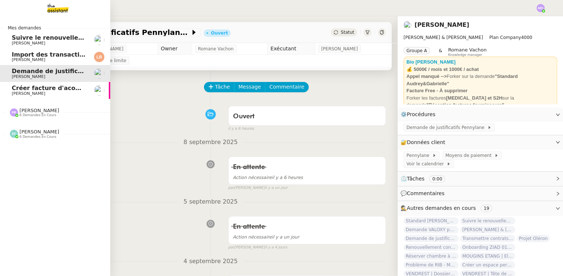
click at [32, 53] on span "Import des transaction CB - septembre 2025" at bounding box center [85, 54] width 147 height 7
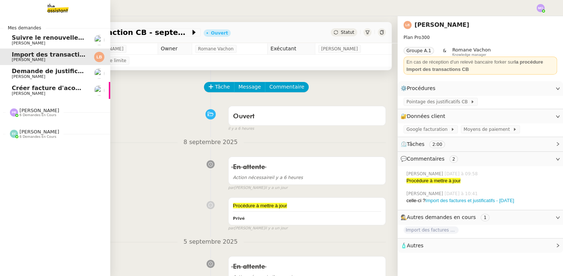
click at [43, 42] on span "[PERSON_NAME]" at bounding box center [49, 43] width 74 height 4
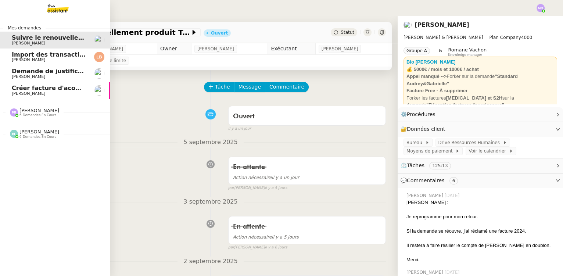
click at [27, 58] on span "[PERSON_NAME]" at bounding box center [28, 59] width 33 height 5
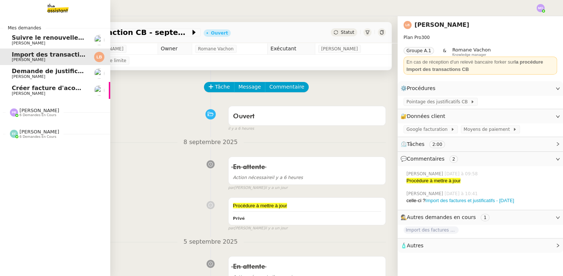
click at [38, 89] on span "Créer facture d'acompte projet Cannes" at bounding box center [76, 88] width 129 height 7
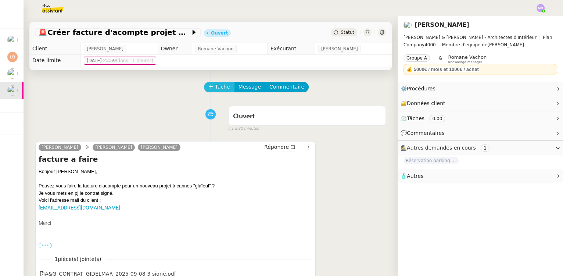
click at [215, 87] on span "Tâche" at bounding box center [222, 87] width 15 height 8
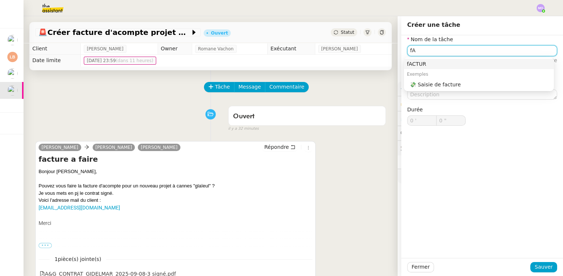
type input "f"
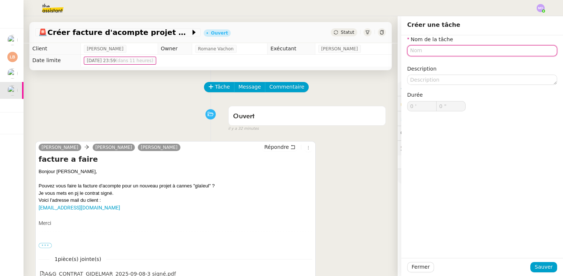
type input "F"
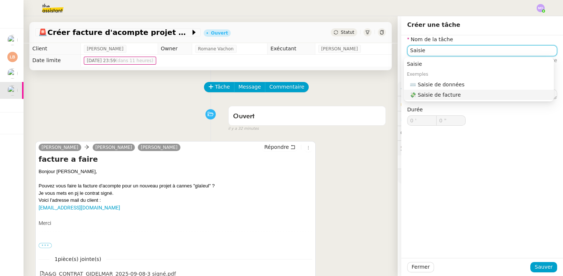
click at [444, 98] on div "💸 Saisie de facture" at bounding box center [480, 95] width 141 height 7
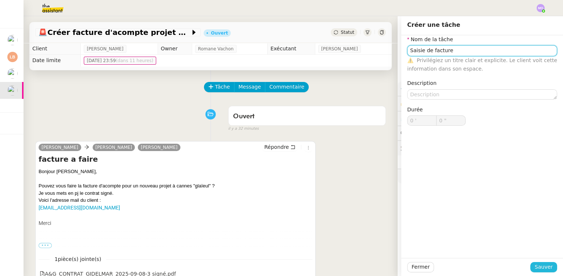
type input "Saisie de facture"
click at [536, 266] on span "Sauver" at bounding box center [544, 267] width 18 height 8
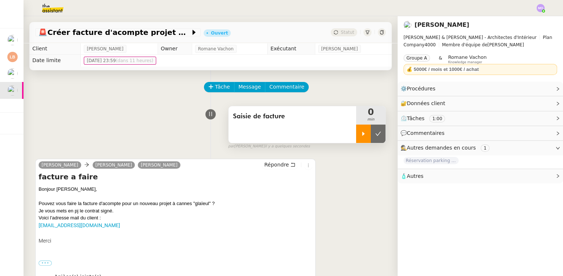
click at [356, 129] on div at bounding box center [363, 134] width 15 height 18
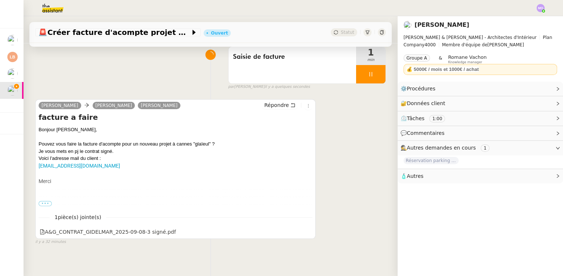
scroll to position [67, 0]
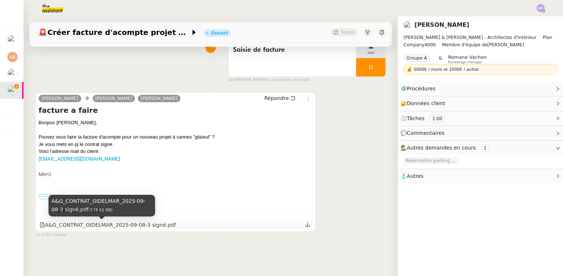
click at [154, 228] on div "A&G_CONTRAT_GIDELMAR_2025-09-08-3 signé.pdf" at bounding box center [108, 225] width 136 height 8
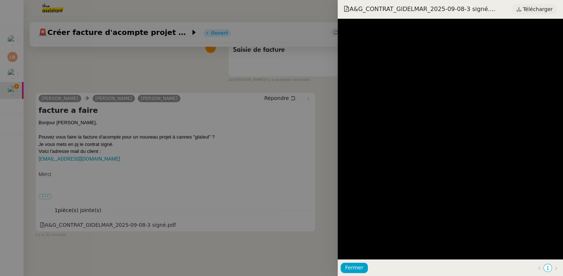
click at [535, 10] on span "Télécharger" at bounding box center [538, 9] width 30 height 10
click at [151, 91] on div at bounding box center [281, 138] width 563 height 276
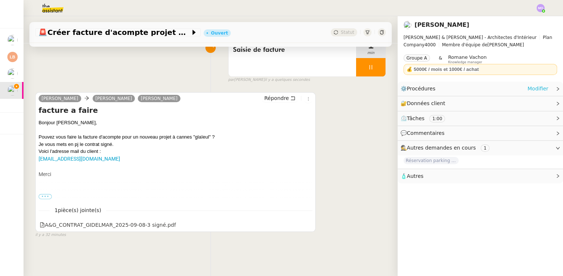
click at [535, 91] on link "Modifier" at bounding box center [538, 89] width 21 height 8
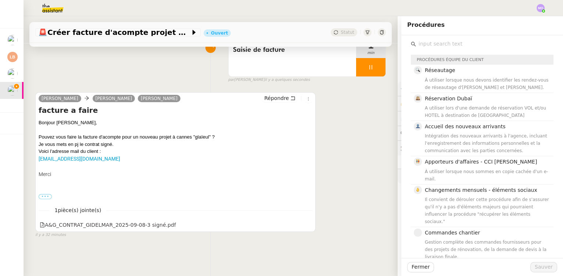
click at [361, 110] on div "[PERSON_NAME] [PERSON_NAME] Répondre facture a faire Bonjour [PERSON_NAME], Pou…" at bounding box center [210, 162] width 351 height 153
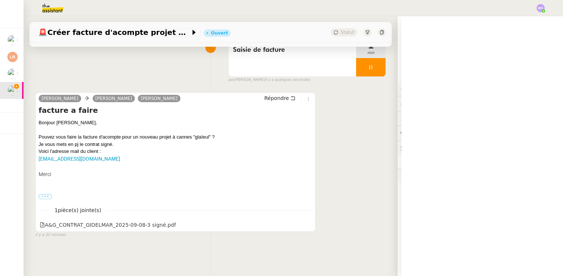
click at [537, 104] on link "Modifier" at bounding box center [538, 103] width 21 height 8
click at [441, 41] on input "text" at bounding box center [485, 44] width 138 height 10
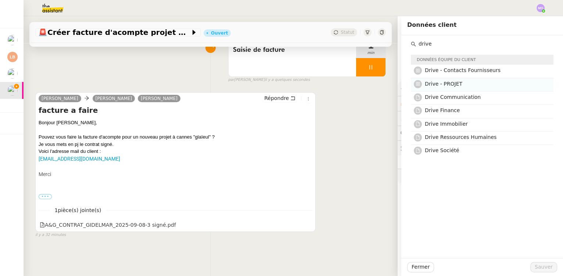
type input "drive"
click at [445, 87] on h4 "Drive - PROJET" at bounding box center [487, 84] width 124 height 8
click at [539, 267] on span "Sauver" at bounding box center [544, 267] width 18 height 8
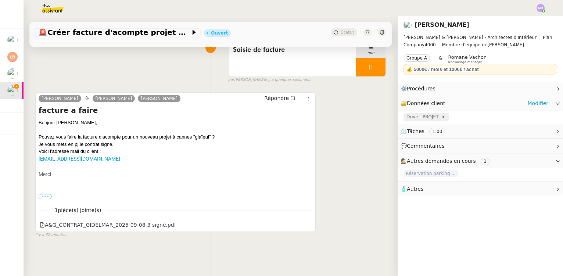
click at [423, 118] on span "Drive - PROJET" at bounding box center [424, 116] width 35 height 7
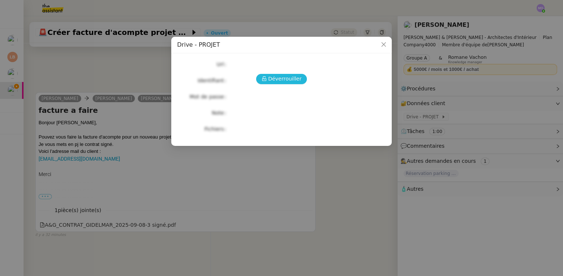
click at [281, 79] on span "Déverrouiller" at bounding box center [284, 79] width 33 height 8
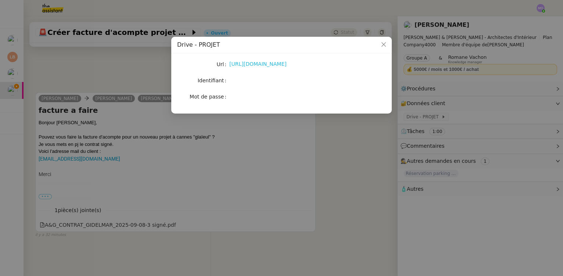
click at [272, 64] on link "[URL][DOMAIN_NAME]" at bounding box center [257, 64] width 57 height 6
click at [266, 62] on link "[URL][DOMAIN_NAME]" at bounding box center [257, 64] width 57 height 6
click at [92, 52] on nz-modal-container "Drive - PROJET Url [URL][DOMAIN_NAME] Identifiant Mot de passe" at bounding box center [281, 138] width 563 height 276
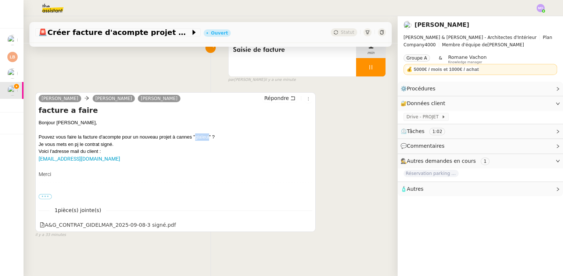
drag, startPoint x: 195, startPoint y: 136, endPoint x: 209, endPoint y: 136, distance: 13.6
click at [209, 136] on div "Pouvez vous faire la facture d'acompte pour un nouveau projet à cannes "glaïeul…" at bounding box center [176, 136] width 274 height 7
copy div "glaïeul"
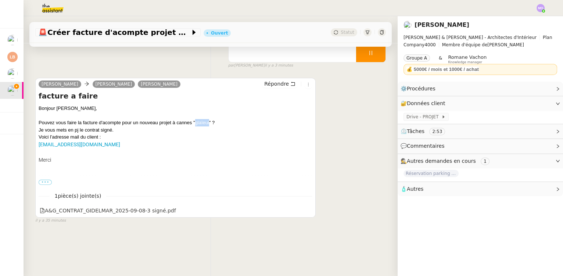
scroll to position [98, 0]
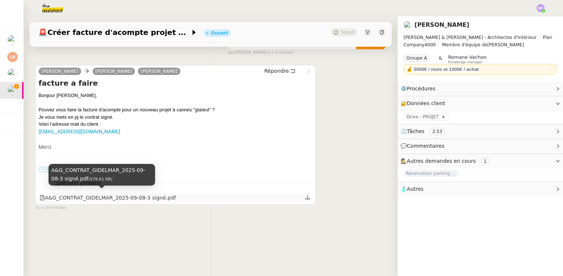
click at [113, 194] on div "A&G_CONTRAT_GIDELMAR_2025-09-08-3 signé.pdf" at bounding box center [108, 198] width 136 height 8
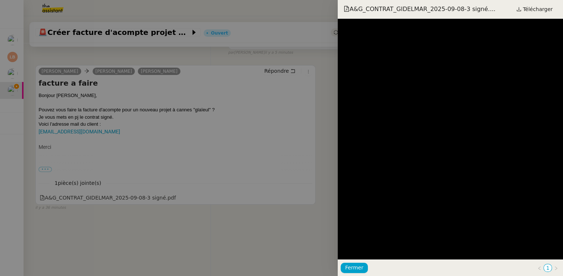
click at [168, 124] on div at bounding box center [281, 138] width 563 height 276
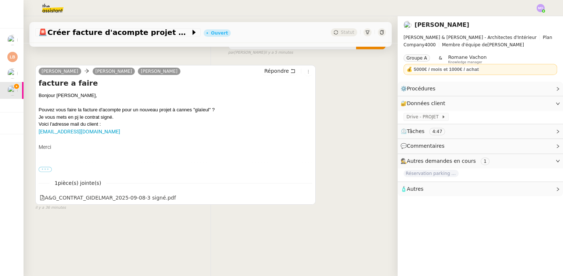
click at [42, 167] on label "•••" at bounding box center [45, 169] width 13 height 5
click at [0, 0] on input "•••" at bounding box center [0, 0] width 0 height 0
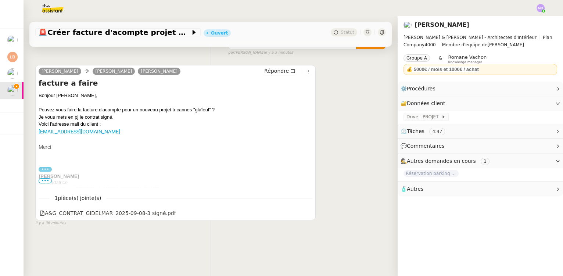
click at [45, 178] on span "•••" at bounding box center [45, 180] width 13 height 5
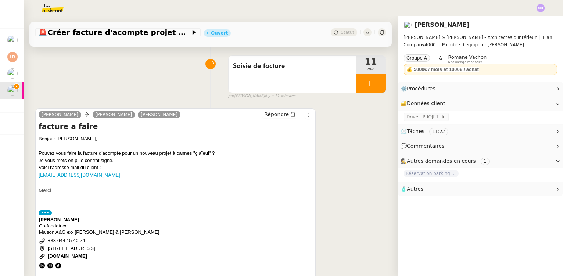
scroll to position [0, 0]
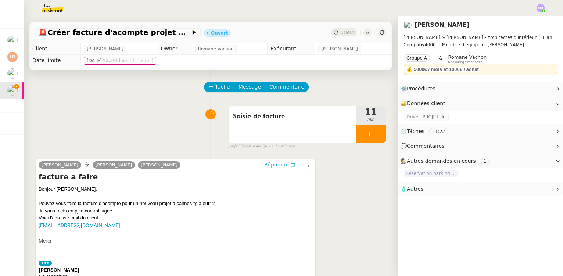
click at [278, 168] on span "Répondre" at bounding box center [276, 164] width 25 height 7
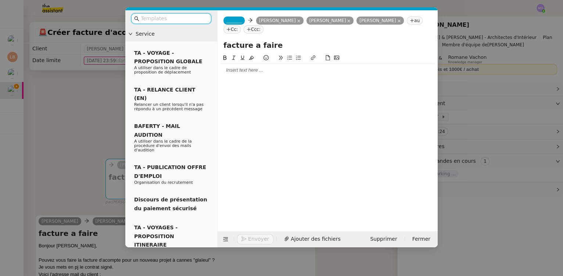
click at [236, 25] on div "_______ [PERSON_NAME] [PERSON_NAME] au Cc: Ccc:" at bounding box center [328, 24] width 220 height 29
click at [234, 22] on span "_______" at bounding box center [234, 20] width 15 height 5
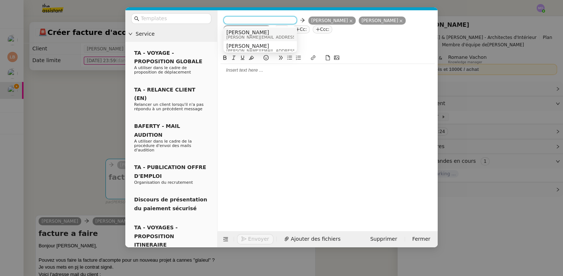
click at [252, 33] on span "[PERSON_NAME]" at bounding box center [279, 32] width 104 height 6
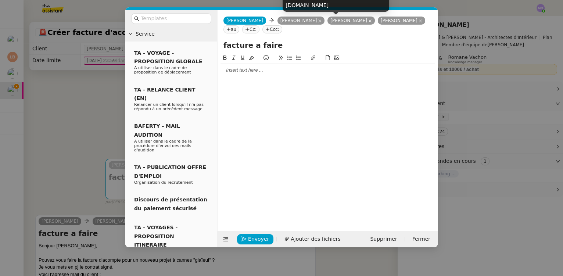
click at [334, 20] on nz-tag "[PERSON_NAME]" at bounding box center [351, 21] width 47 height 8
click at [369, 21] on icon at bounding box center [370, 20] width 3 height 3
click at [335, 6] on div "[EMAIL_ADDRESS][DOMAIN_NAME]" at bounding box center [334, 5] width 96 height 13
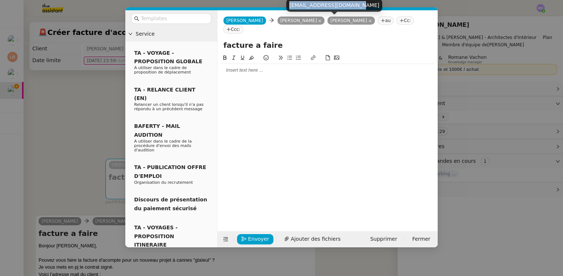
click at [335, 6] on div "[EMAIL_ADDRESS][DOMAIN_NAME]" at bounding box center [334, 5] width 96 height 13
copy div "[EMAIL_ADDRESS][DOMAIN_NAME]"
click at [397, 23] on nz-tag "Cc:" at bounding box center [405, 21] width 17 height 8
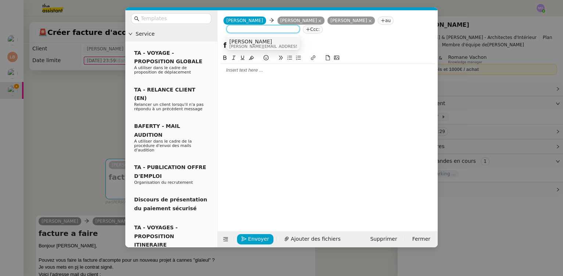
paste input "[EMAIL_ADDRESS][DOMAIN_NAME]"
type input "[EMAIL_ADDRESS][DOMAIN_NAME]"
click at [264, 49] on nz-option-item "[PERSON_NAME] [EMAIL_ADDRESS][DOMAIN_NAME]" at bounding box center [264, 44] width 74 height 14
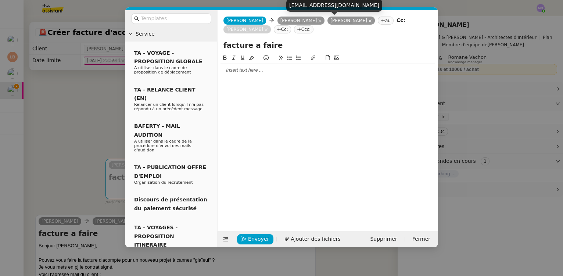
click at [344, 24] on nz-tag "[PERSON_NAME]" at bounding box center [351, 21] width 47 height 8
click at [368, 21] on icon at bounding box center [370, 21] width 4 height 4
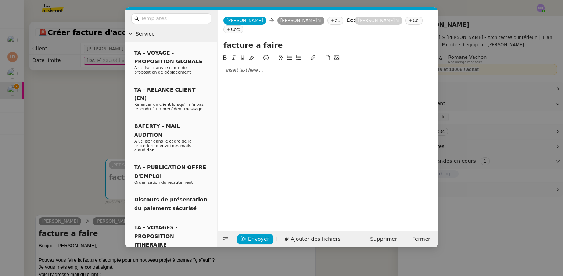
click at [61, 118] on nz-modal-container "Service TA - VOYAGE - PROPOSITION GLOBALE A utiliser dans le cadre de propositi…" at bounding box center [281, 138] width 563 height 276
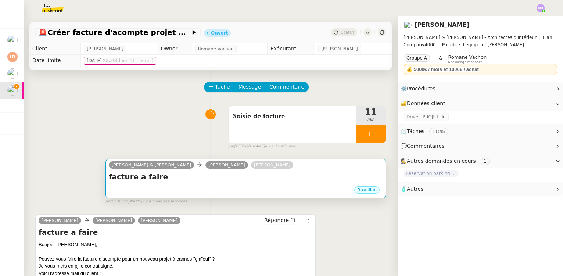
click at [273, 192] on div "Brouillon" at bounding box center [246, 191] width 274 height 11
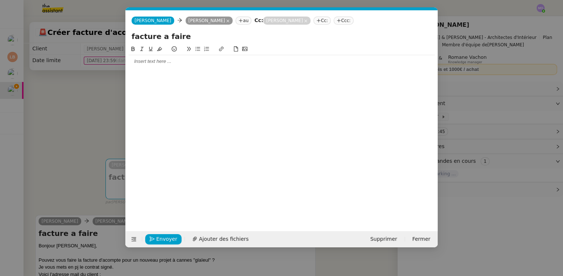
scroll to position [0, 15]
click at [236, 18] on nz-tag "au" at bounding box center [244, 21] width 16 height 8
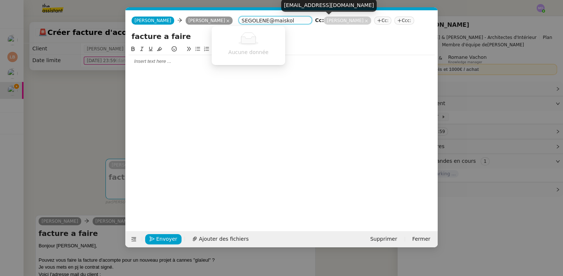
click at [334, 5] on div "[EMAIL_ADDRESS][DOMAIN_NAME]" at bounding box center [329, 5] width 96 height 13
copy div "[EMAIL_ADDRESS][DOMAIN_NAME]"
click at [269, 21] on input "SEGOLENE@maiskol" at bounding box center [276, 20] width 68 height 7
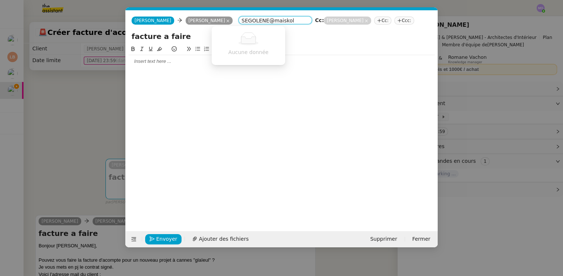
click at [269, 21] on input "SEGOLENE@maiskol" at bounding box center [276, 20] width 68 height 7
paste input "[EMAIL_ADDRESS][DOMAIN_NAME]"
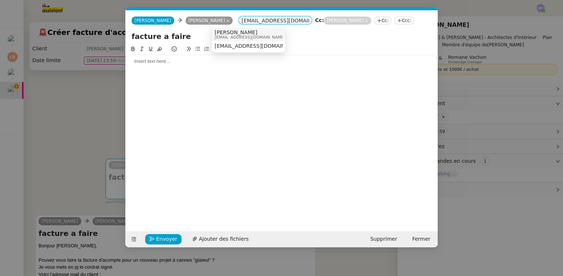
type input "[EMAIL_ADDRESS][DOMAIN_NAME]"
click at [248, 36] on span "[EMAIL_ADDRESS][DOMAIN_NAME]" at bounding box center [250, 37] width 71 height 4
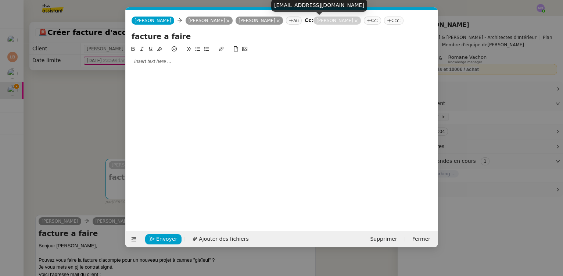
click at [354, 21] on icon at bounding box center [356, 21] width 4 height 4
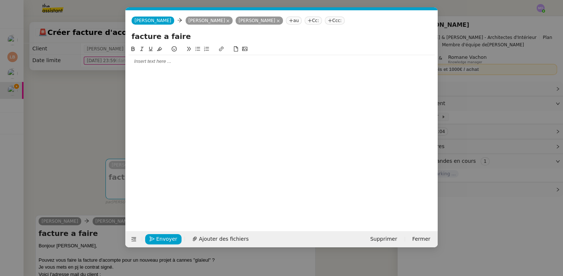
click at [175, 67] on div at bounding box center [282, 61] width 306 height 13
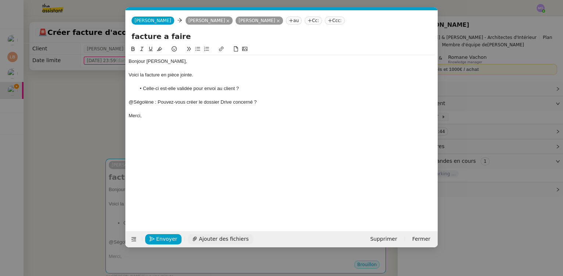
click at [214, 240] on span "Ajouter des fichiers" at bounding box center [224, 239] width 50 height 8
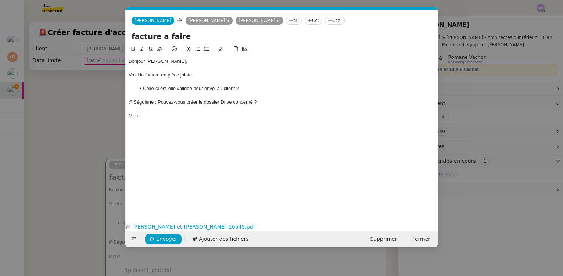
click at [72, 110] on nz-modal-container "Service TA - VOYAGE - PROPOSITION GLOBALE A utiliser dans le cadre de propositi…" at bounding box center [281, 138] width 563 height 276
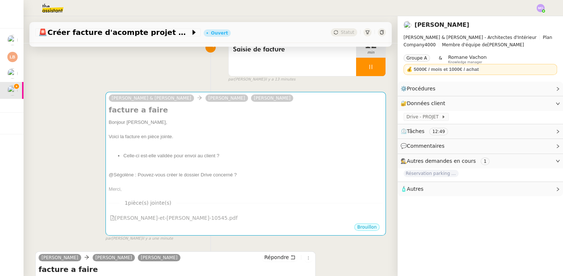
scroll to position [100, 0]
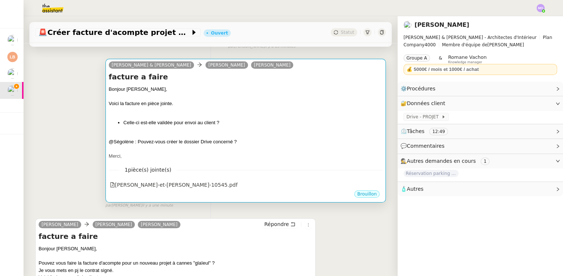
click at [210, 107] on div "Voici la facture en pièce jointe." at bounding box center [246, 103] width 274 height 7
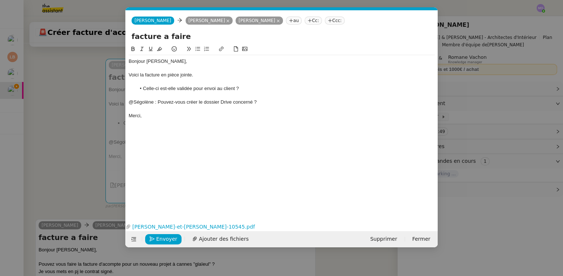
scroll to position [0, 15]
click at [166, 236] on span "Envoyer" at bounding box center [166, 239] width 21 height 8
click at [166, 236] on span "Confirmer l'envoi" at bounding box center [178, 239] width 44 height 8
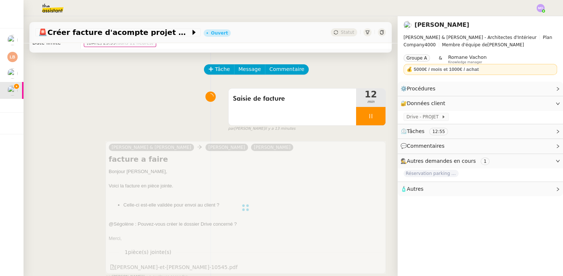
scroll to position [0, 0]
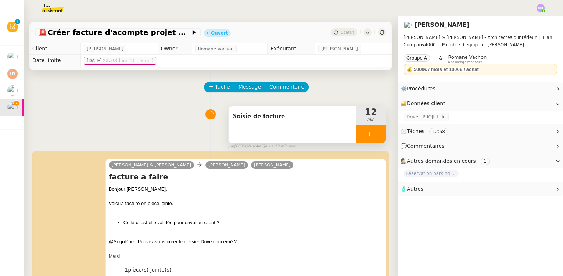
click at [375, 138] on div at bounding box center [370, 134] width 29 height 18
click at [375, 138] on button at bounding box center [378, 134] width 15 height 18
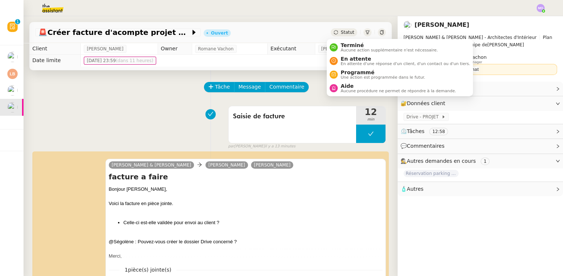
click at [343, 32] on span "Statut" at bounding box center [348, 32] width 14 height 5
click at [348, 59] on span "En attente" at bounding box center [405, 59] width 129 height 6
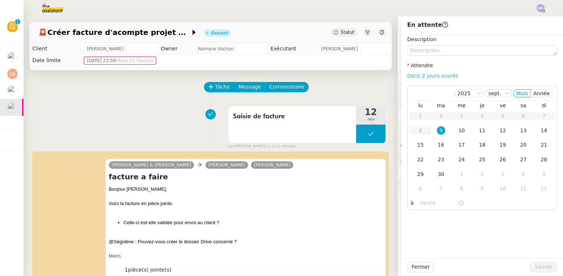
click at [421, 76] on link "Dans 2 jours ouvrés" at bounding box center [432, 76] width 51 height 6
type input "07:00"
click at [535, 266] on span "Sauver" at bounding box center [544, 267] width 18 height 8
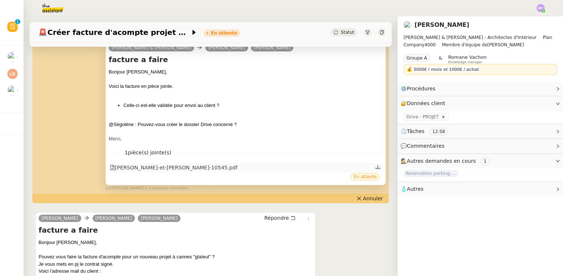
scroll to position [167, 0]
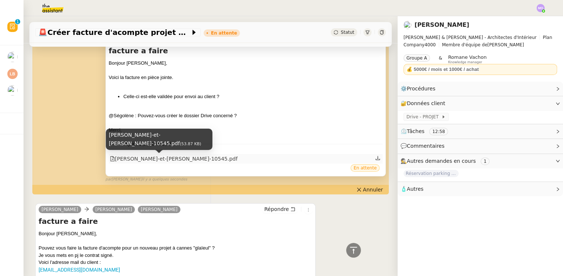
click at [174, 158] on div "[PERSON_NAME]-et-[PERSON_NAME]-10545.pdf" at bounding box center [174, 159] width 128 height 8
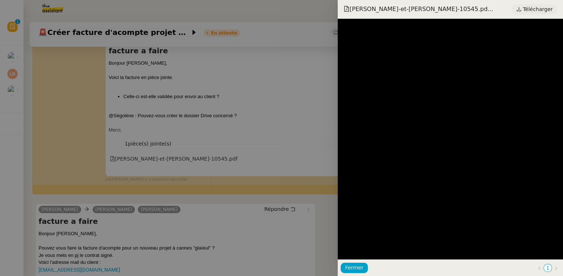
click at [541, 10] on span "Télécharger" at bounding box center [538, 9] width 30 height 10
click at [84, 127] on div at bounding box center [281, 138] width 563 height 276
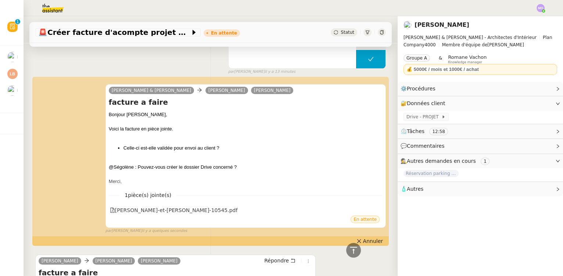
scroll to position [0, 0]
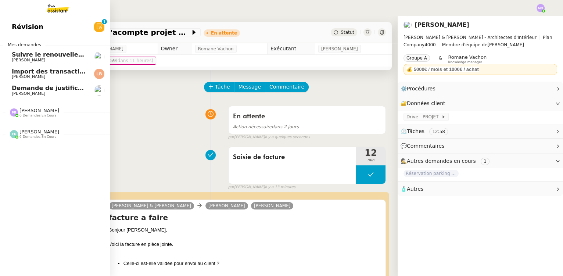
click at [53, 94] on span "[PERSON_NAME]" at bounding box center [49, 94] width 74 height 4
